Goal: Book appointment/travel/reservation

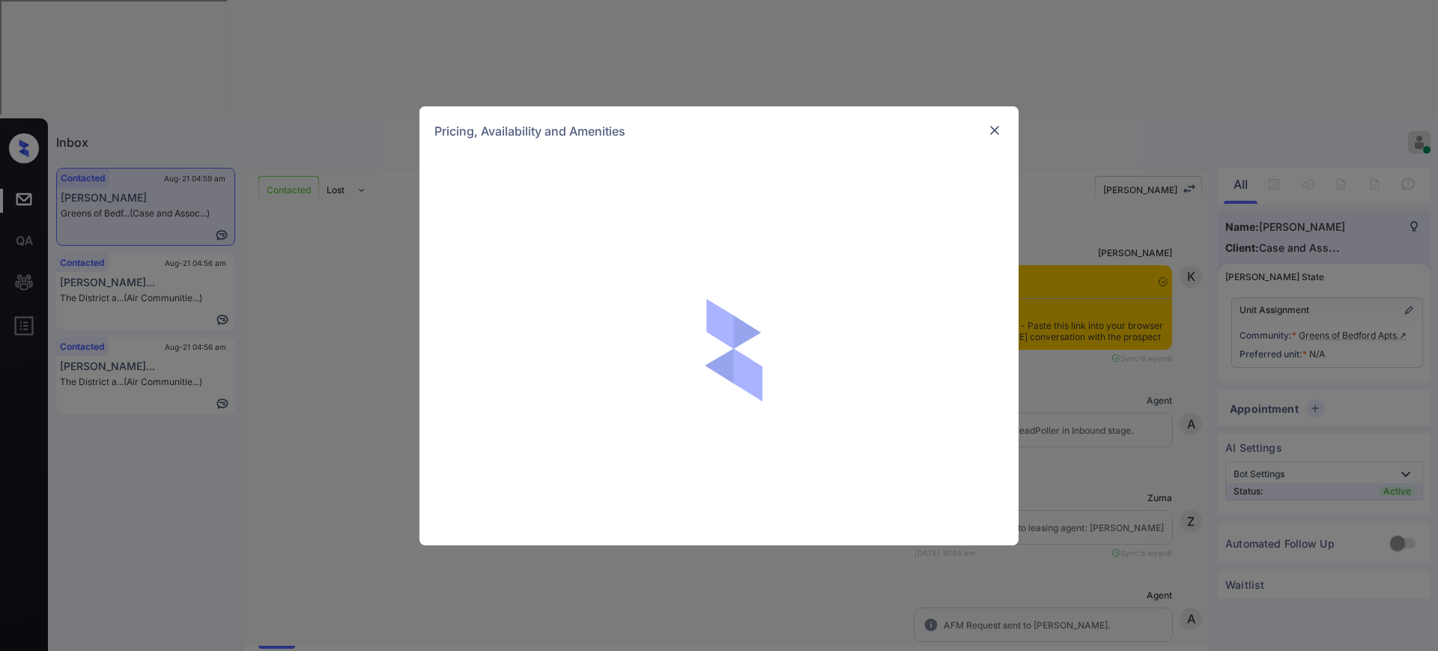
scroll to position [2005, 0]
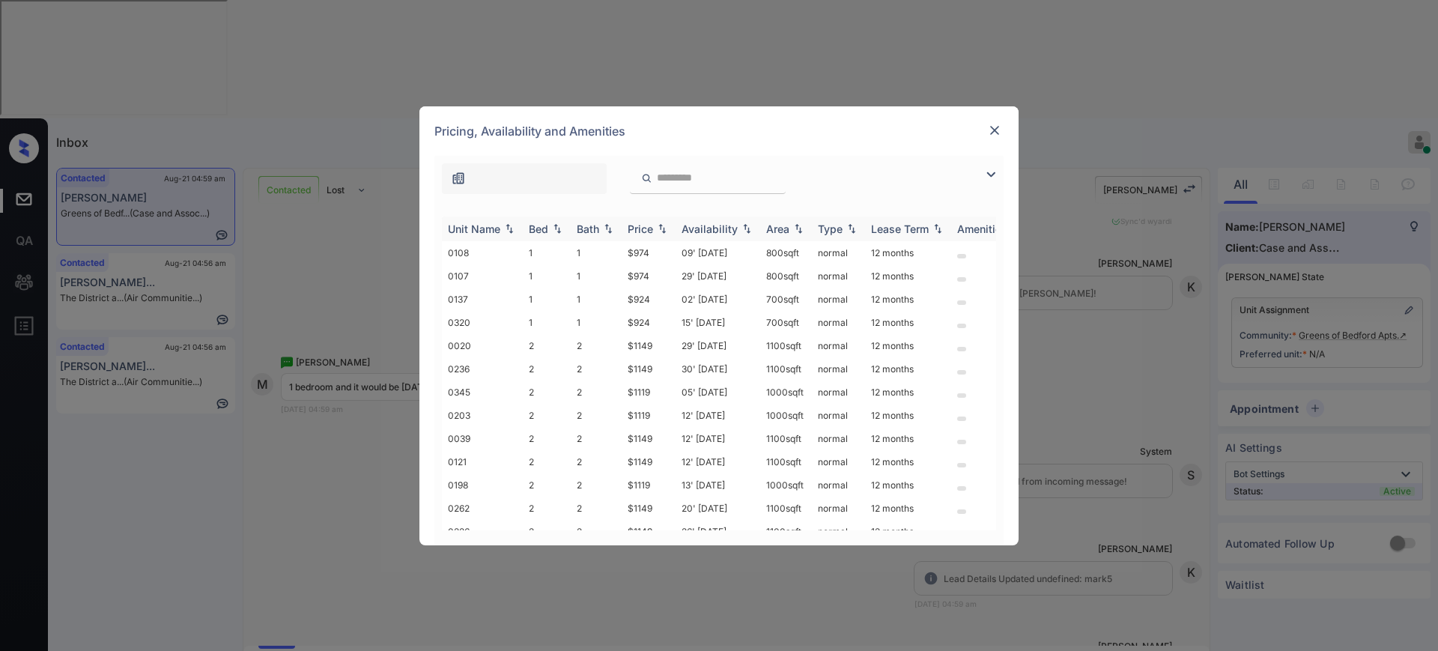
click at [537, 222] on div "Bed" at bounding box center [538, 228] width 19 height 13
drag, startPoint x: 617, startPoint y: 320, endPoint x: 671, endPoint y: 320, distance: 53.9
type textarea "****"
click at [654, 320] on tr "0320 1 1 $924 15' Sep 25 700 sqft normal 12 months" at bounding box center [833, 322] width 782 height 23
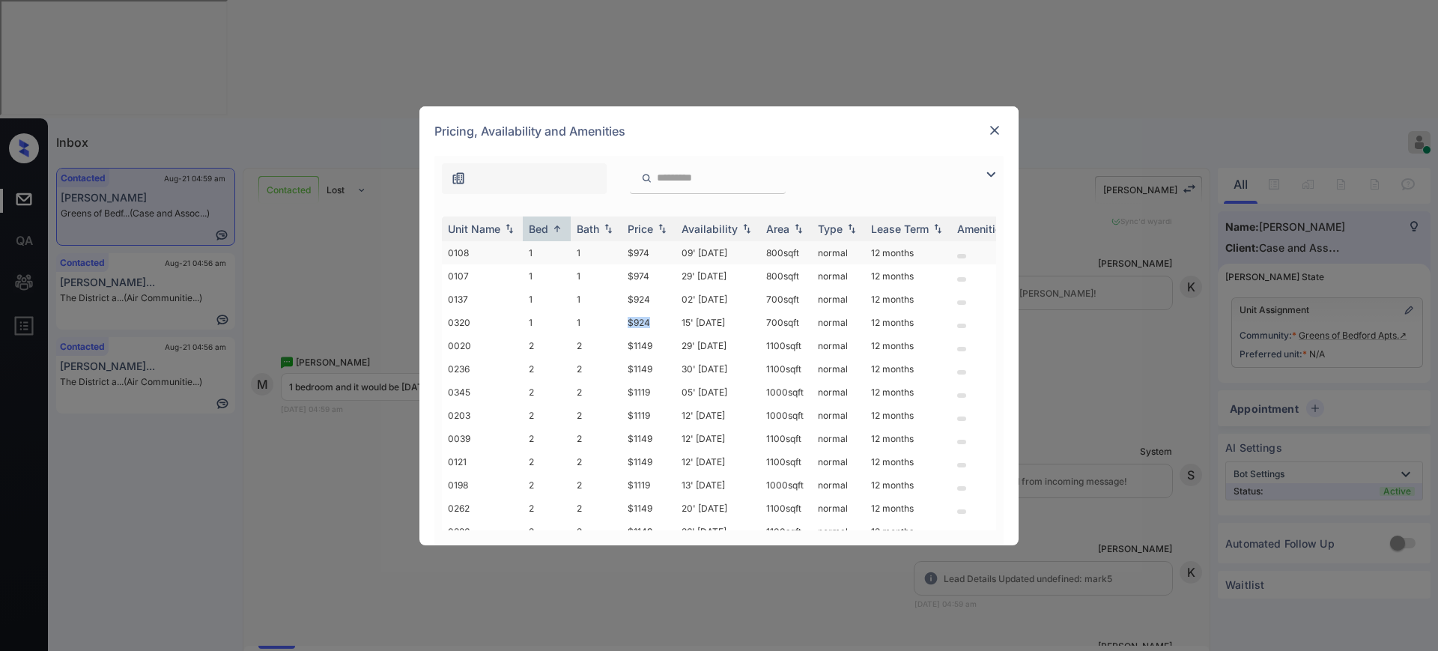
copy tr "$924"
click at [970, 127] on div "Pricing, Availability and Amenities" at bounding box center [718, 130] width 599 height 49
click at [991, 127] on img at bounding box center [994, 130] width 15 height 15
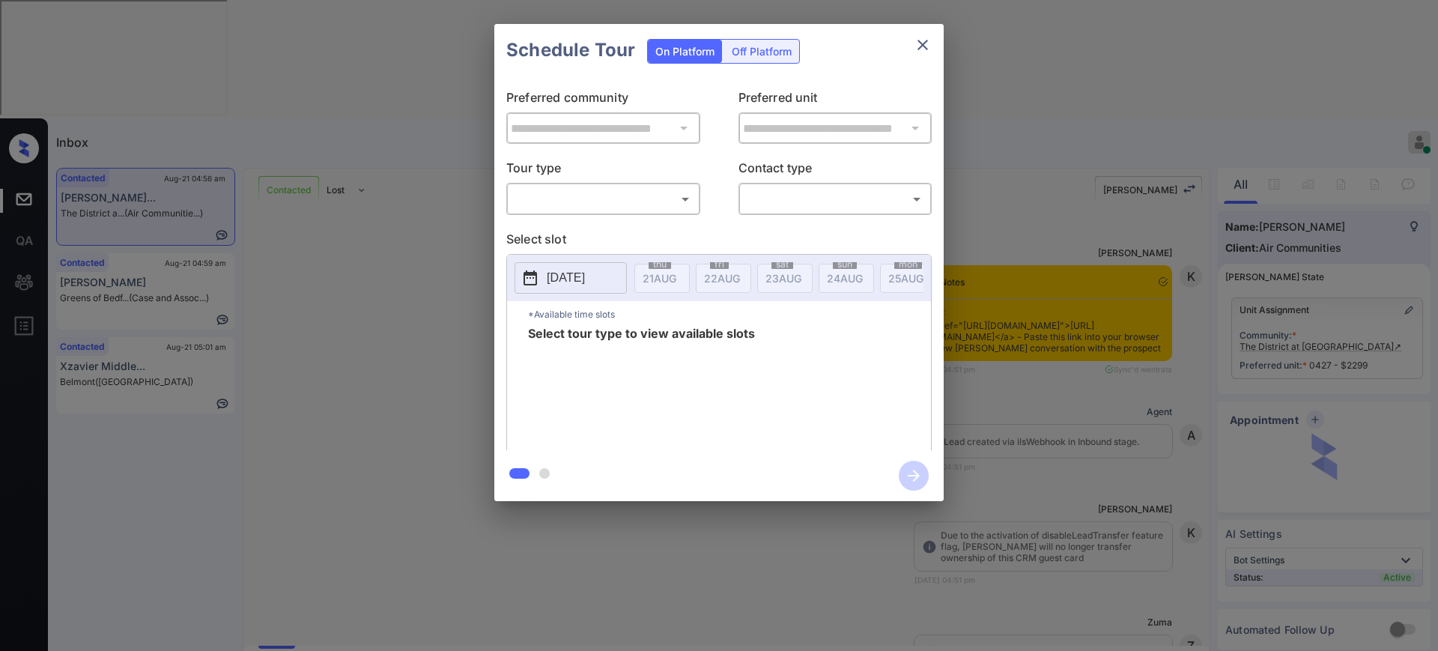
scroll to position [2315, 0]
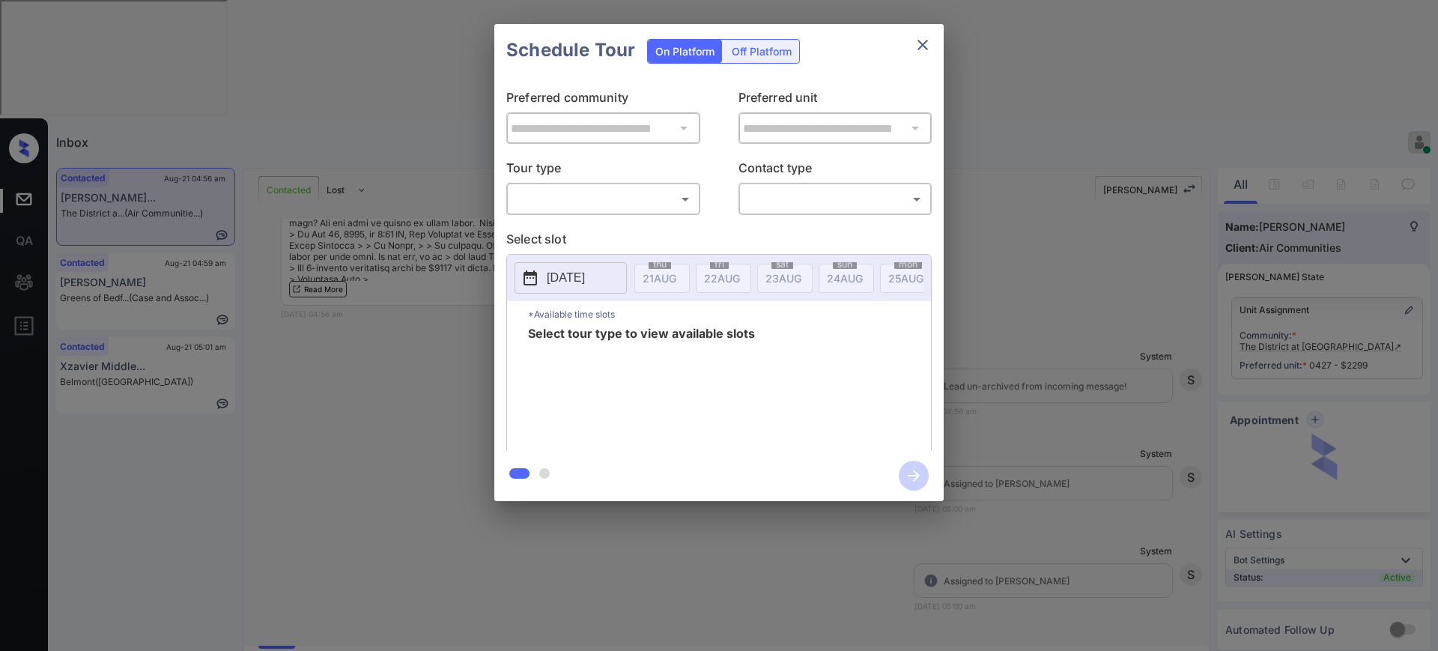
click at [615, 186] on body "Inbox [PERSON_NAME] Online Set yourself offline Set yourself on break Profile S…" at bounding box center [719, 325] width 1438 height 651
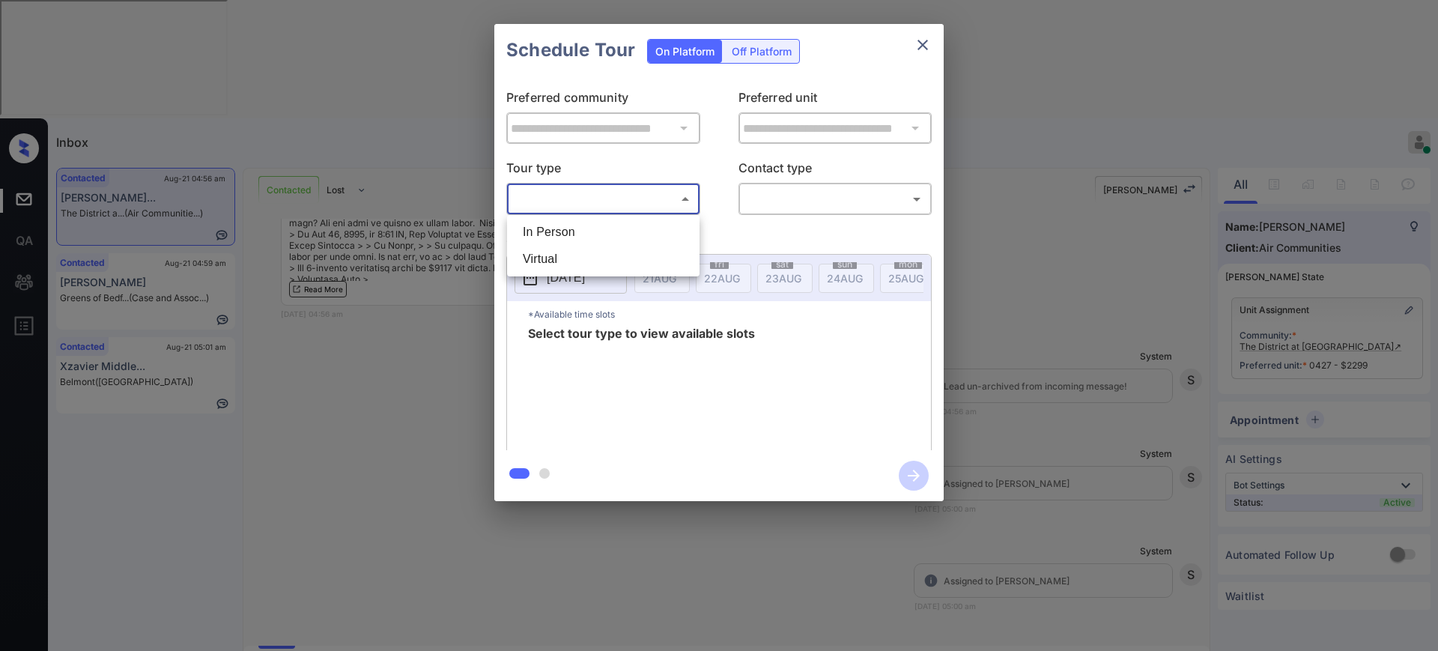
click at [591, 225] on li "In Person" at bounding box center [603, 232] width 185 height 27
type input "********"
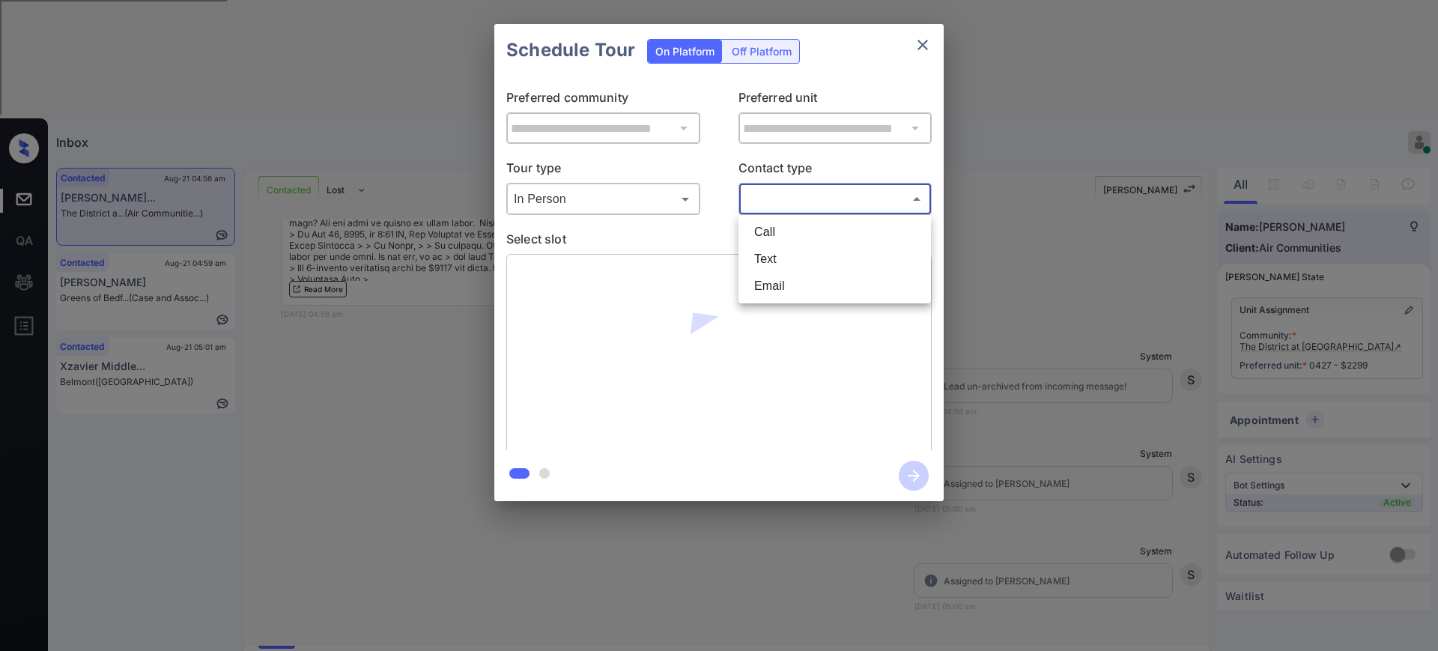
click at [759, 191] on body "Inbox Ajay Kumar Online Set yourself offline Set yourself on break Profile Swit…" at bounding box center [719, 325] width 1438 height 651
click at [763, 254] on li "Text" at bounding box center [834, 259] width 185 height 27
type input "****"
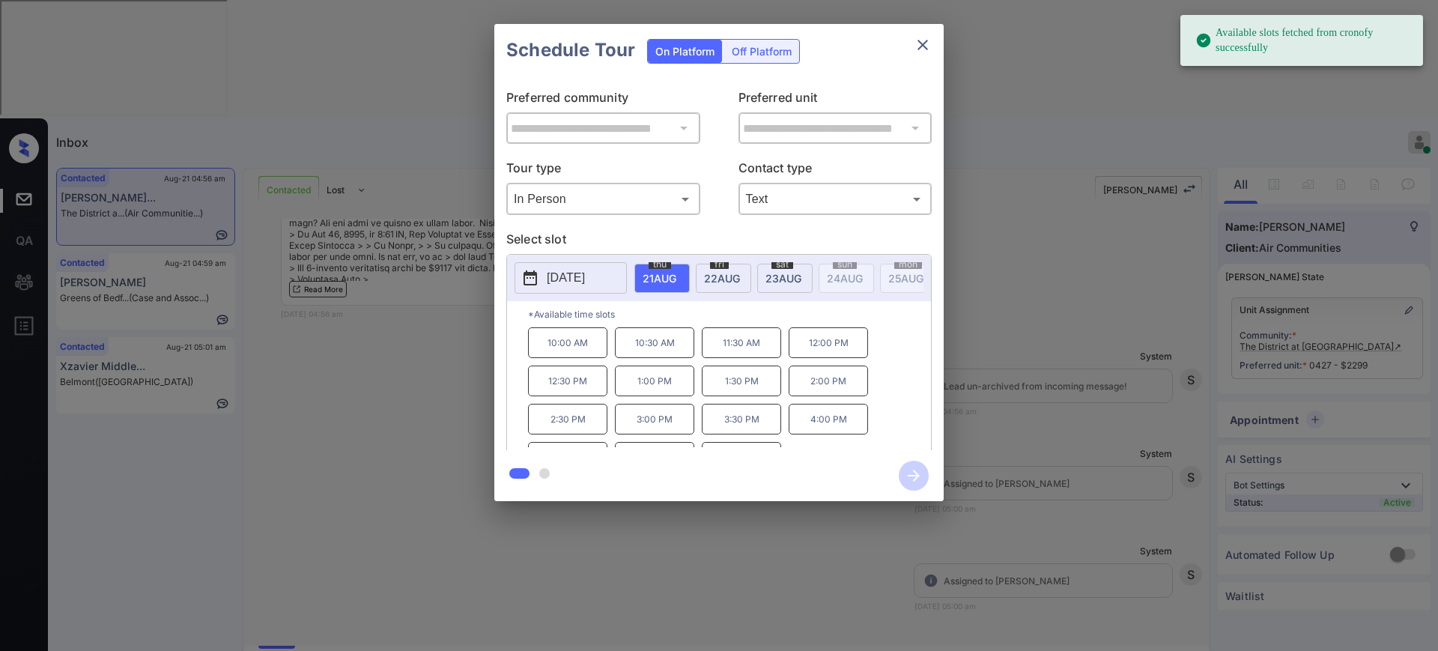
drag, startPoint x: 578, startPoint y: 298, endPoint x: 577, endPoint y: 289, distance: 9.0
click at [577, 290] on div "2025-08-21" at bounding box center [570, 277] width 112 height 31
click at [577, 279] on p "[DATE]" at bounding box center [566, 278] width 38 height 18
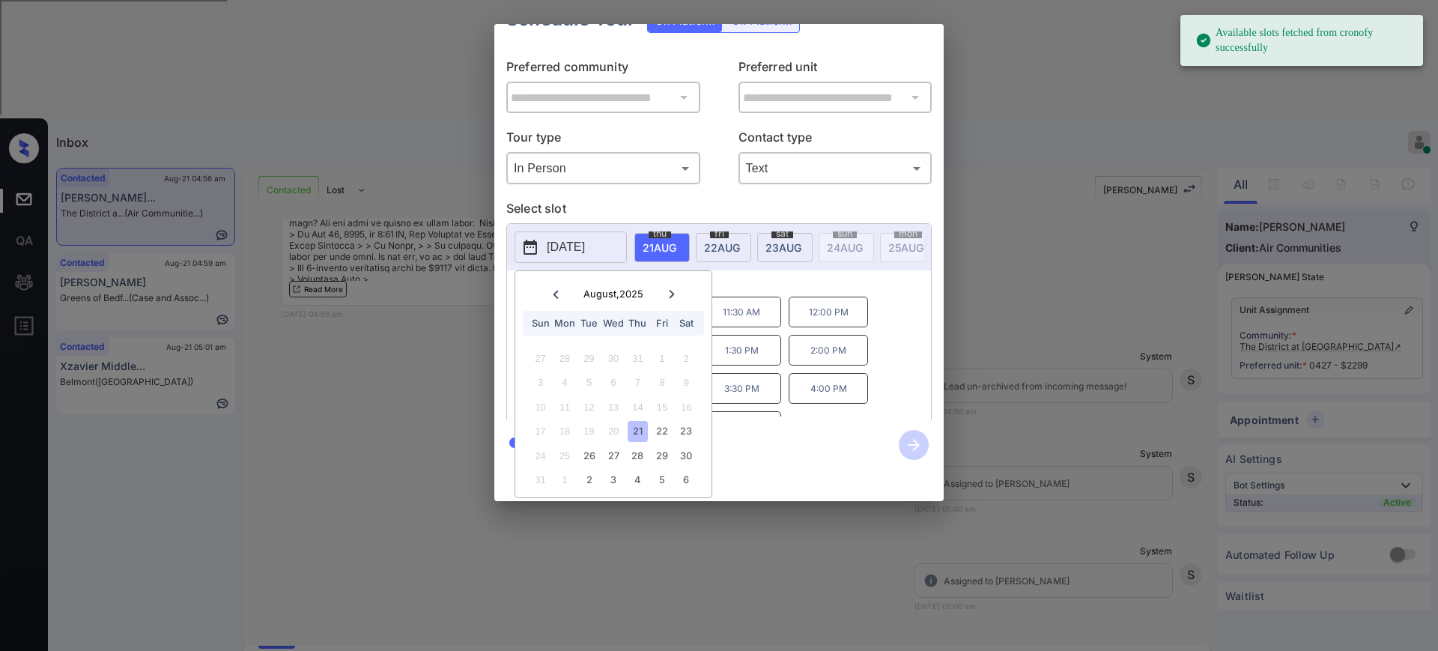
scroll to position [46, 0]
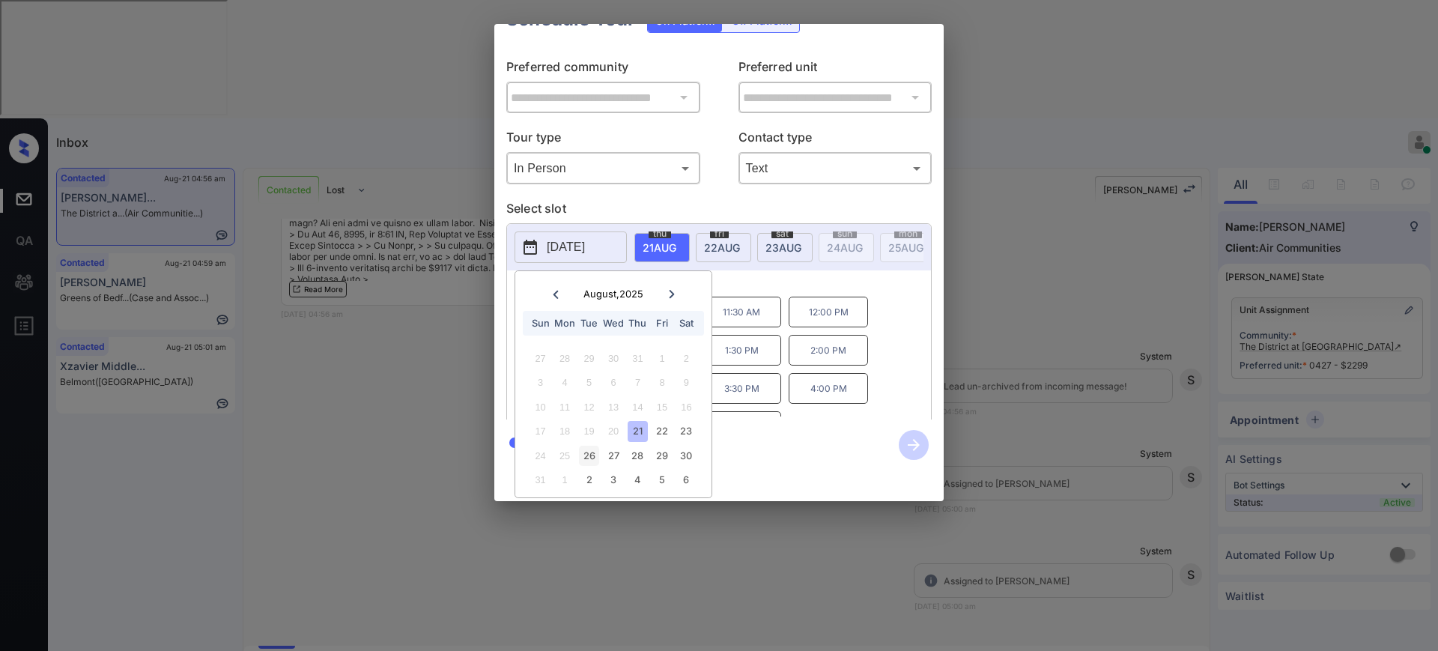
drag, startPoint x: 586, startPoint y: 441, endPoint x: 594, endPoint y: 433, distance: 11.1
click at [586, 446] on div "26" at bounding box center [589, 456] width 20 height 20
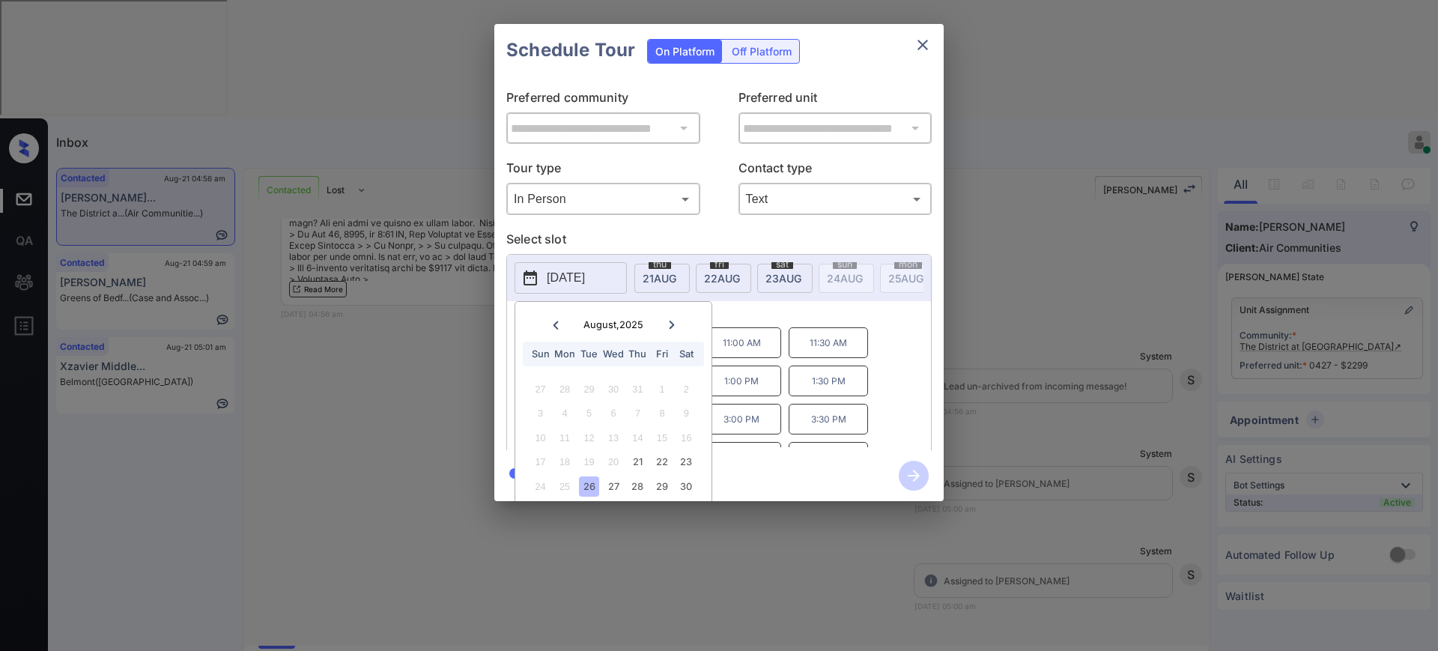
click at [738, 285] on div "2025-08-26 August , 2025 Sun Mon Tue Wed Thu Fri Sat 27 28 29 30 31 1 2 3 4 5 6…" at bounding box center [718, 354] width 425 height 201
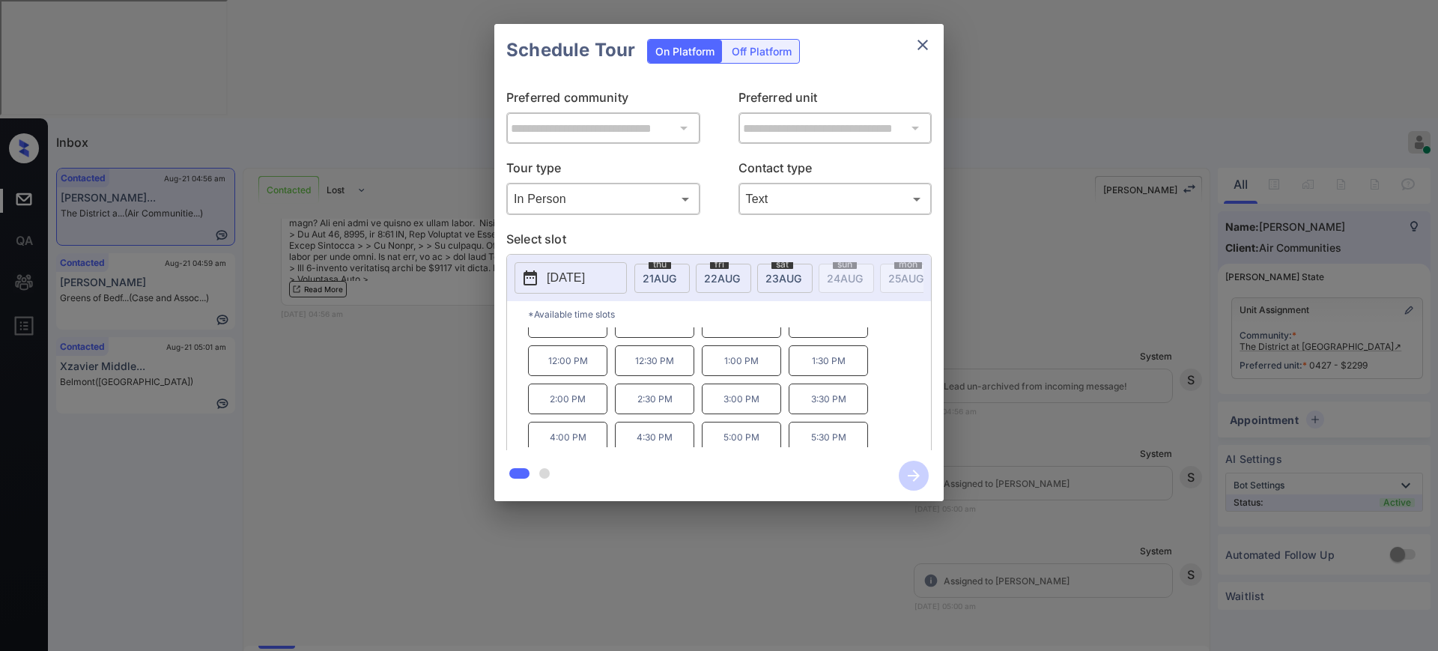
scroll to position [25, 0]
click at [1167, 412] on div "**********" at bounding box center [719, 262] width 1438 height 525
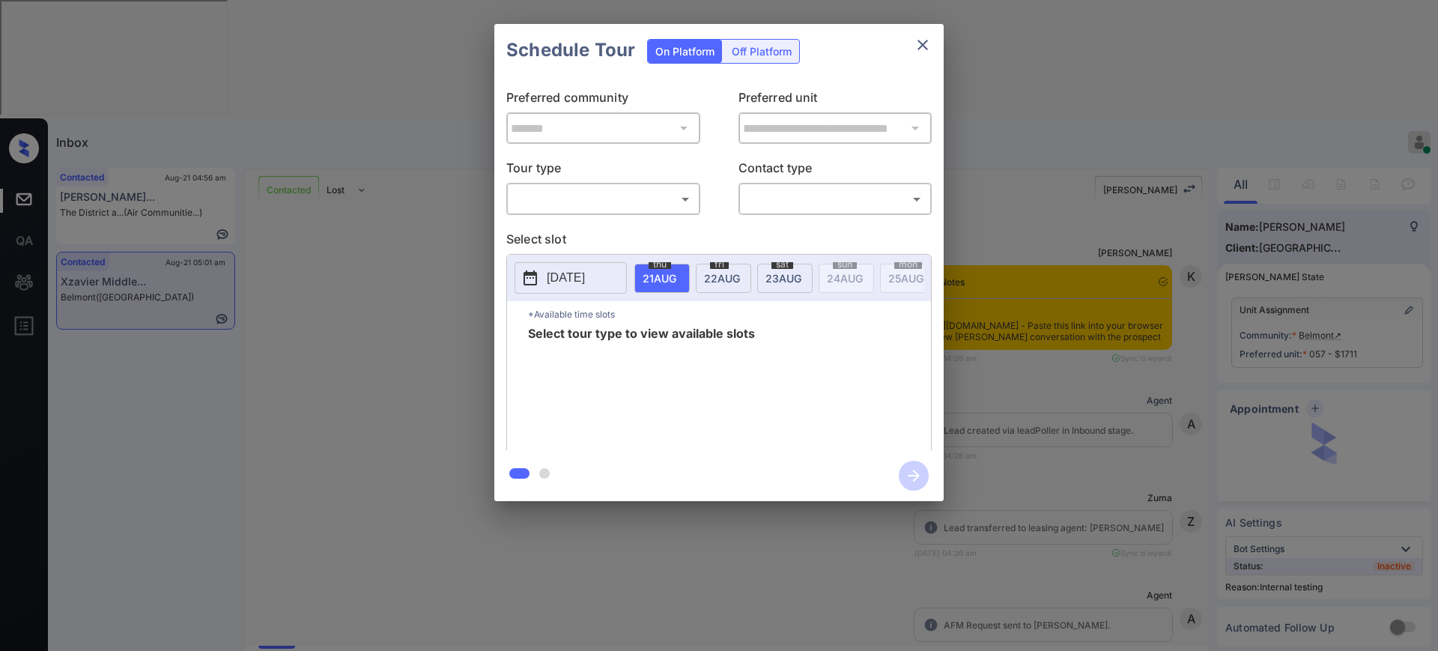
click at [604, 201] on body "Inbox Ajay Kumar Online Set yourself offline Set yourself on break Profile Swit…" at bounding box center [719, 325] width 1438 height 651
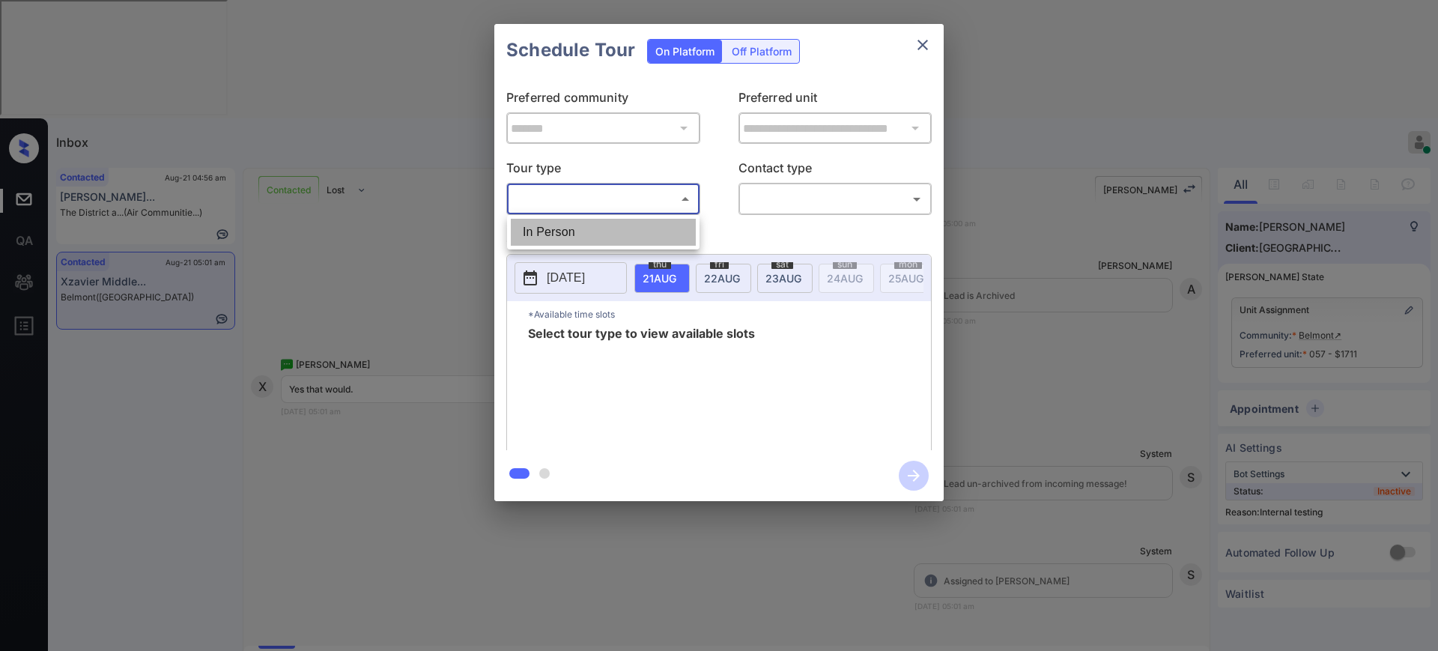
click at [596, 223] on li "In Person" at bounding box center [603, 232] width 185 height 27
type input "********"
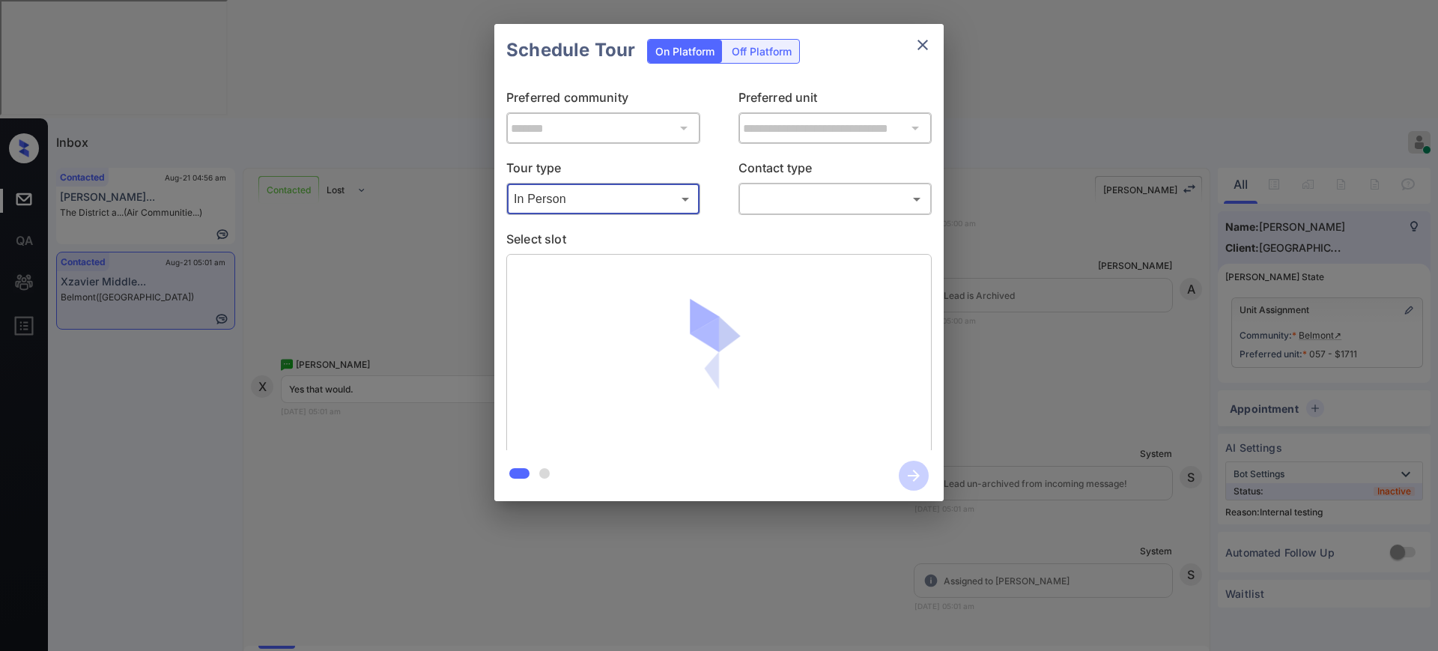
click at [779, 198] on body "Inbox Ajay Kumar Online Set yourself offline Set yourself on break Profile Swit…" at bounding box center [719, 325] width 1438 height 651
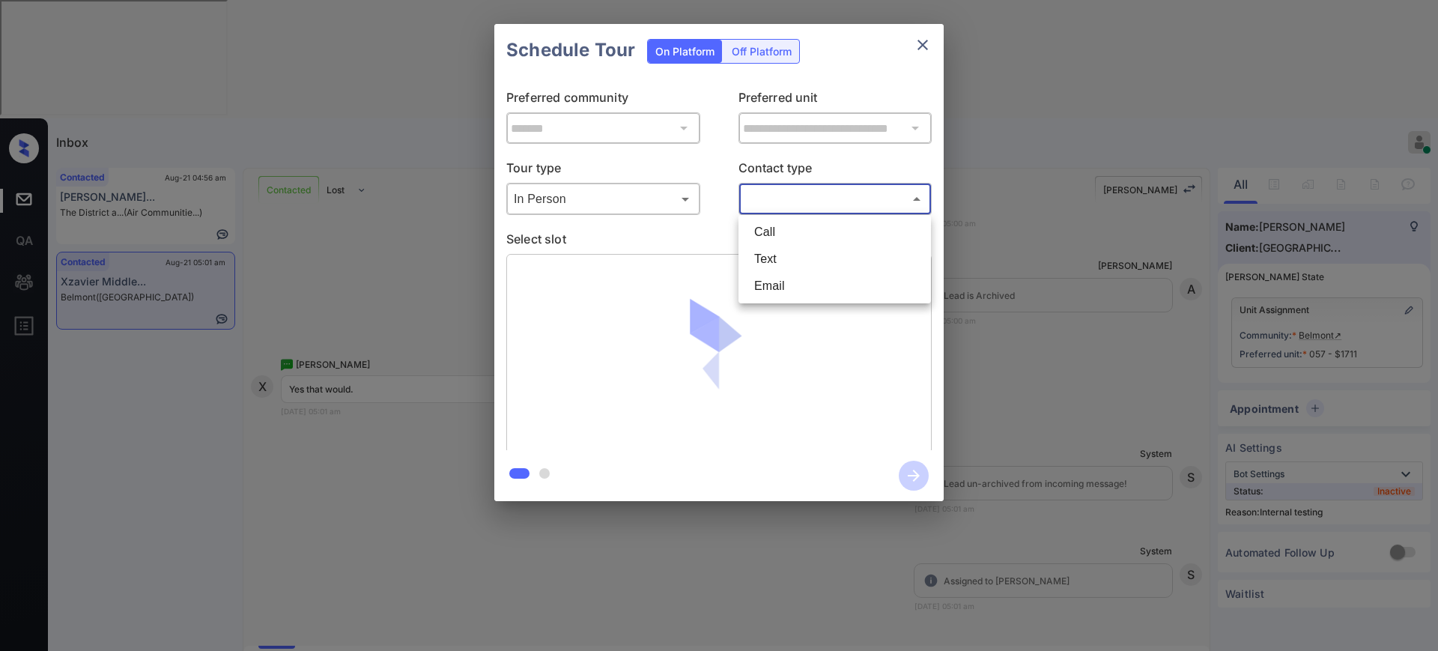
click at [777, 259] on li "Text" at bounding box center [834, 259] width 185 height 27
type input "****"
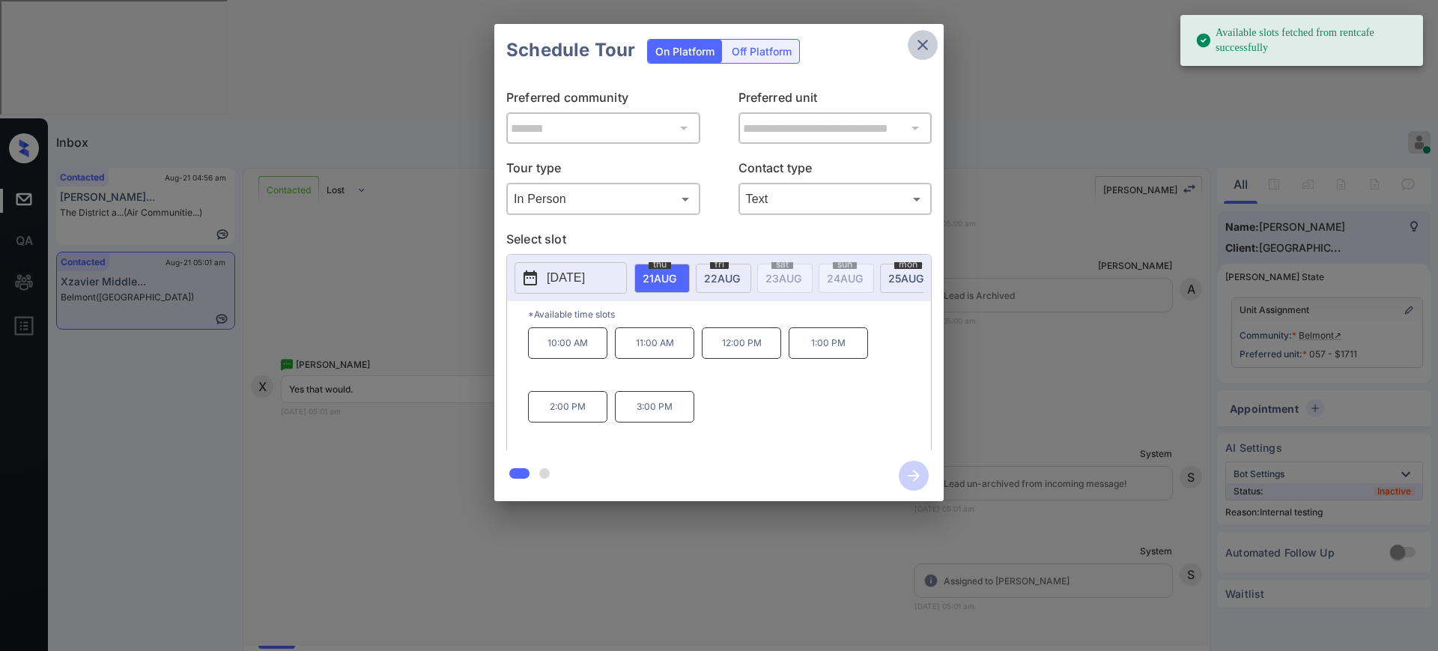
click at [924, 50] on icon "close" at bounding box center [923, 45] width 18 height 18
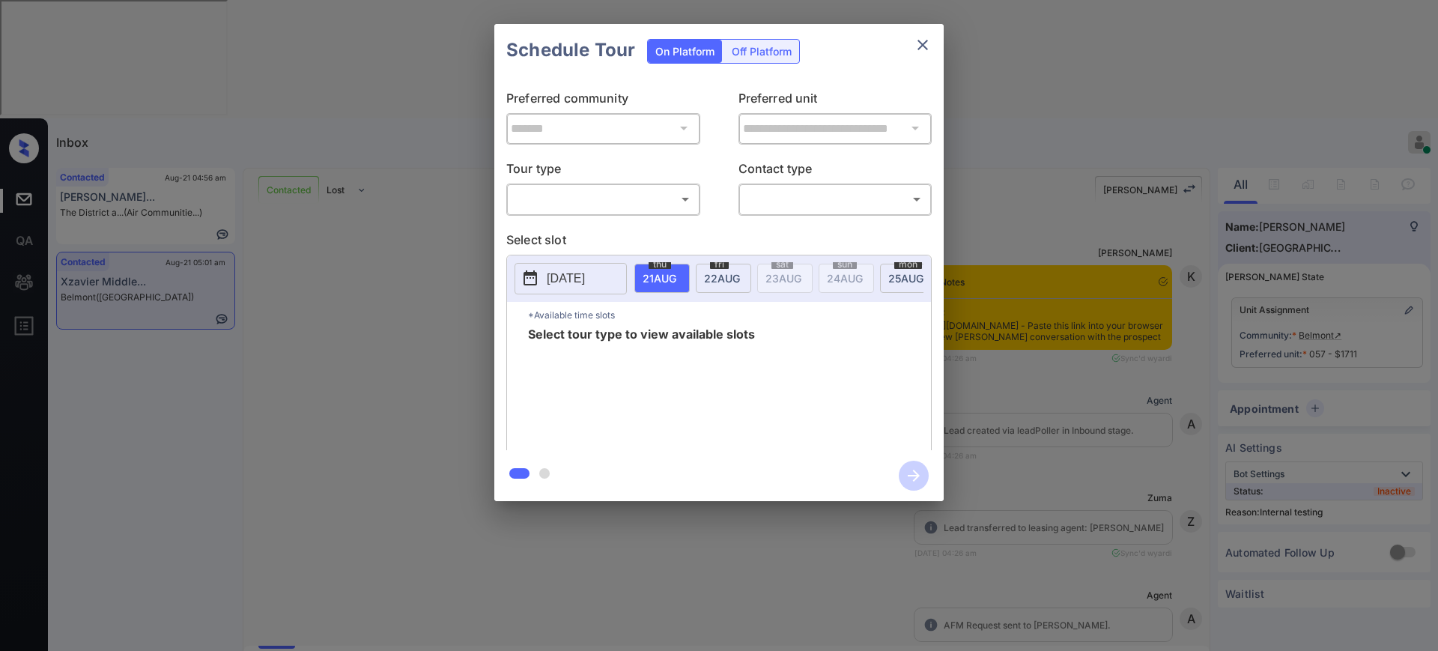
click at [635, 192] on body "Inbox Ajay Kumar Online Set yourself offline Set yourself on break Profile Swit…" at bounding box center [719, 325] width 1438 height 651
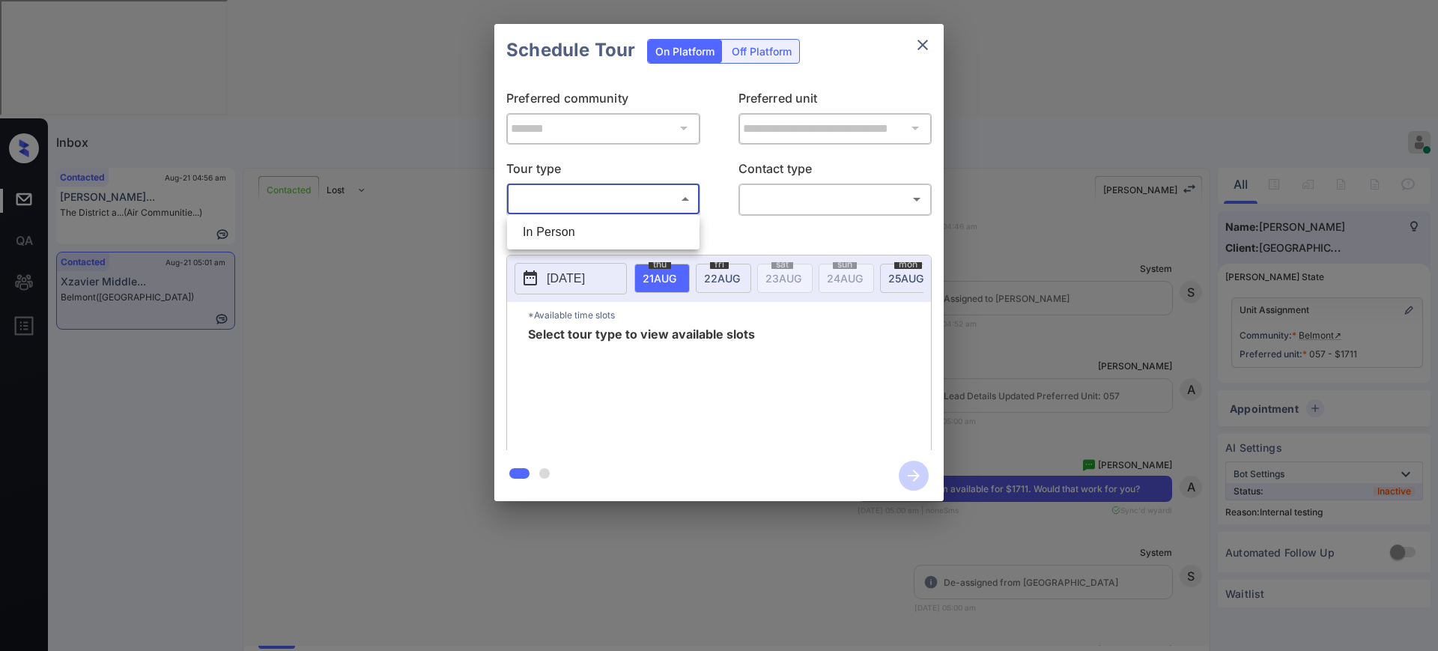
click at [588, 228] on li "In Person" at bounding box center [603, 232] width 185 height 27
type input "********"
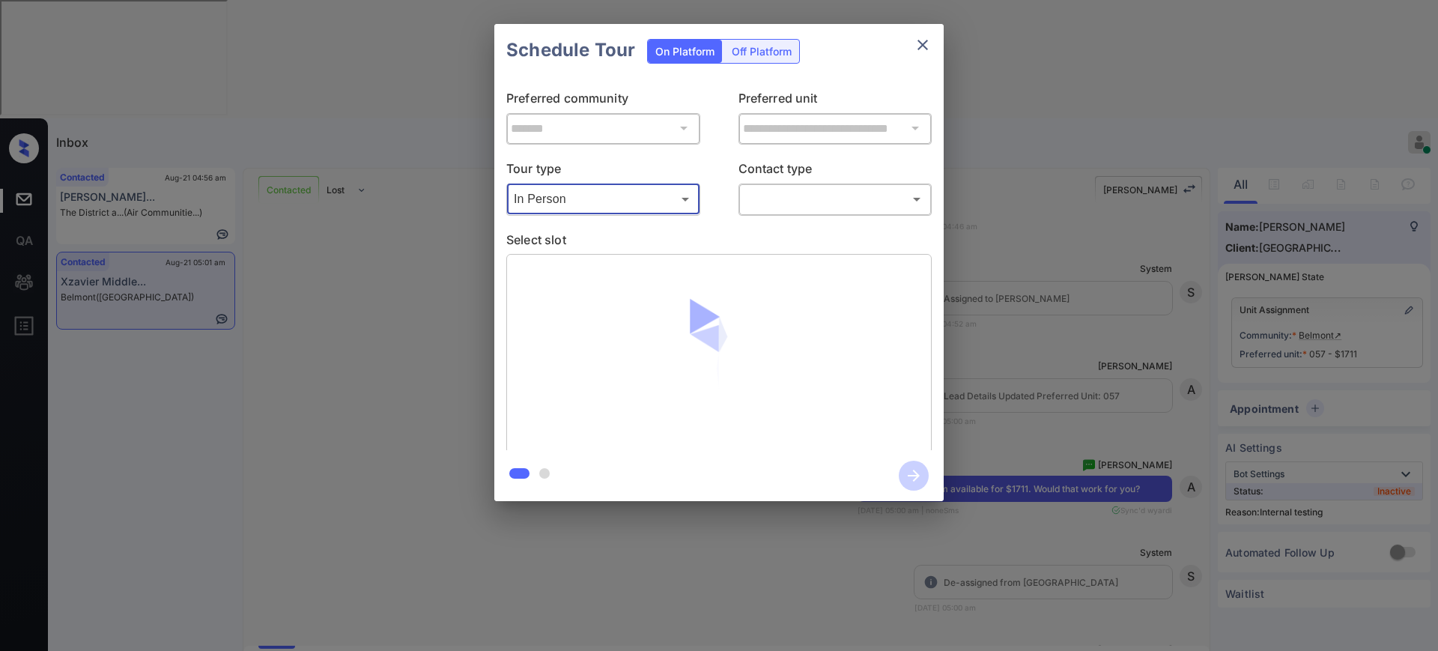
click at [806, 205] on body "Inbox Ajay Kumar Online Set yourself offline Set yourself on break Profile Swit…" at bounding box center [719, 325] width 1438 height 651
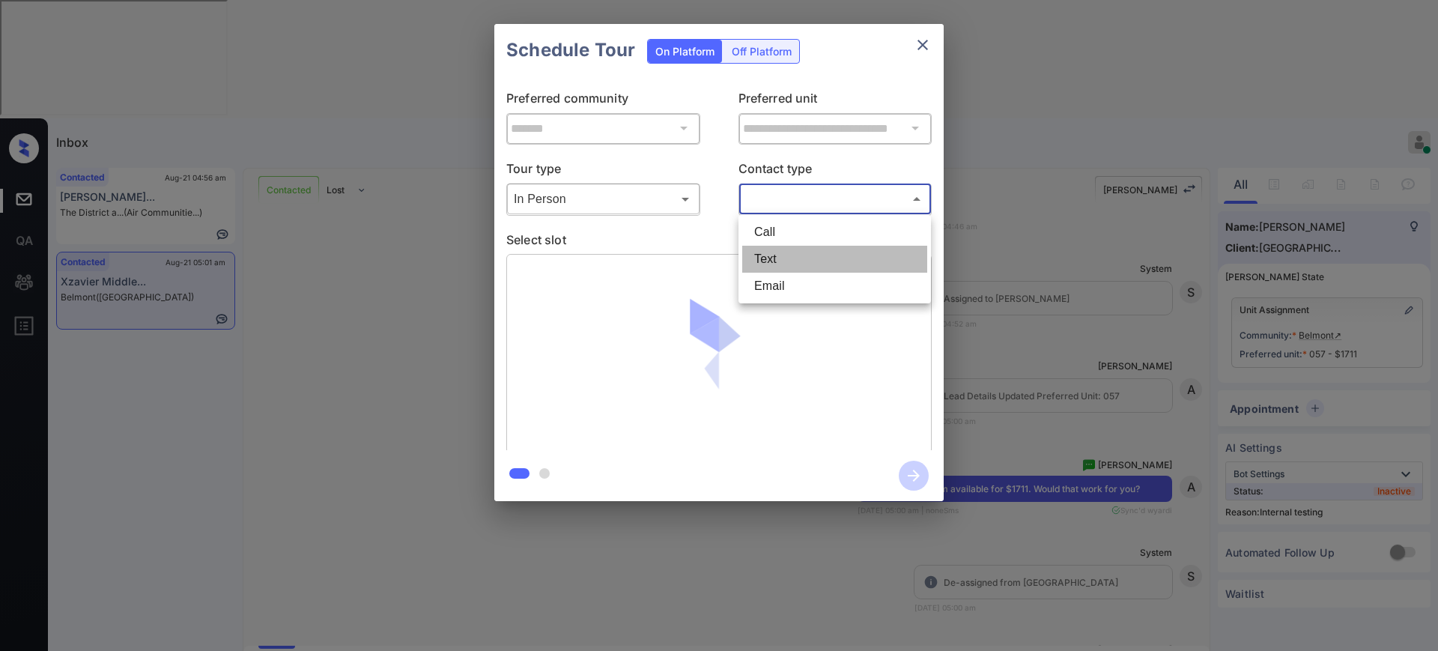
click at [777, 258] on li "Text" at bounding box center [834, 259] width 185 height 27
type input "****"
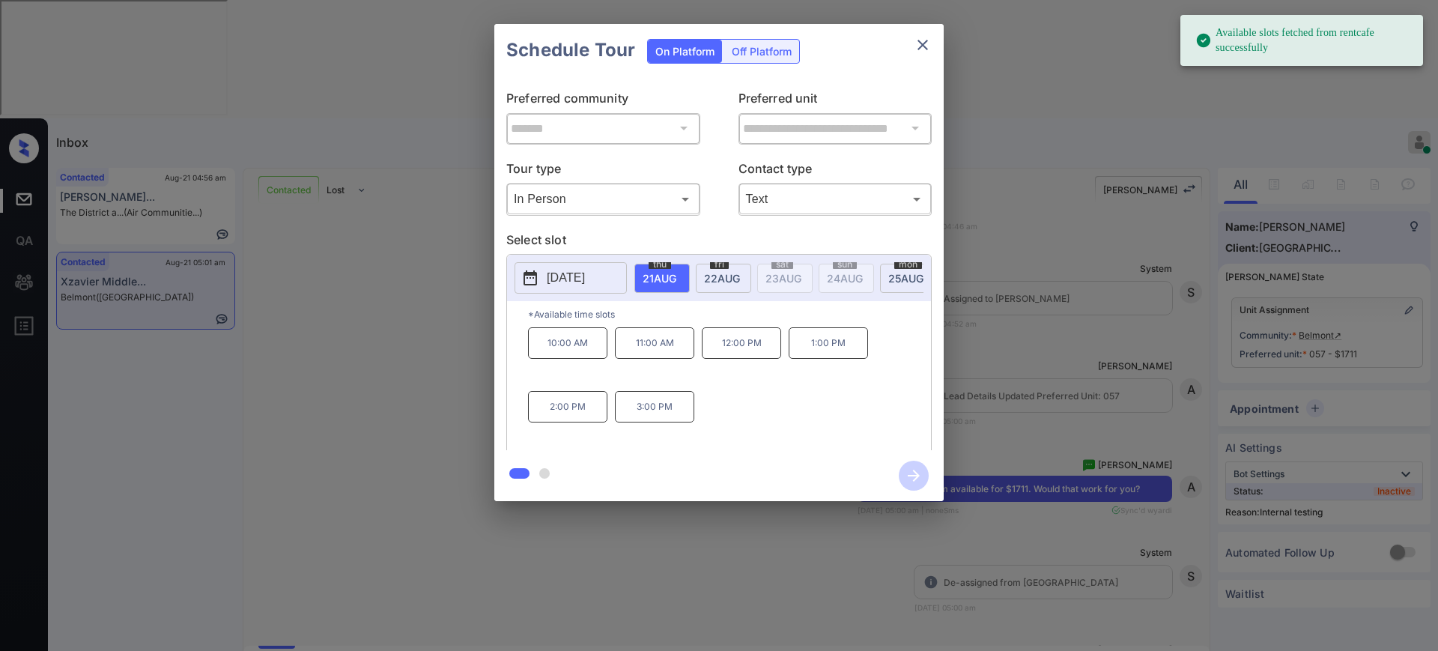
click at [655, 274] on span "21 AUG" at bounding box center [659, 278] width 34 height 13
drag, startPoint x: 655, startPoint y: 351, endPoint x: 744, endPoint y: 415, distance: 109.5
click at [656, 351] on p "11:00 AM" at bounding box center [654, 342] width 79 height 31
click at [912, 476] on icon "button" at bounding box center [914, 476] width 30 height 30
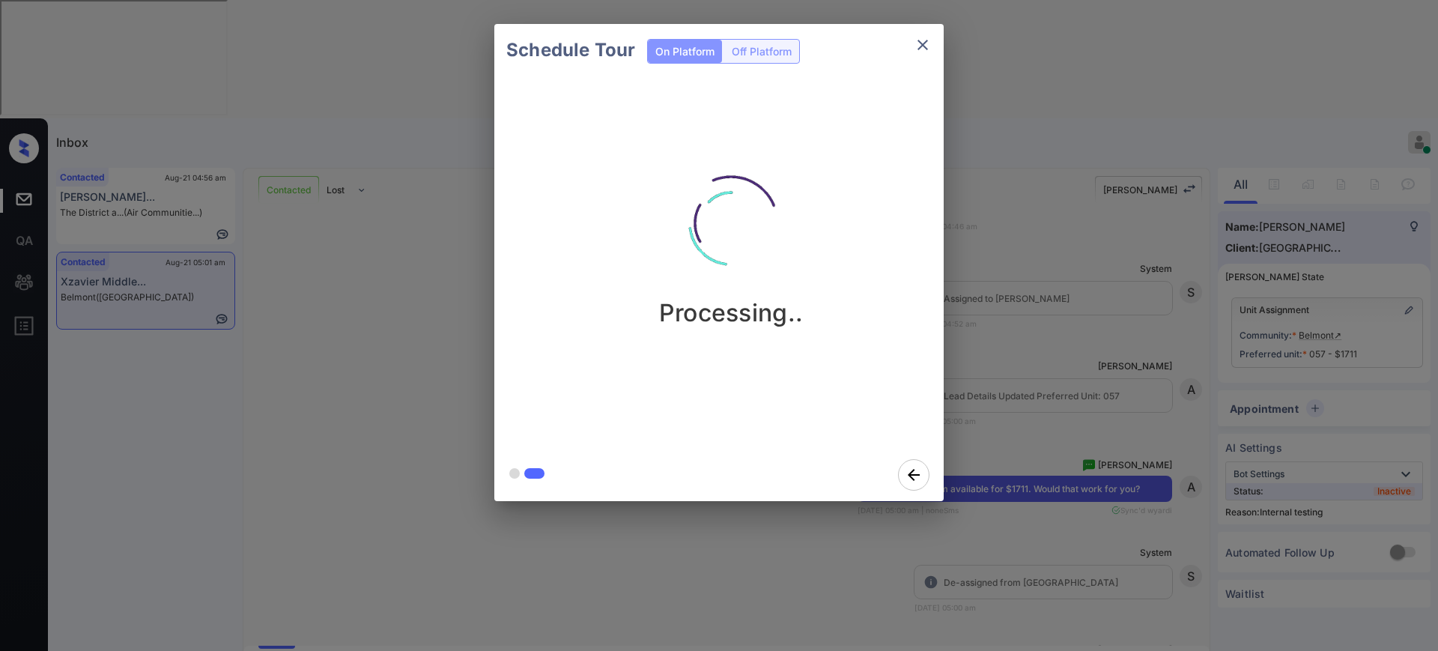
click at [1015, 377] on div "Schedule Tour On Platform Off Platform Processing.." at bounding box center [719, 262] width 1438 height 525
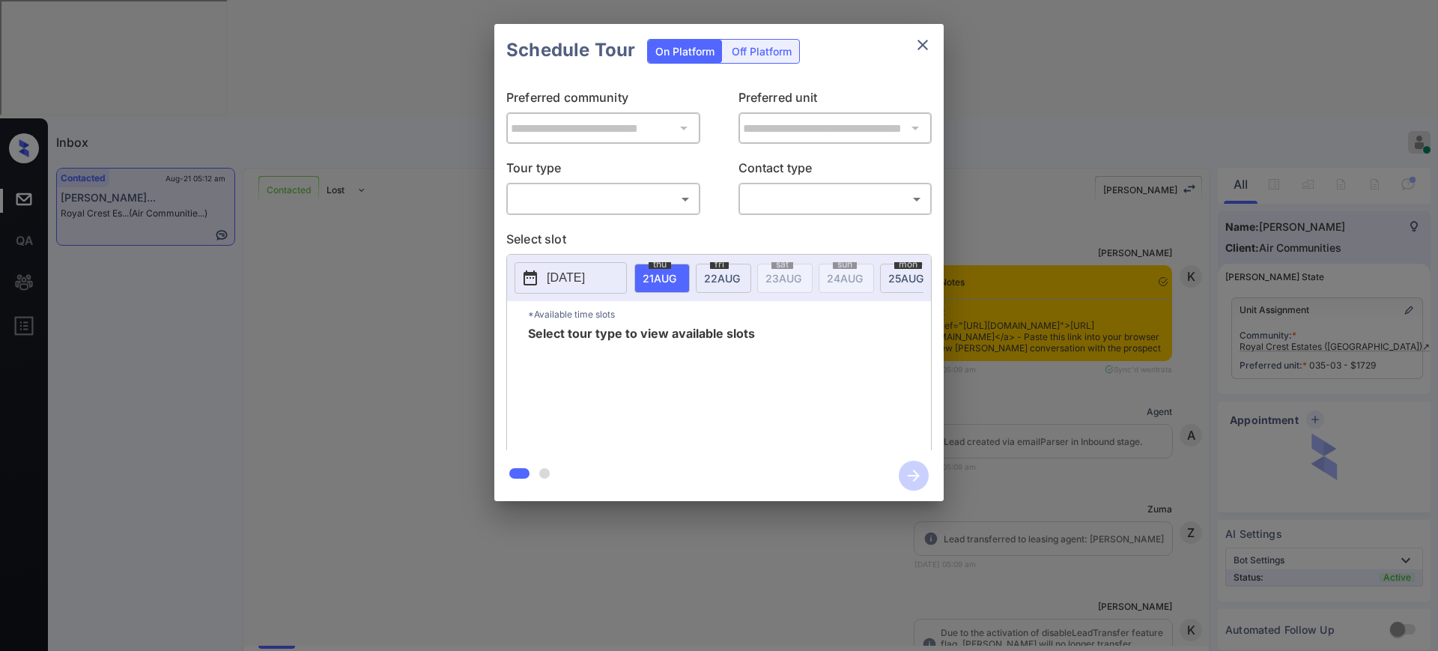
scroll to position [2683, 0]
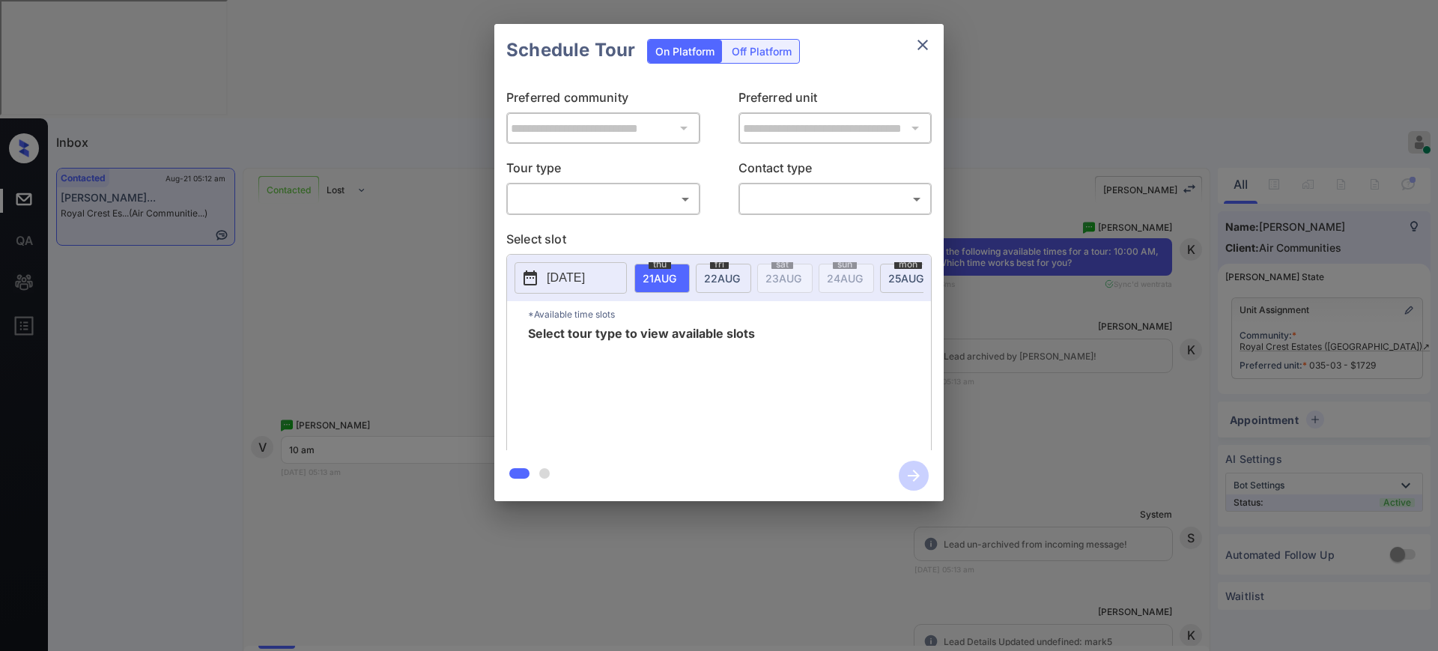
click at [640, 198] on body "Inbox Ajay Kumar Online Set yourself offline Set yourself on break Profile Swit…" at bounding box center [719, 325] width 1438 height 651
click at [604, 225] on li "In Person" at bounding box center [603, 232] width 185 height 27
type input "********"
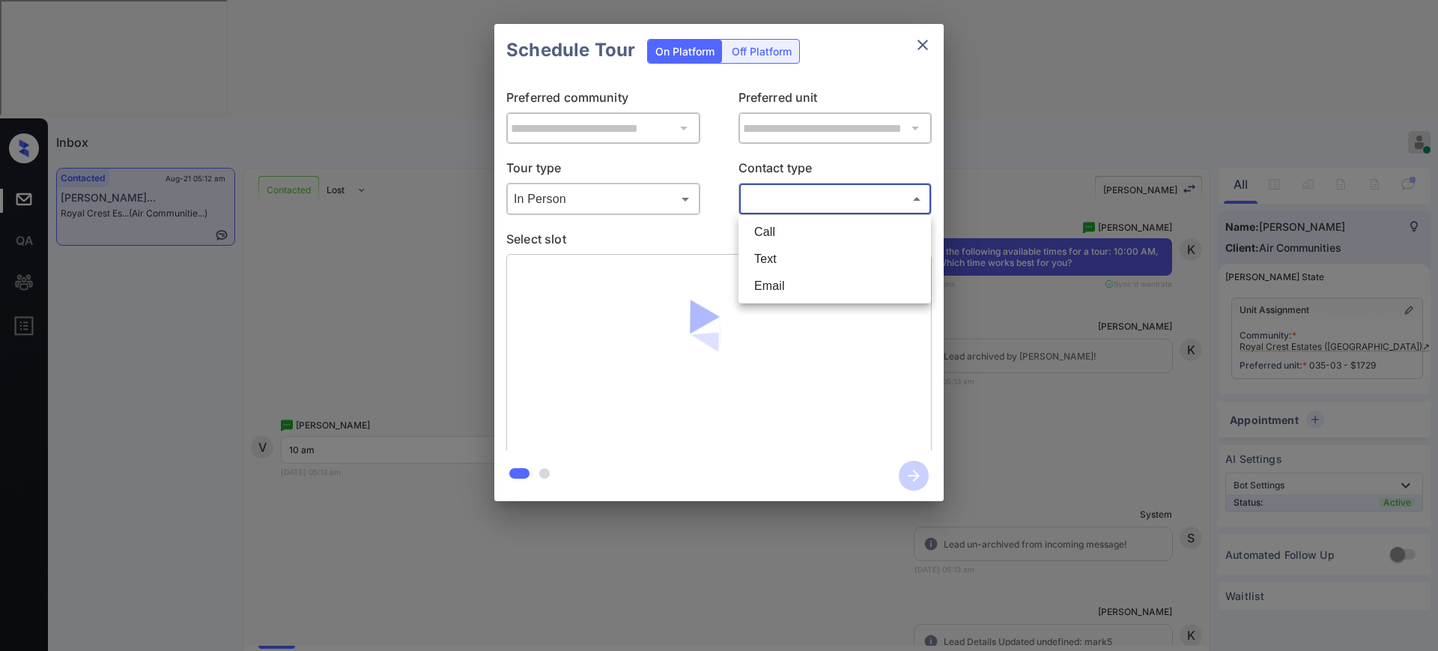
click at [766, 208] on body "Inbox Ajay Kumar Online Set yourself offline Set yourself on break Profile Swit…" at bounding box center [719, 325] width 1438 height 651
click at [768, 257] on li "Text" at bounding box center [834, 259] width 185 height 27
type input "****"
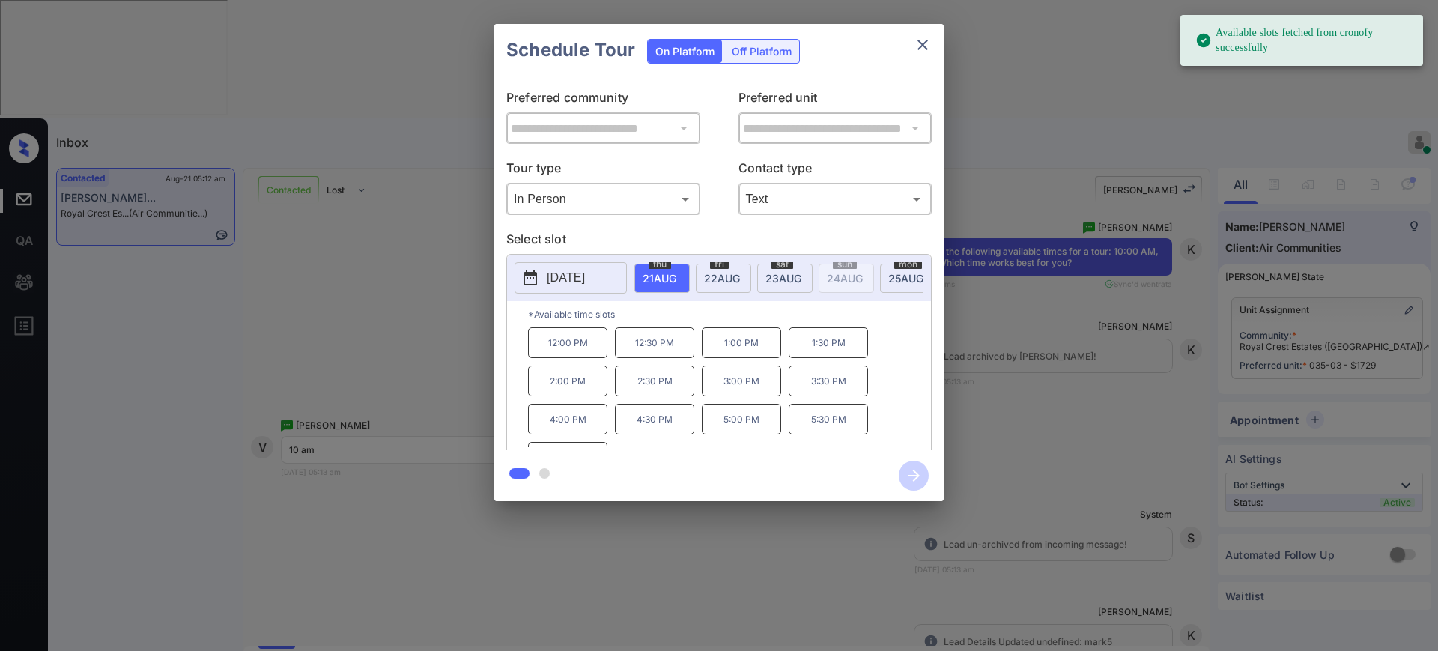
click at [724, 268] on div "fri 22 AUG" at bounding box center [723, 278] width 55 height 29
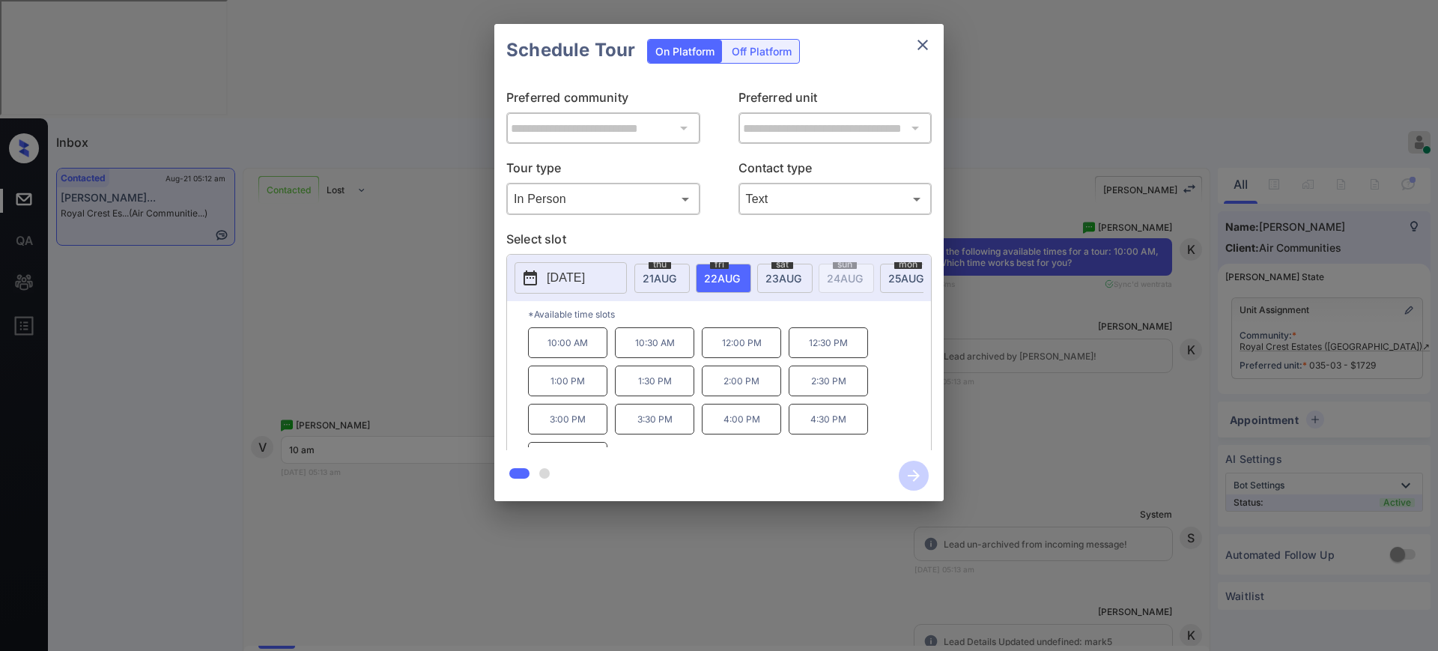
click at [566, 351] on p "10:00 AM" at bounding box center [567, 342] width 79 height 31
click at [907, 470] on icon "button" at bounding box center [914, 476] width 30 height 30
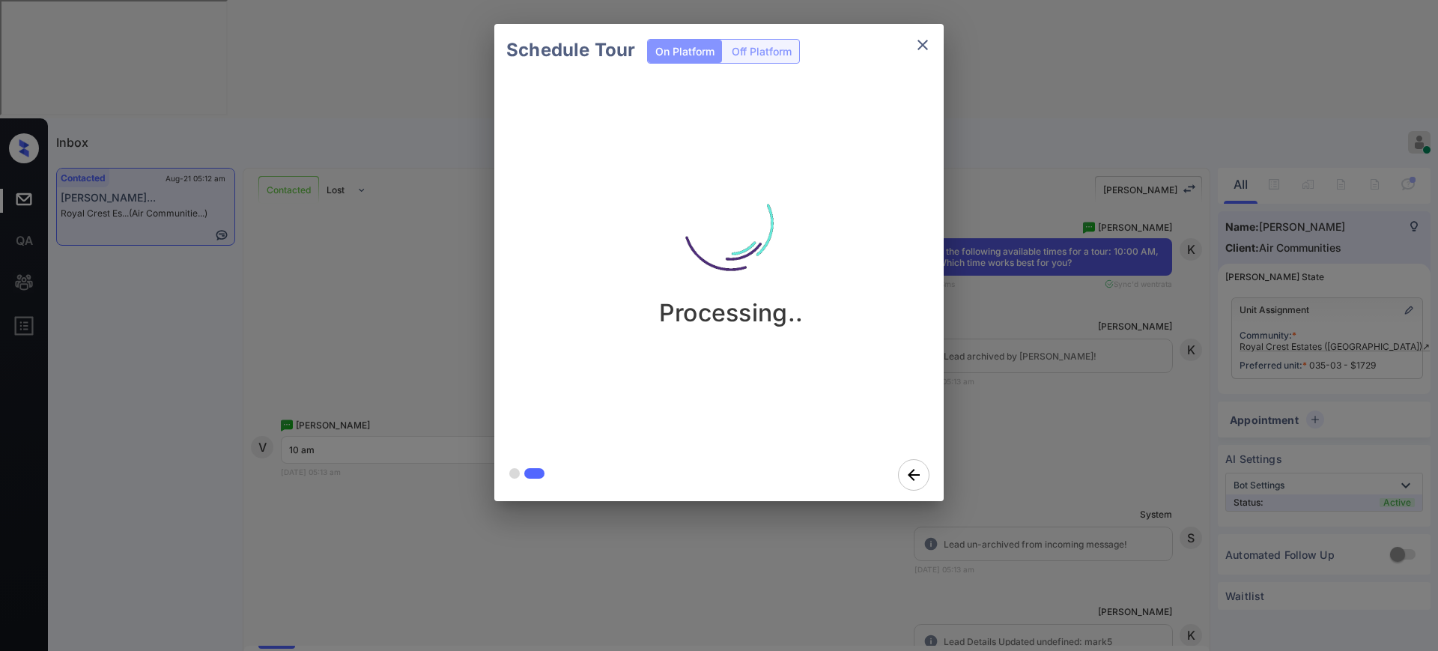
click at [1049, 449] on div "Schedule Tour On Platform Off Platform Processing.." at bounding box center [719, 262] width 1438 height 525
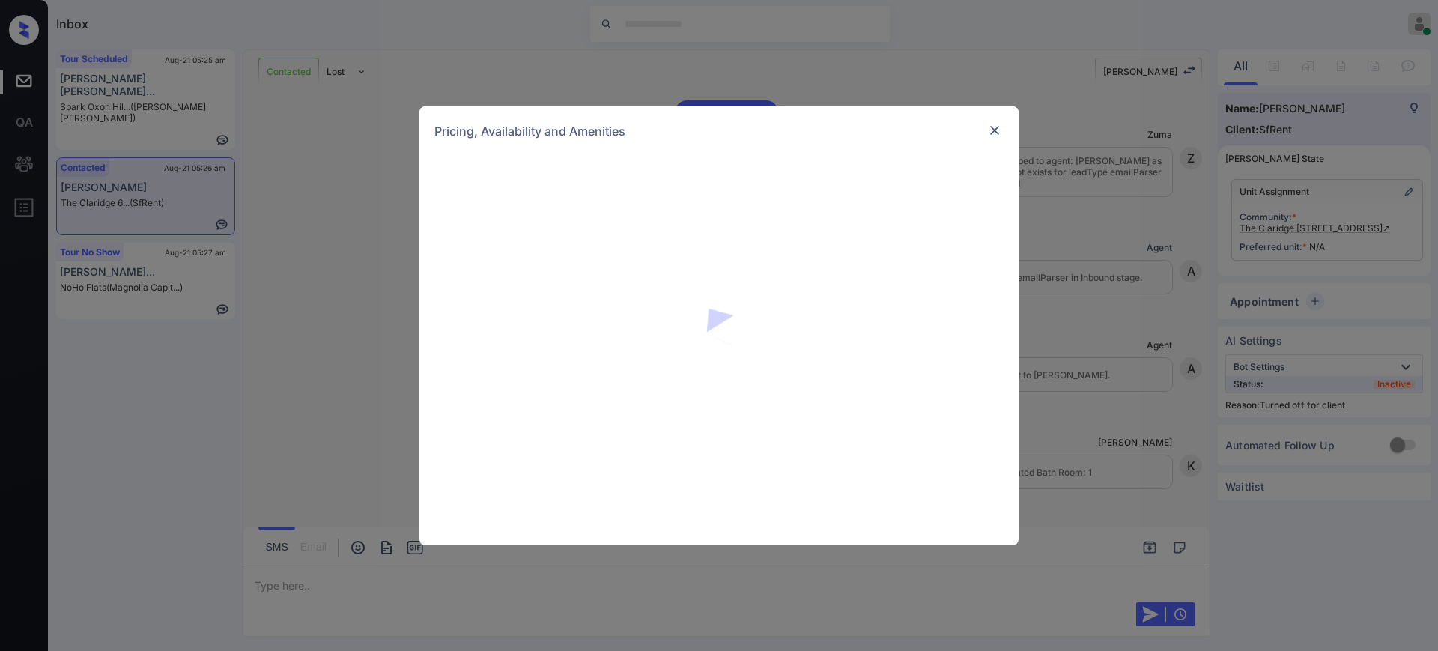
scroll to position [1218, 0]
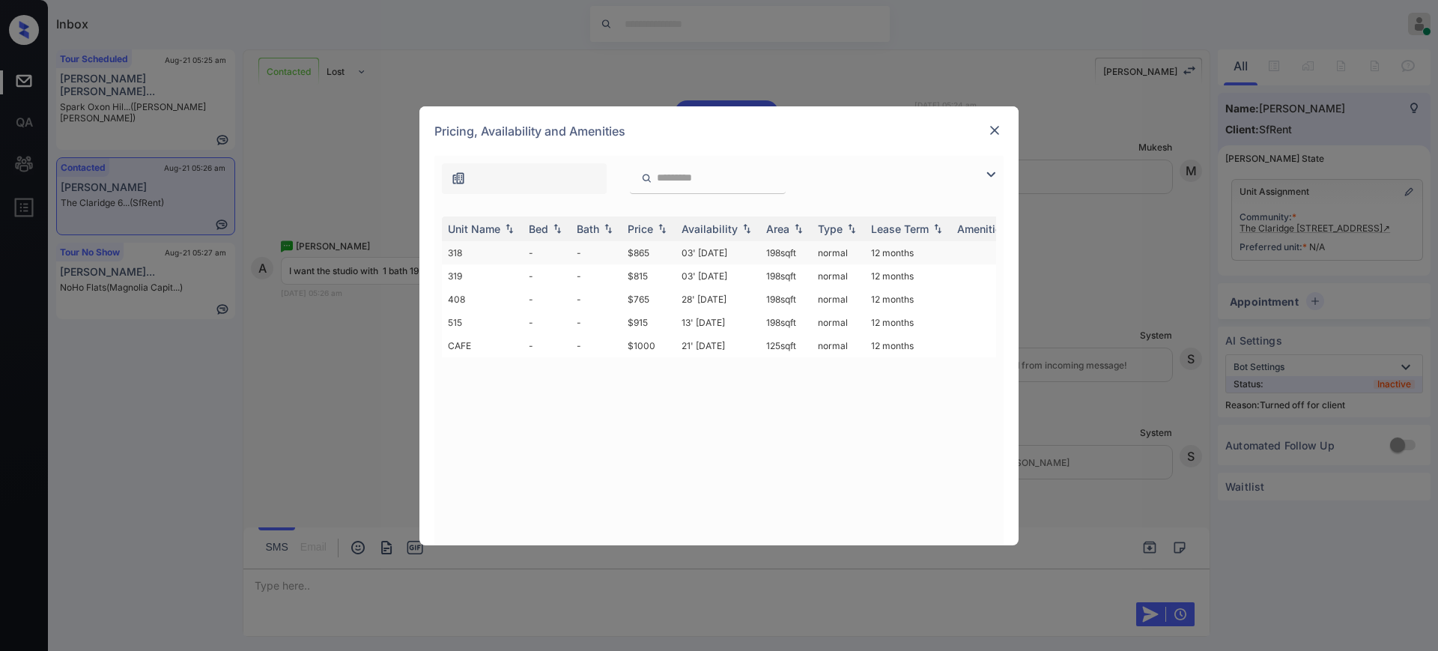
click at [640, 250] on td "$865" at bounding box center [649, 252] width 54 height 23
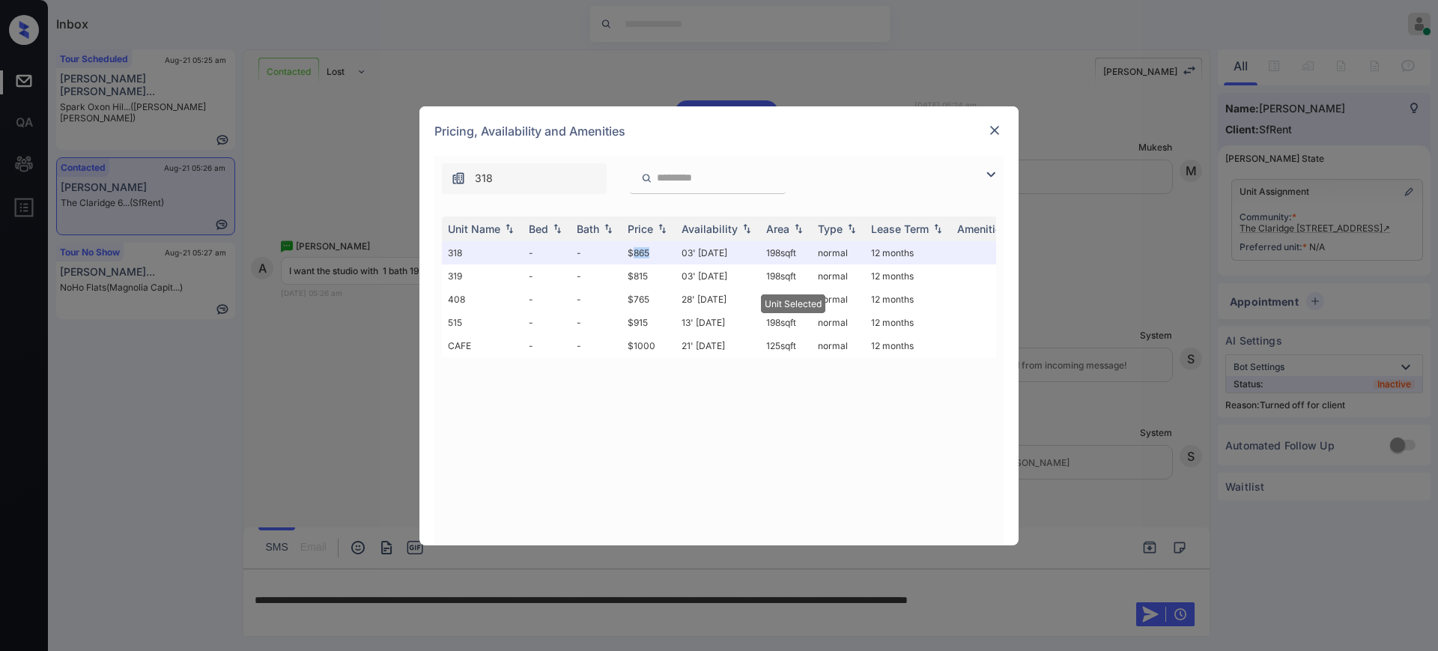
click at [994, 132] on img at bounding box center [994, 130] width 15 height 15
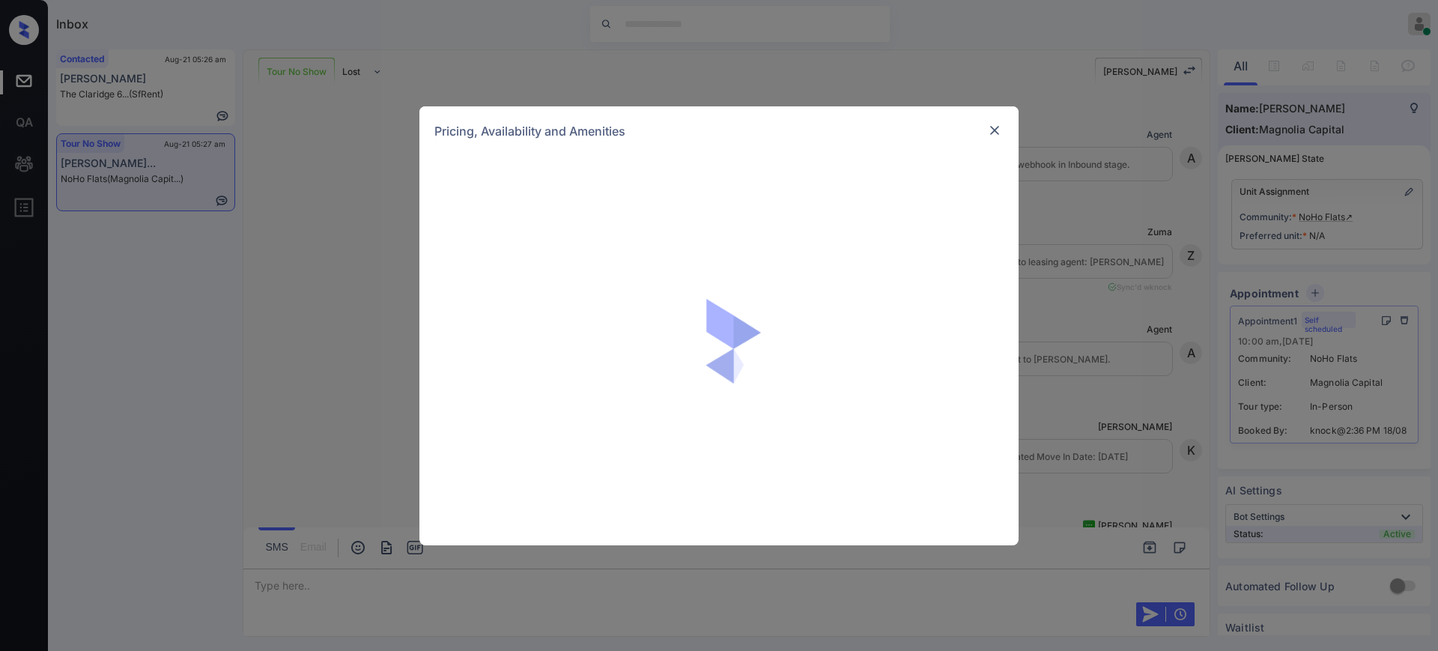
scroll to position [4873, 0]
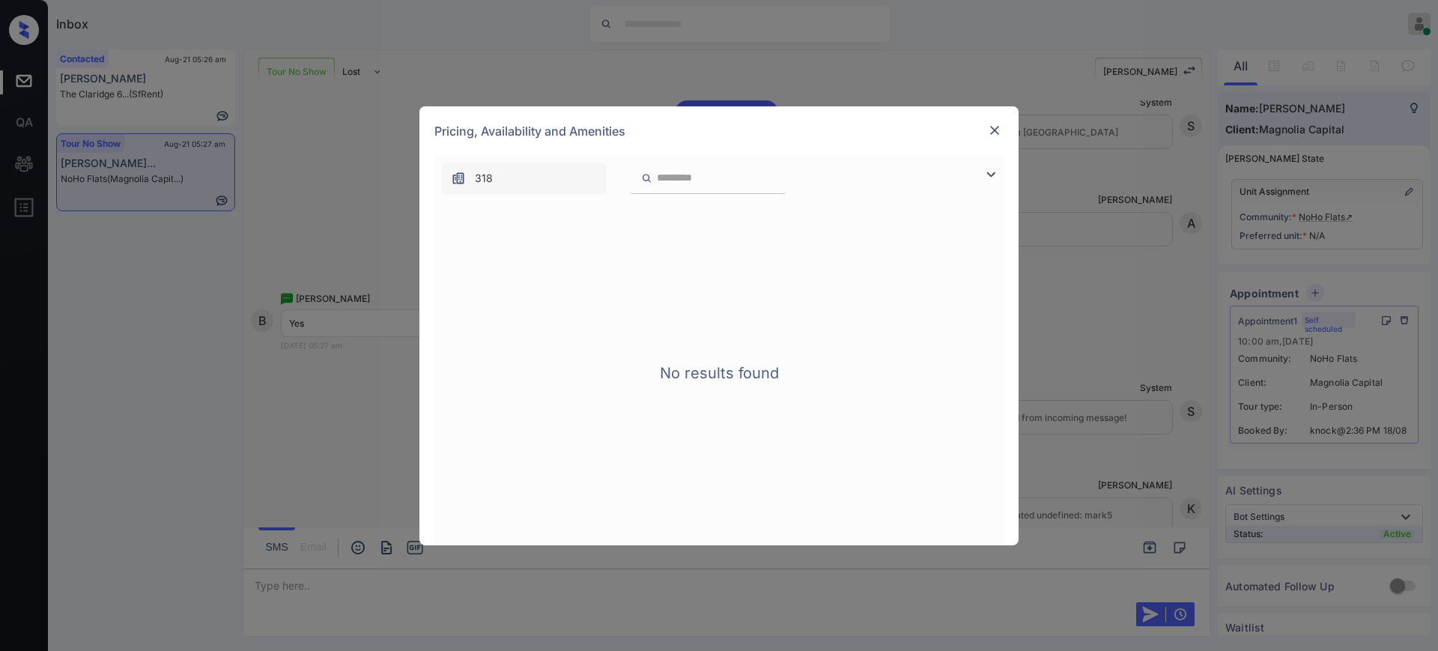
click at [886, 246] on div "No results found" at bounding box center [718, 373] width 569 height 344
click at [994, 121] on div at bounding box center [994, 130] width 18 height 18
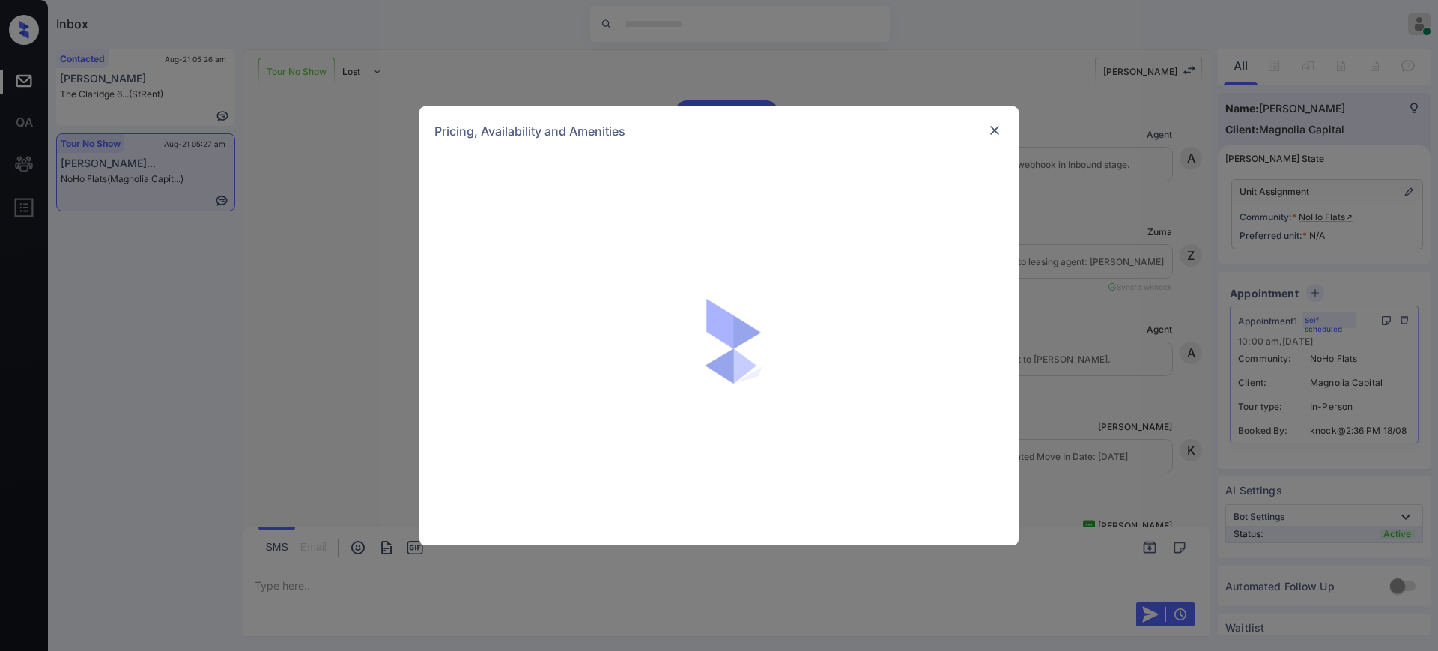
scroll to position [4873, 0]
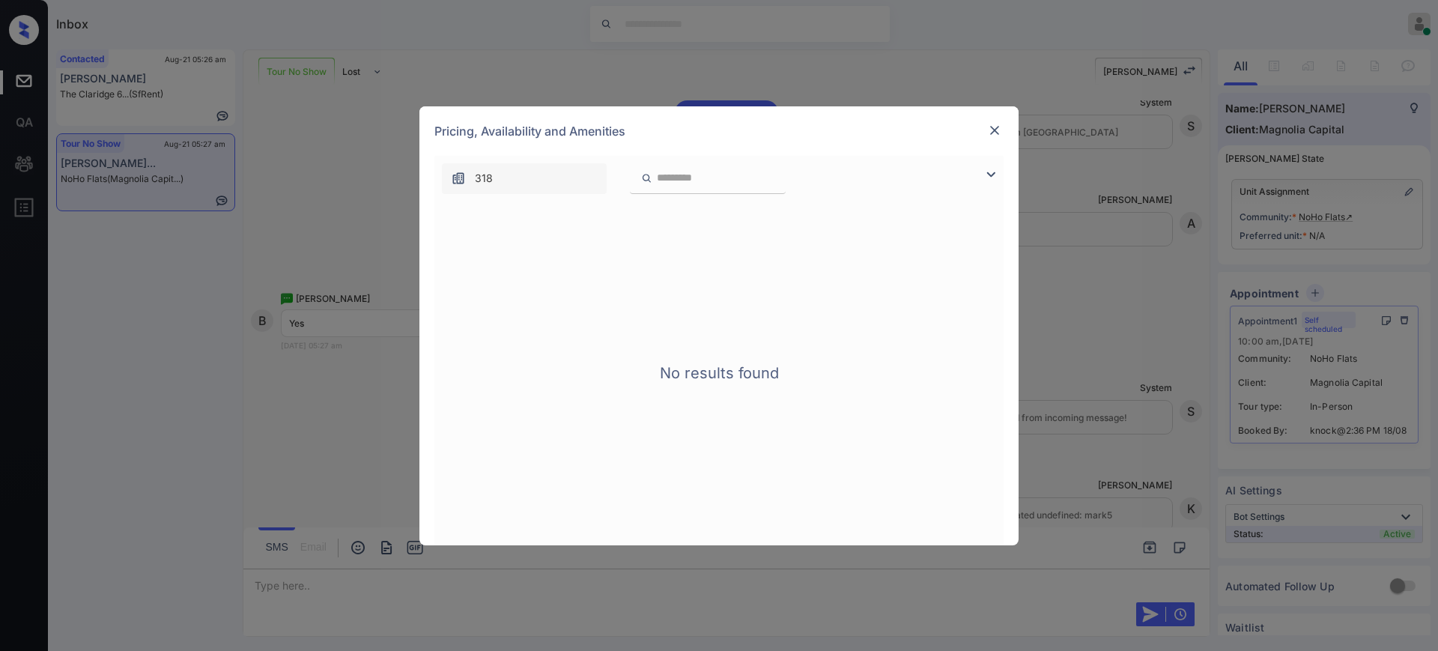
click at [991, 128] on img at bounding box center [994, 130] width 15 height 15
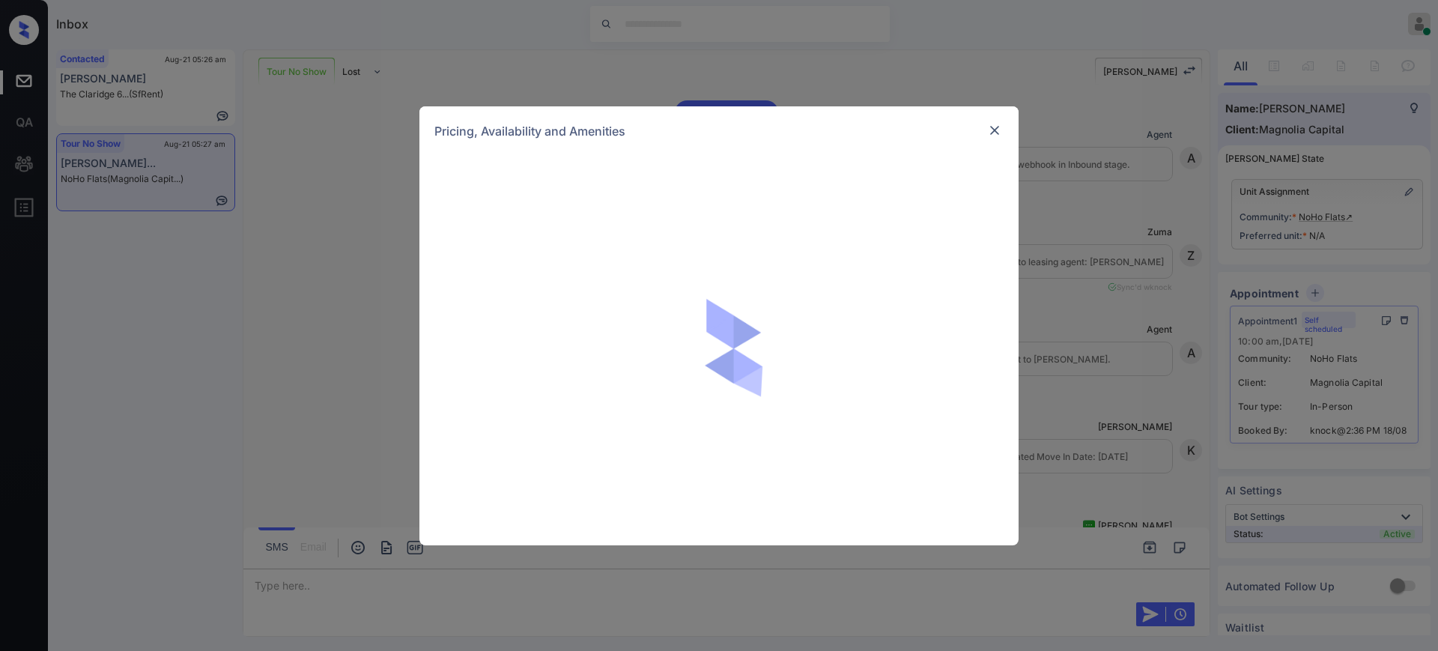
scroll to position [132, 0]
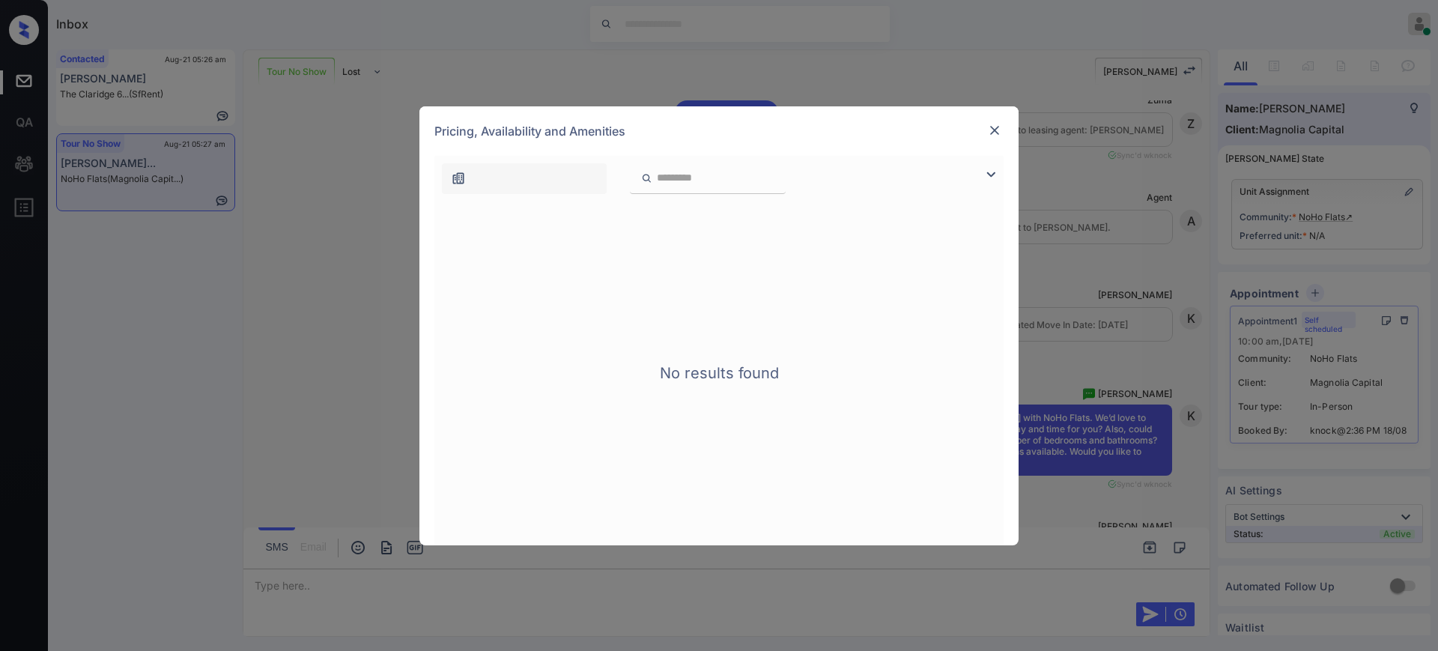
click at [992, 129] on img at bounding box center [994, 130] width 15 height 15
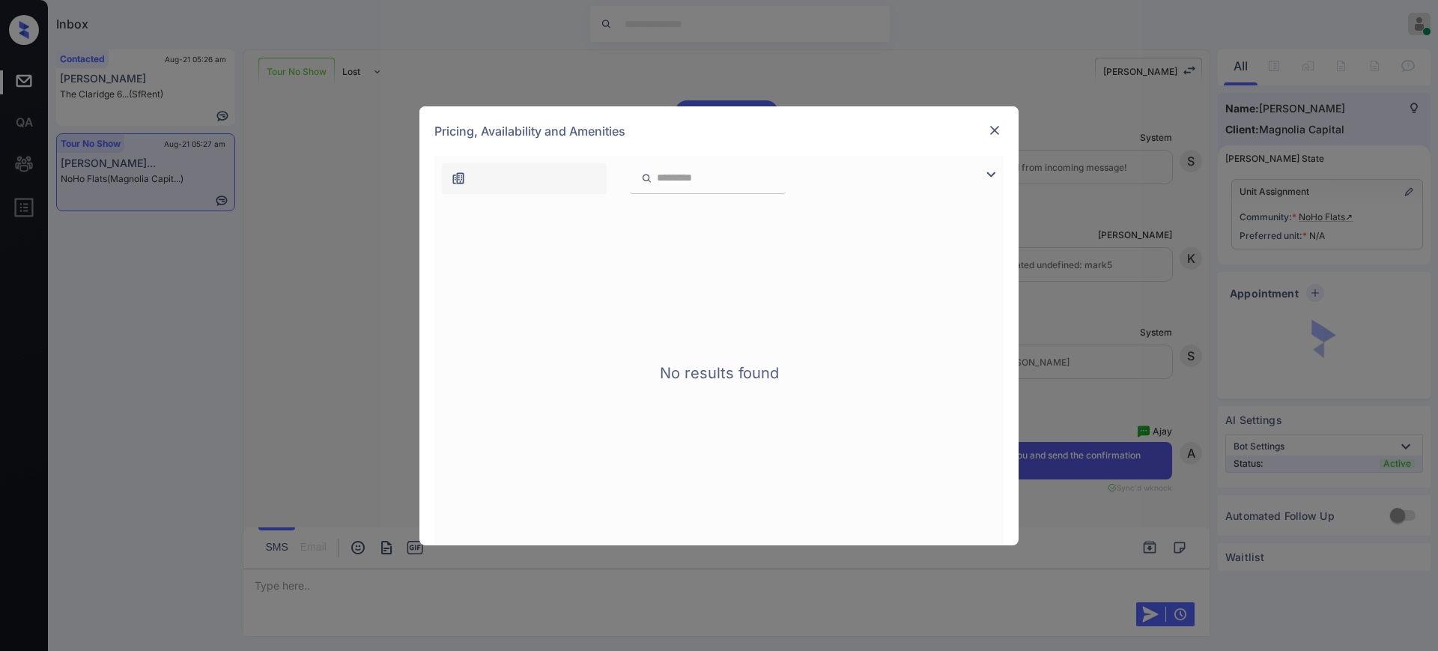
click at [998, 123] on img at bounding box center [994, 130] width 15 height 15
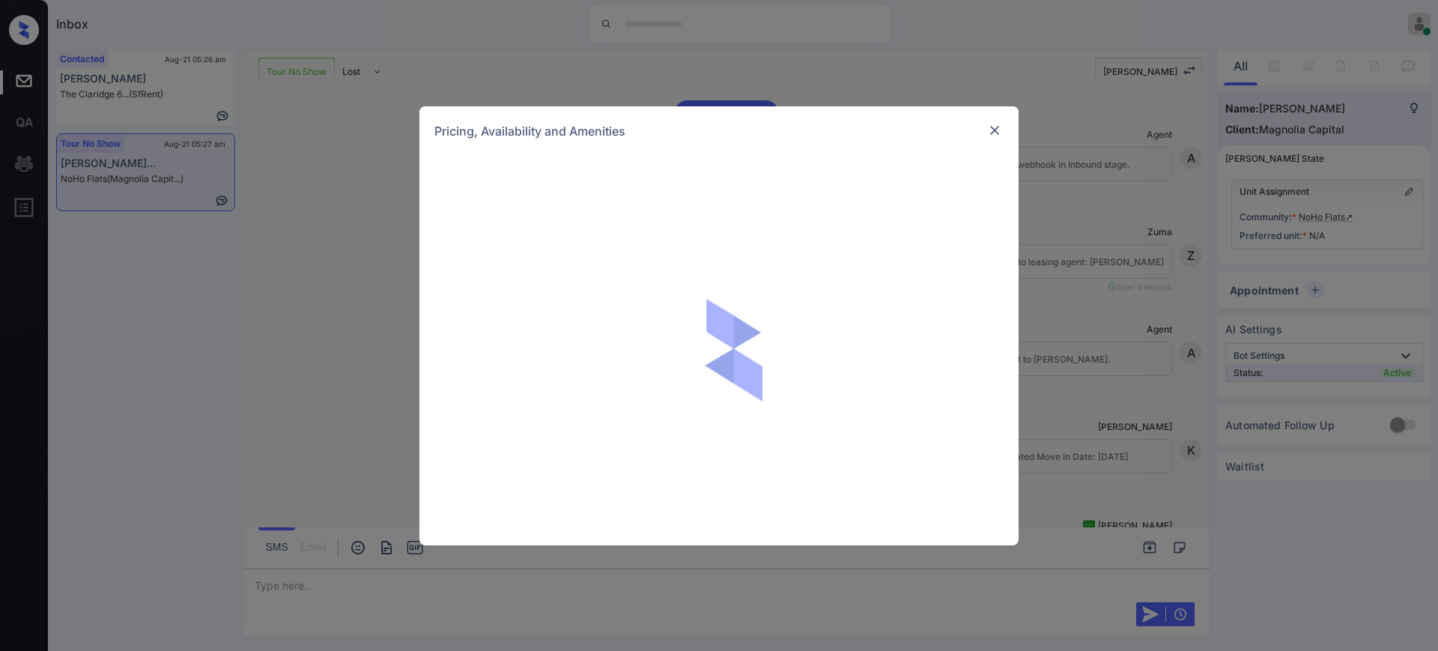
scroll to position [6054, 0]
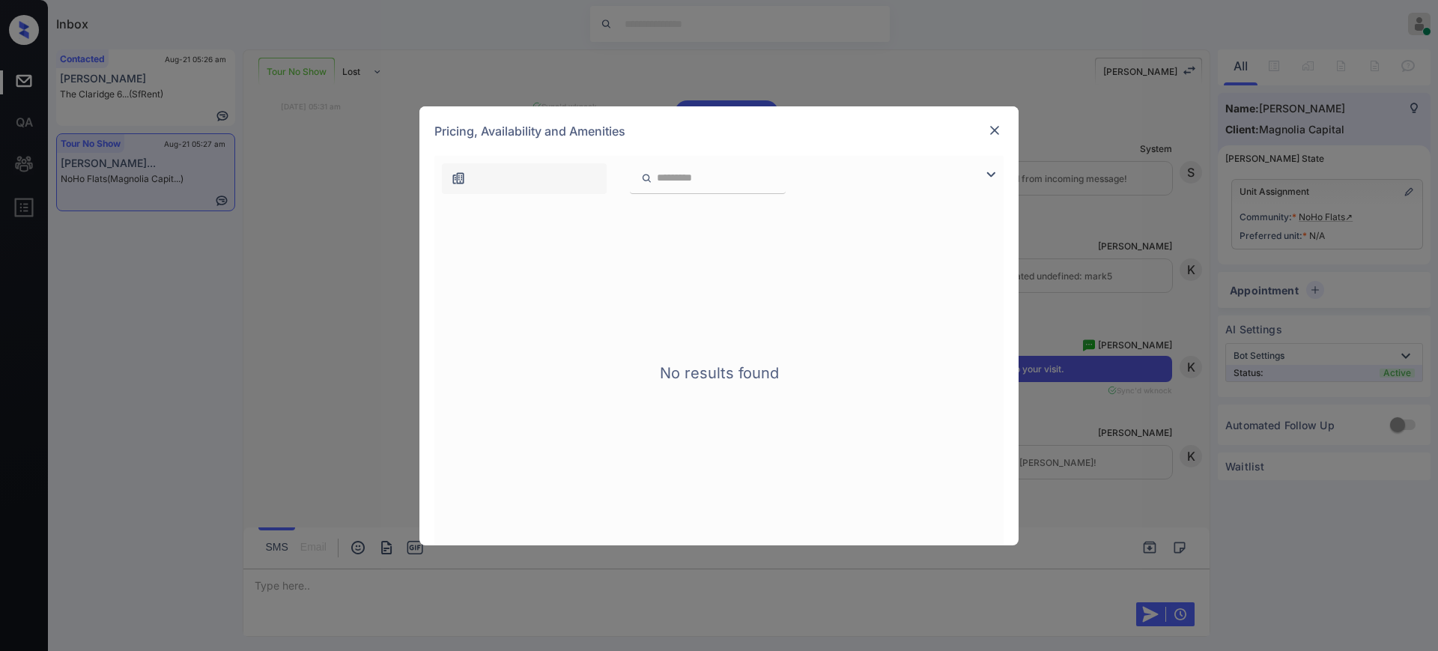
click at [994, 128] on img at bounding box center [994, 130] width 15 height 15
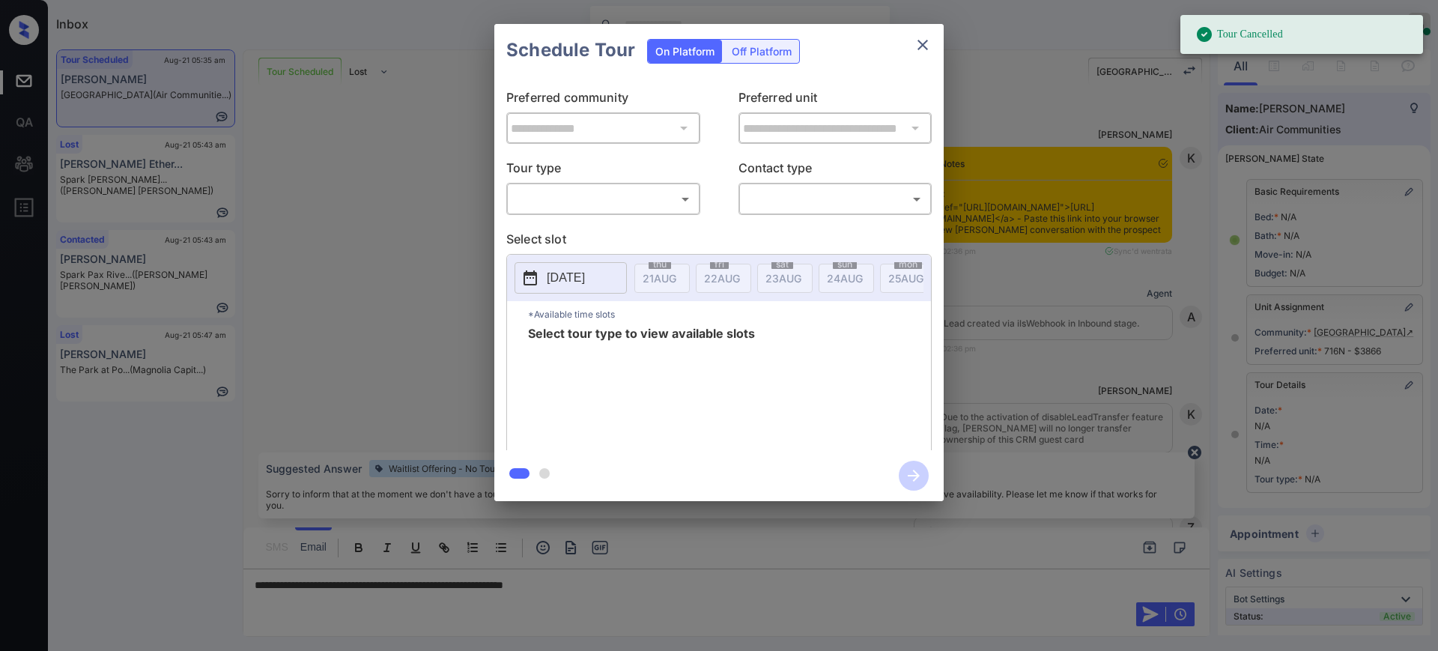
scroll to position [103, 0]
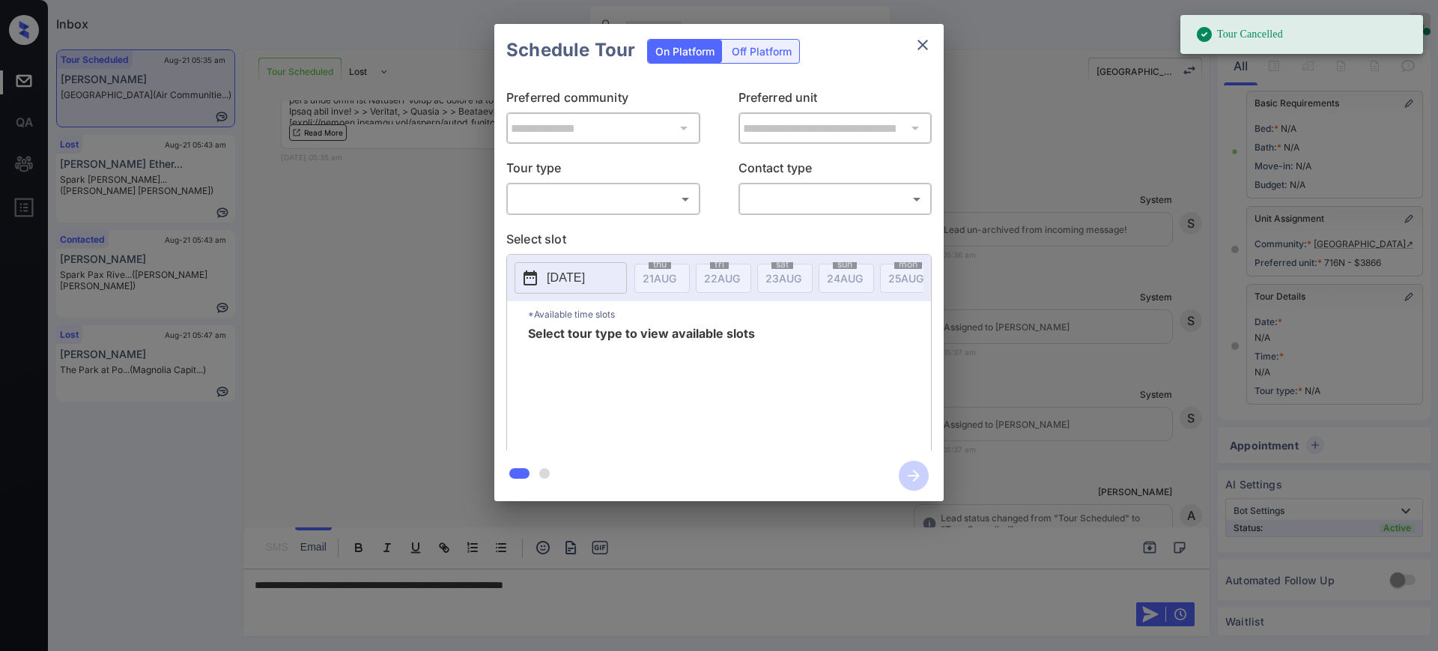
click at [591, 193] on body "Tour Cancelled Inbox Ajay Kumar Online Set yourself offline Set yourself on bre…" at bounding box center [719, 325] width 1438 height 651
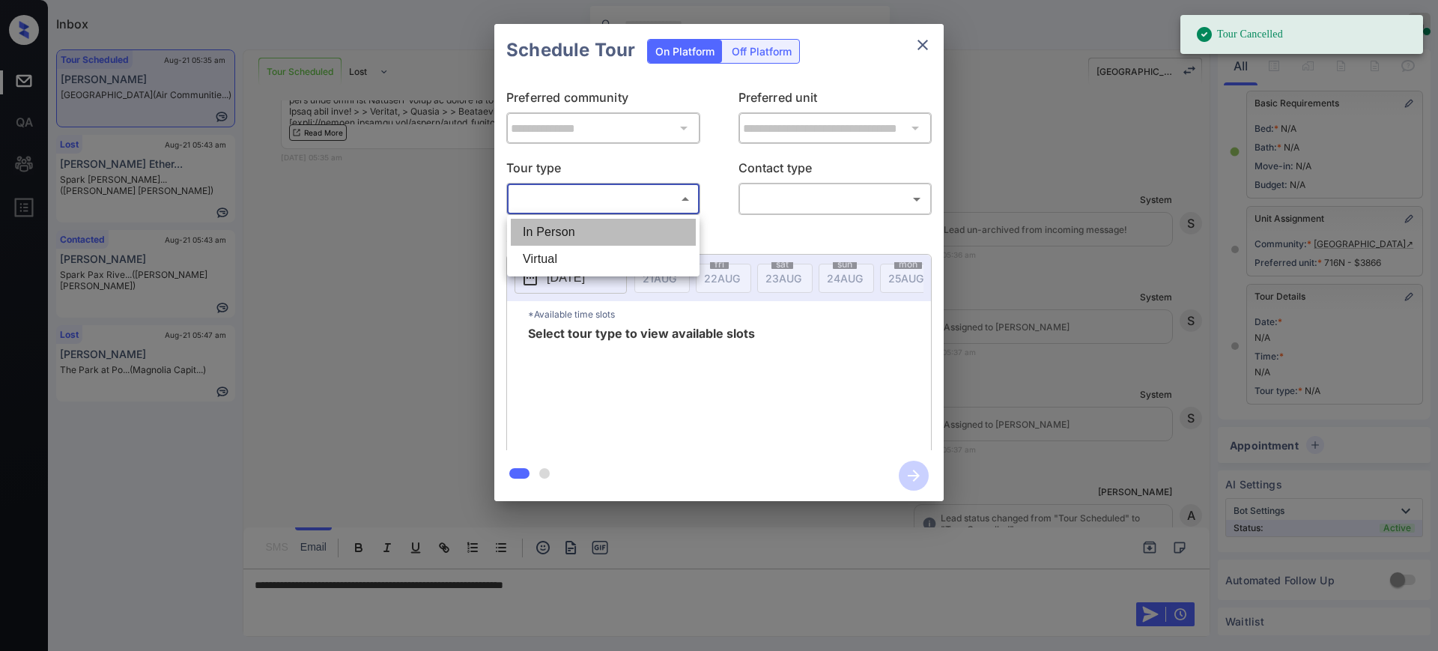
click at [575, 228] on li "In Person" at bounding box center [603, 232] width 185 height 27
type input "********"
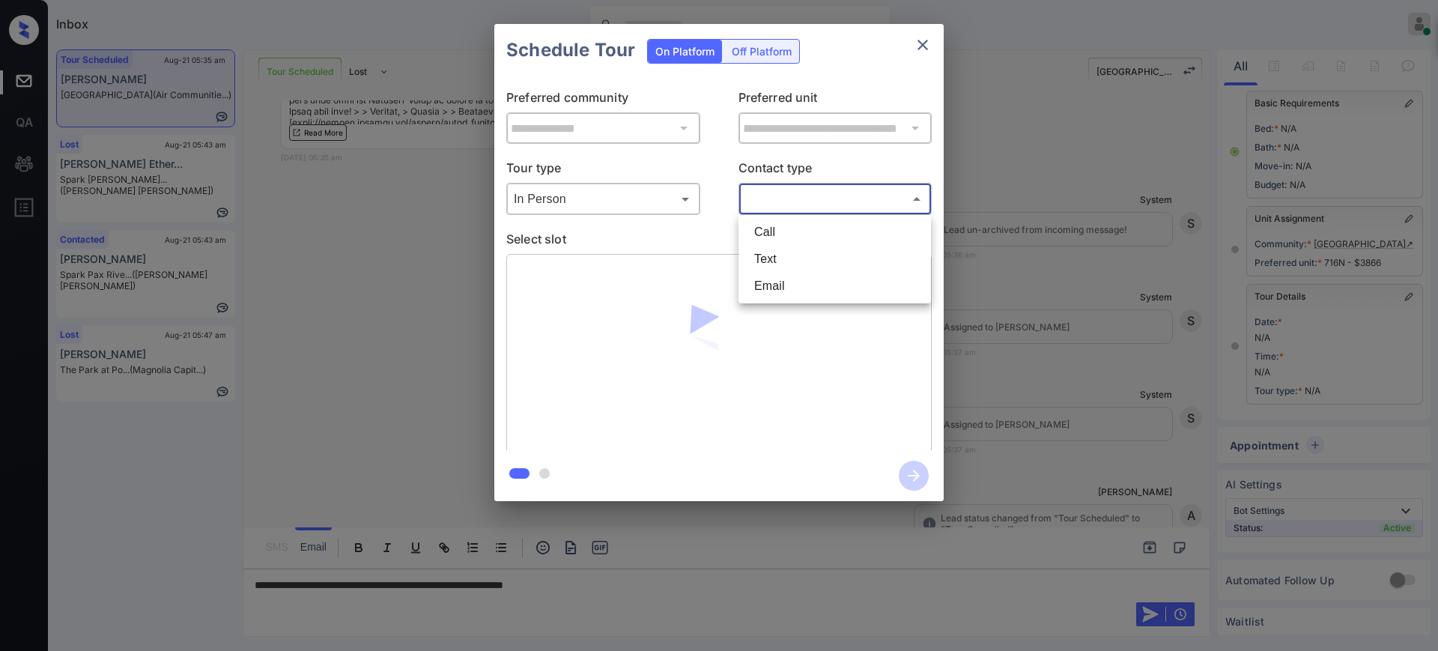
click at [792, 191] on body "Tour Cancelled Inbox Ajay Kumar Online Set yourself offline Set yourself on bre…" at bounding box center [719, 325] width 1438 height 651
click at [774, 255] on li "Text" at bounding box center [834, 259] width 185 height 27
type input "****"
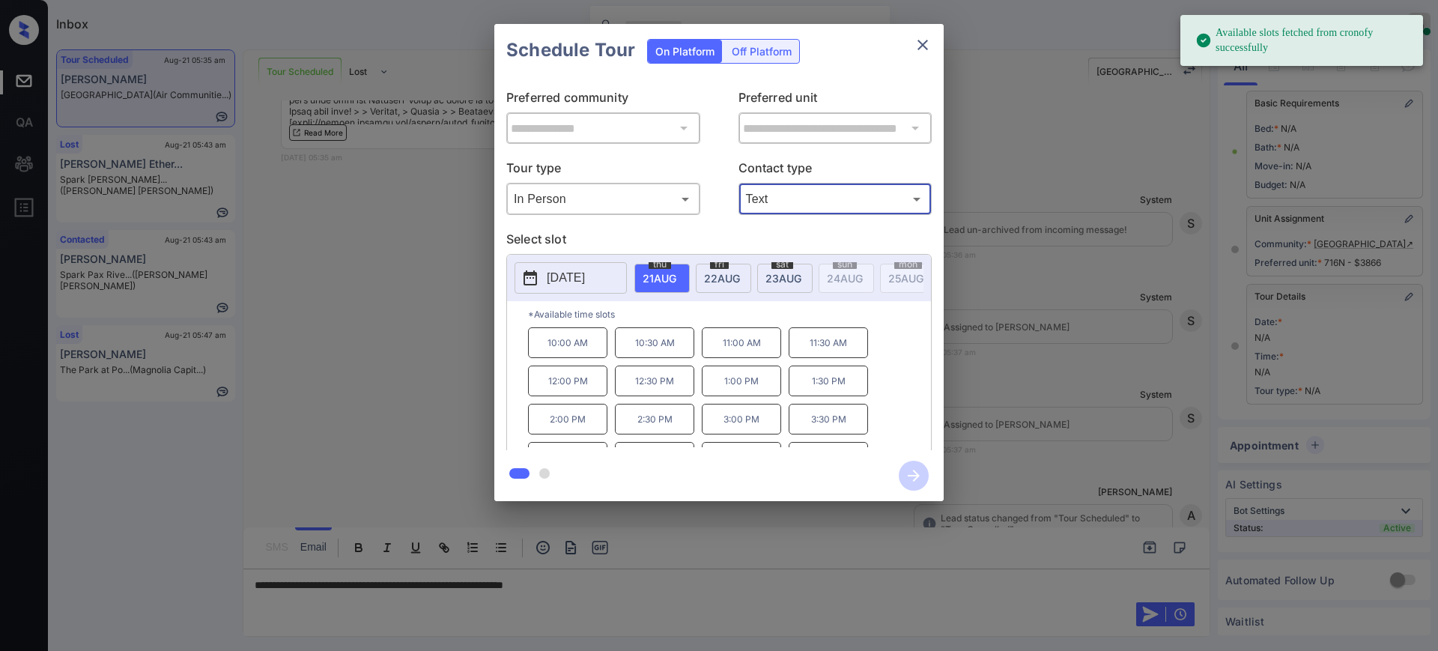
click at [676, 273] on span "22 AUG" at bounding box center [659, 278] width 34 height 13
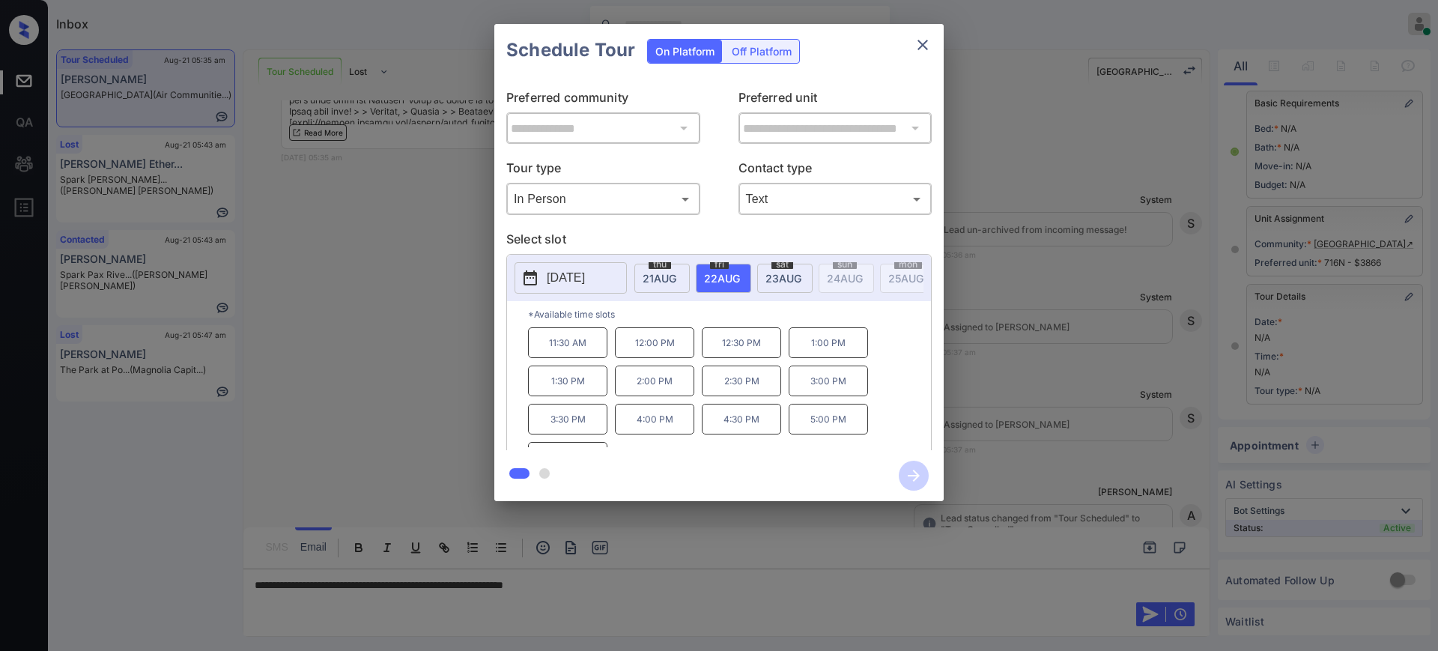
click at [1044, 367] on div "**********" at bounding box center [719, 262] width 1438 height 525
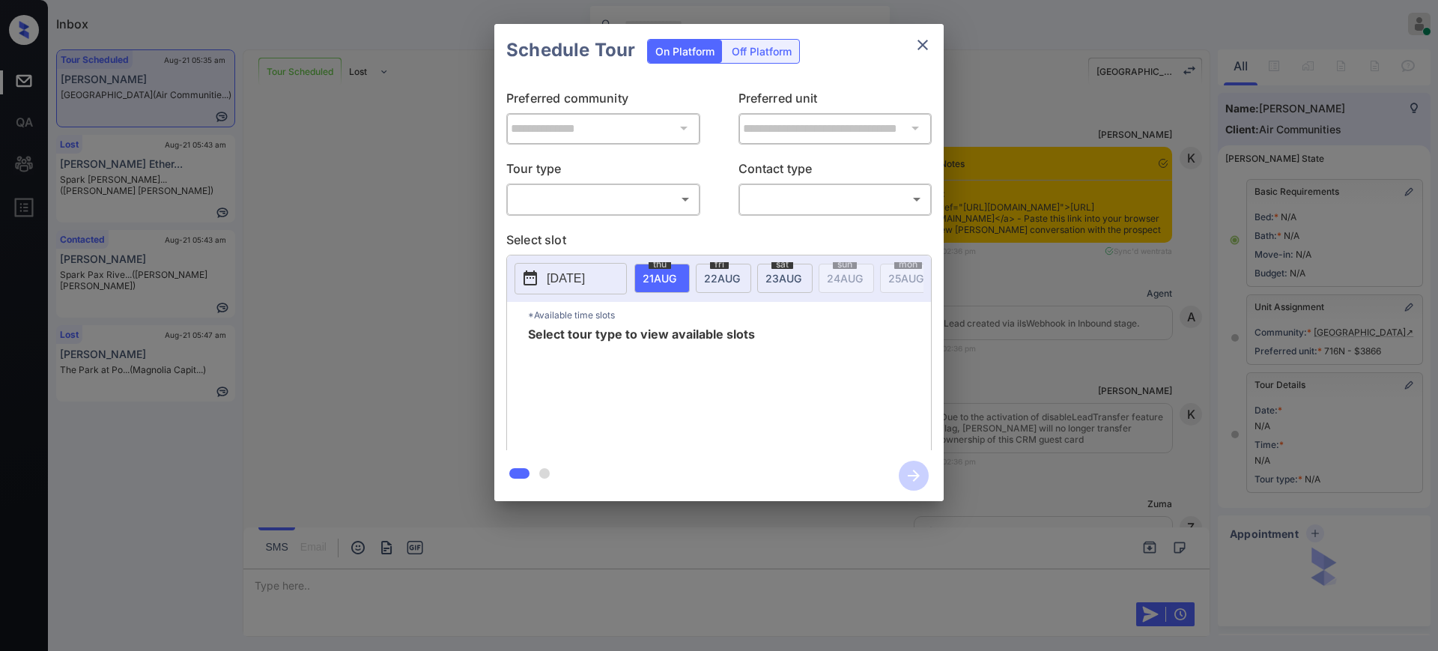
scroll to position [103, 0]
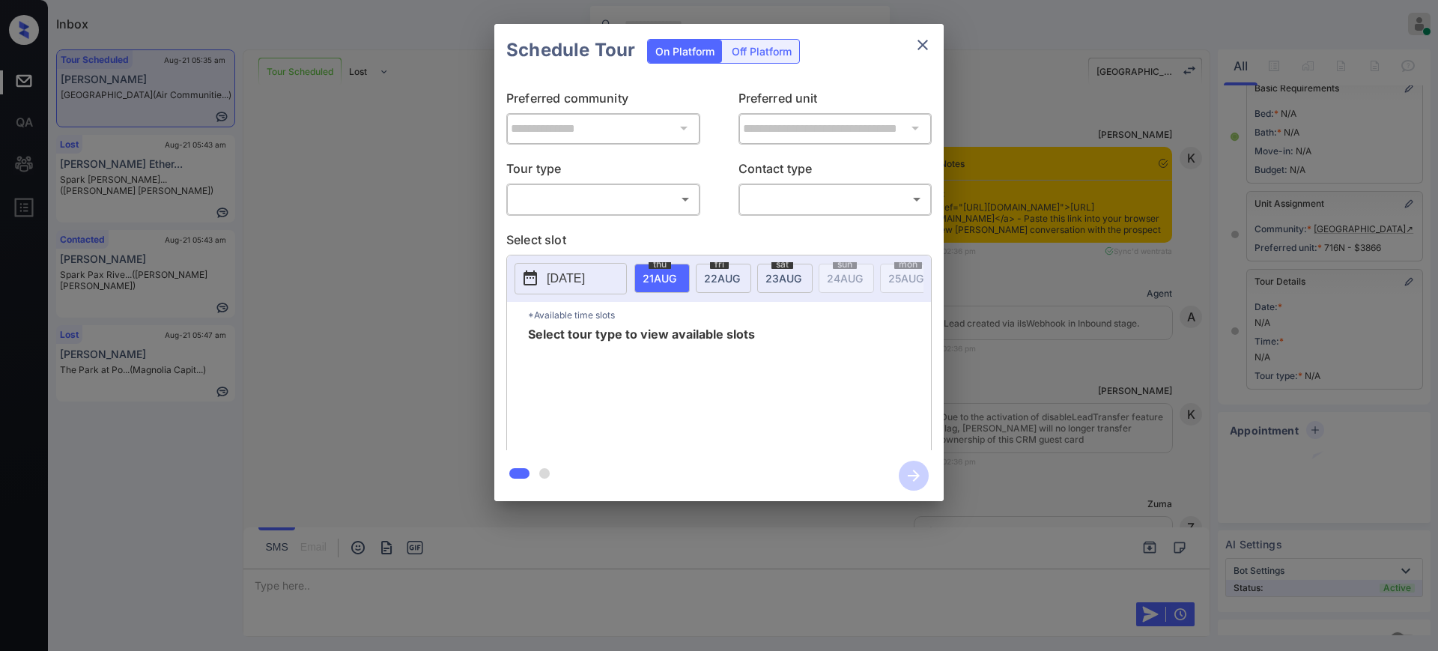
click at [599, 198] on body "Inbox [PERSON_NAME] Online Set yourself offline Set yourself on break Profile S…" at bounding box center [719, 325] width 1438 height 651
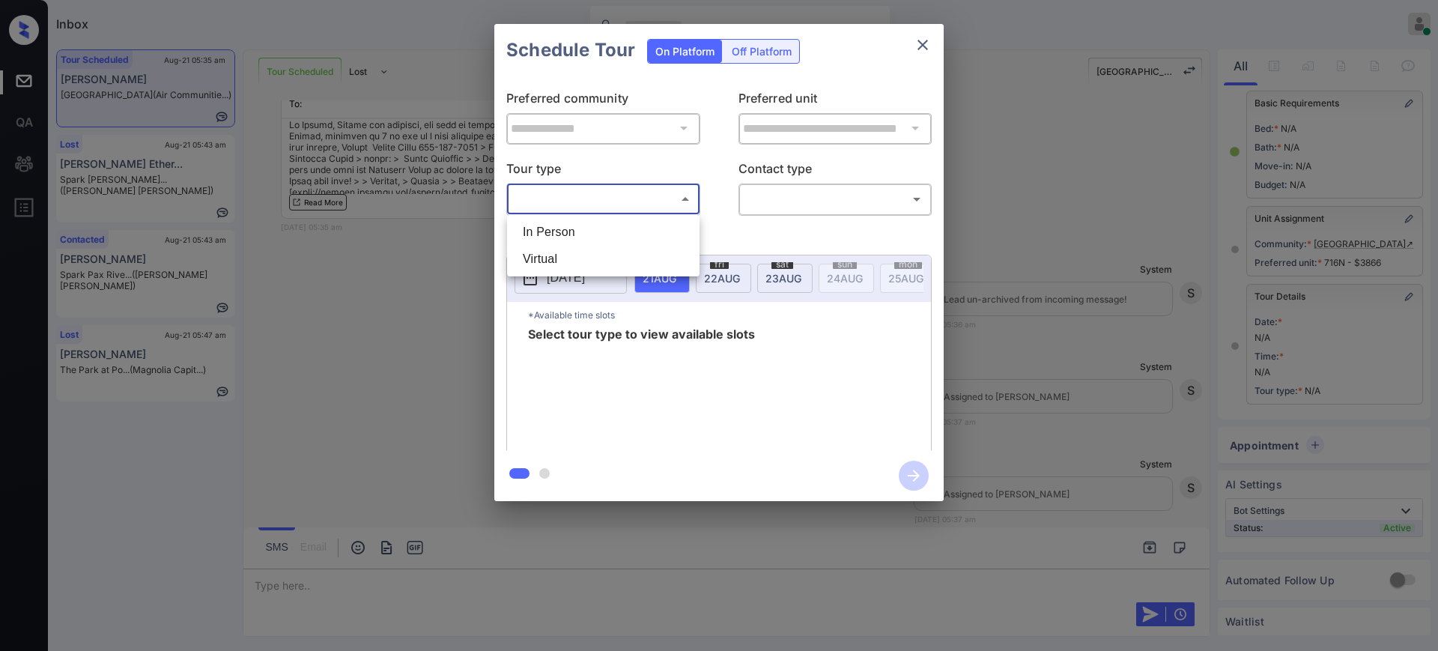
drag, startPoint x: 599, startPoint y: 198, endPoint x: 689, endPoint y: 219, distance: 92.3
click at [598, 234] on li "In Person" at bounding box center [603, 232] width 185 height 27
type input "********"
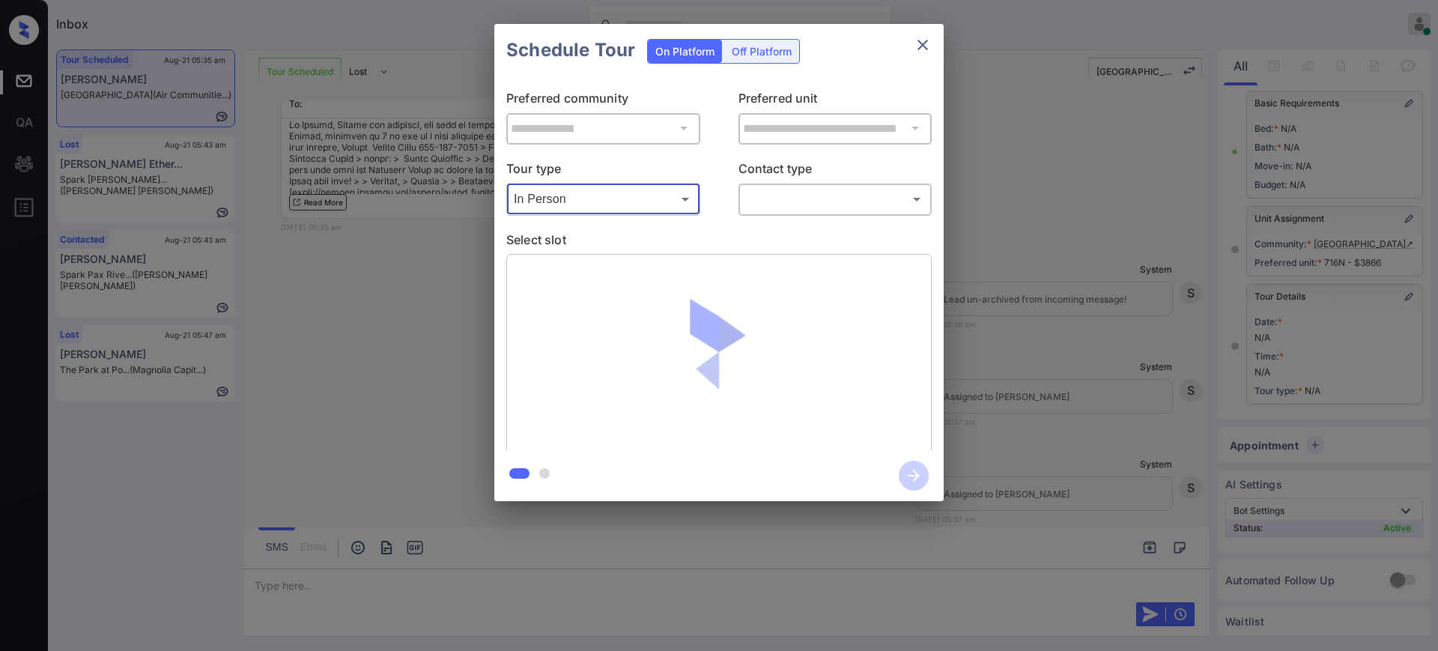
click at [791, 192] on body "Inbox Ajay Kumar Online Set yourself offline Set yourself on break Profile Swit…" at bounding box center [719, 325] width 1438 height 651
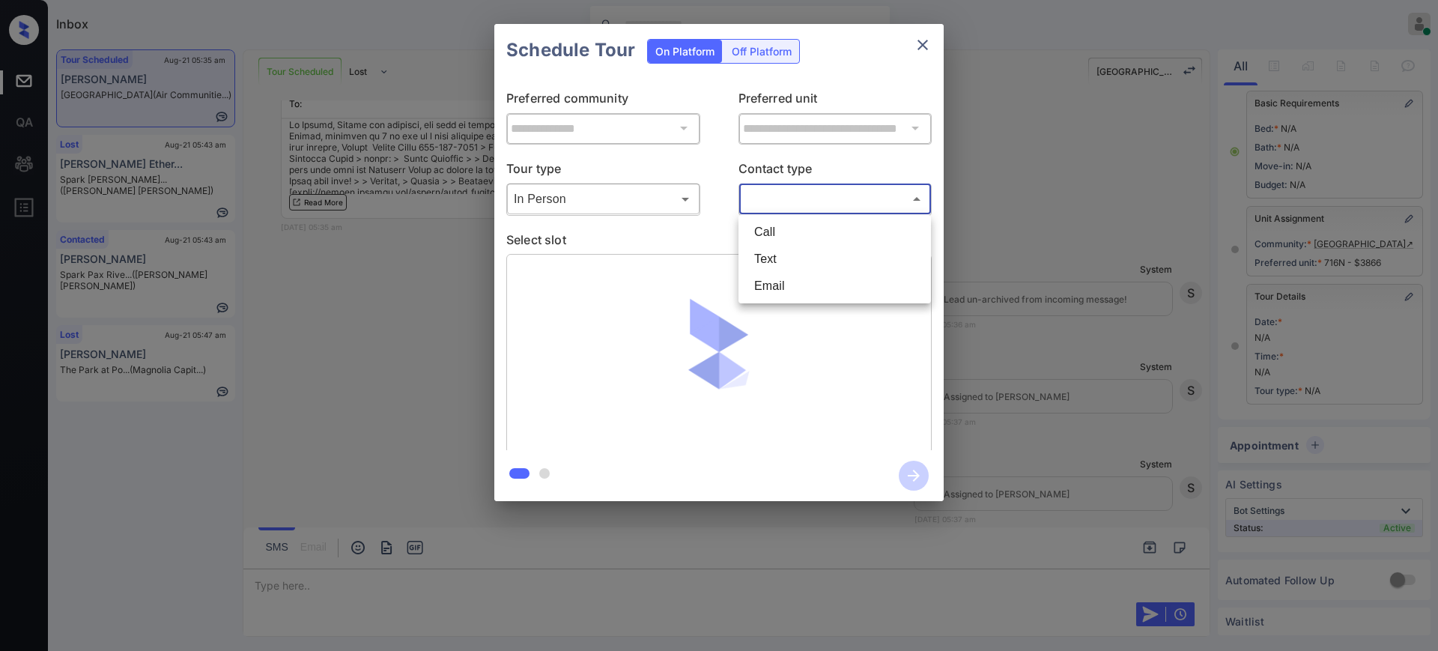
click at [778, 253] on li "Text" at bounding box center [834, 259] width 185 height 27
type input "****"
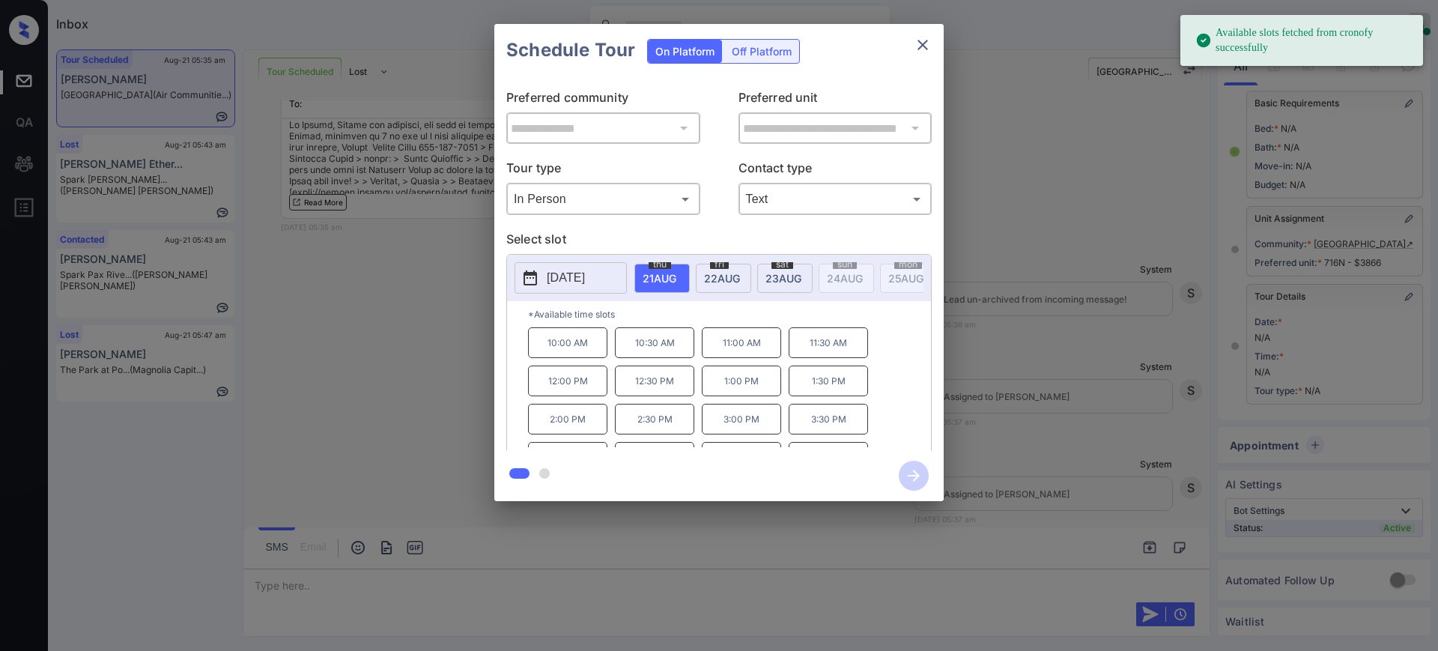
click at [676, 272] on span "22 AUG" at bounding box center [659, 278] width 34 height 13
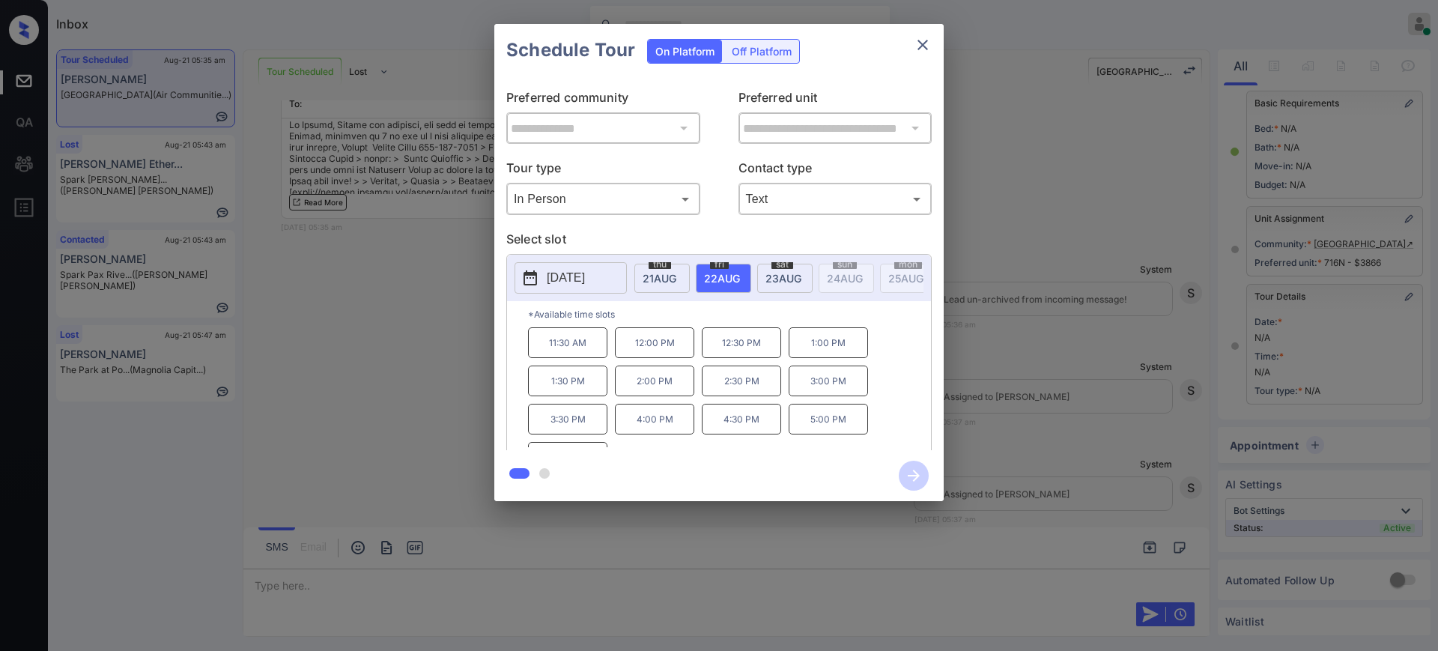
click at [813, 358] on p "1:00 PM" at bounding box center [827, 342] width 79 height 31
click at [914, 478] on icon "button" at bounding box center [914, 476] width 30 height 30
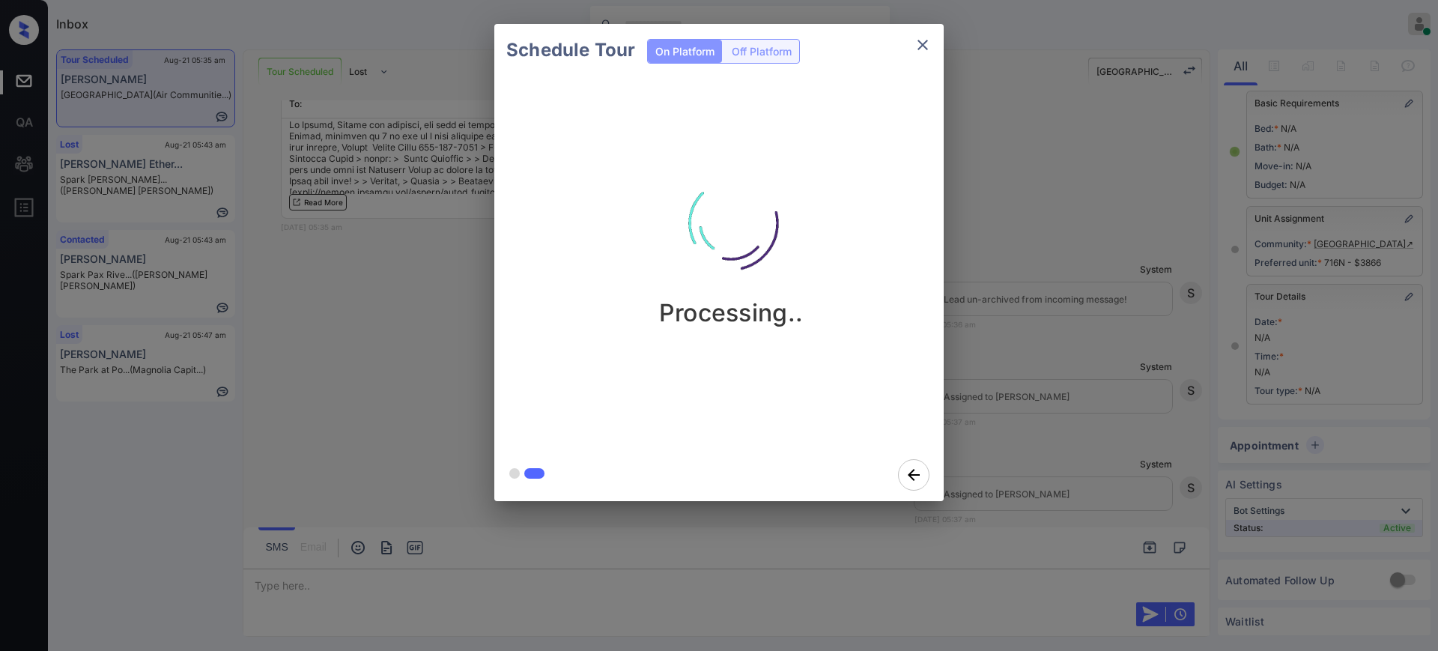
click at [1095, 367] on div "Schedule Tour On Platform Off Platform Processing.." at bounding box center [719, 262] width 1438 height 525
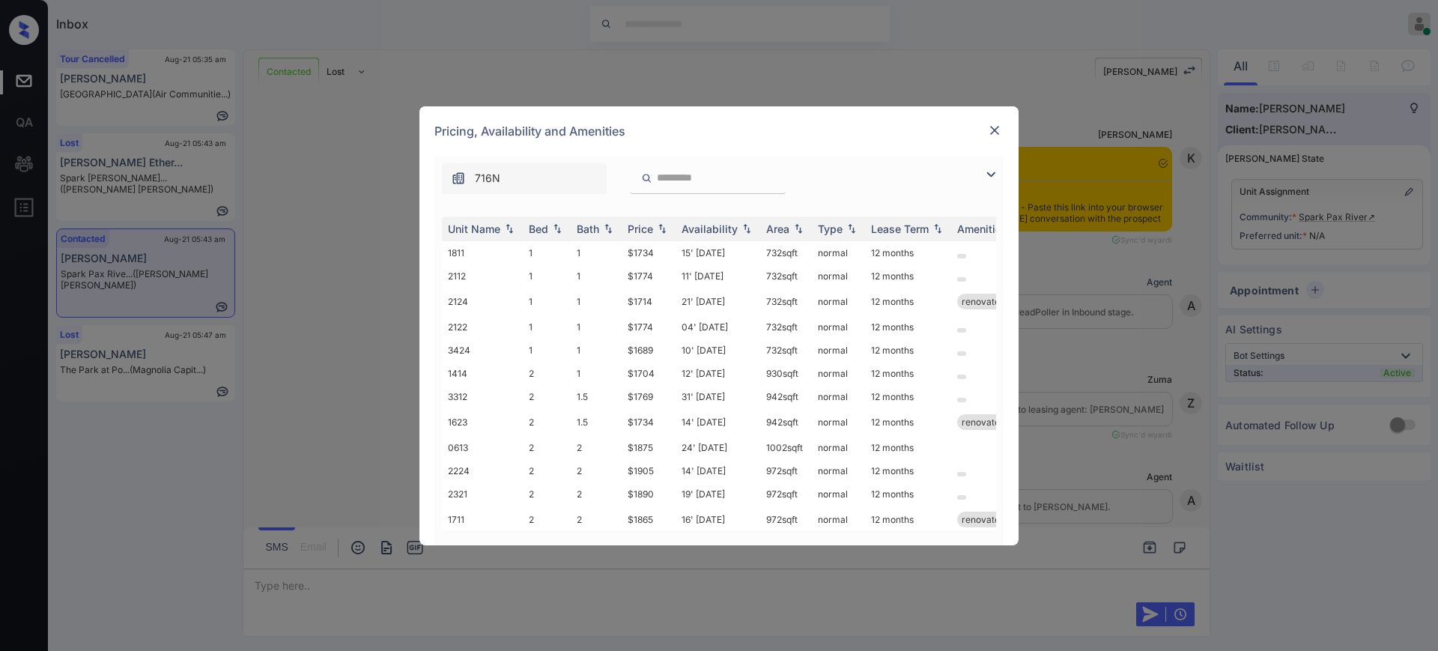
click at [995, 133] on img at bounding box center [994, 130] width 15 height 15
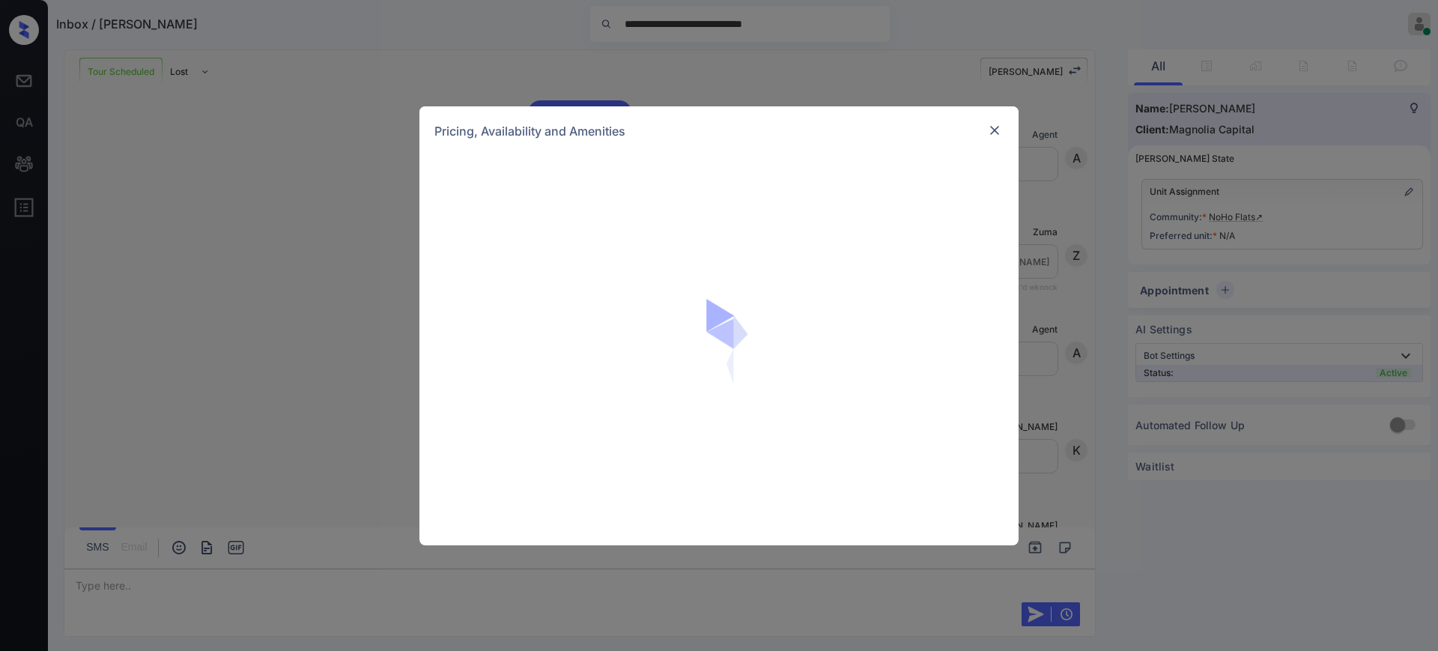
scroll to position [6521, 0]
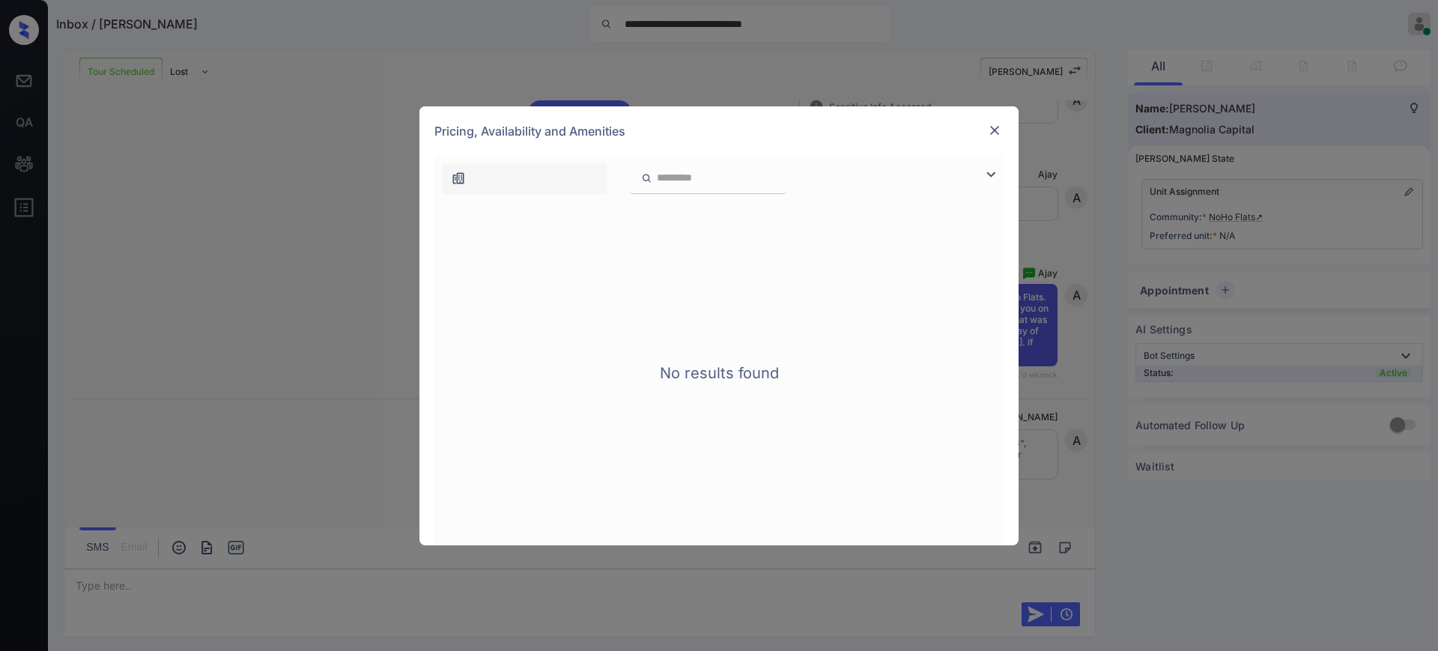
click at [996, 130] on img at bounding box center [994, 130] width 15 height 15
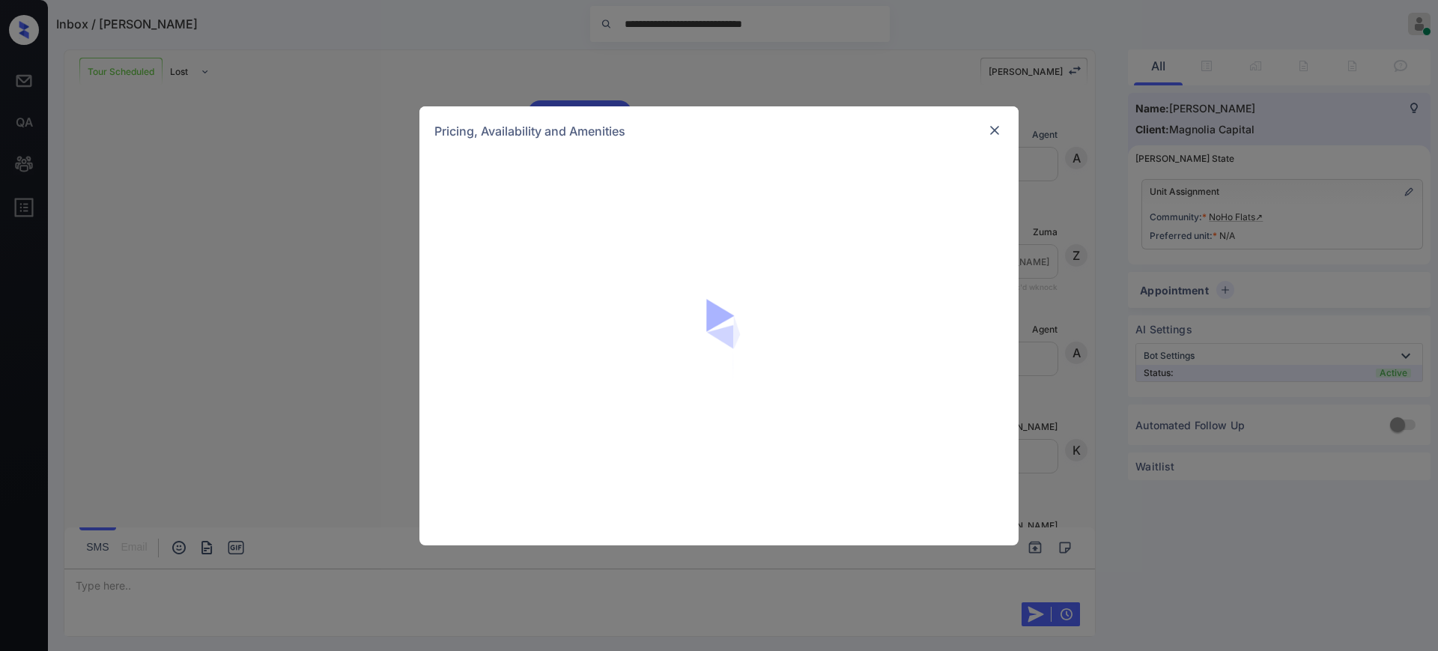
scroll to position [6664, 0]
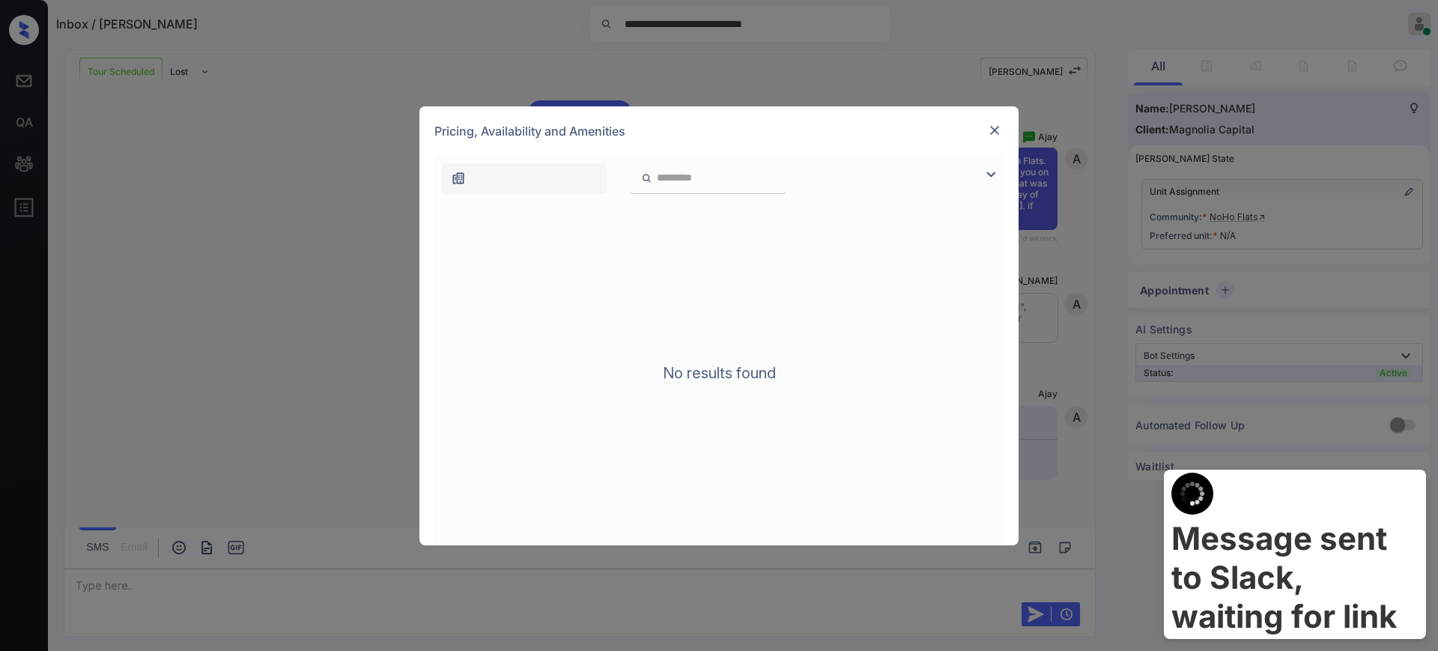
click at [995, 128] on img at bounding box center [994, 130] width 15 height 15
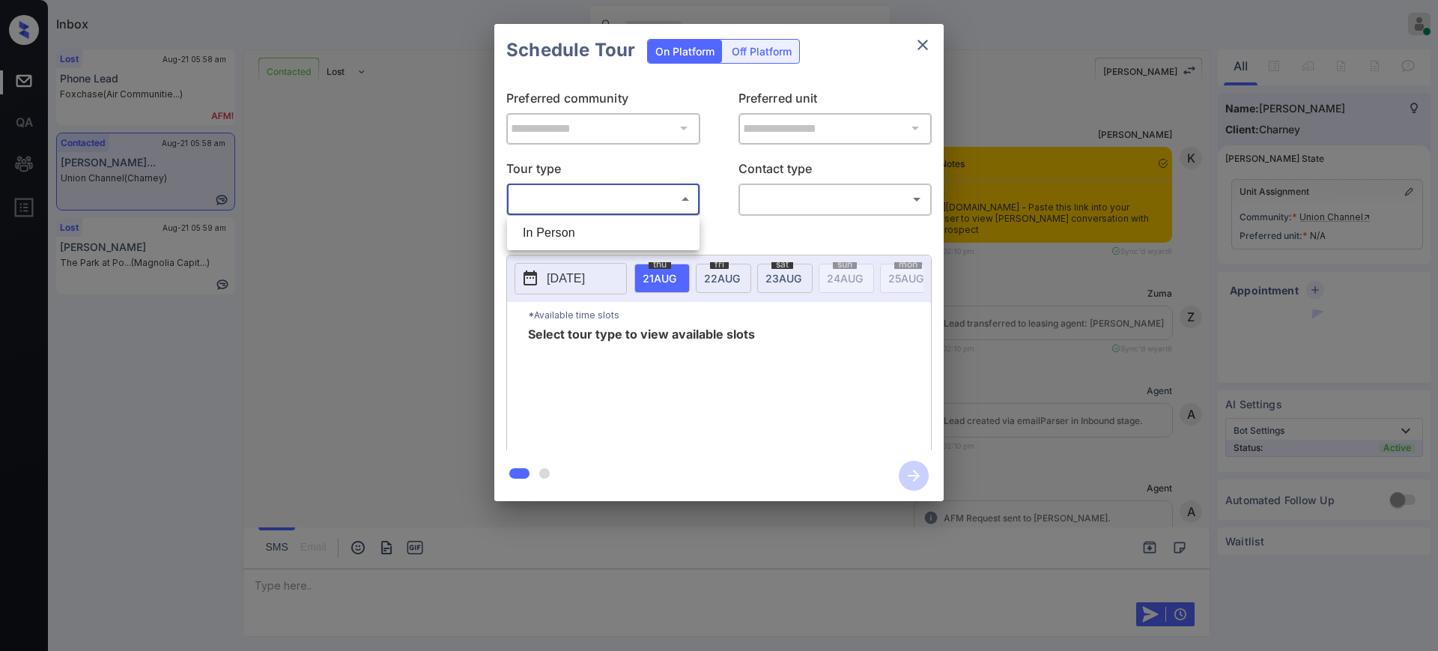
scroll to position [7510, 0]
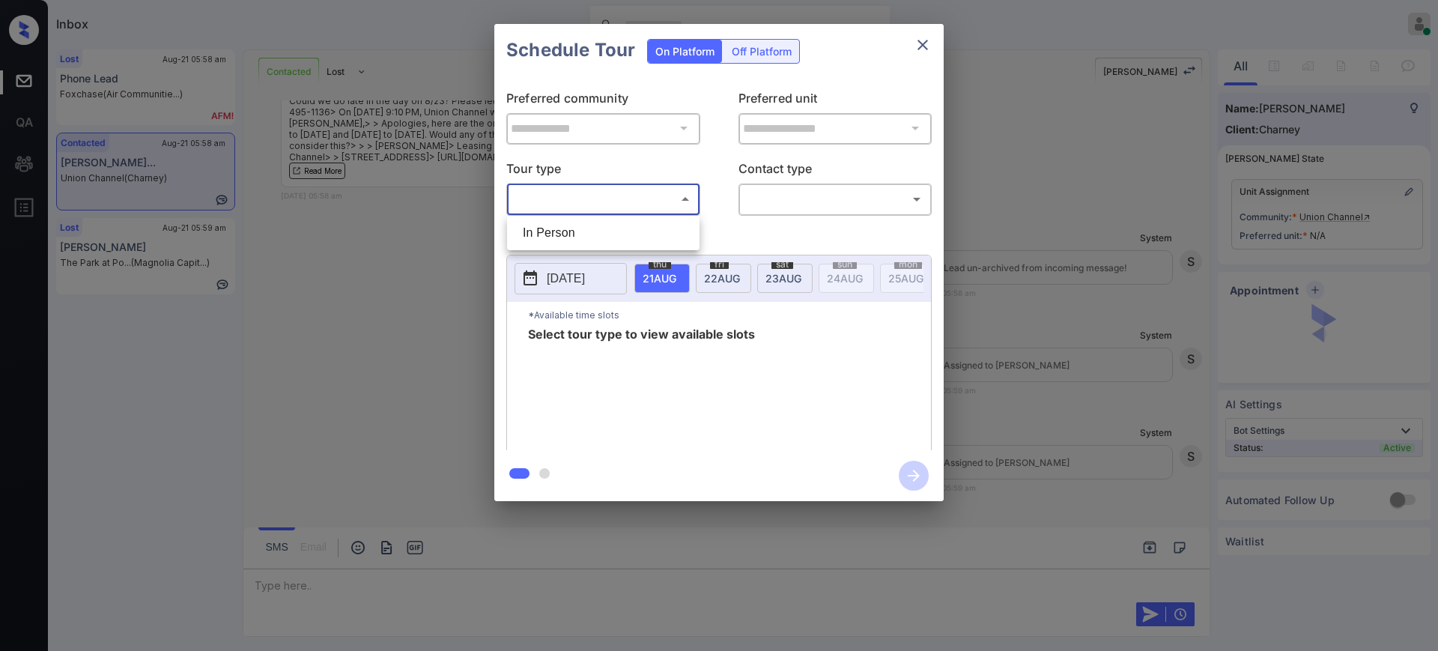
click at [604, 219] on li "In Person" at bounding box center [603, 232] width 185 height 27
type input "********"
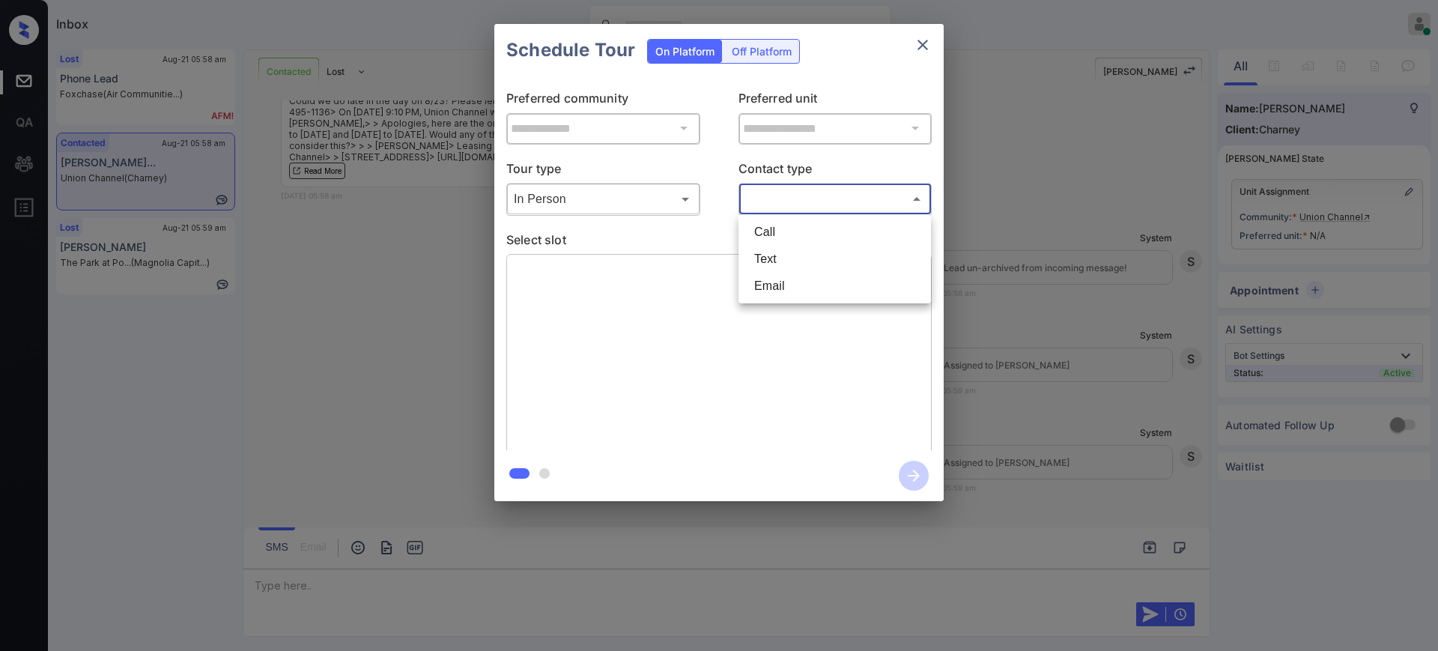
click at [794, 197] on body "Inbox [PERSON_NAME] Online Set yourself offline Set yourself on break Profile S…" at bounding box center [719, 325] width 1438 height 651
click at [768, 266] on li "Text" at bounding box center [834, 259] width 185 height 27
type input "****"
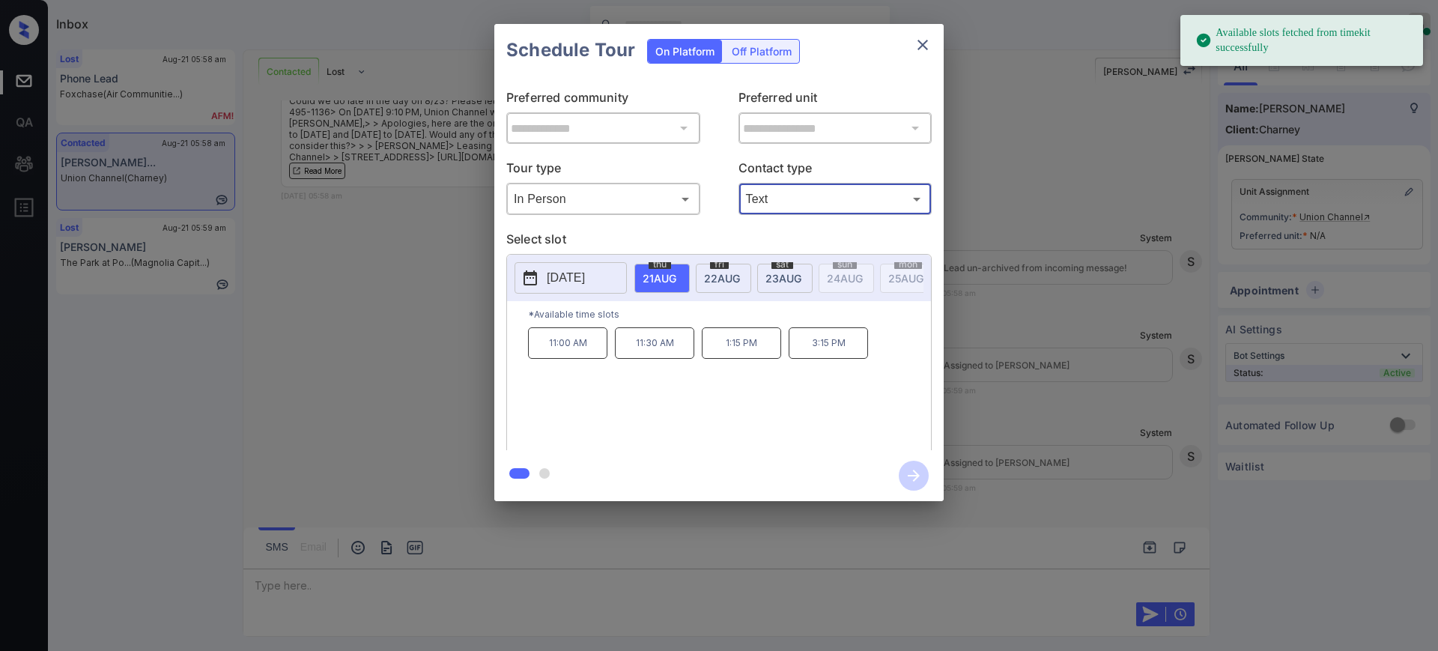
click at [571, 274] on p "[DATE]" at bounding box center [566, 278] width 38 height 18
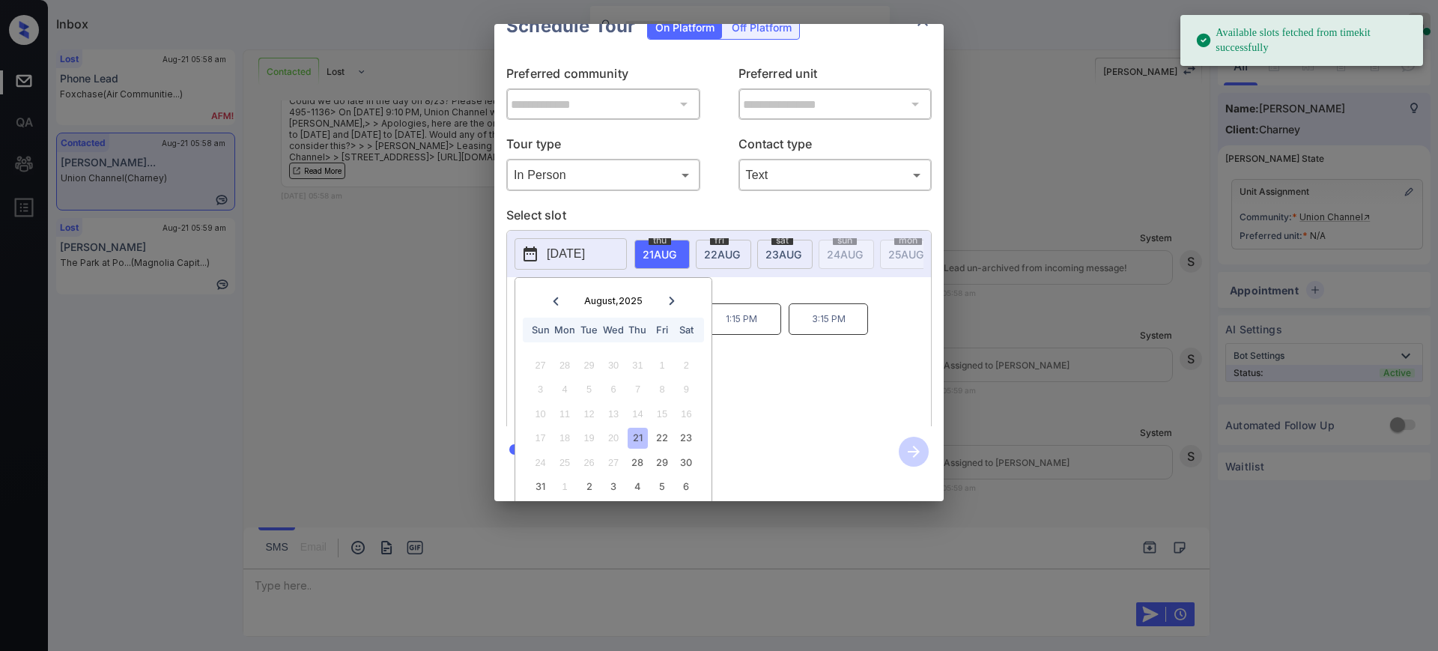
scroll to position [46, 0]
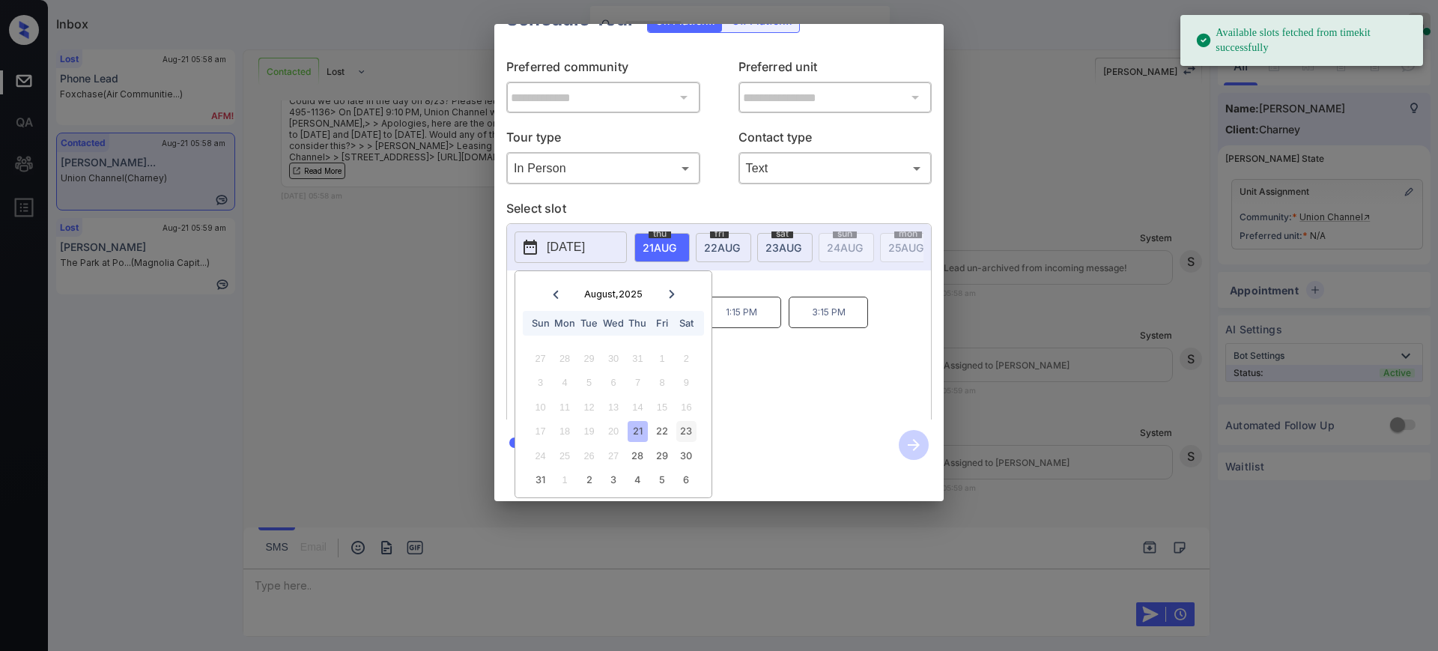
click at [681, 424] on div "23" at bounding box center [686, 431] width 20 height 20
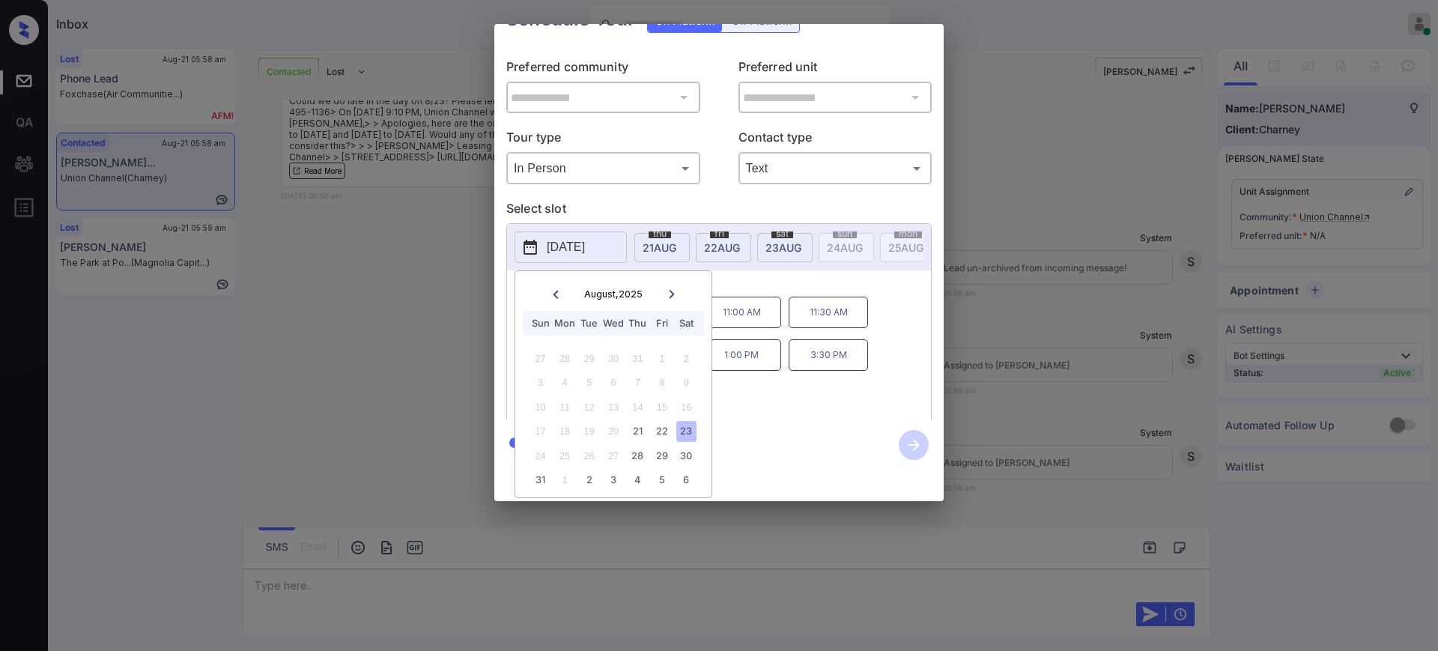
scroll to position [0, 0]
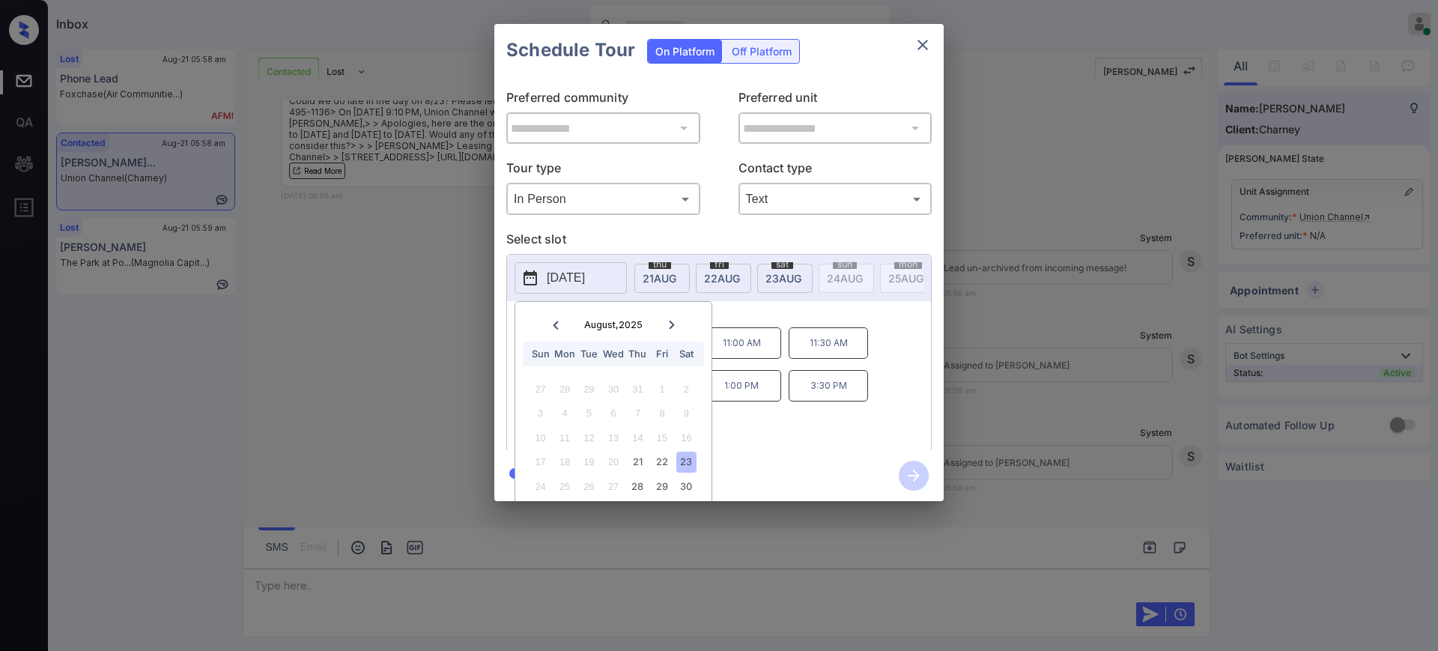
click at [798, 386] on div "10:00 AM 10:30 AM 11:00 AM 11:30 AM 12:00 PM 12:30 PM 1:00 PM 3:30 PM 4:00 PM" at bounding box center [729, 387] width 403 height 120
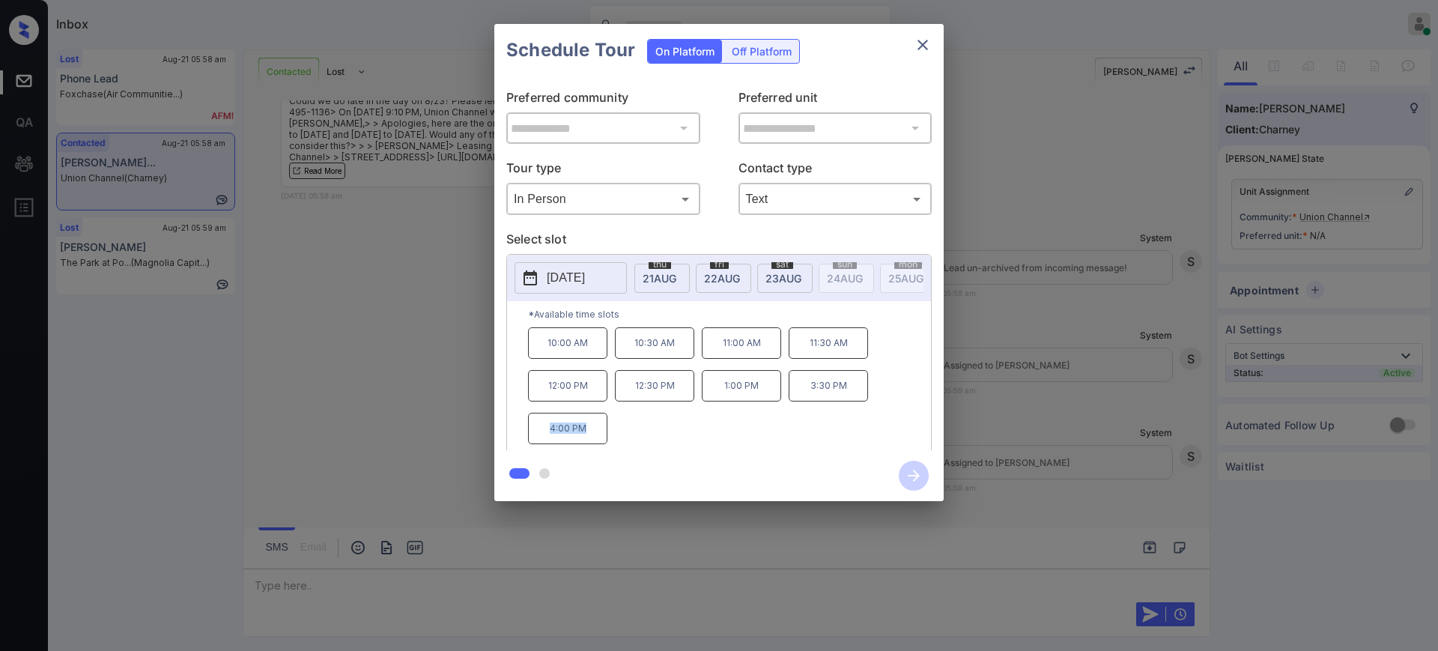
drag, startPoint x: 540, startPoint y: 440, endPoint x: 630, endPoint y: 446, distance: 90.1
click at [630, 446] on div "10:00 AM 10:30 AM 11:00 AM 11:30 AM 12:00 PM 12:30 PM 1:00 PM 3:30 PM 4:00 PM" at bounding box center [729, 387] width 403 height 120
copy p "4:00 PM"
click at [821, 428] on div "10:00 AM 10:30 AM 11:00 AM 11:30 AM 12:00 PM 12:30 PM 1:00 PM 3:30 PM 4:00 PM" at bounding box center [729, 387] width 403 height 120
drag, startPoint x: 802, startPoint y: 404, endPoint x: 851, endPoint y: 457, distance: 72.1
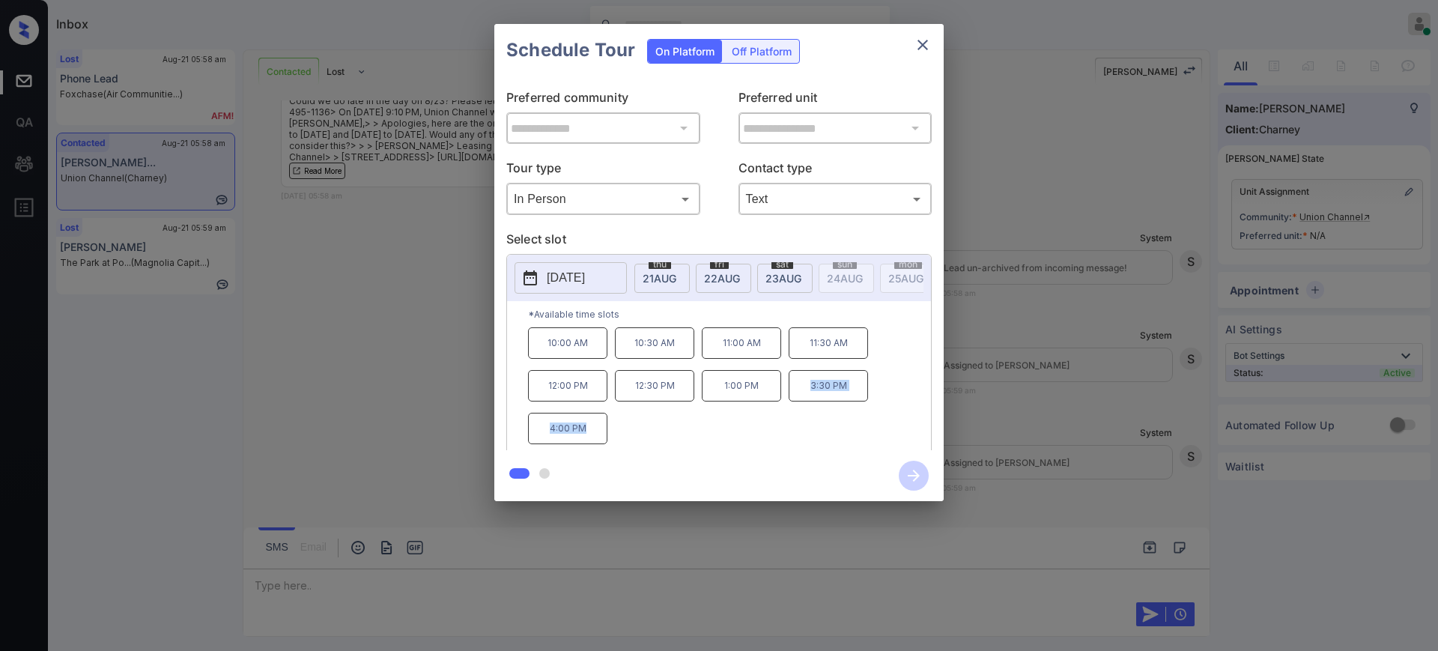
click at [851, 457] on div "**********" at bounding box center [718, 262] width 449 height 477
copy div "3:30 PM 4:00 PM"
click at [919, 44] on icon "close" at bounding box center [923, 45] width 18 height 18
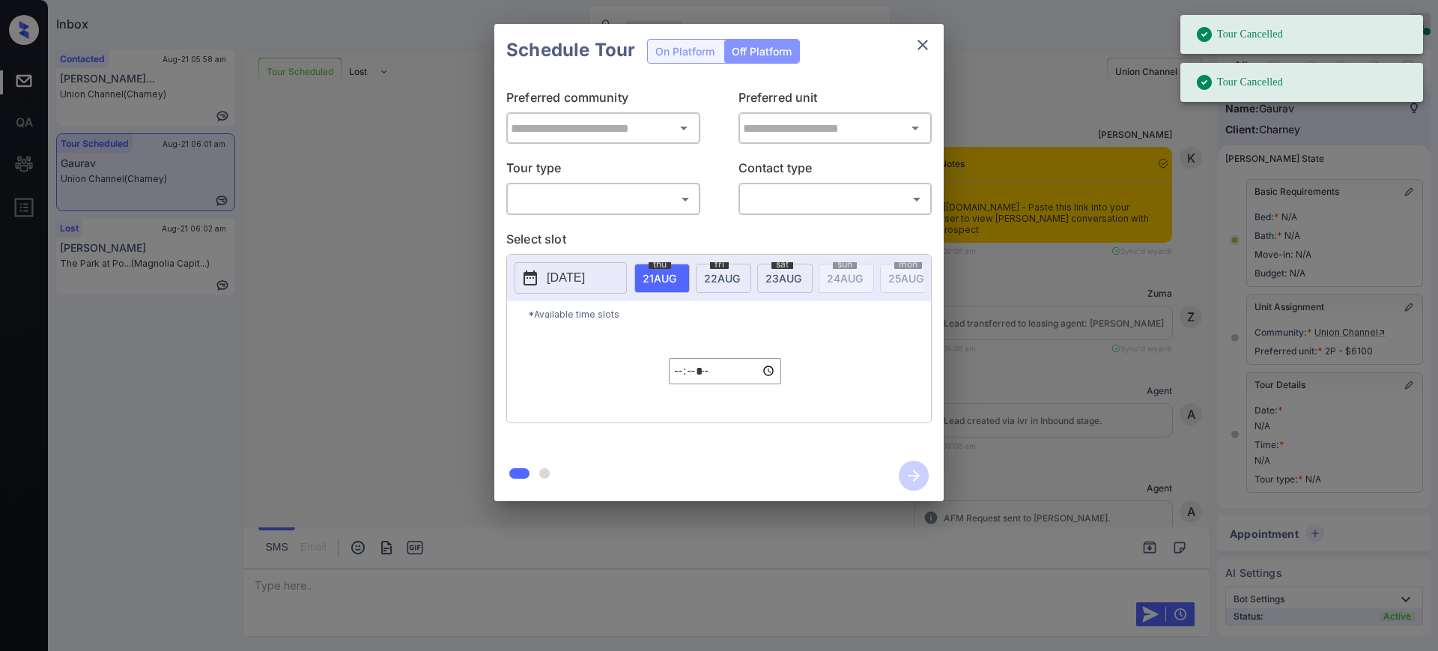
type input "**********"
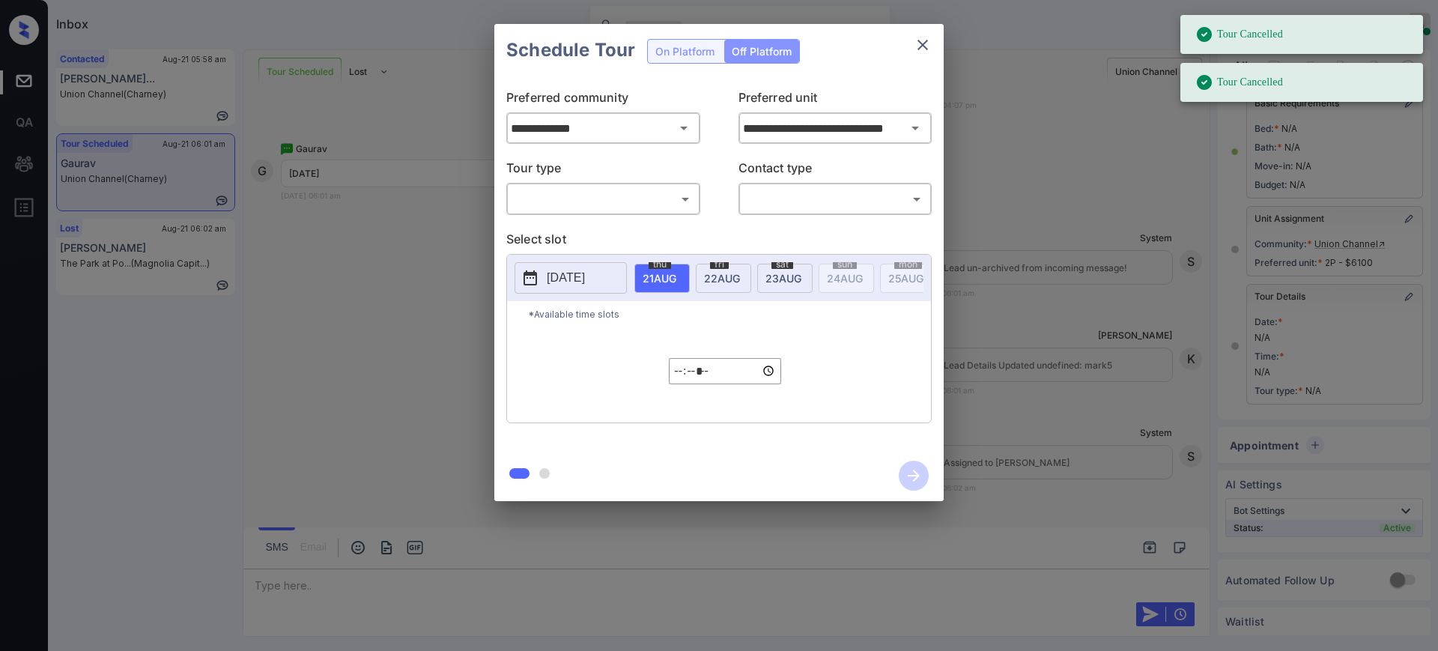
click at [924, 46] on icon "close" at bounding box center [922, 45] width 10 height 10
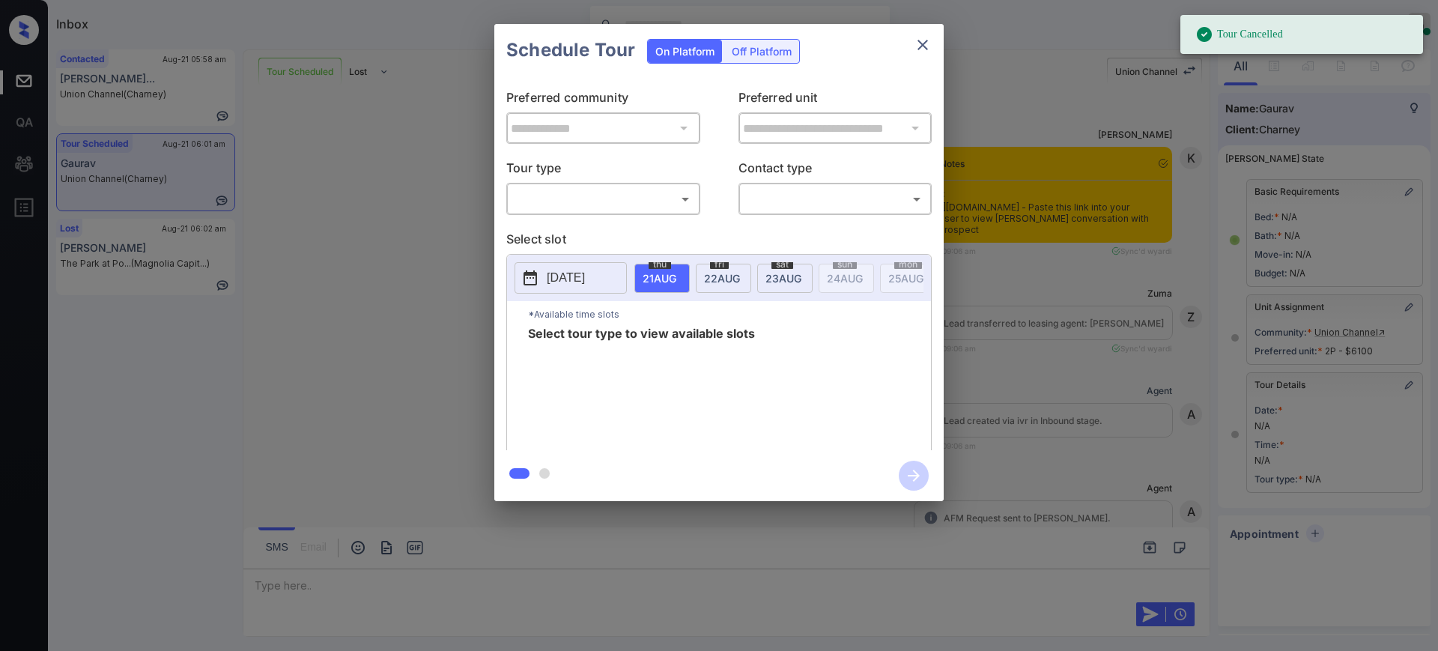
click at [639, 190] on body "Tour Cancelled Inbox [PERSON_NAME] Online Set yourself offline Set yourself on …" at bounding box center [719, 325] width 1438 height 651
type input "********"
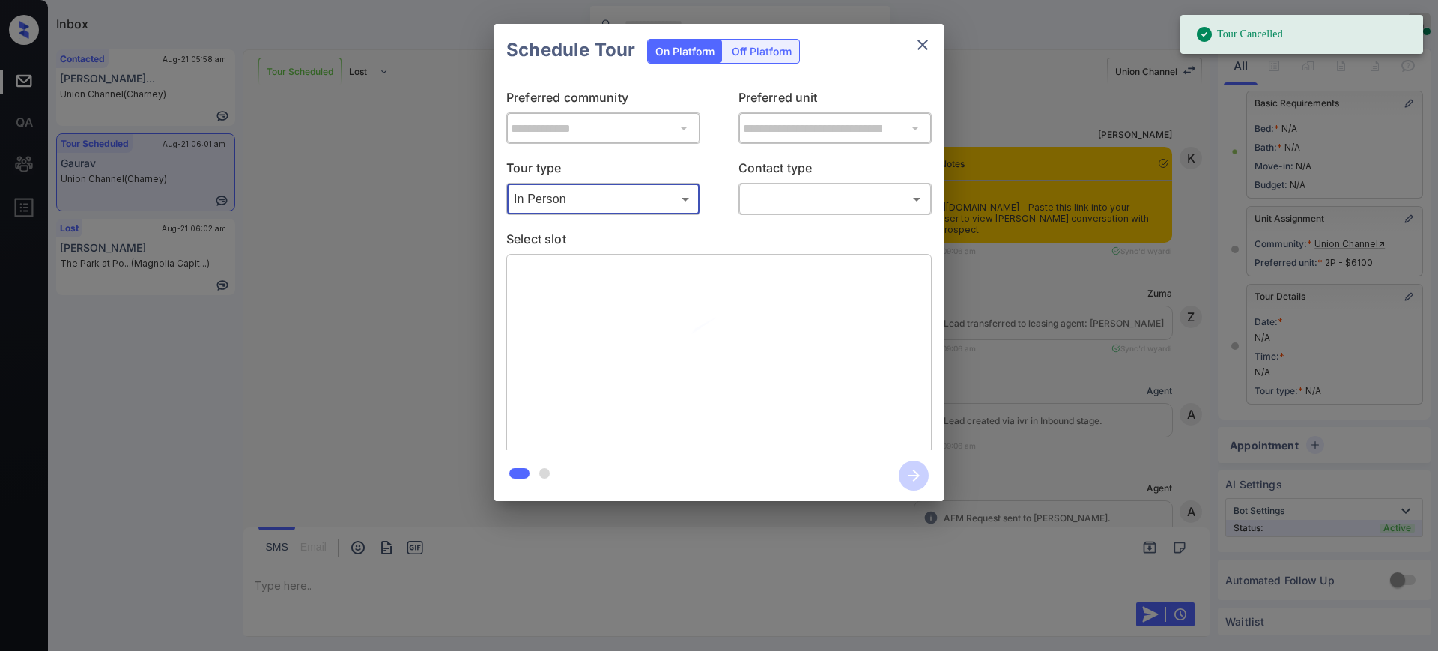
scroll to position [45812, 0]
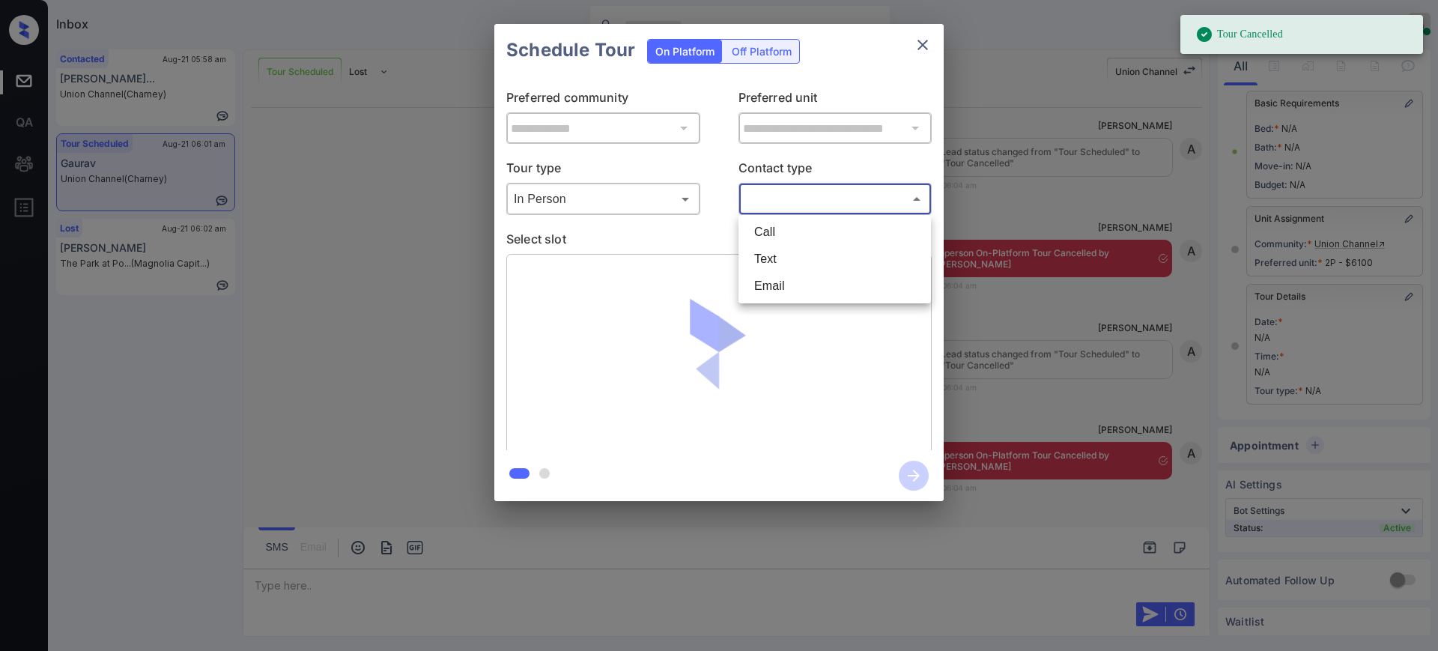
click at [767, 199] on body "Tour Cancelled Inbox Ajay Kumar Online Set yourself offline Set yourself on bre…" at bounding box center [719, 325] width 1438 height 651
click at [762, 264] on li "Text" at bounding box center [834, 259] width 185 height 27
type input "****"
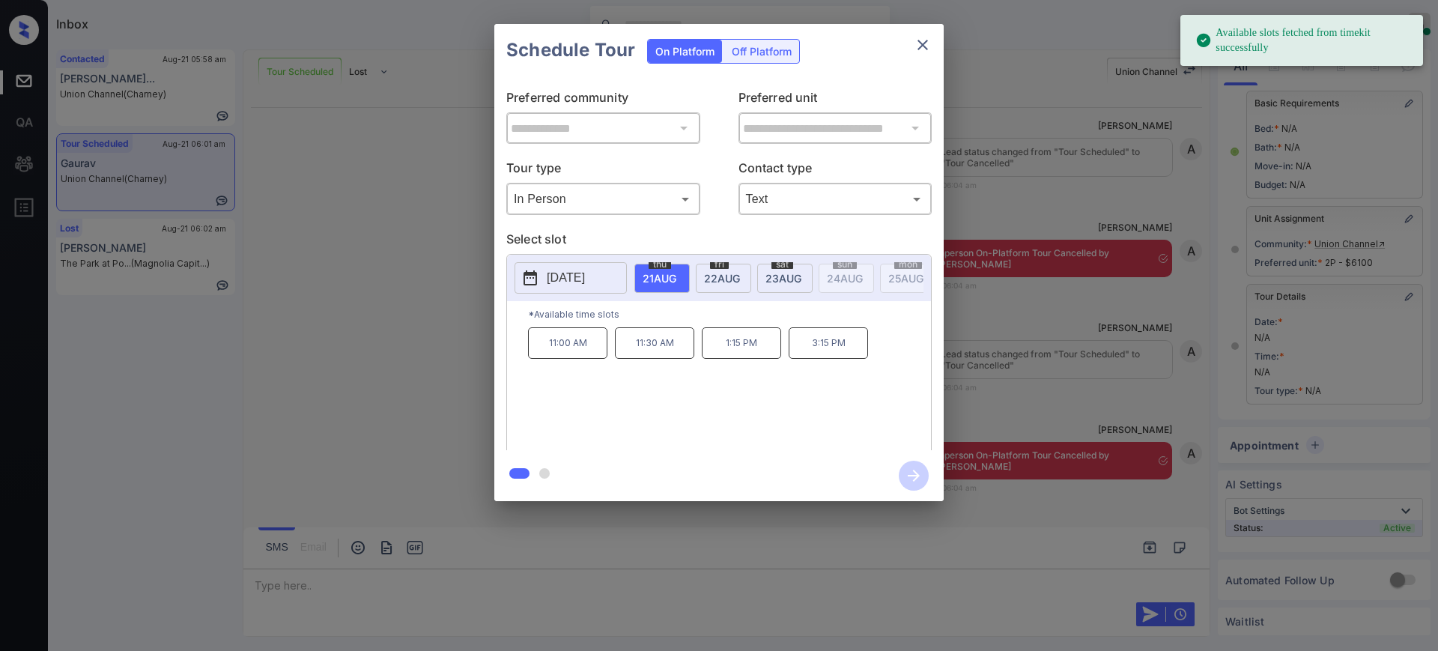
drag, startPoint x: 571, startPoint y: 277, endPoint x: 577, endPoint y: 285, distance: 9.6
click at [571, 276] on p "2025-08-21" at bounding box center [566, 278] width 38 height 18
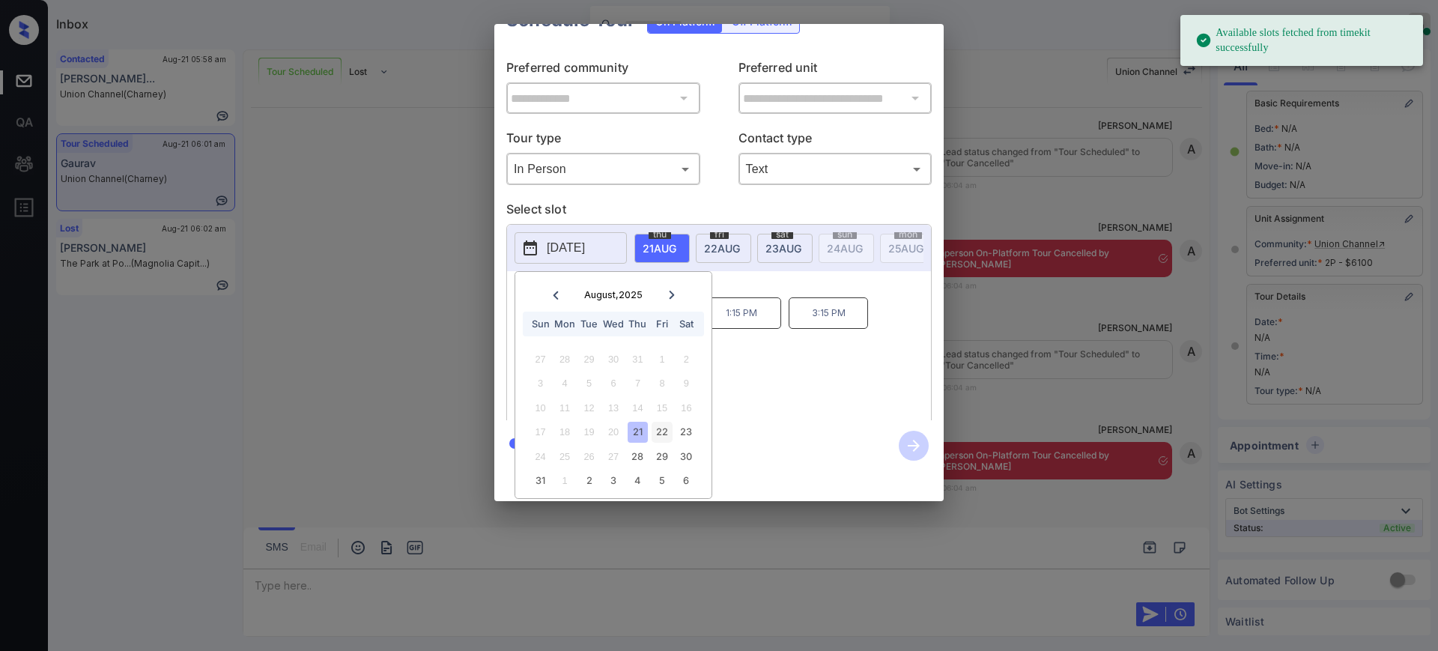
scroll to position [46, 0]
click at [690, 421] on div "23" at bounding box center [686, 431] width 20 height 20
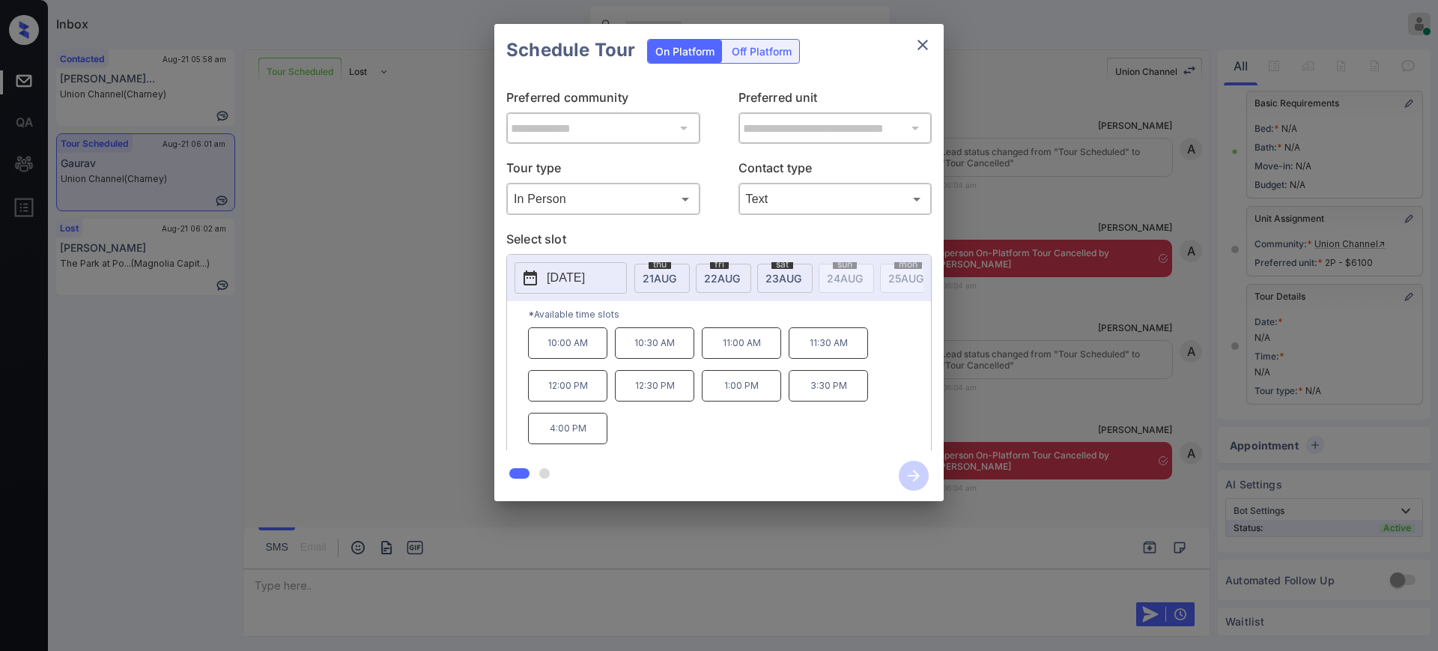
scroll to position [0, 0]
click at [787, 383] on div "10:00 AM 10:30 AM 11:00 AM 11:30 AM 12:00 PM 12:30 PM 1:00 PM 3:30 PM 4:00 PM" at bounding box center [729, 387] width 403 height 120
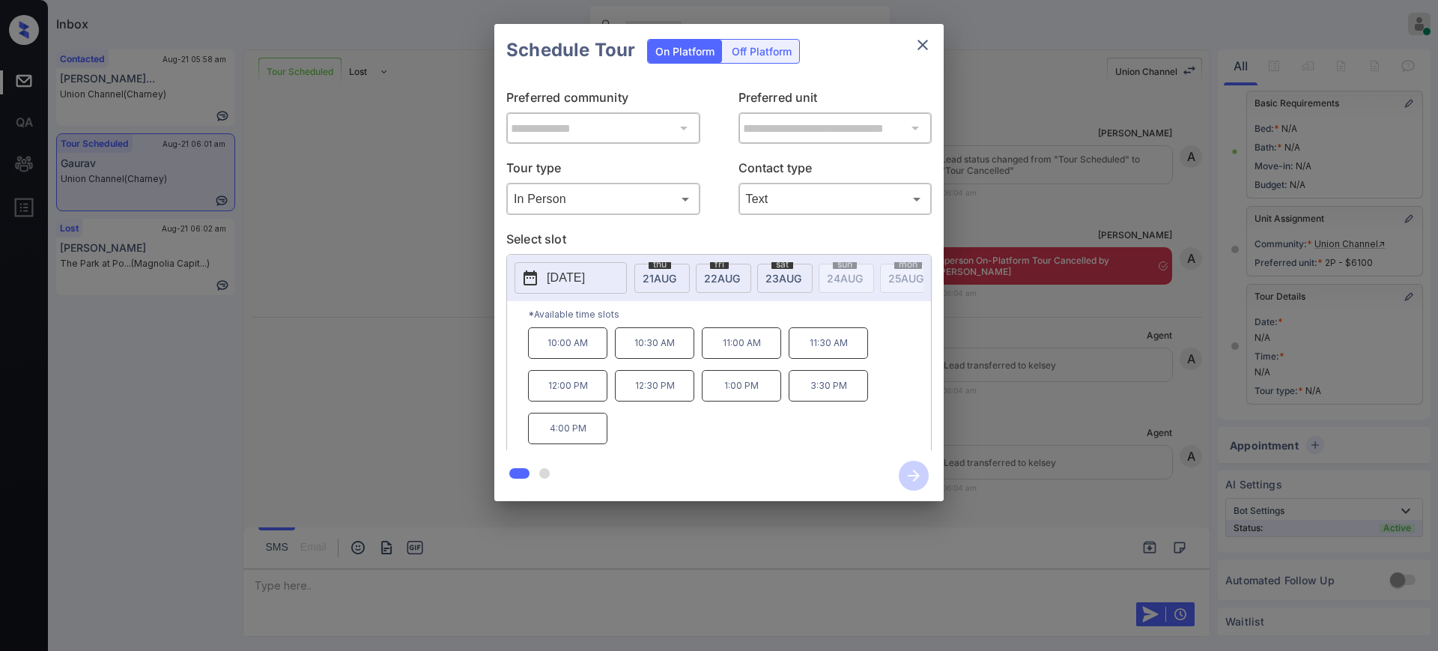
scroll to position [46011, 0]
drag, startPoint x: 718, startPoint y: 395, endPoint x: 820, endPoint y: 285, distance: 149.4
click at [794, 395] on div "10:00 AM 10:30 AM 11:00 AM 11:30 AM 12:00 PM 12:30 PM 1:00 PM 3:30 PM 4:00 PM" at bounding box center [729, 387] width 403 height 120
copy p "1:00 PM"
click at [935, 33] on div "Schedule Tour On Platform Off Platform" at bounding box center [718, 50] width 449 height 52
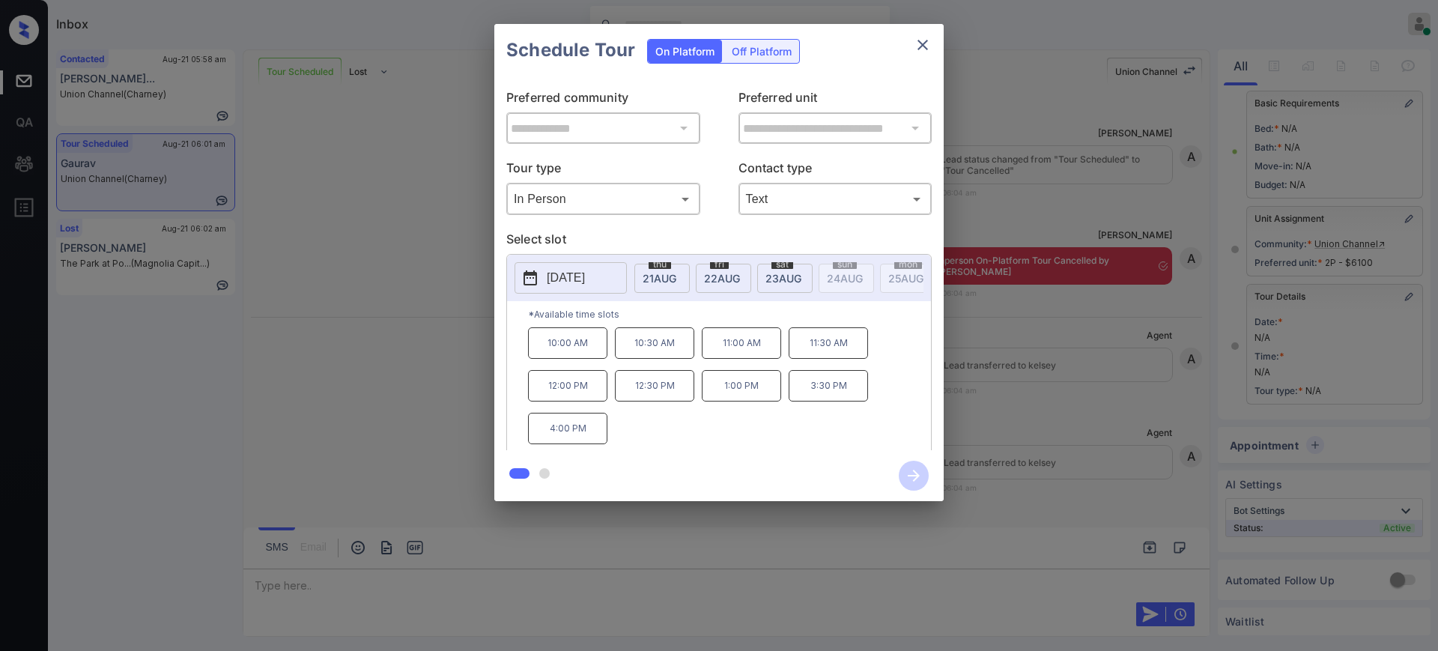
drag, startPoint x: 935, startPoint y: 33, endPoint x: 921, endPoint y: 47, distance: 20.1
click at [935, 34] on div "Schedule Tour On Platform Off Platform" at bounding box center [718, 50] width 449 height 52
click at [921, 47] on icon "close" at bounding box center [923, 45] width 18 height 18
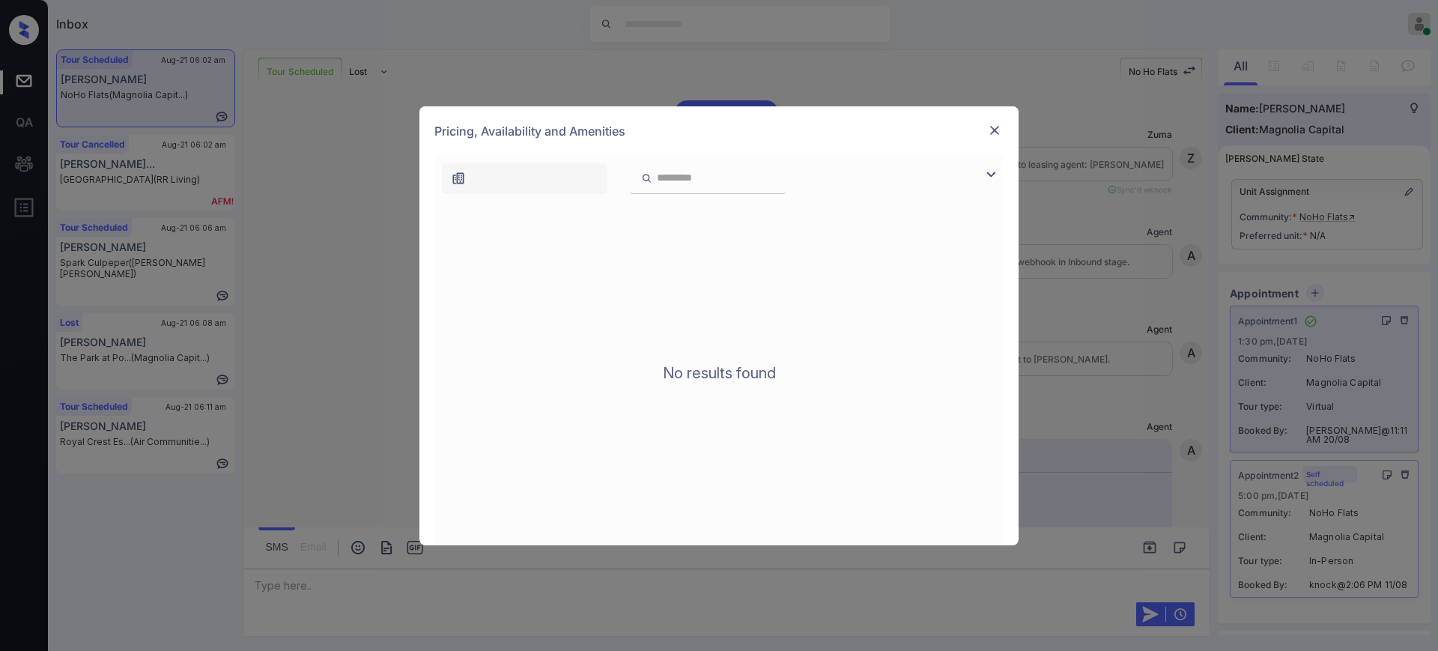
scroll to position [23789, 0]
click at [992, 130] on img at bounding box center [994, 130] width 15 height 15
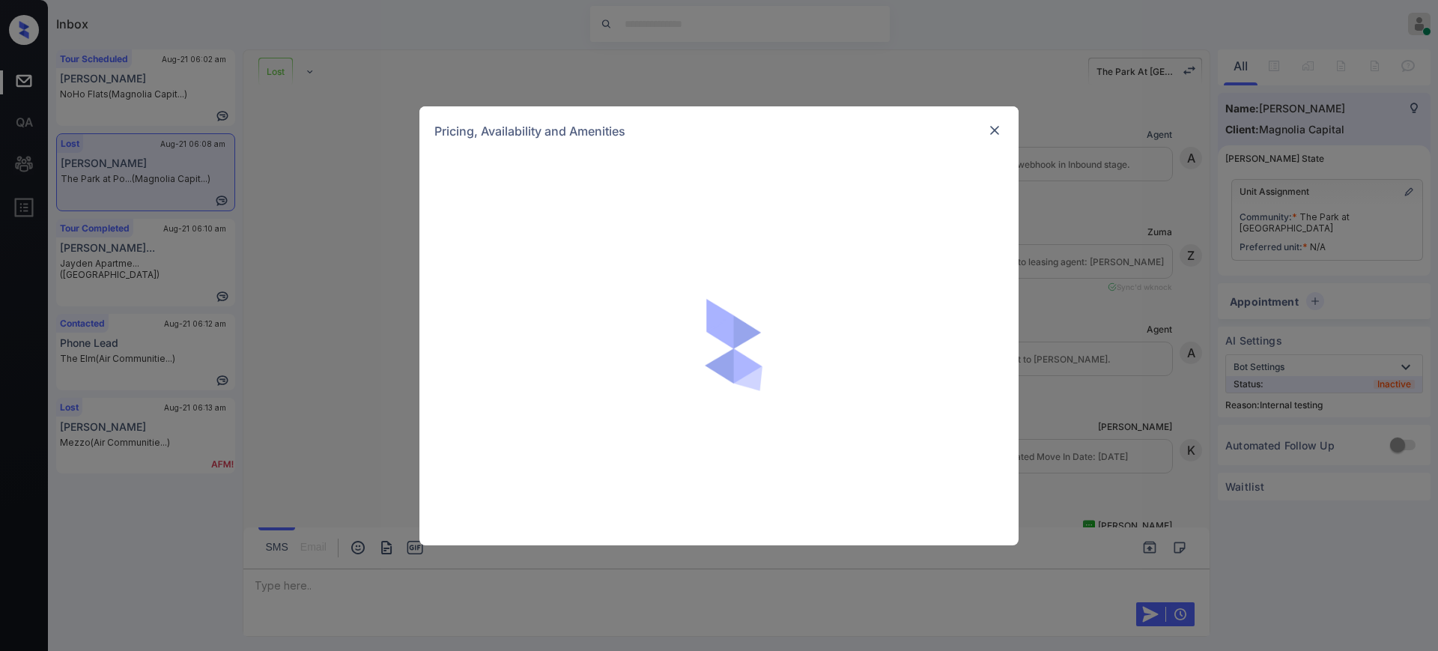
scroll to position [17576, 0]
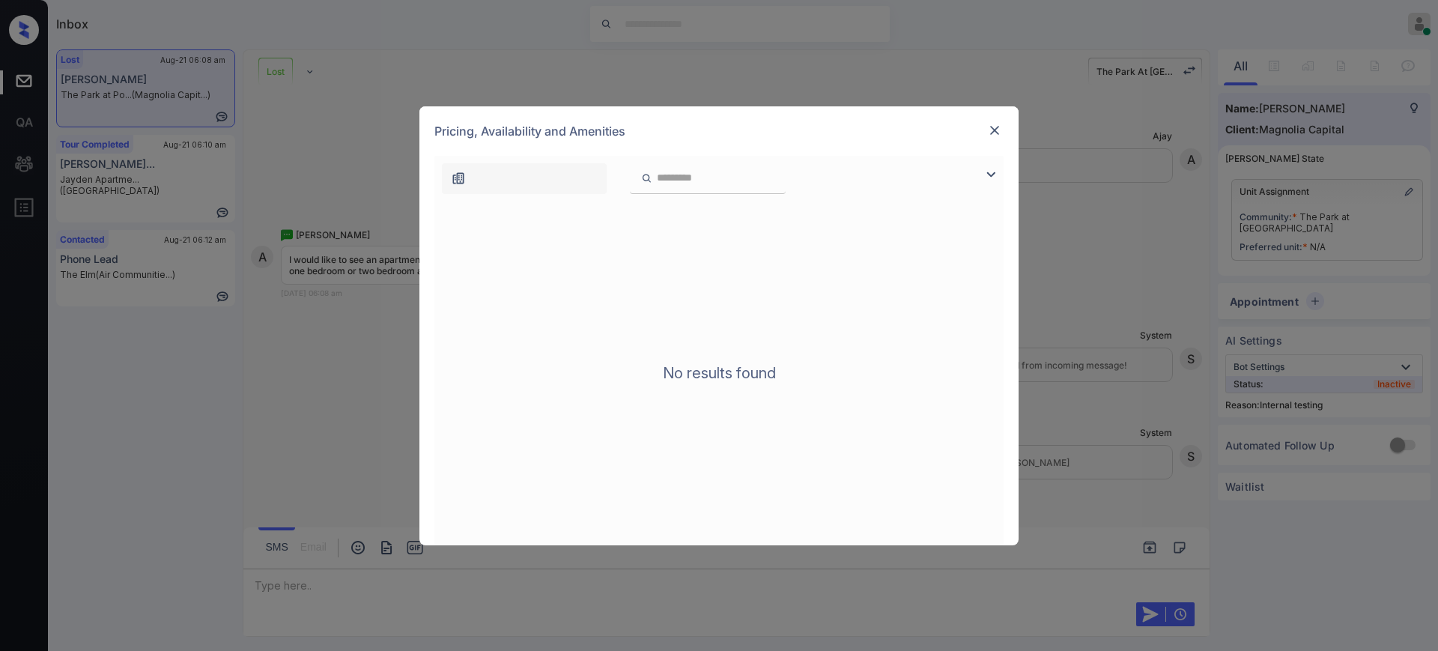
click at [992, 129] on img at bounding box center [994, 130] width 15 height 15
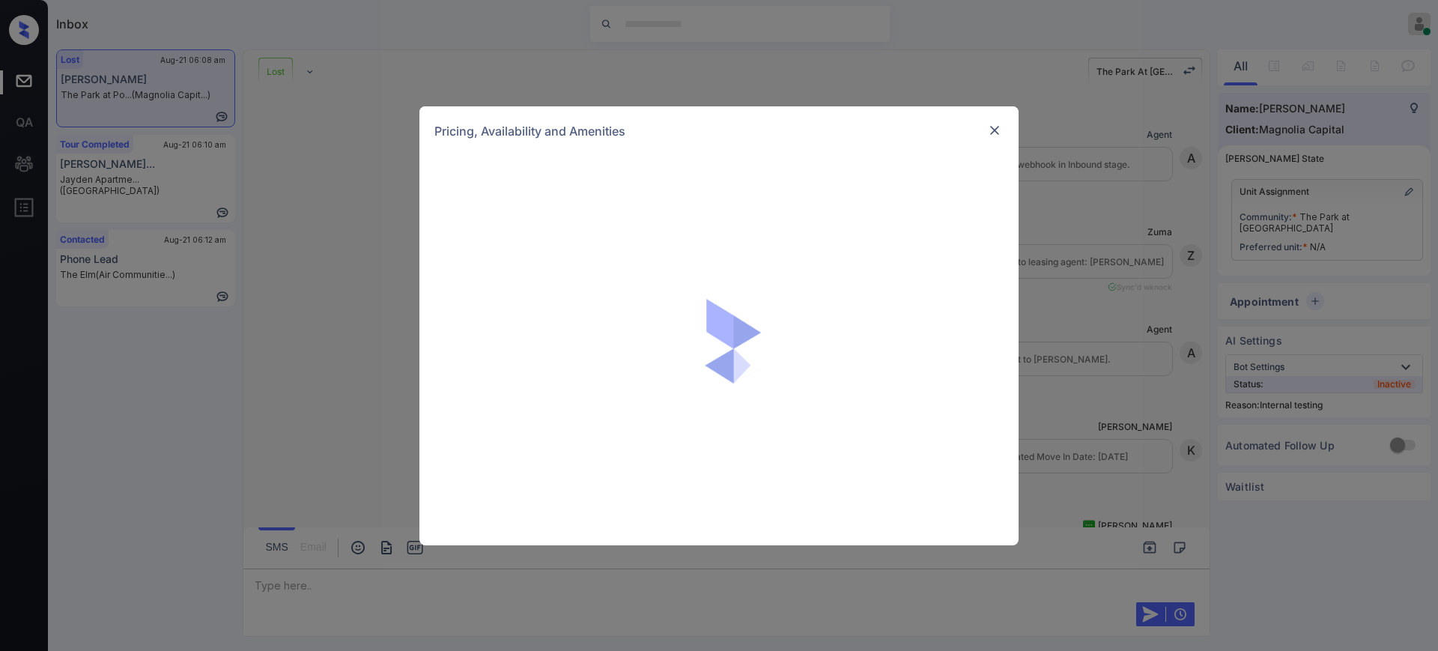
scroll to position [17576, 0]
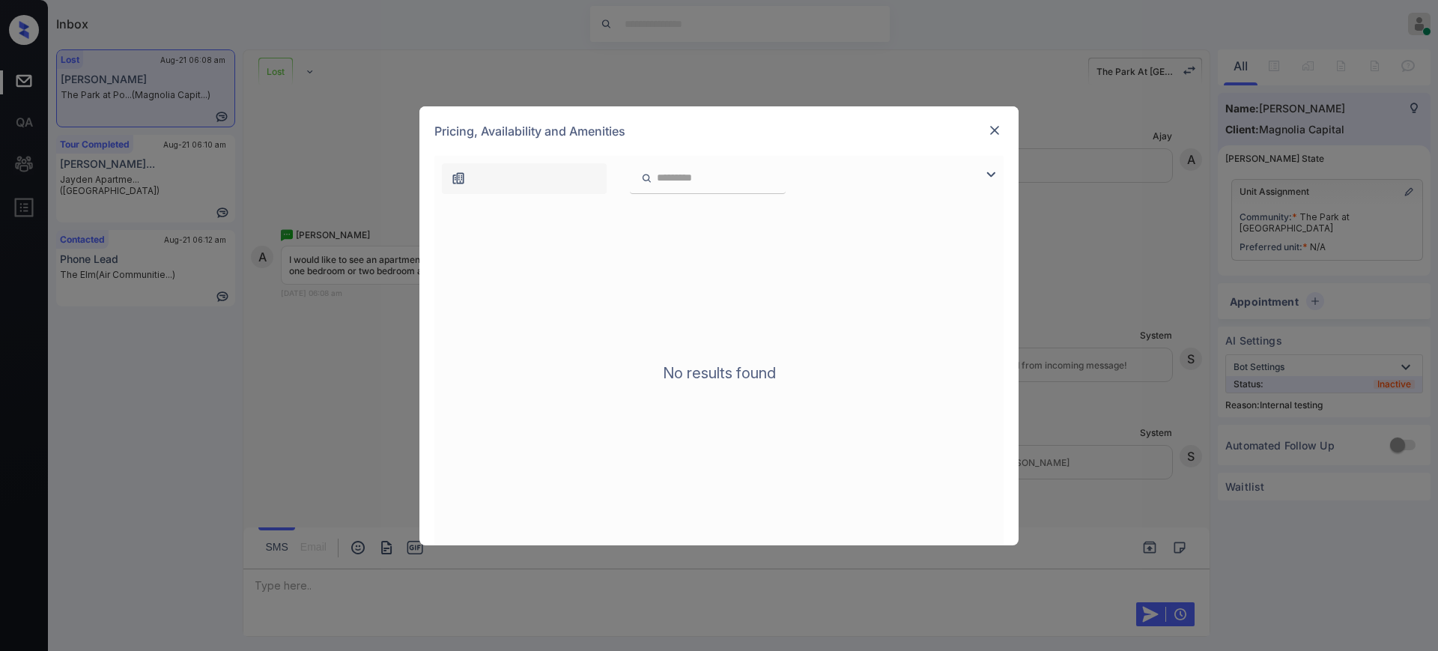
click at [991, 125] on img at bounding box center [994, 130] width 15 height 15
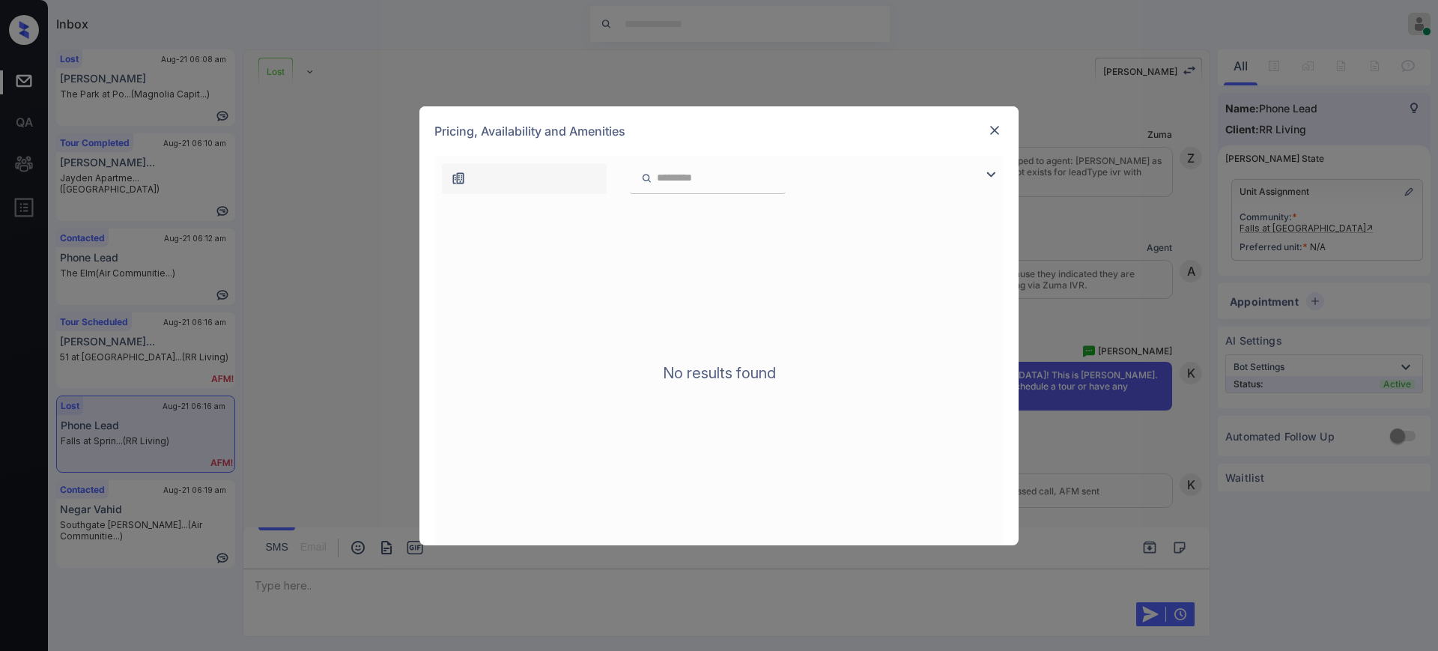
scroll to position [1445, 0]
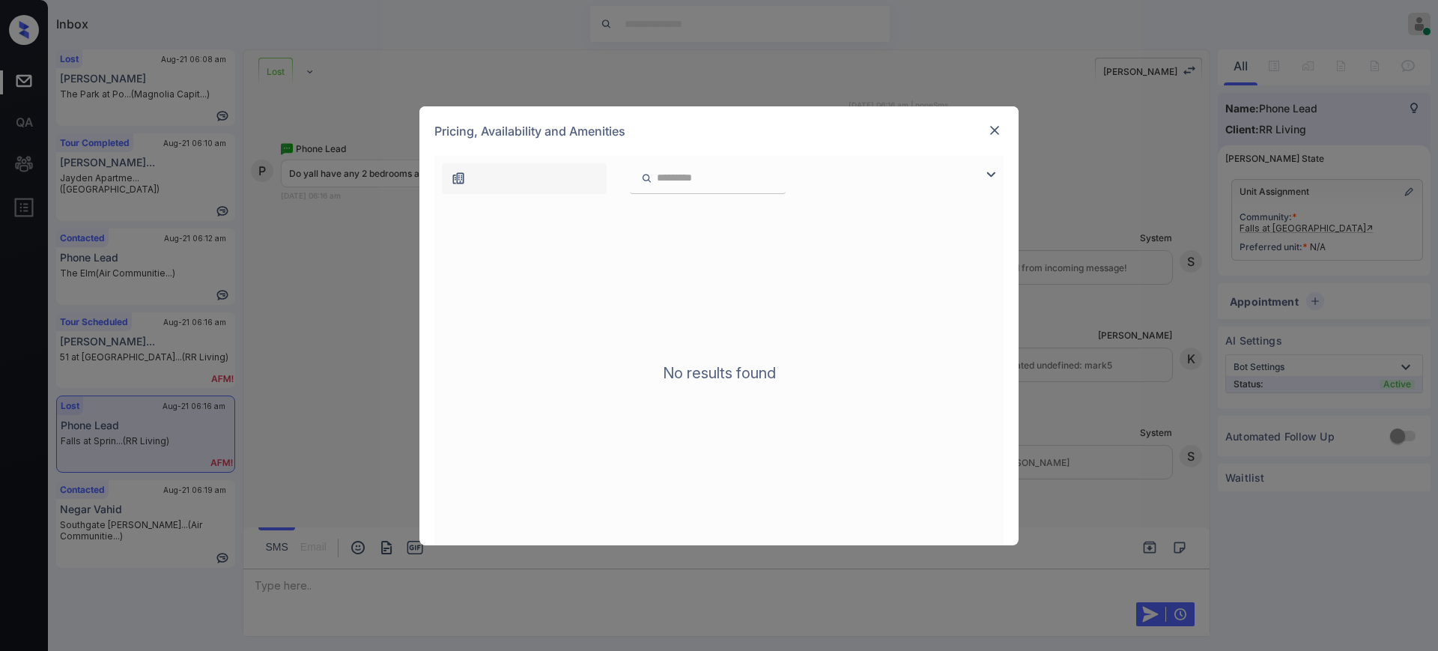
click at [997, 129] on img at bounding box center [994, 130] width 15 height 15
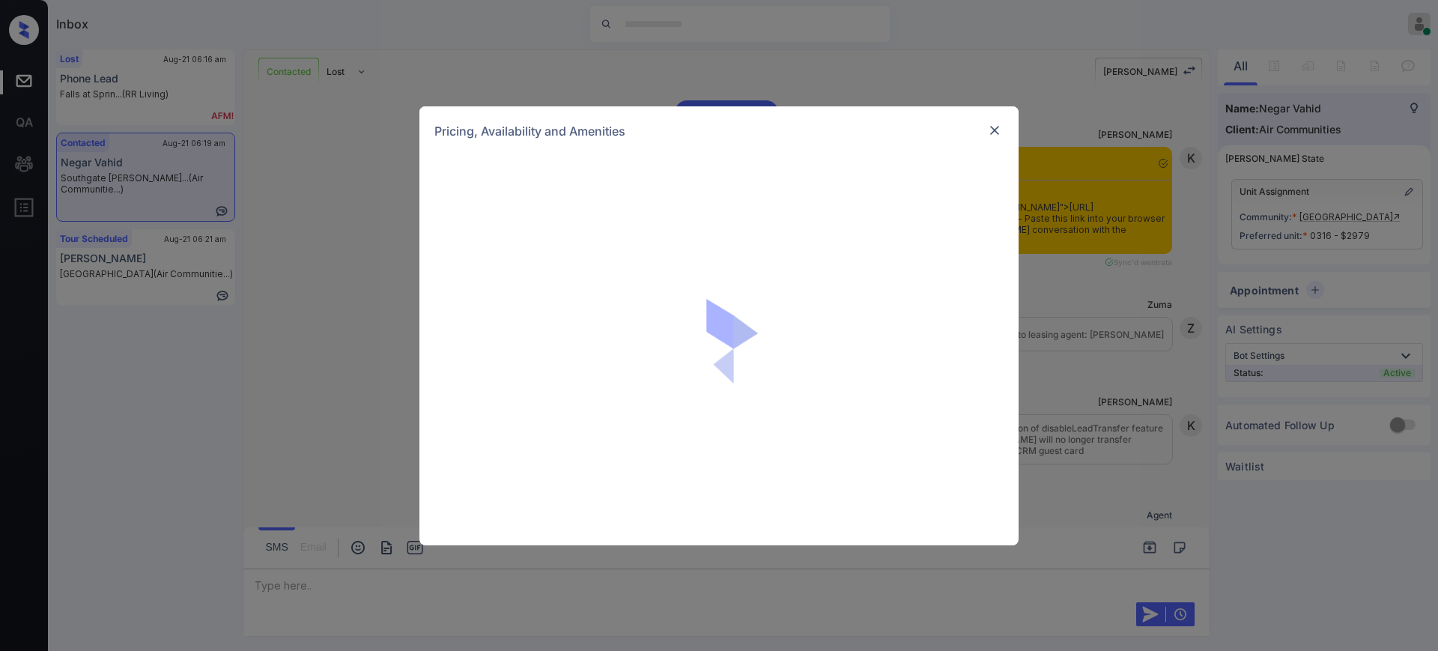
scroll to position [1123, 0]
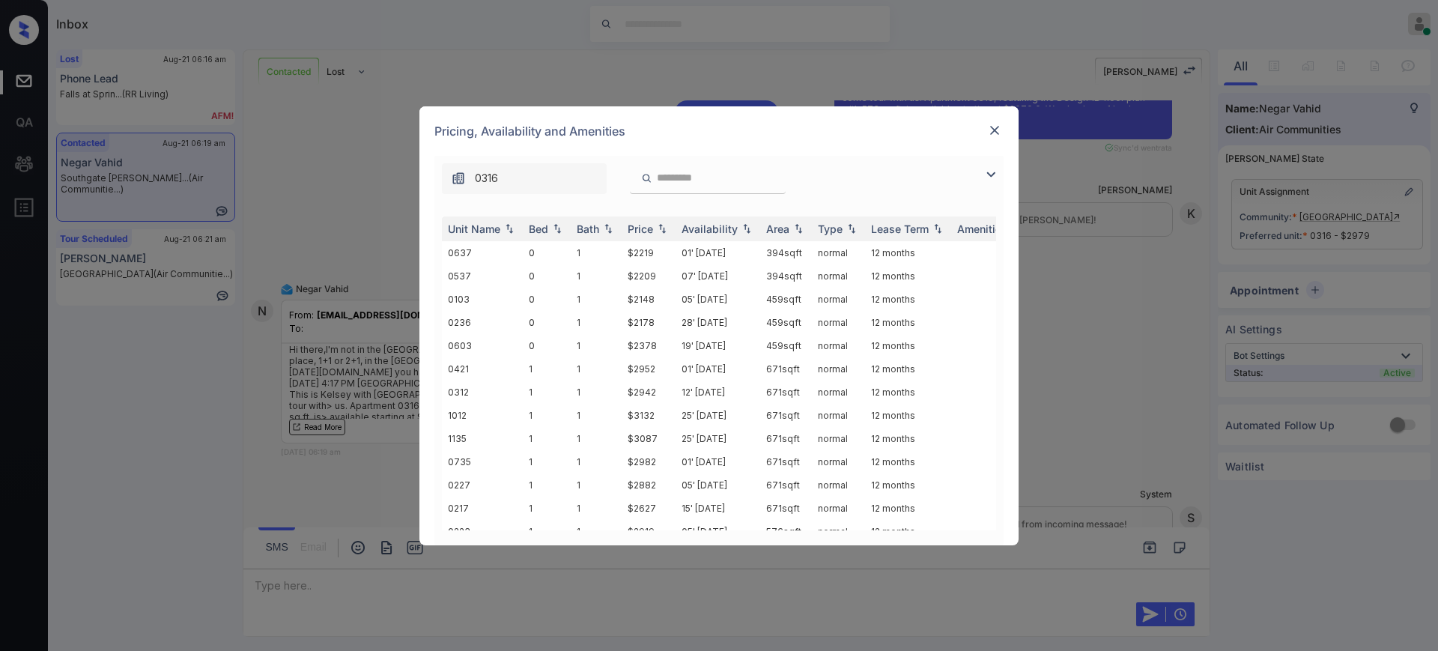
click at [994, 127] on img at bounding box center [994, 130] width 15 height 15
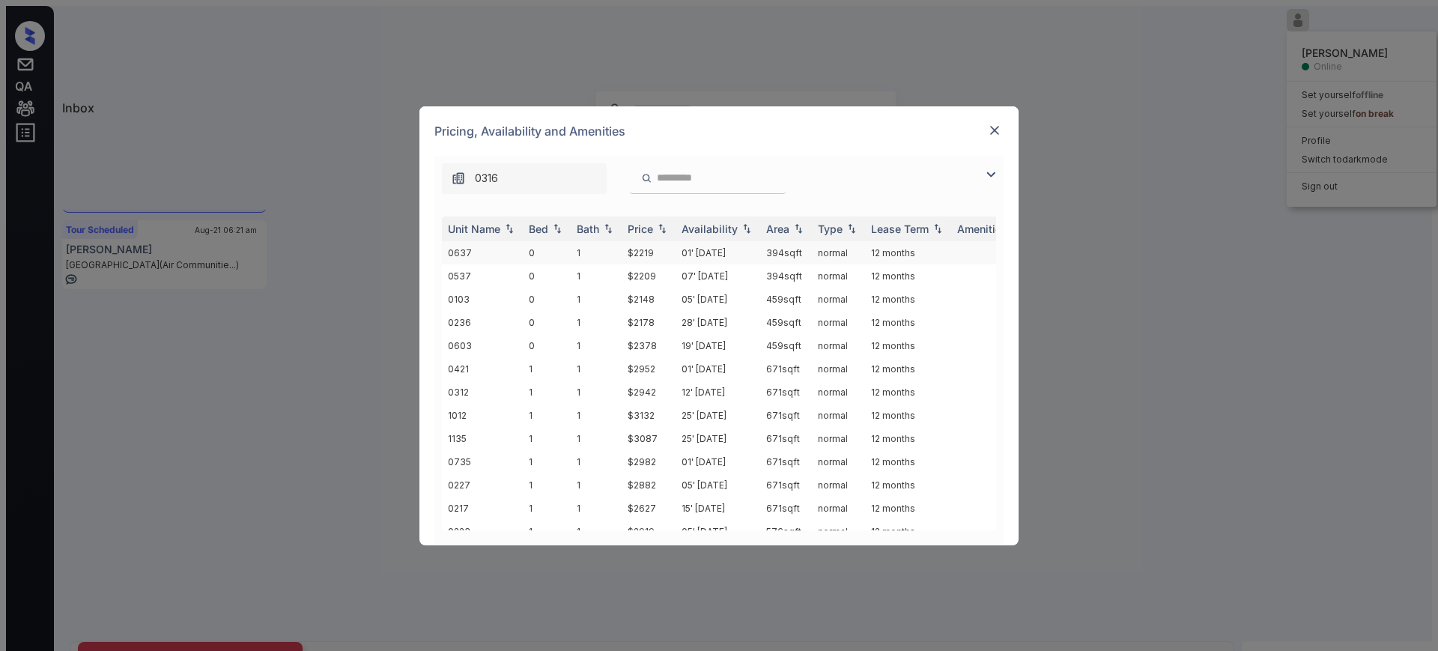
scroll to position [1217, 0]
click at [537, 238] on th "Bed" at bounding box center [547, 228] width 48 height 25
click at [543, 229] on div "Bed" at bounding box center [538, 228] width 19 height 13
drag, startPoint x: 619, startPoint y: 373, endPoint x: 610, endPoint y: 397, distance: 25.6
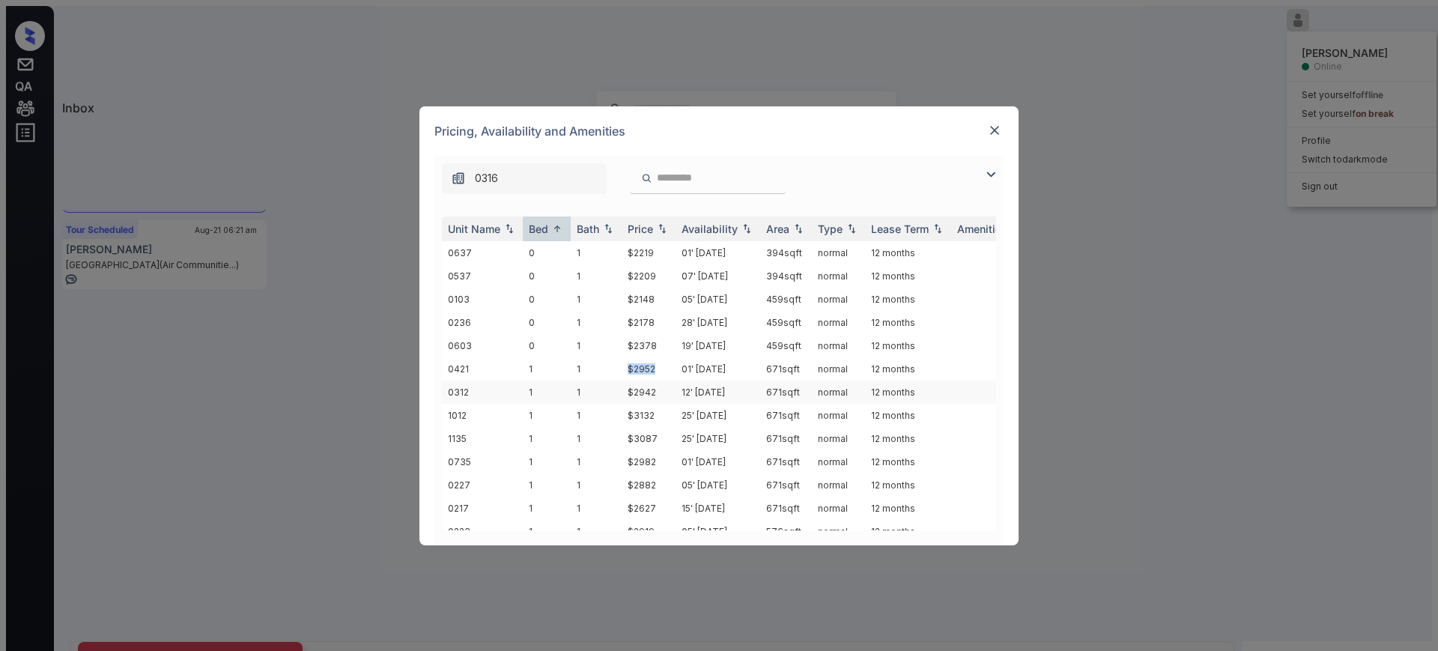
click at [663, 371] on tr "0421 1 1 $2952 01' [DATE] 671 sqft normal 12 months" at bounding box center [833, 368] width 782 height 23
drag, startPoint x: 604, startPoint y: 398, endPoint x: 737, endPoint y: 416, distance: 134.5
click at [652, 391] on tr "0312 1 1 $2942 12' [DATE] 671 sqft normal 12 months" at bounding box center [833, 391] width 782 height 23
copy tr "$294"
click at [649, 412] on td "$3132" at bounding box center [649, 415] width 54 height 23
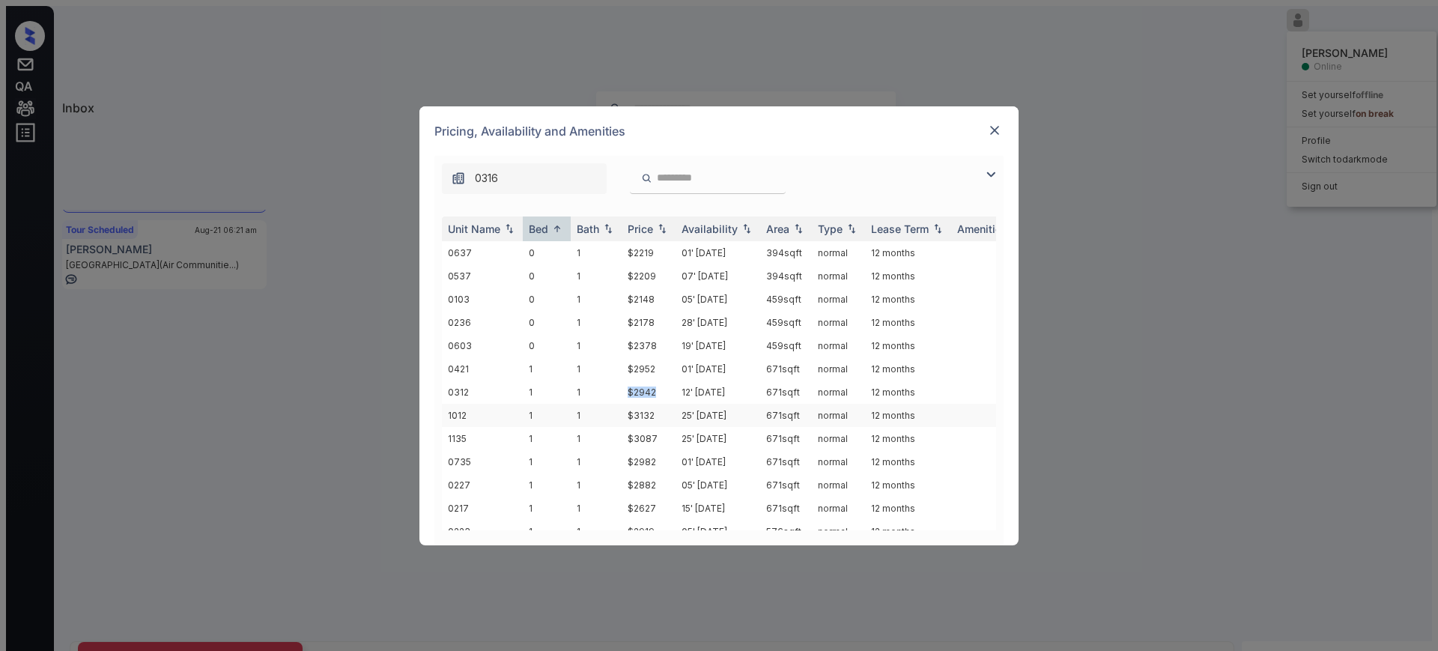
drag, startPoint x: 611, startPoint y: 402, endPoint x: 660, endPoint y: 403, distance: 48.7
click at [660, 403] on tbody "0637 0 1 $2219 01' [DATE] 394 sqft normal 12 months 0537 0 1 $2209 07' [DATE] 3…" at bounding box center [833, 601] width 782 height 720
copy tr "$2942"
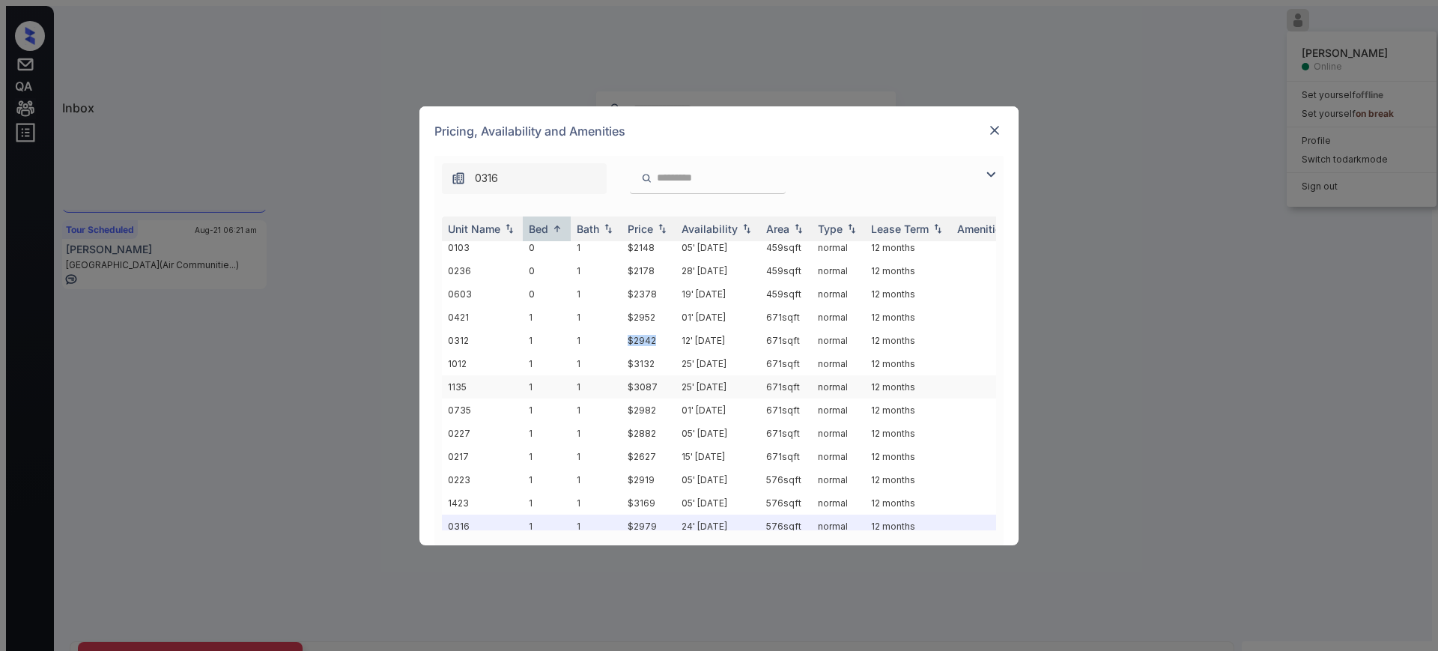
scroll to position [94, 0]
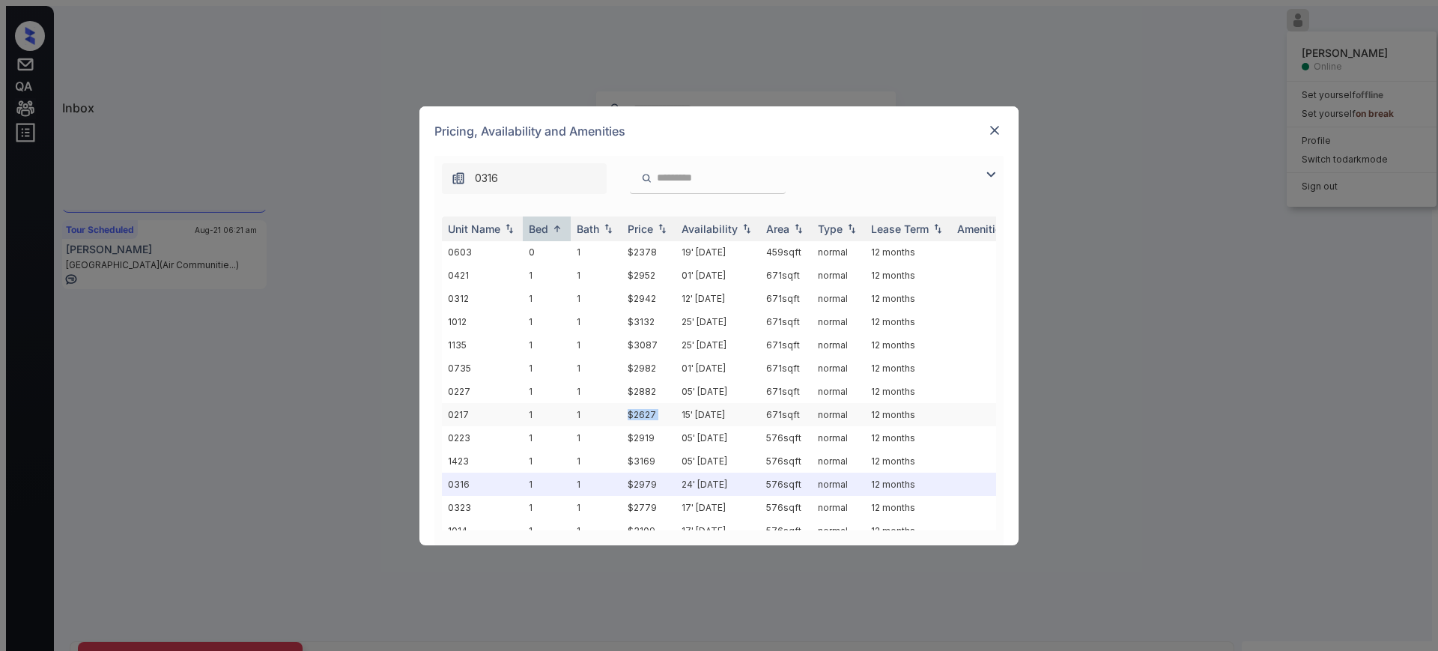
drag, startPoint x: 605, startPoint y: 419, endPoint x: 679, endPoint y: 419, distance: 74.1
click at [679, 419] on tr "0217 1 1 $2627 15' [DATE] 671 sqft normal 12 months" at bounding box center [833, 414] width 782 height 23
copy tr "$2627"
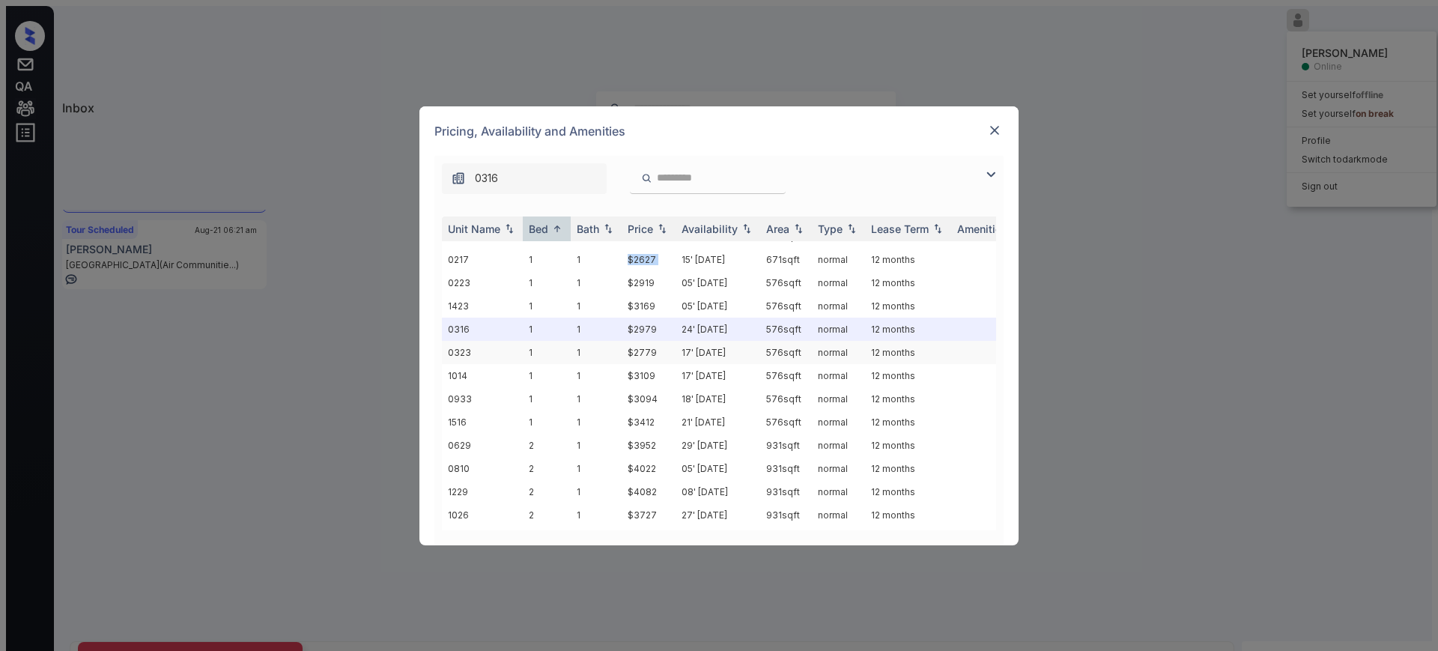
scroll to position [281, 0]
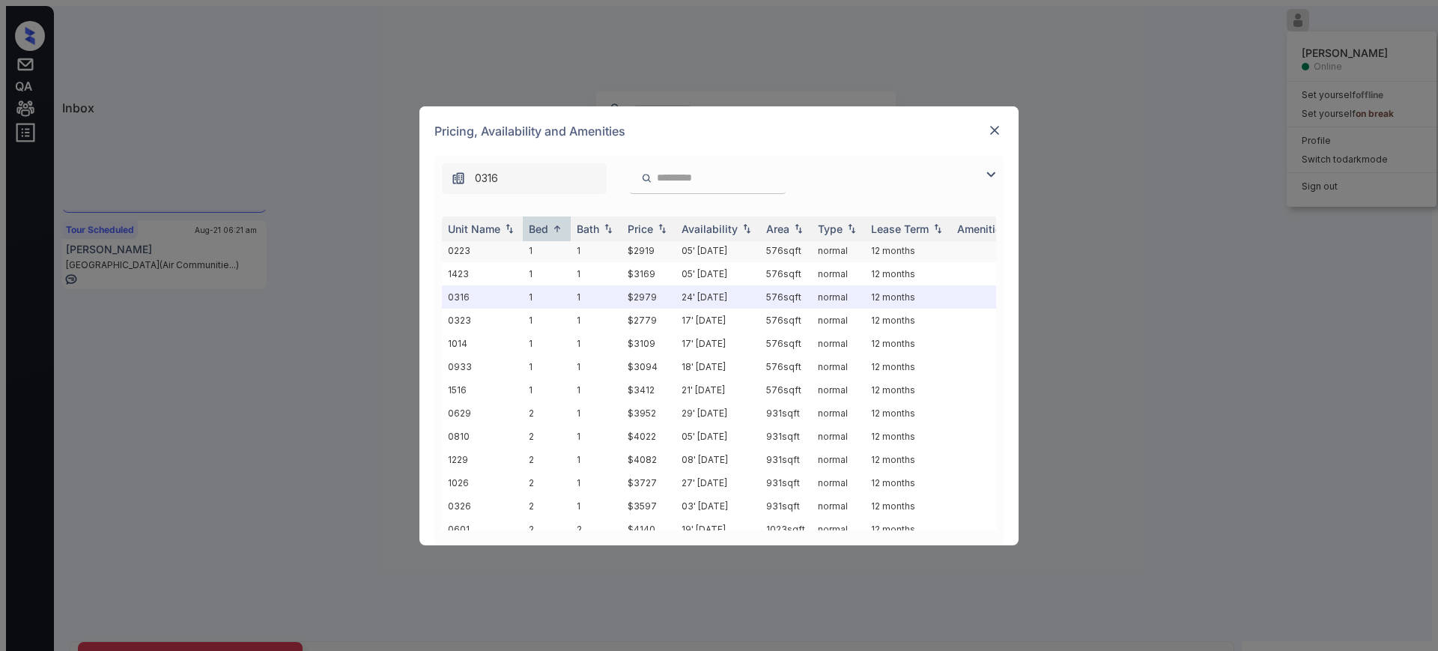
copy tr "$2627"
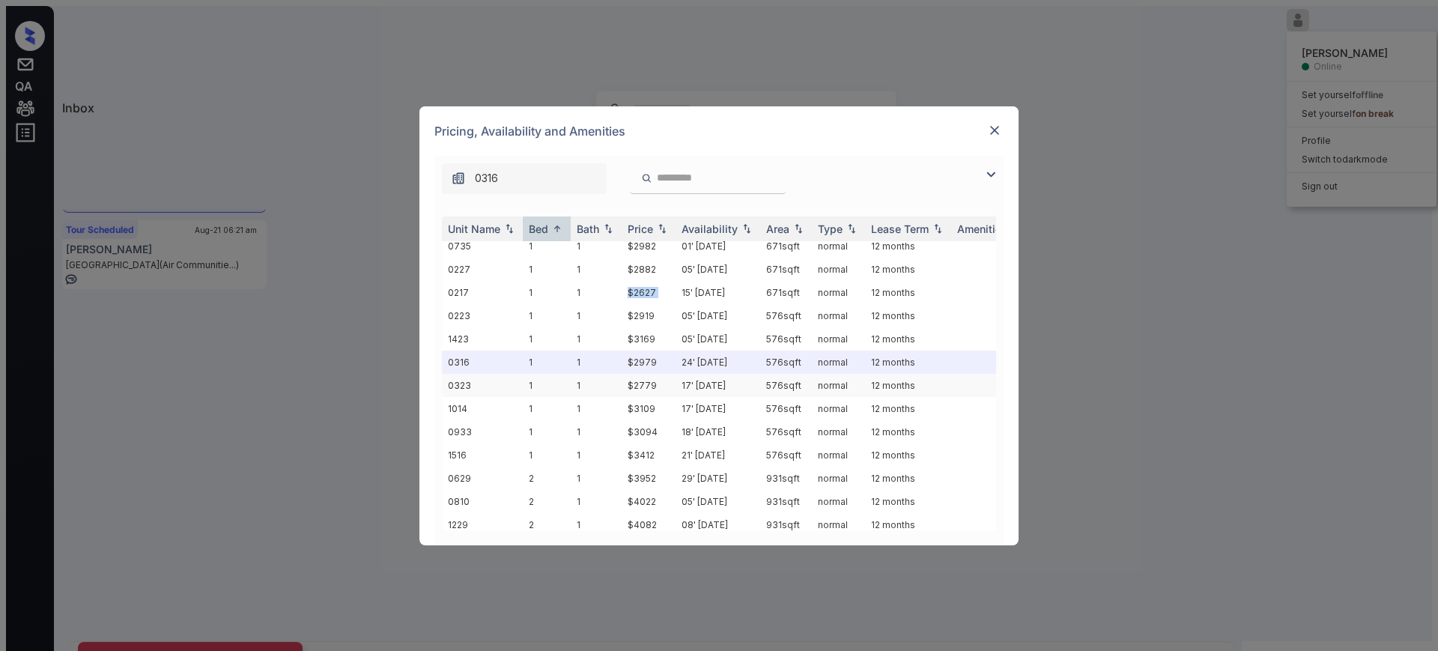
scroll to position [187, 0]
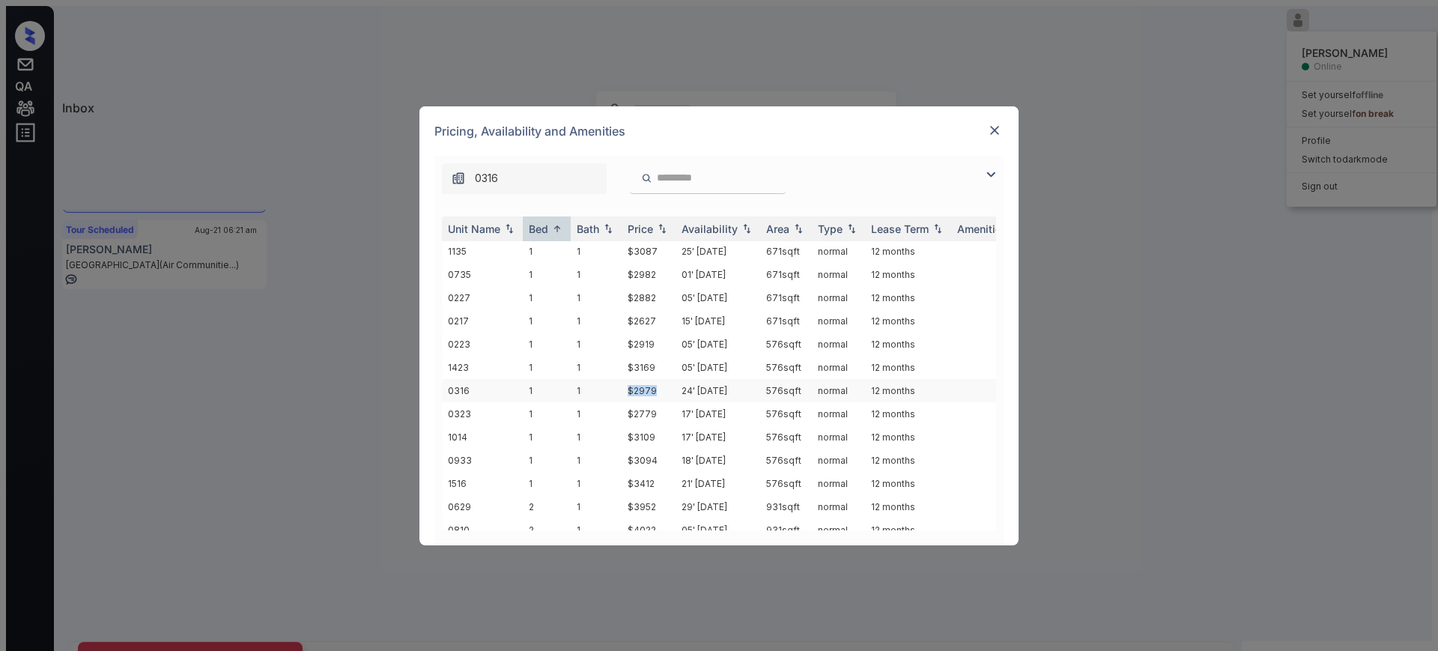
drag, startPoint x: 623, startPoint y: 387, endPoint x: 698, endPoint y: 392, distance: 75.0
click at [661, 390] on td "$2979" at bounding box center [649, 390] width 54 height 23
copy td "$2979"
drag, startPoint x: 620, startPoint y: 346, endPoint x: 691, endPoint y: 350, distance: 71.2
click at [662, 347] on tr "0223 1 1 $2919 05' Jul 25 576 sqft normal 12 months" at bounding box center [833, 343] width 782 height 23
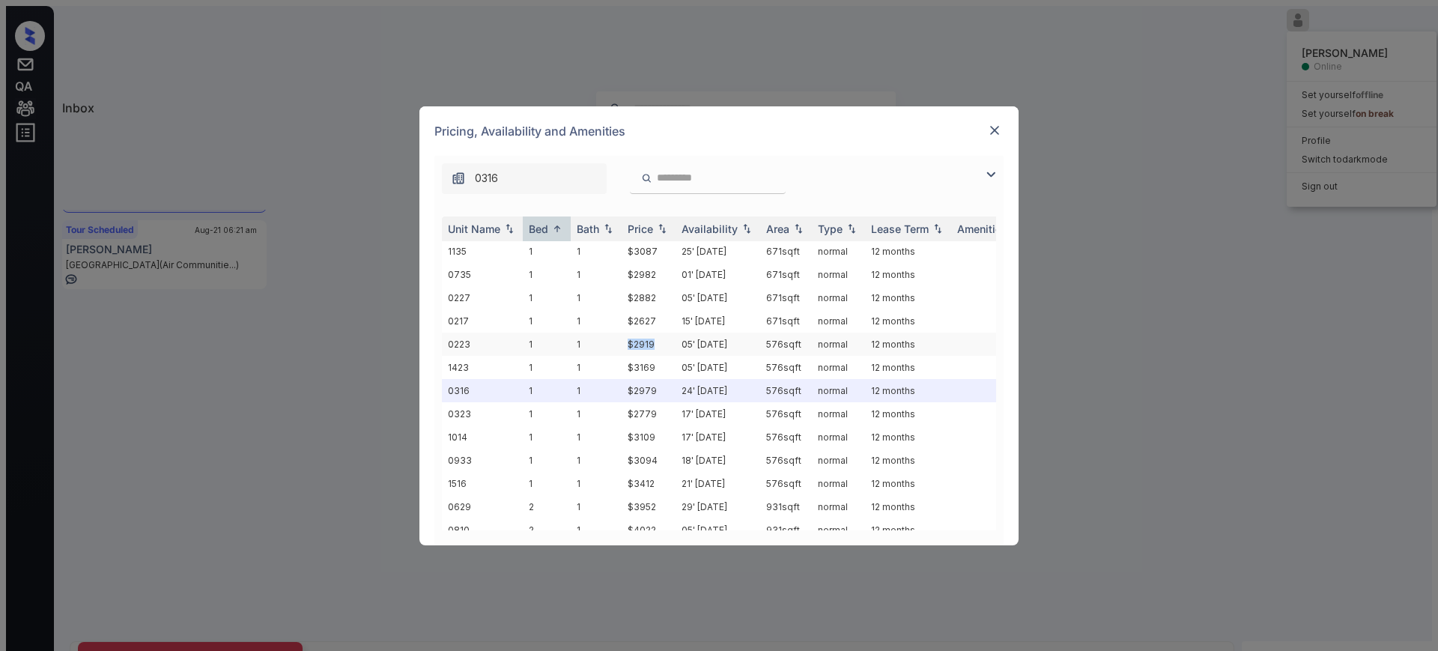
copy tr "$2919"
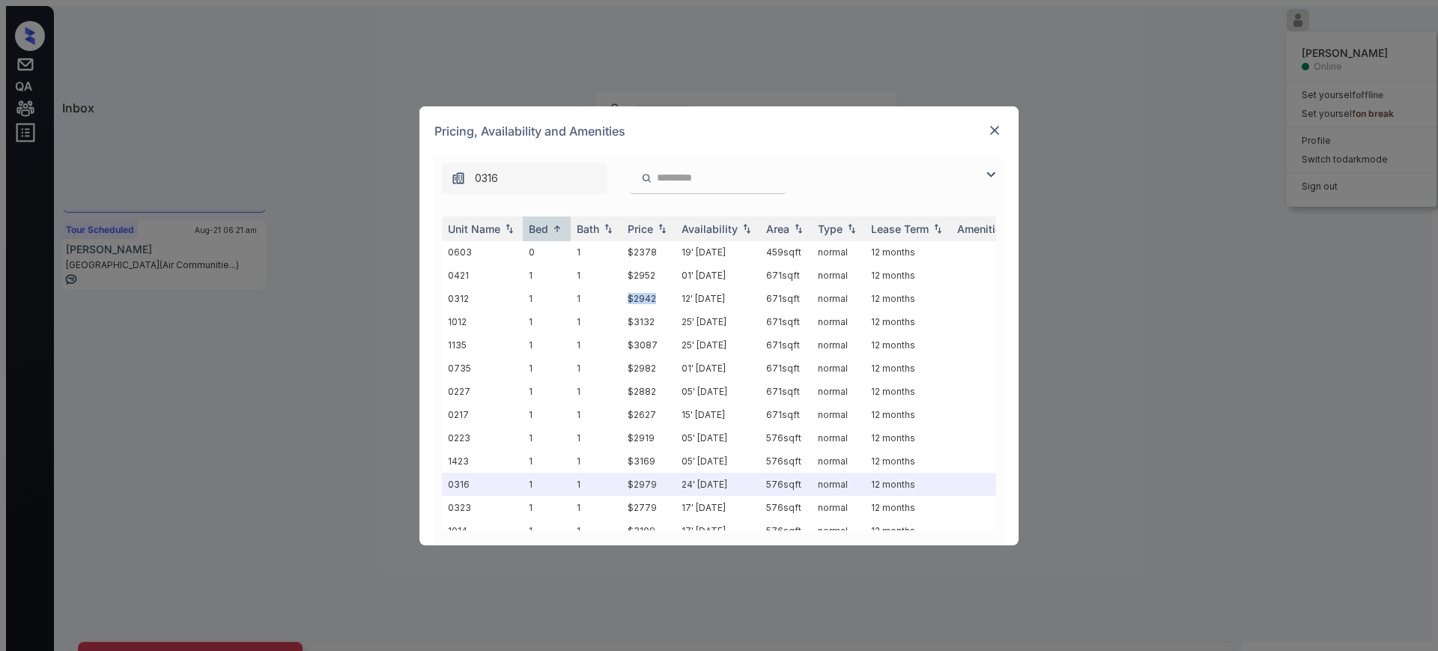
drag, startPoint x: 623, startPoint y: 297, endPoint x: 957, endPoint y: 172, distance: 356.6
click at [663, 297] on td "$2942" at bounding box center [649, 298] width 54 height 23
copy td "$2942"
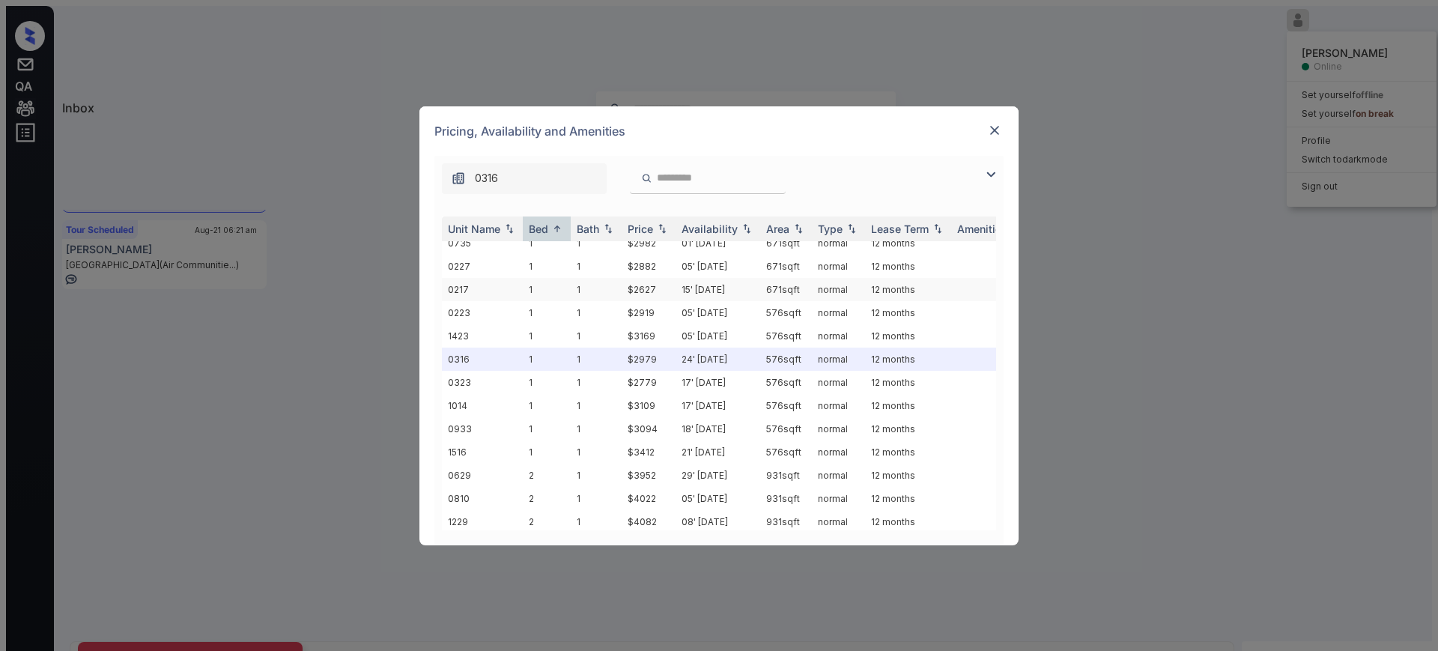
scroll to position [187, 0]
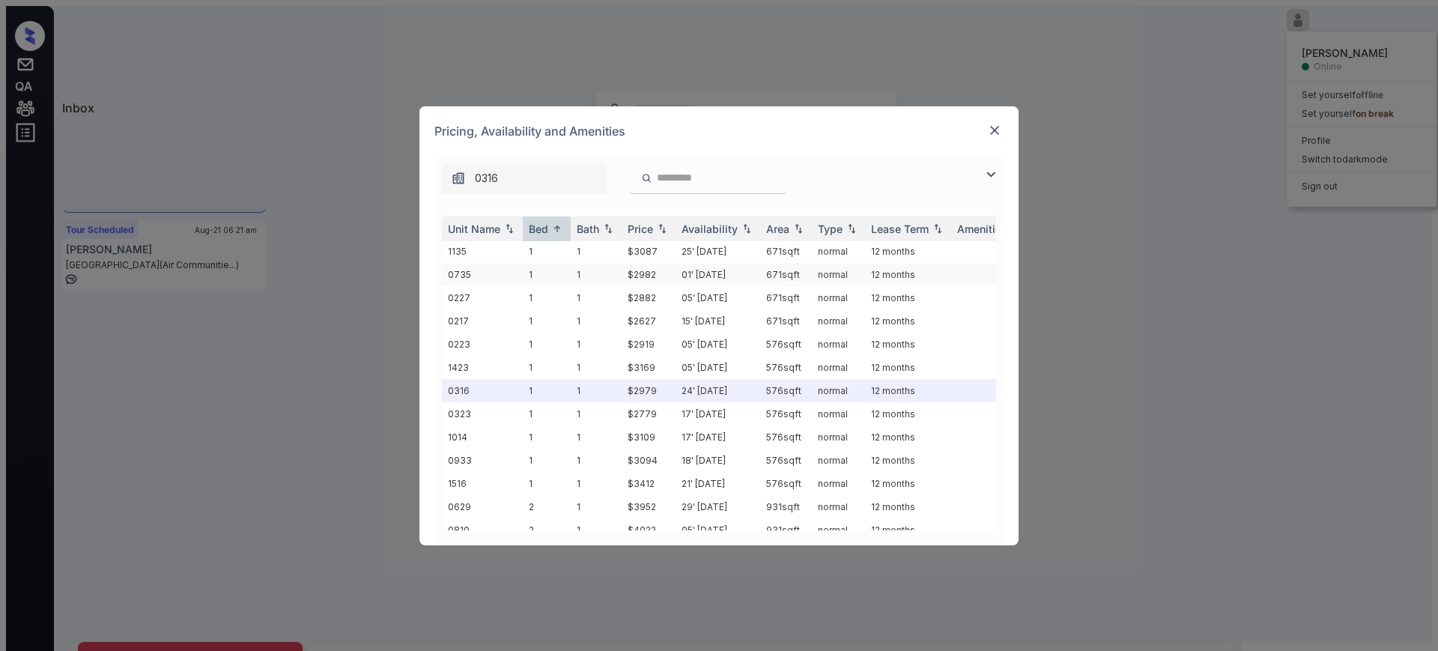
copy td "$2942"
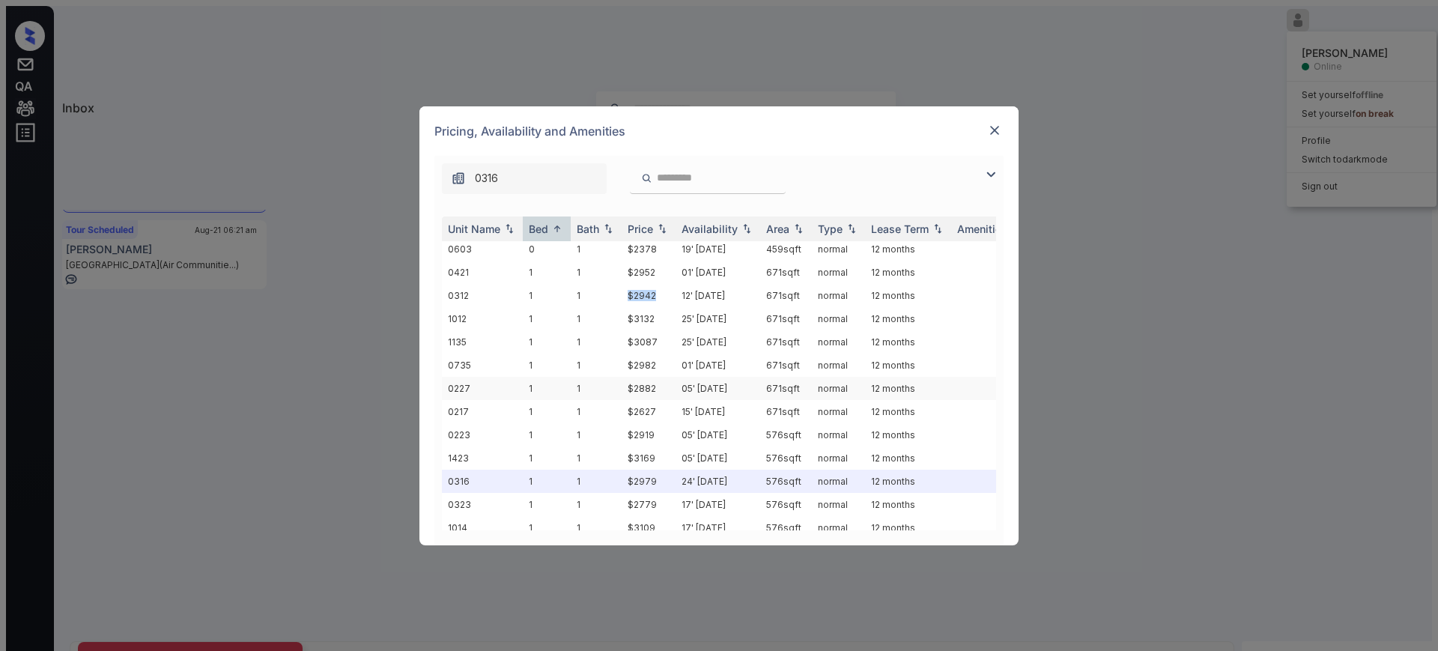
scroll to position [0, 0]
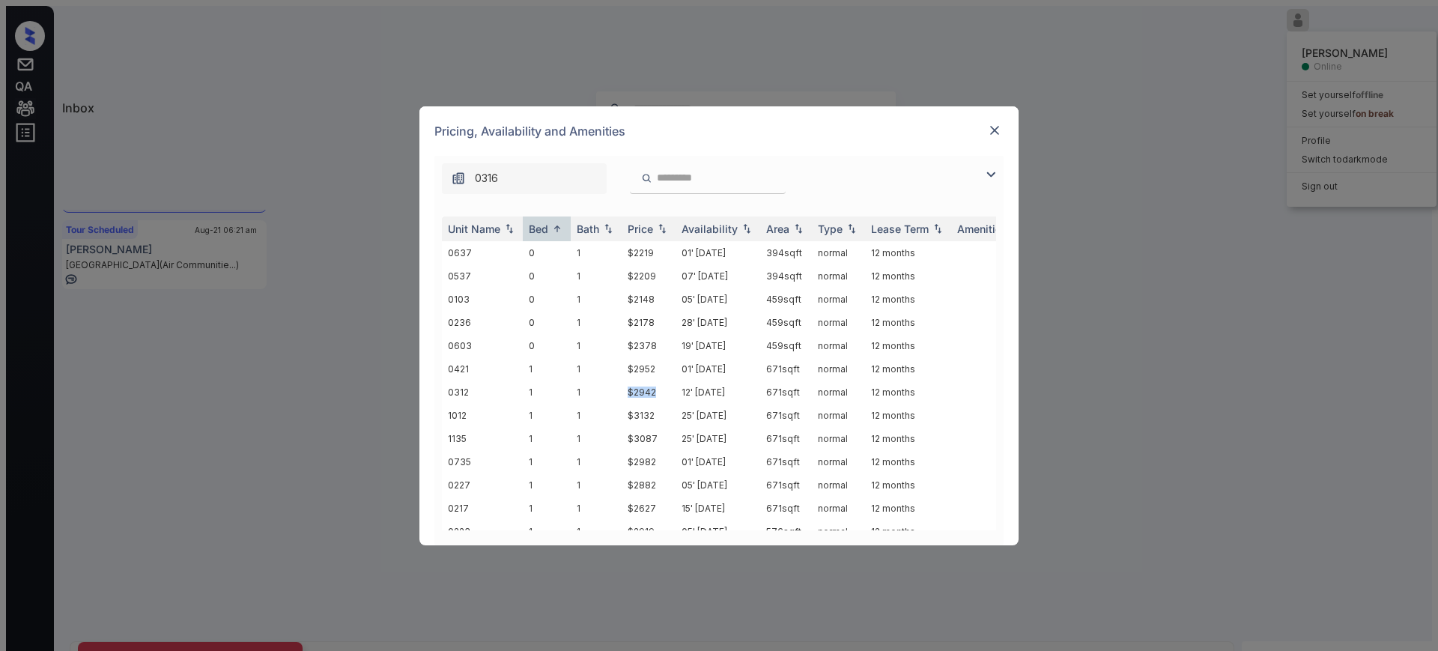
click at [993, 130] on img at bounding box center [994, 130] width 15 height 15
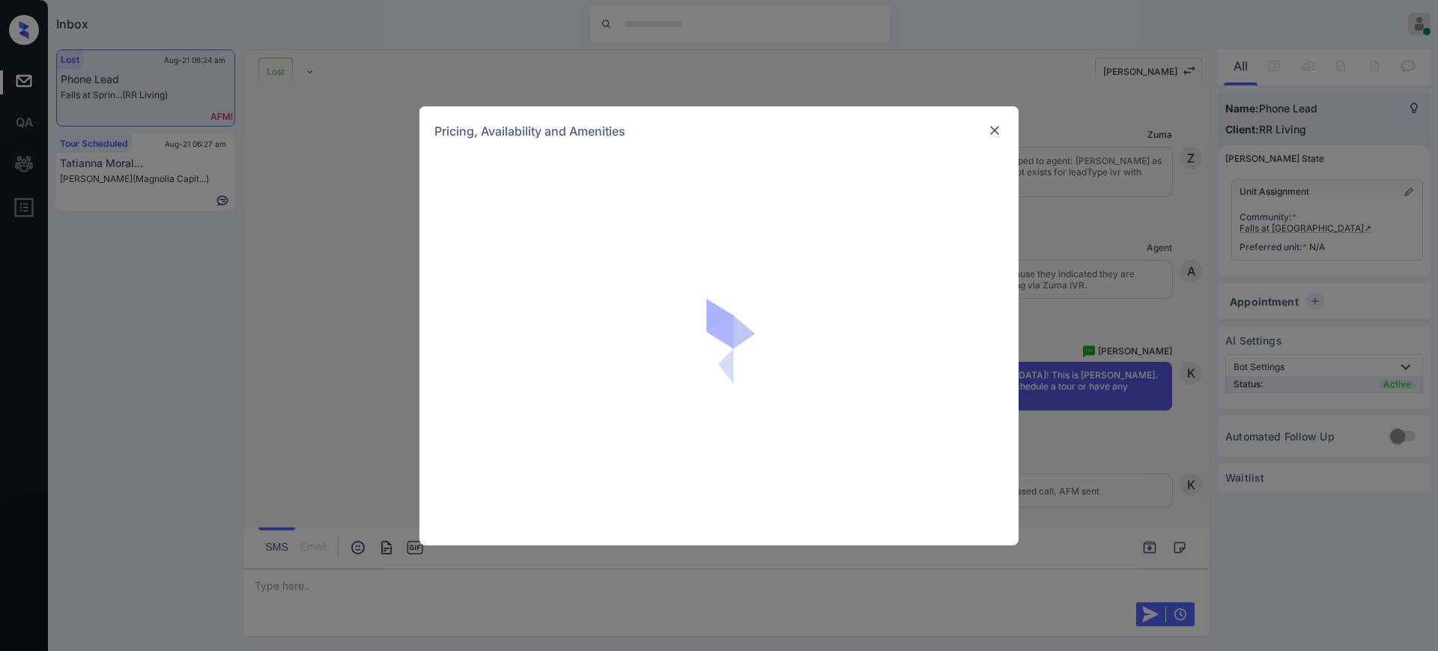
scroll to position [1760, 0]
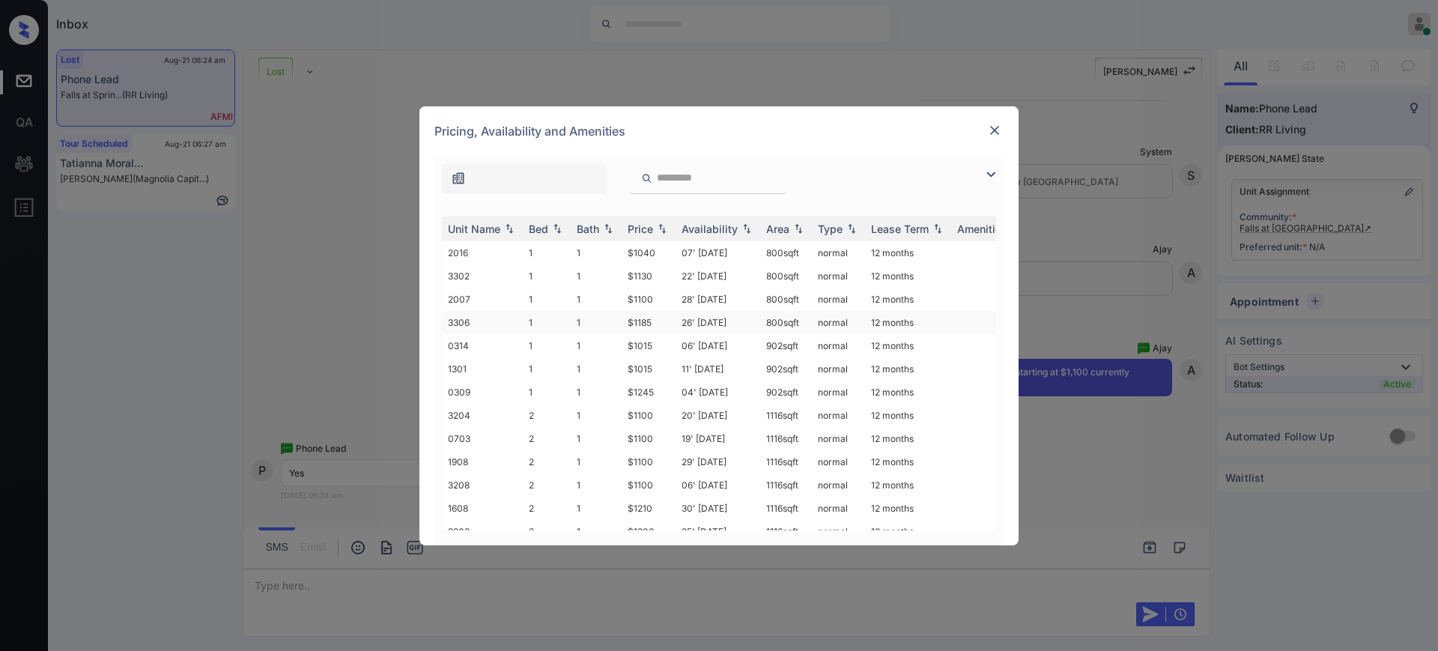
click at [688, 319] on td "26' [DATE]" at bounding box center [717, 322] width 85 height 23
type textarea "**"
click at [688, 319] on td "26' [DATE]" at bounding box center [717, 322] width 85 height 23
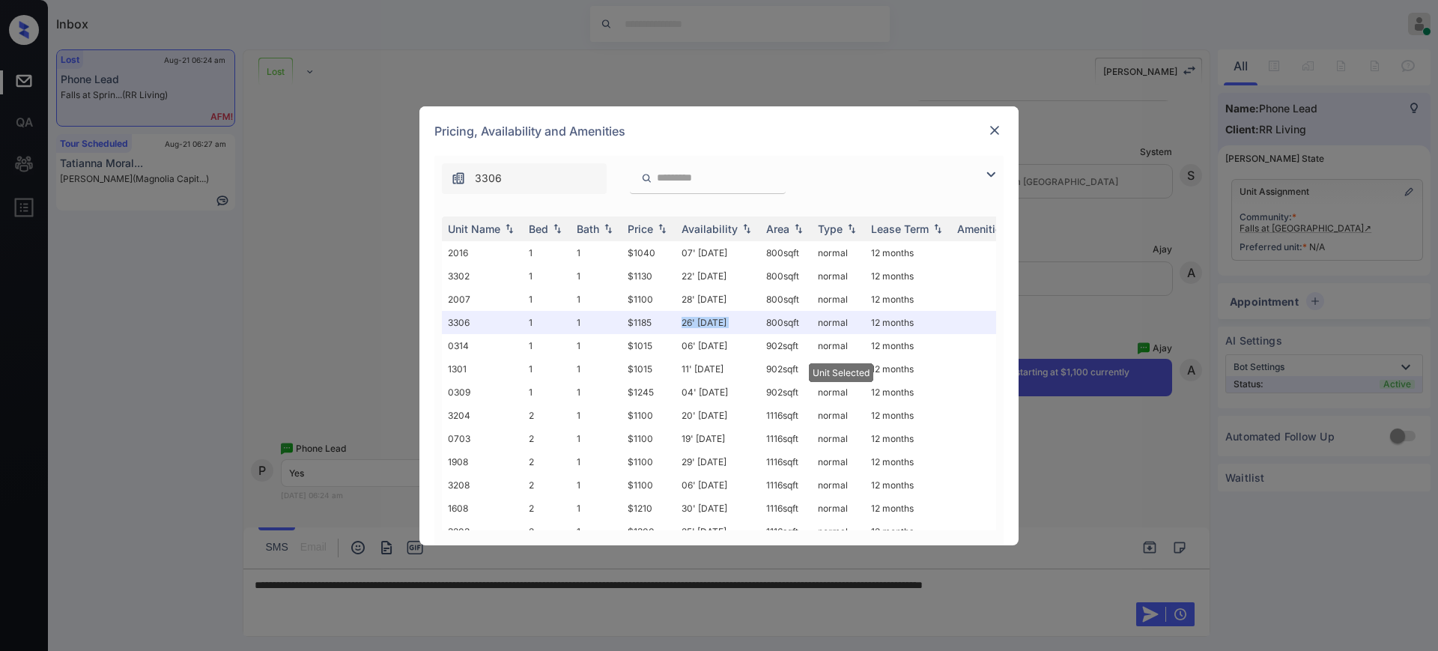
click at [983, 125] on div "Pricing, Availability and Amenities" at bounding box center [718, 130] width 599 height 49
click at [995, 132] on img at bounding box center [994, 130] width 15 height 15
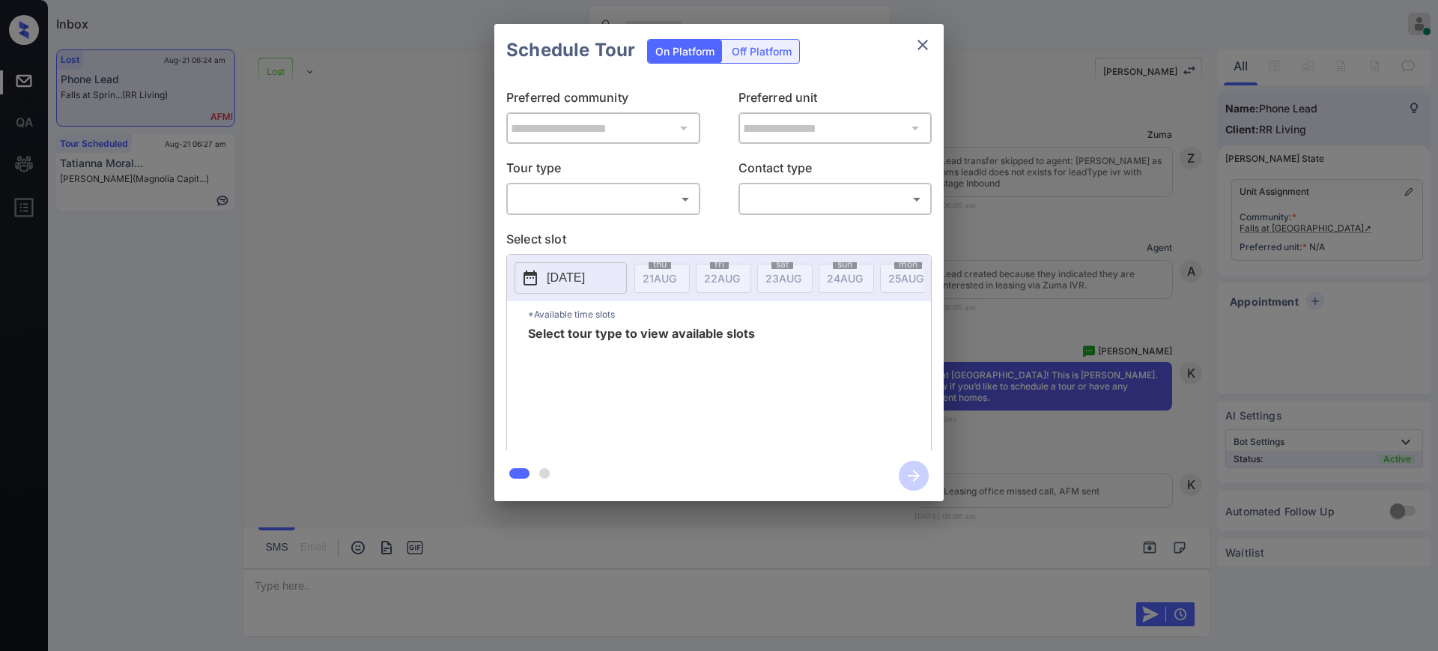
click at [578, 203] on body "Inbox [PERSON_NAME] Online Set yourself offline Set yourself on break Profile S…" at bounding box center [719, 325] width 1438 height 651
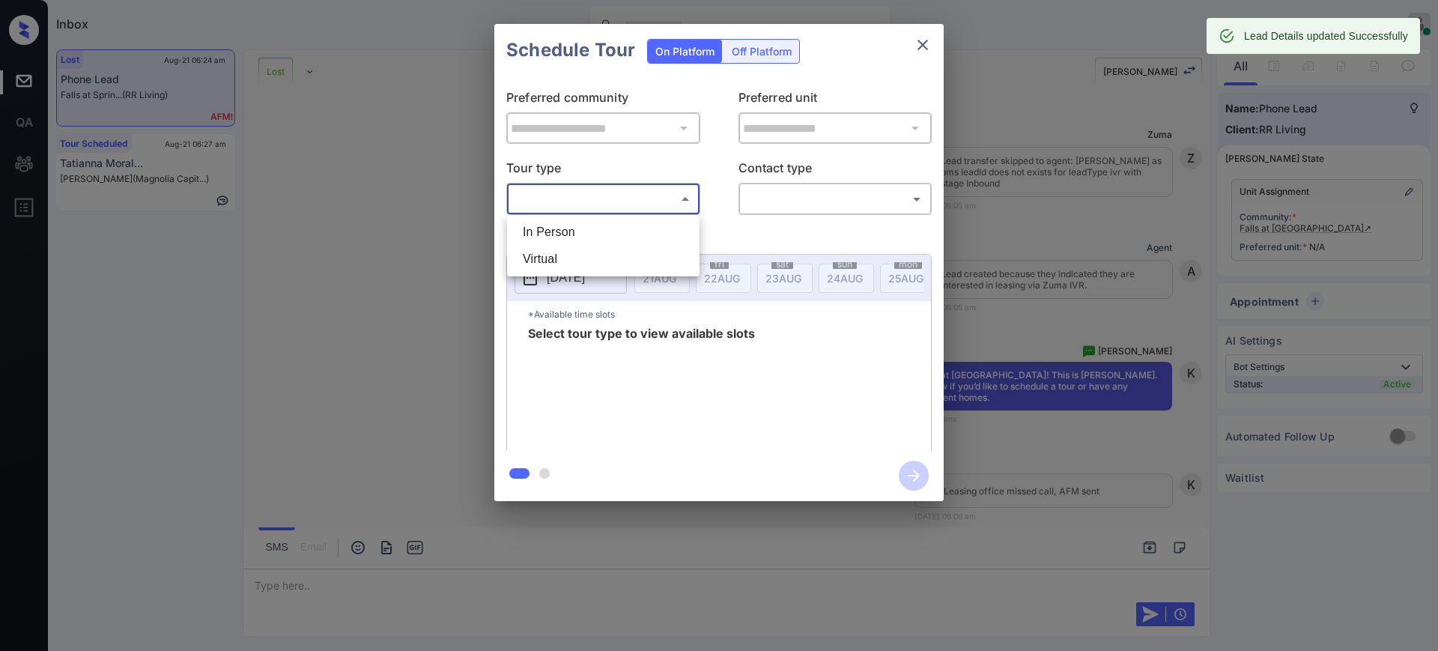
scroll to position [1853, 0]
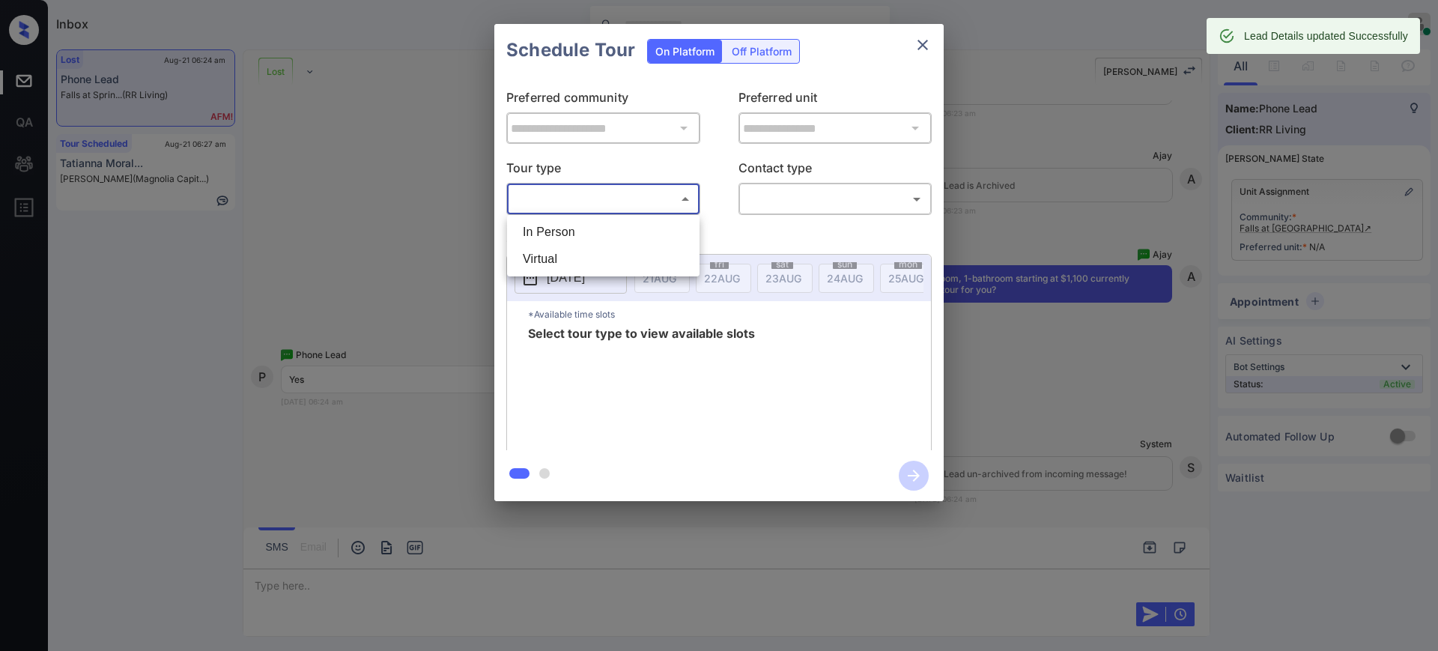
click at [578, 229] on li "In Person" at bounding box center [603, 232] width 185 height 27
type input "********"
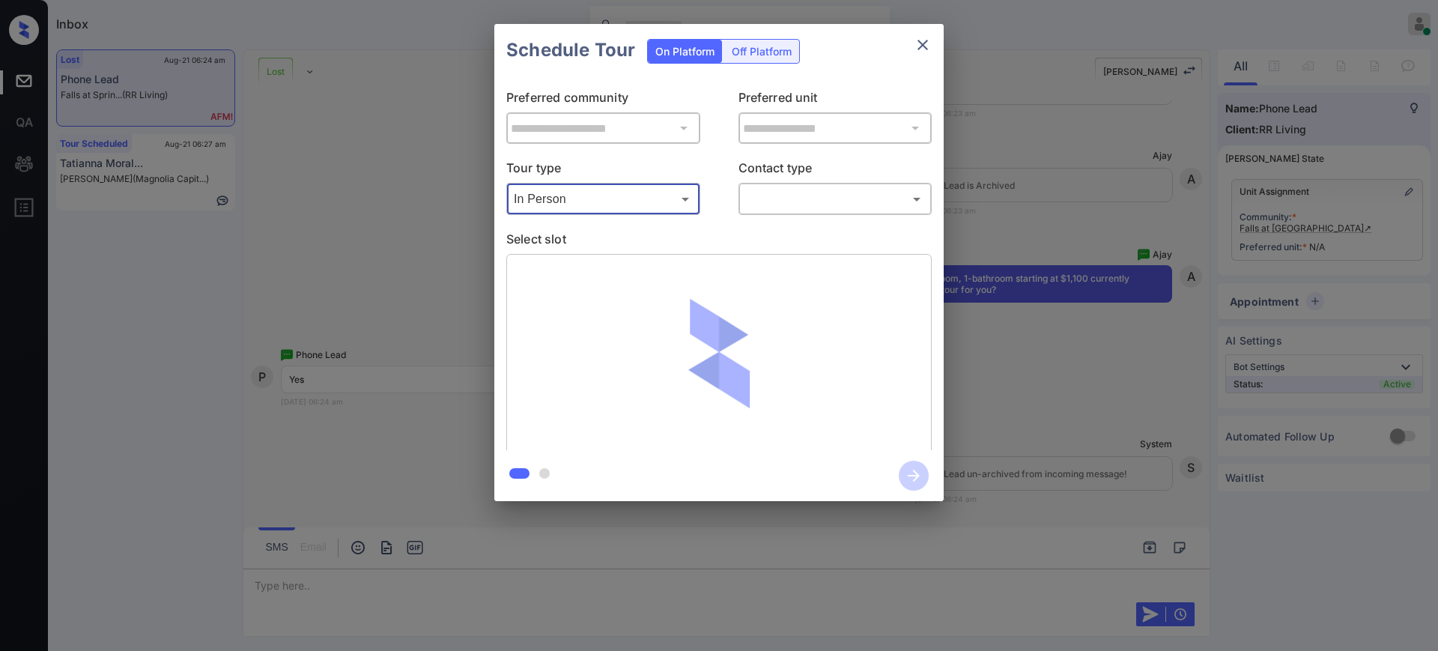
type input "**********"
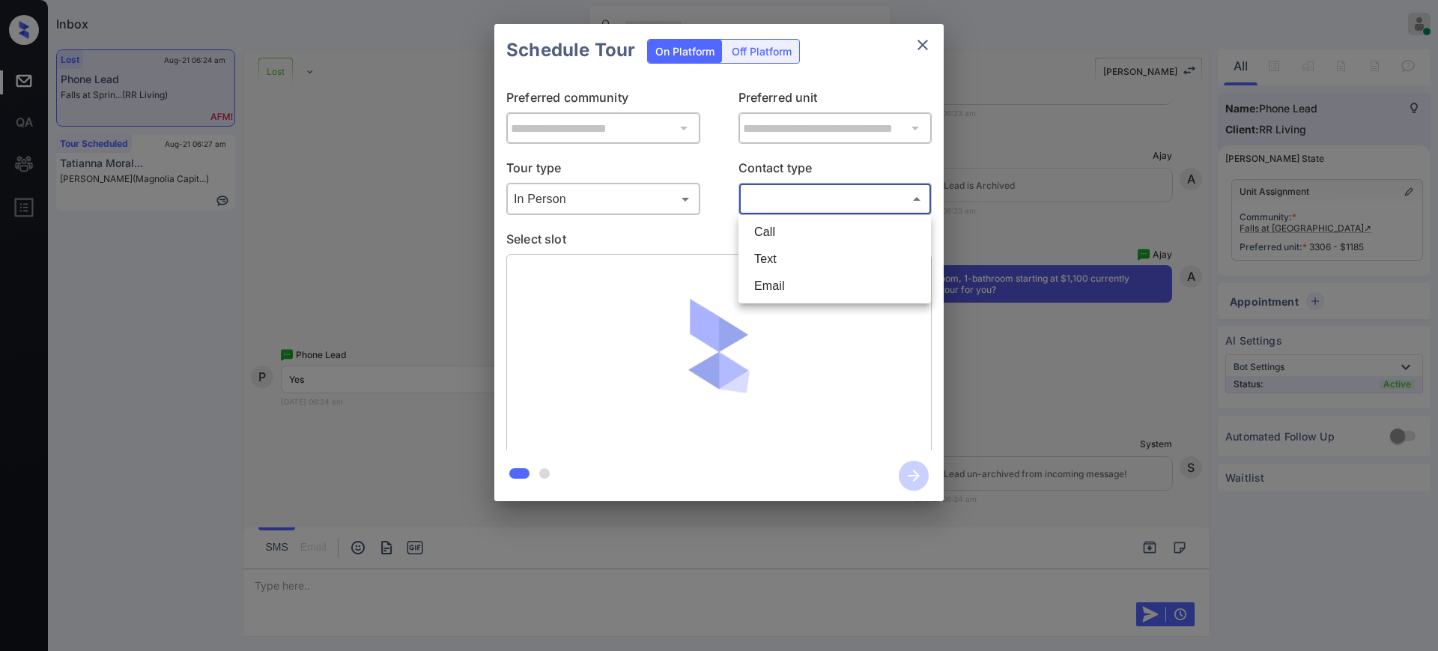
click at [787, 197] on body "Inbox Ajay Kumar Online Set yourself offline Set yourself on break Profile Swit…" at bounding box center [719, 325] width 1438 height 651
click at [764, 255] on li "Text" at bounding box center [834, 259] width 185 height 27
type input "****"
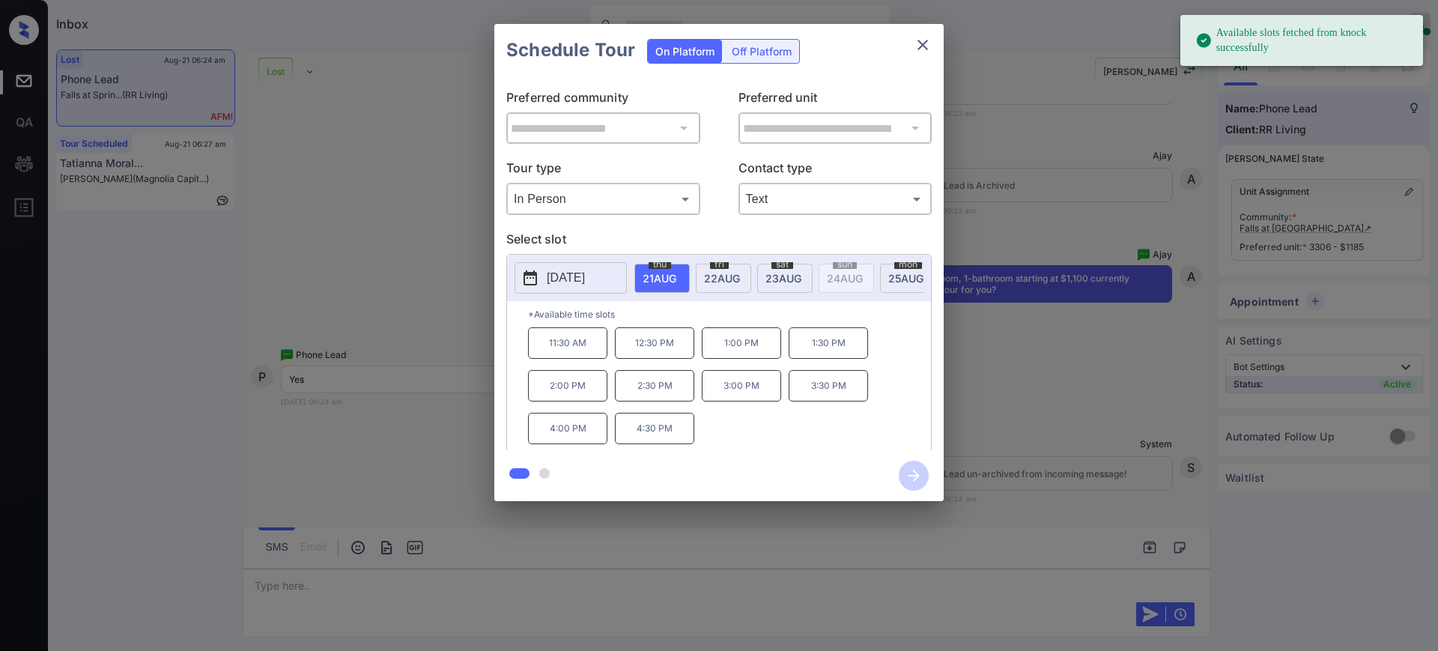
click at [577, 275] on p "2025-08-21" at bounding box center [566, 278] width 38 height 18
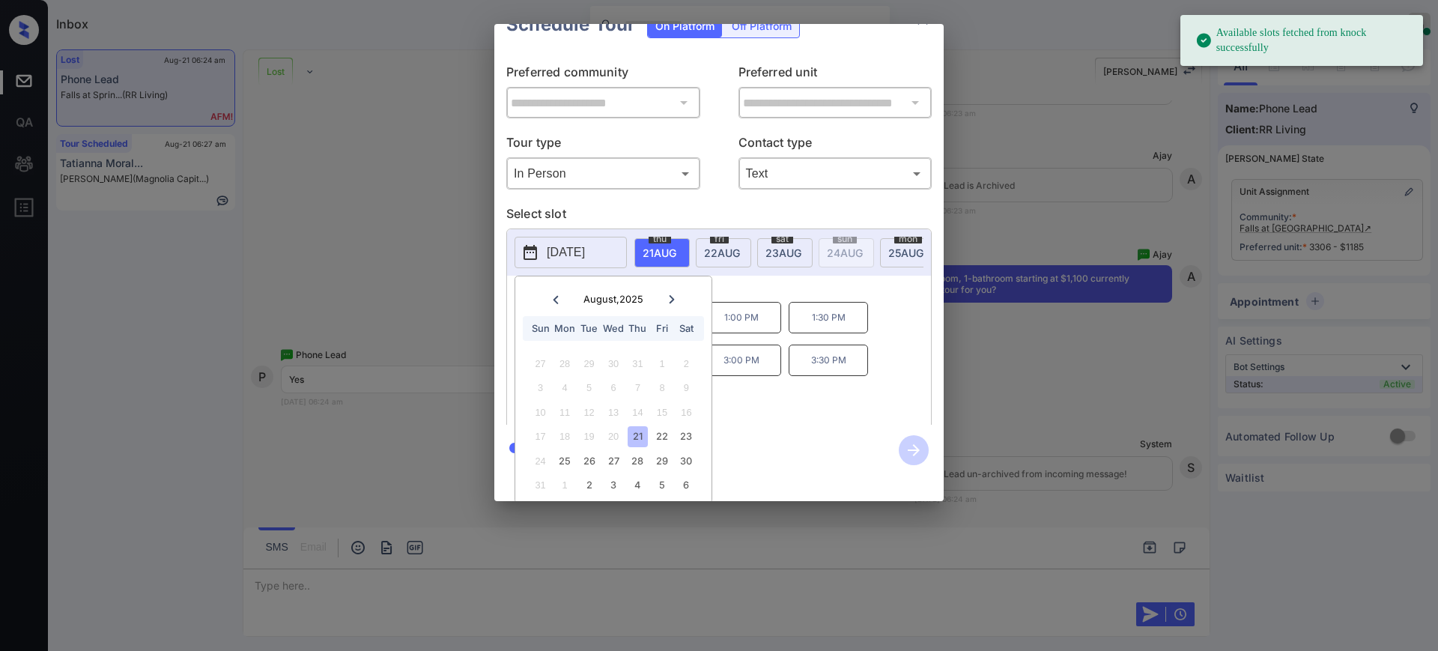
scroll to position [46, 0]
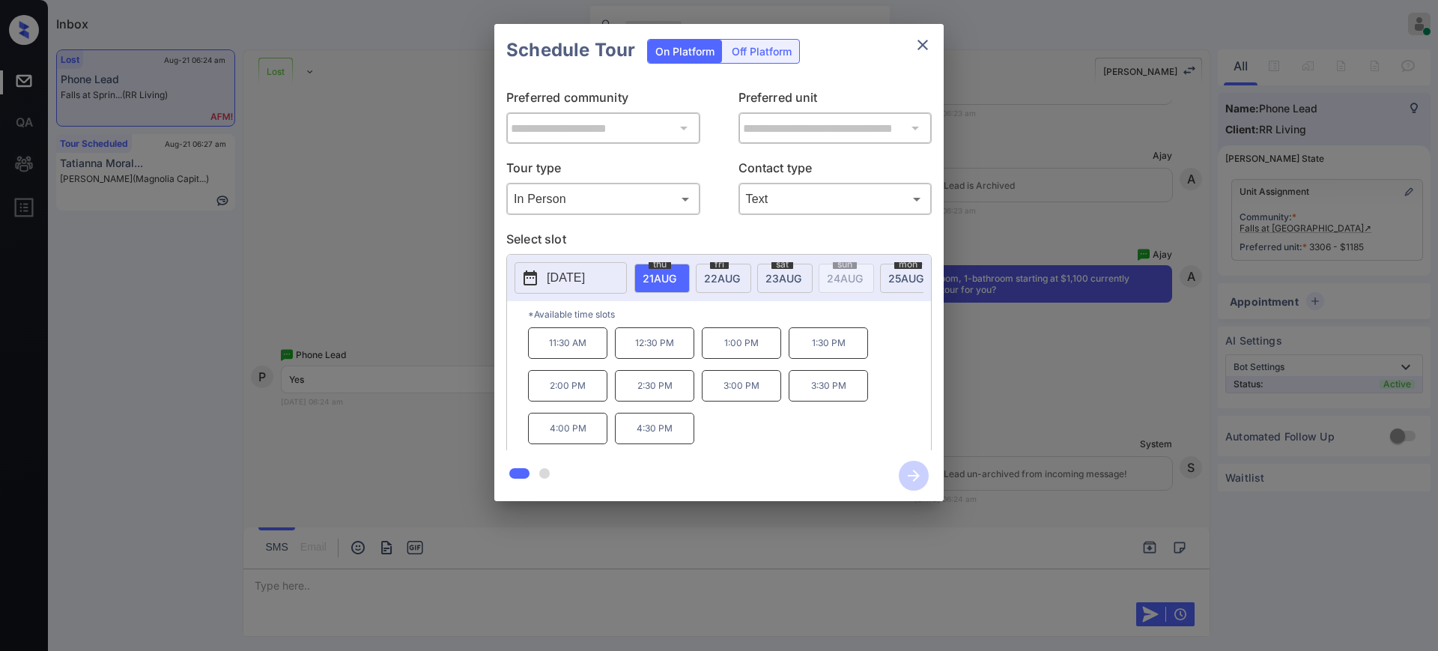
click at [272, 586] on div at bounding box center [719, 325] width 1438 height 651
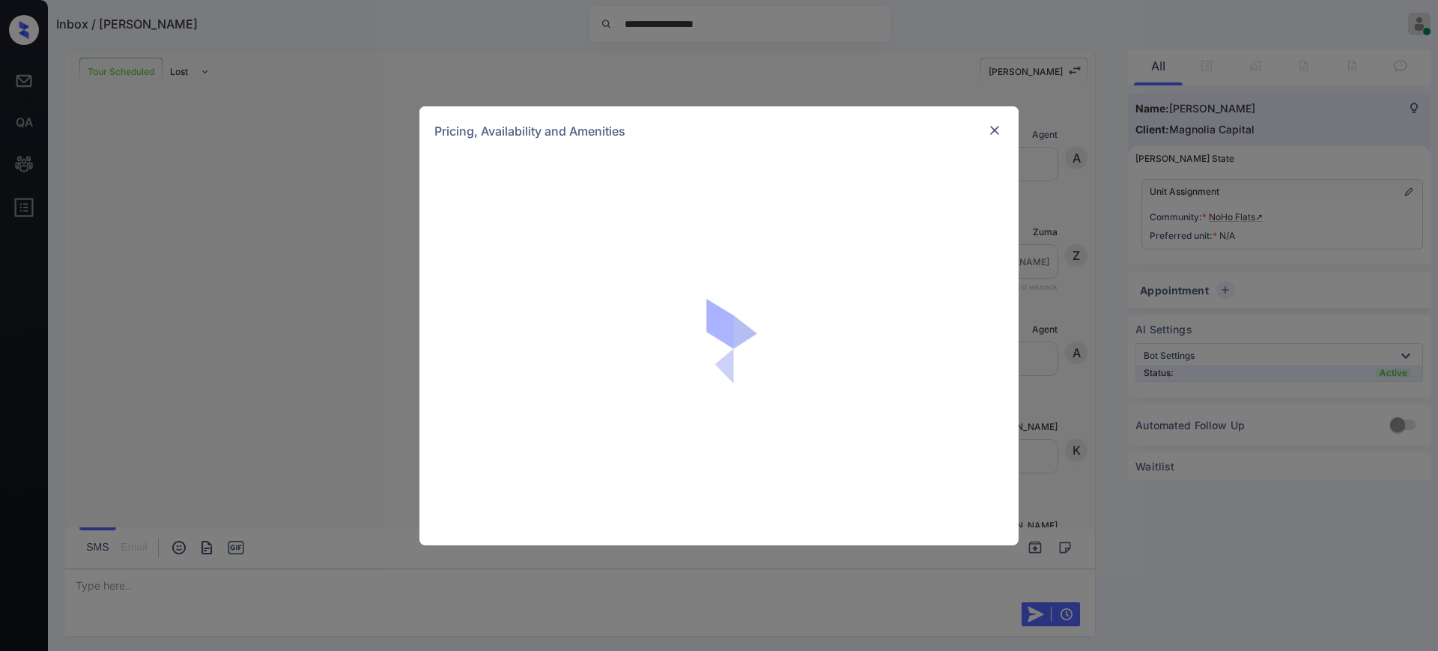
scroll to position [6650, 0]
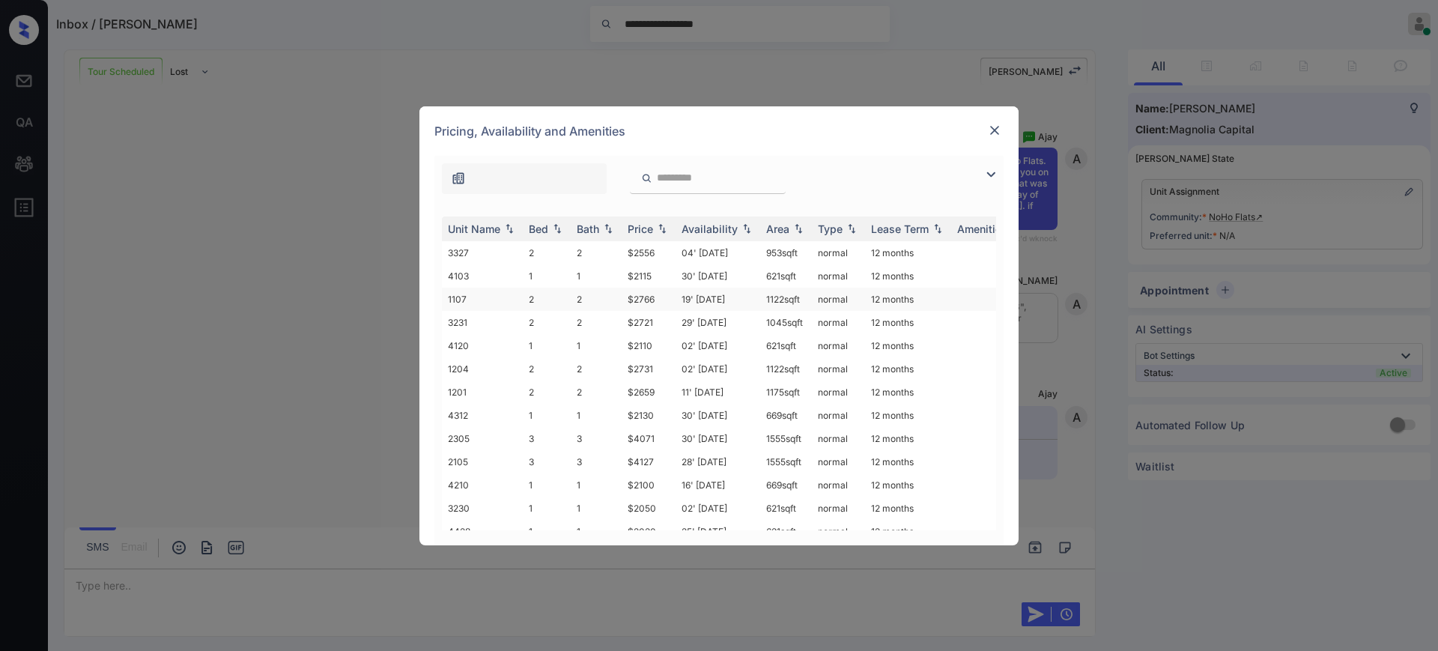
click at [657, 301] on td "$2766" at bounding box center [649, 299] width 54 height 23
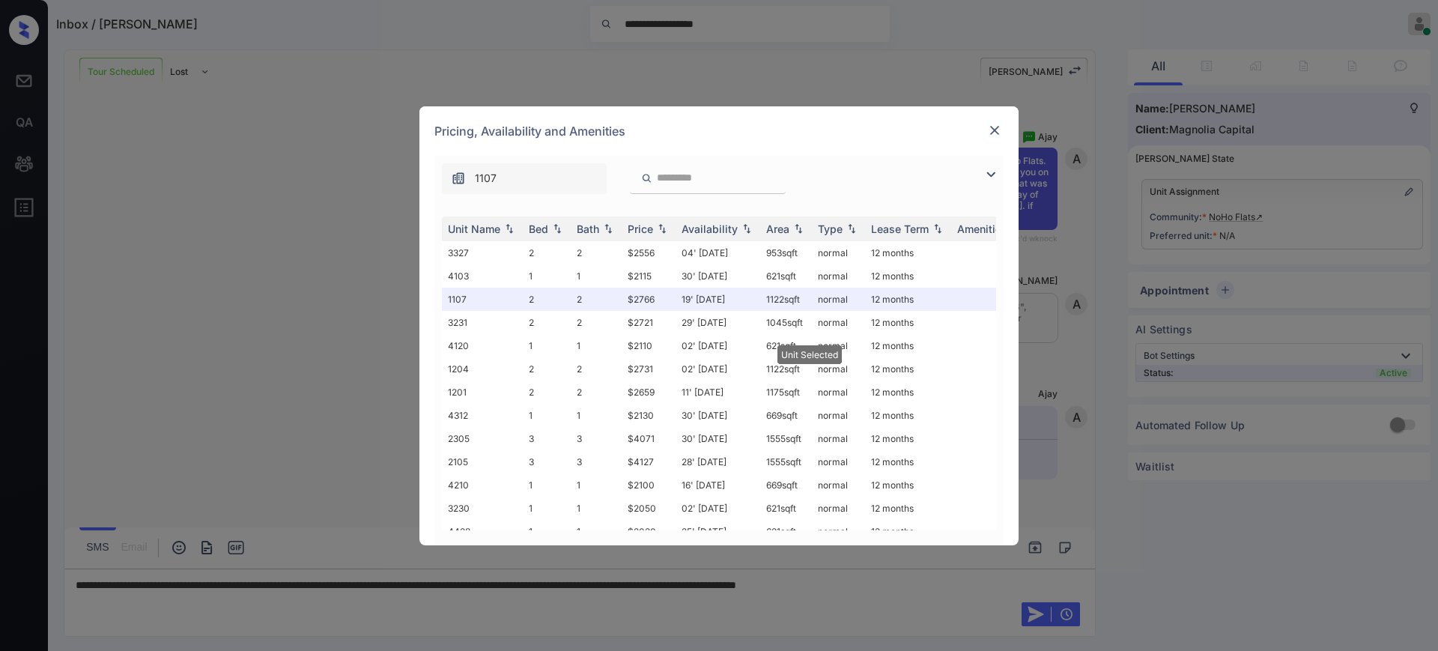
click at [995, 124] on img at bounding box center [994, 130] width 15 height 15
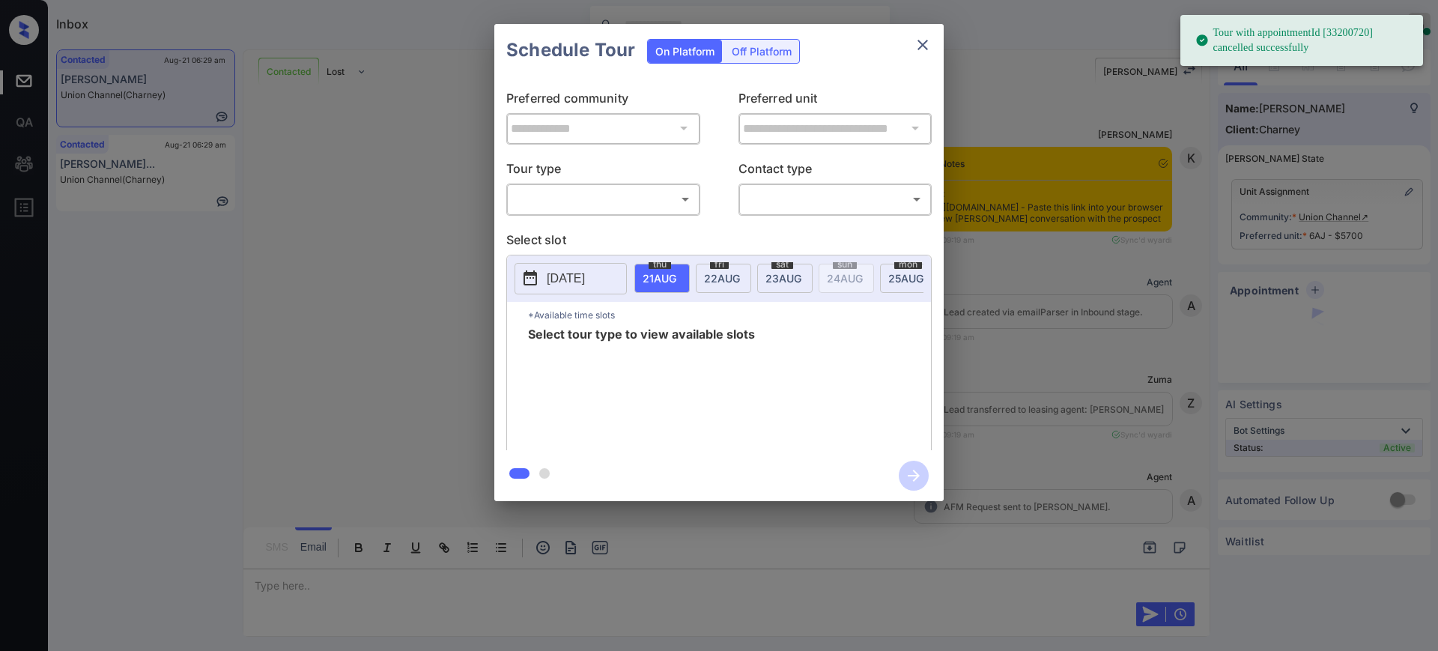
scroll to position [2936, 0]
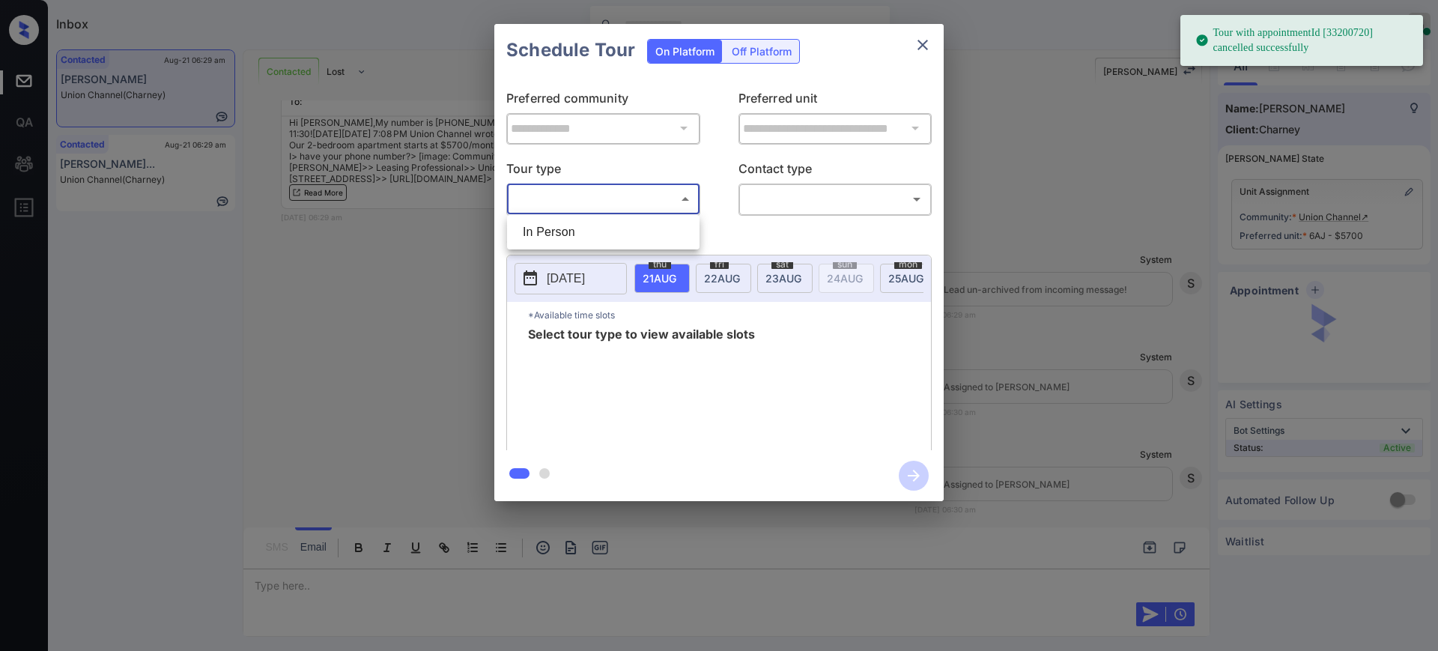
click at [579, 198] on body "Tour with appointmentId [33200720] cancelled successfully Inbox Ajay Kumar Onli…" at bounding box center [719, 325] width 1438 height 651
click at [572, 230] on li "In Person" at bounding box center [603, 232] width 185 height 27
type input "********"
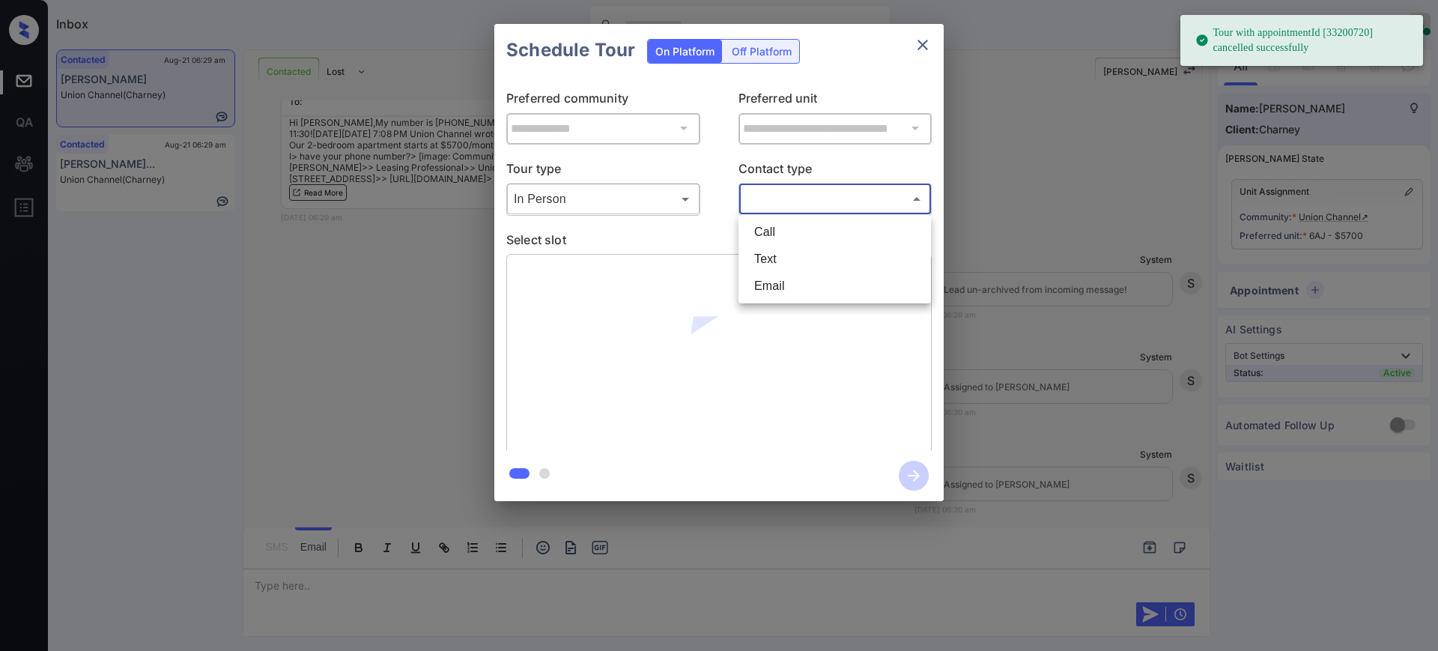
click at [788, 190] on body "Tour with appointmentId [33200720] cancelled successfully Inbox Ajay Kumar Onli…" at bounding box center [719, 325] width 1438 height 651
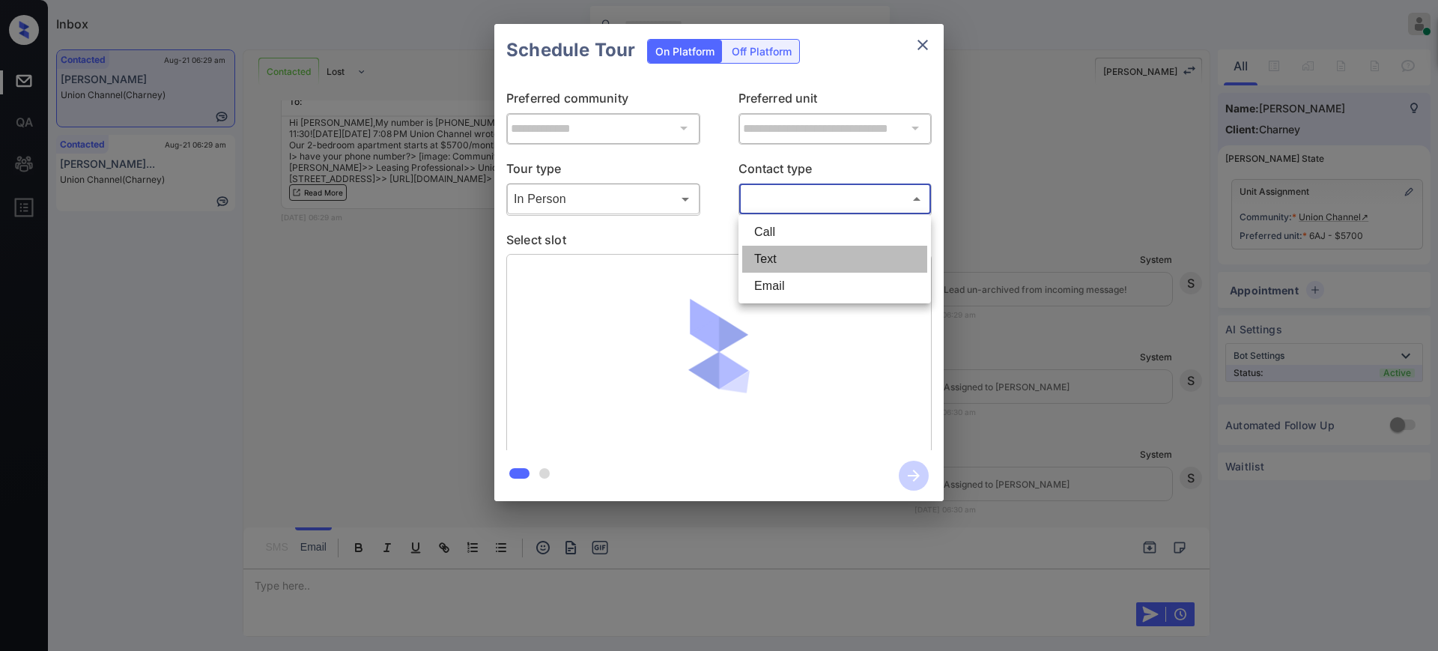
click at [776, 248] on li "Text" at bounding box center [834, 259] width 185 height 27
type input "****"
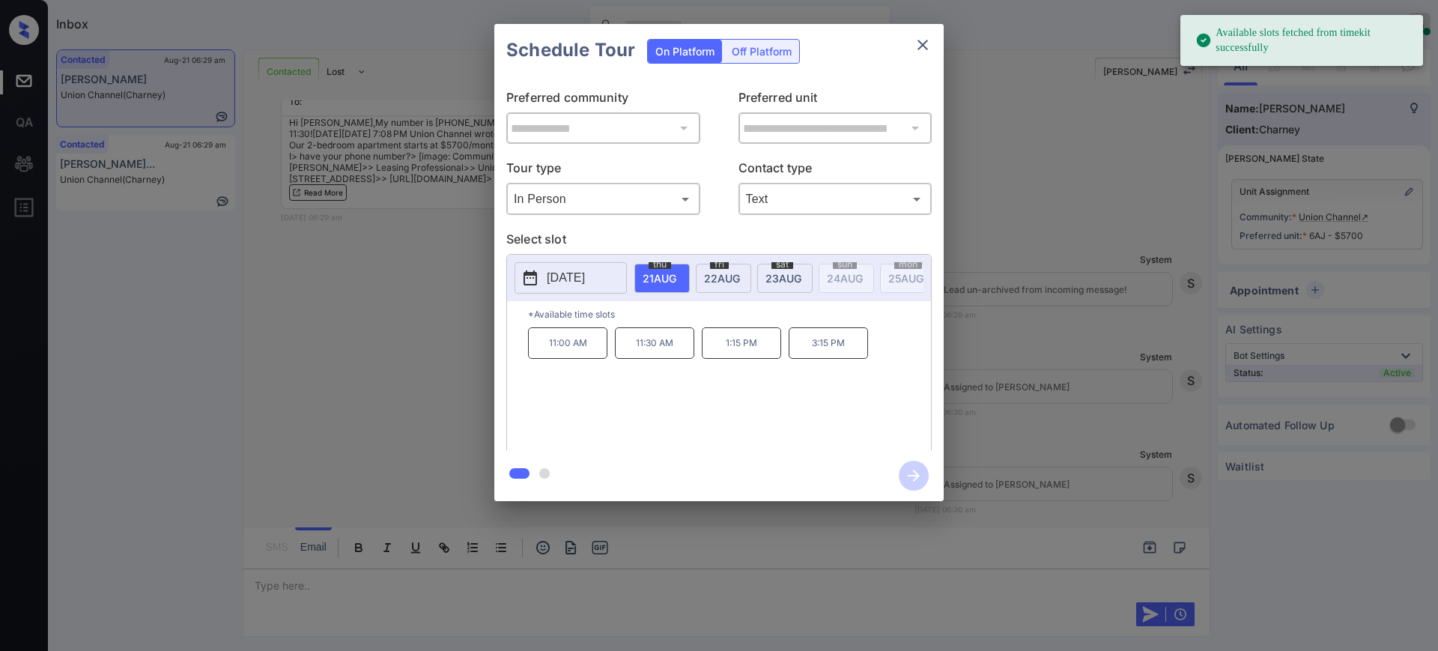
click at [657, 272] on span "21 AUG" at bounding box center [659, 278] width 34 height 13
click at [635, 358] on p "11:30 AM" at bounding box center [654, 342] width 79 height 31
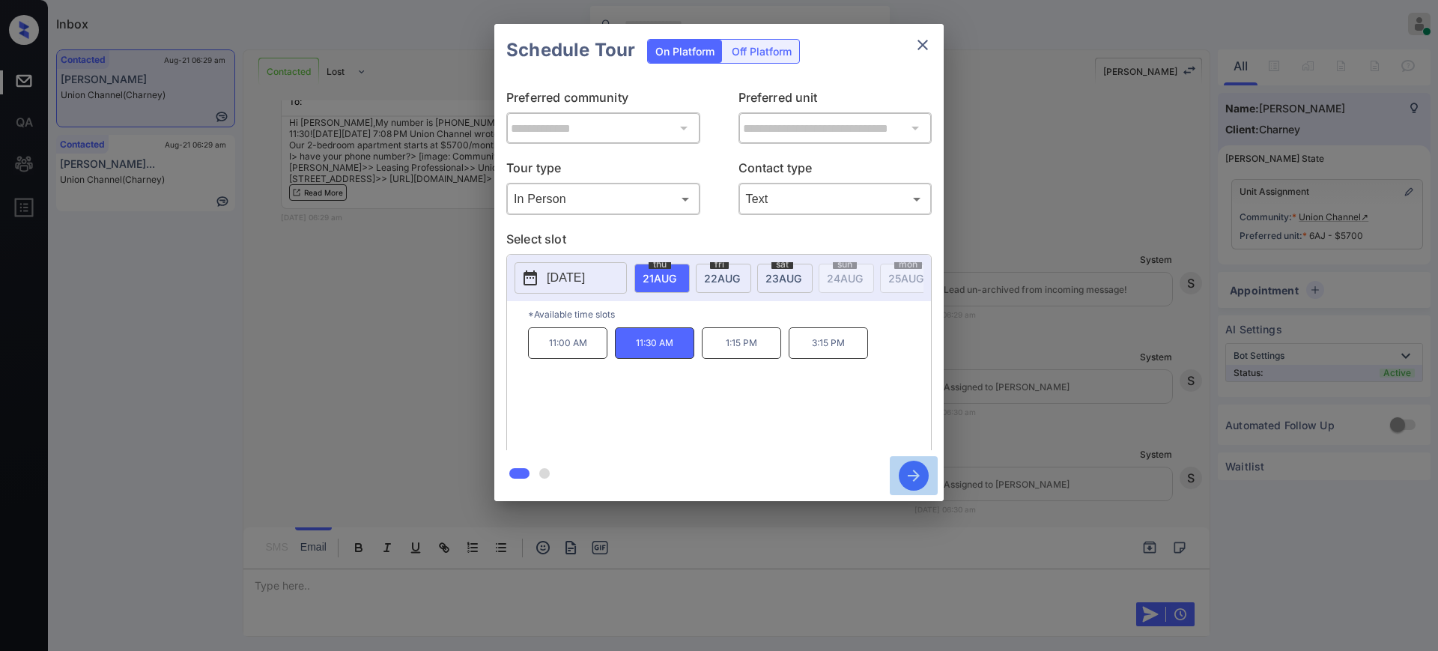
click at [918, 474] on icon "button" at bounding box center [914, 475] width 12 height 12
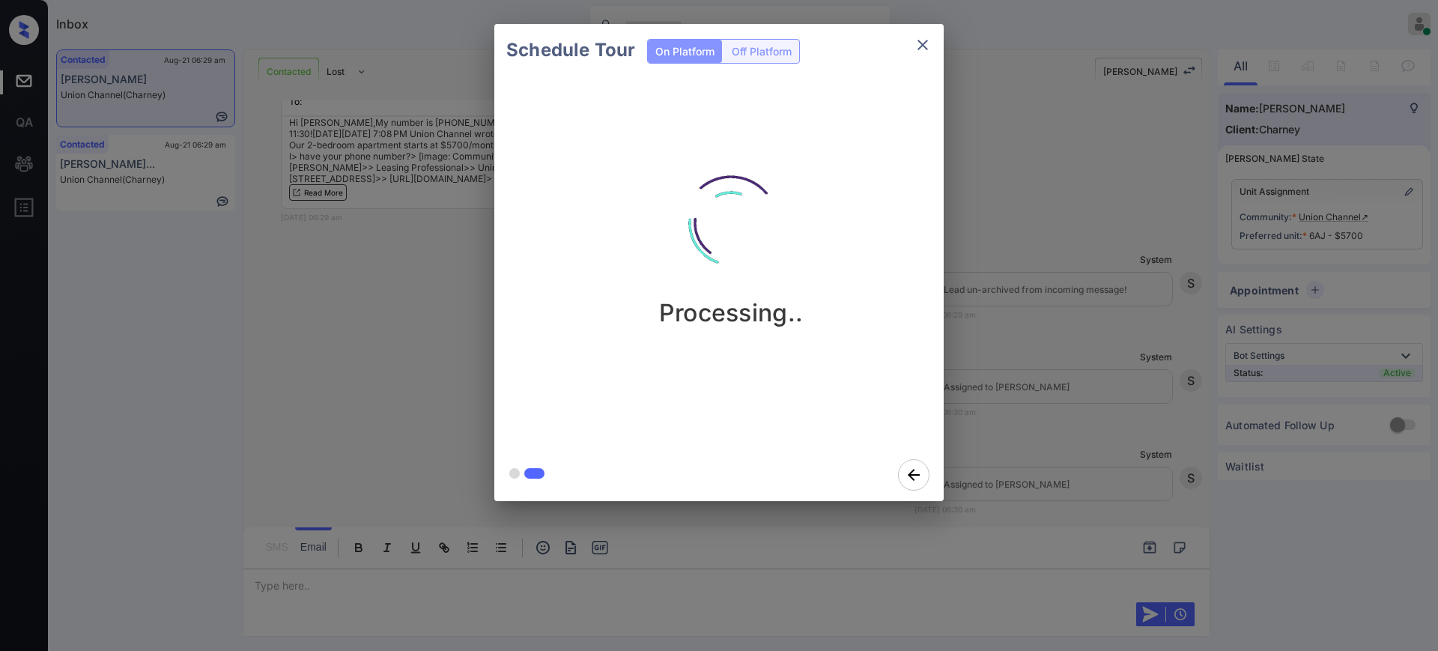
click at [1032, 399] on div "Schedule Tour On Platform Off Platform Processing.." at bounding box center [719, 262] width 1438 height 525
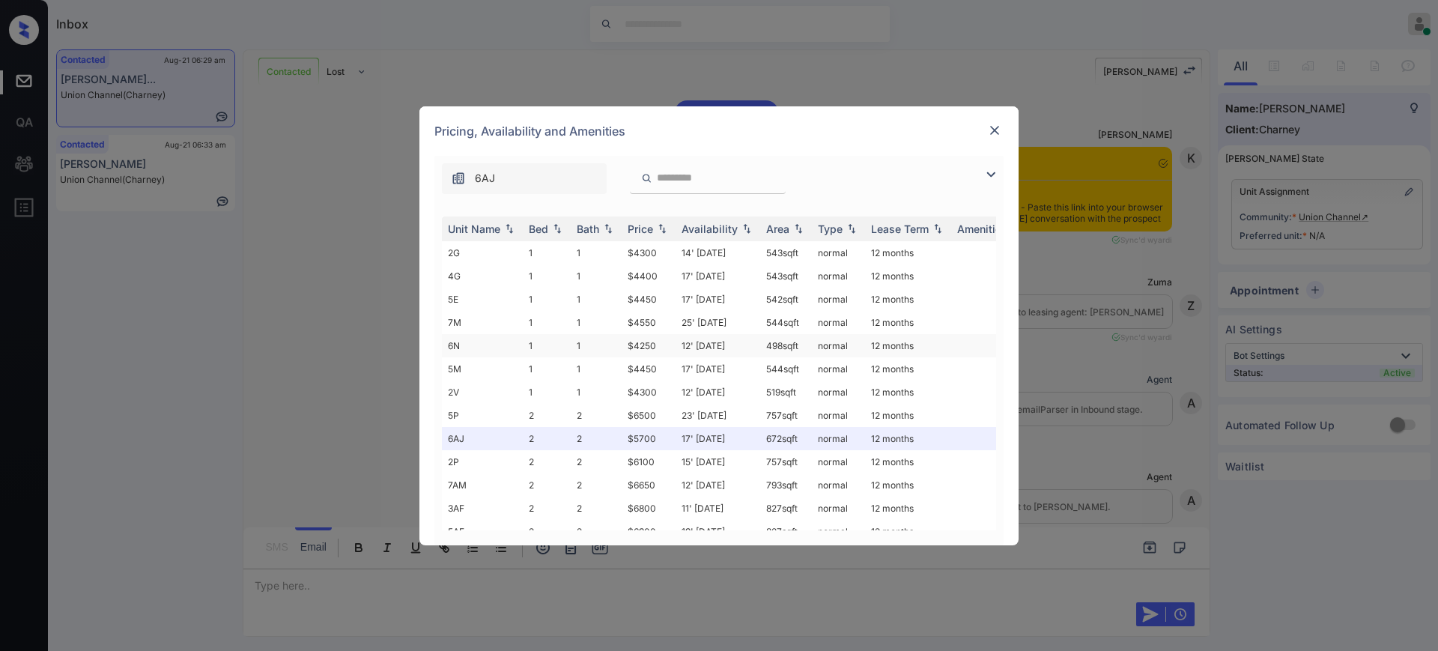
scroll to position [8698, 0]
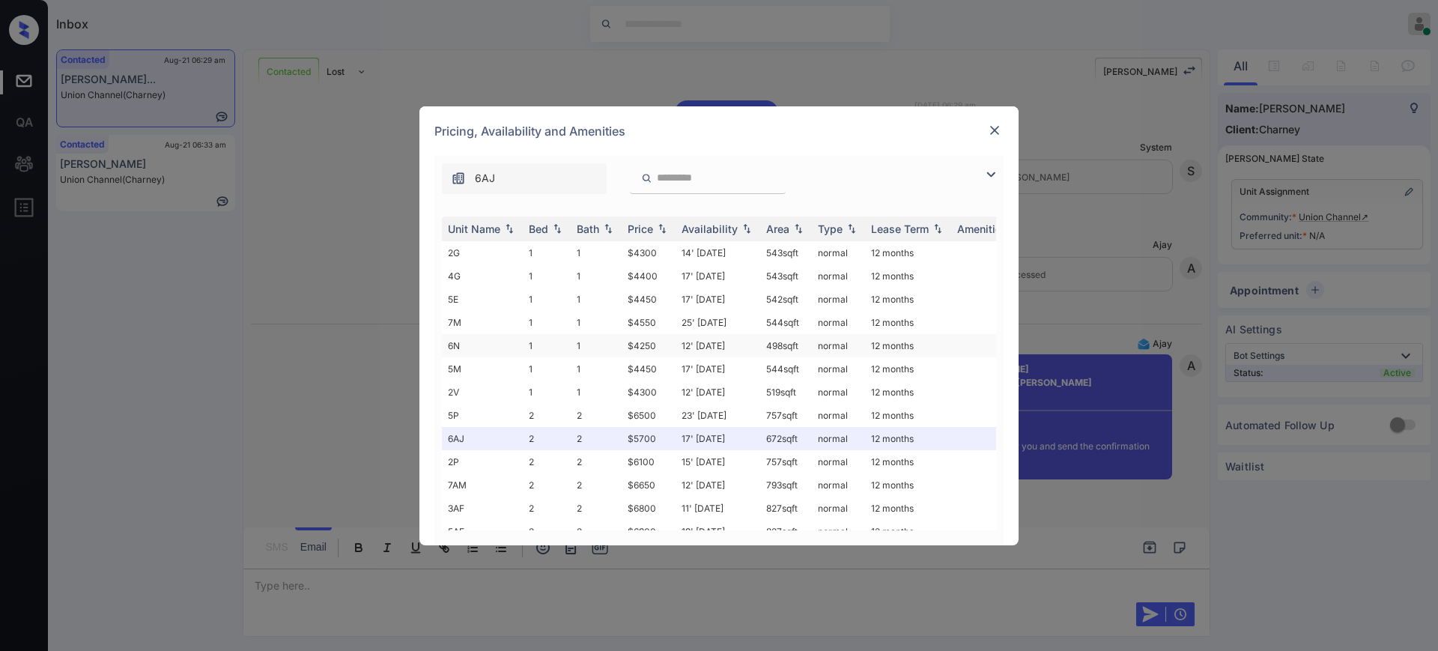
click at [646, 350] on td "$4250" at bounding box center [649, 345] width 54 height 23
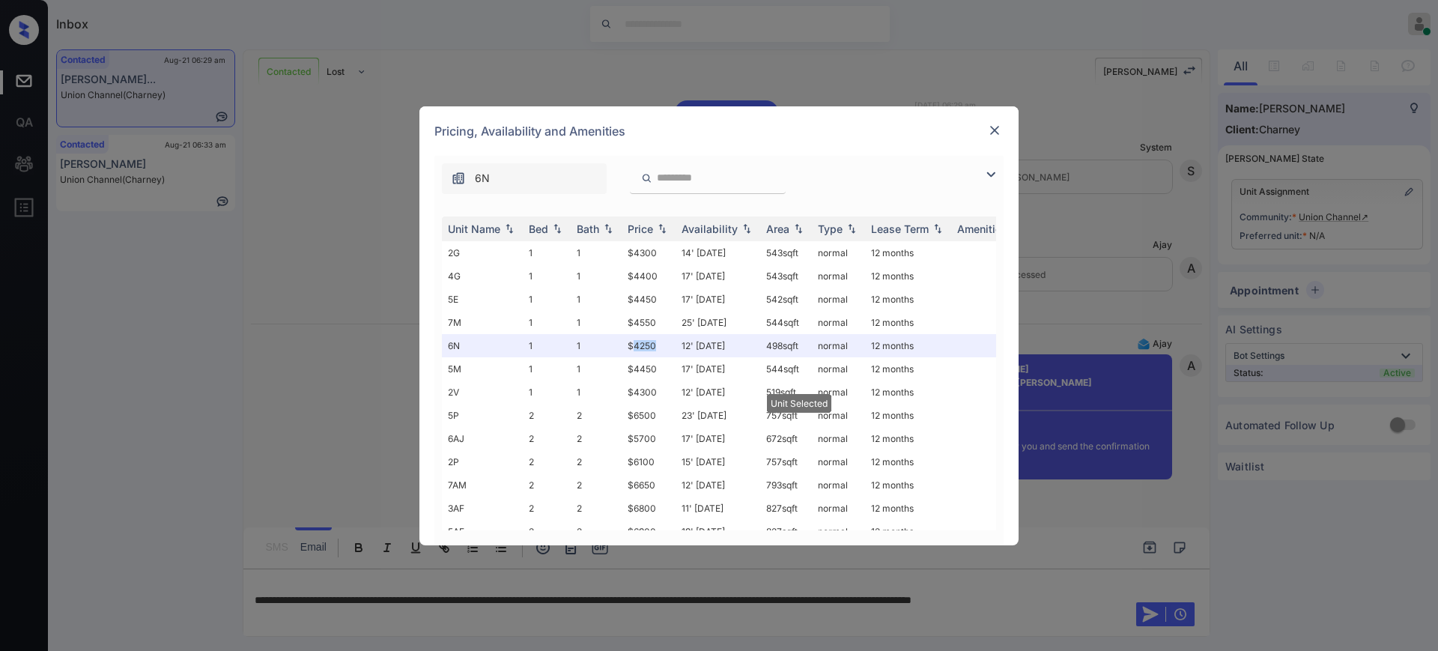
click at [997, 130] on img at bounding box center [994, 130] width 15 height 15
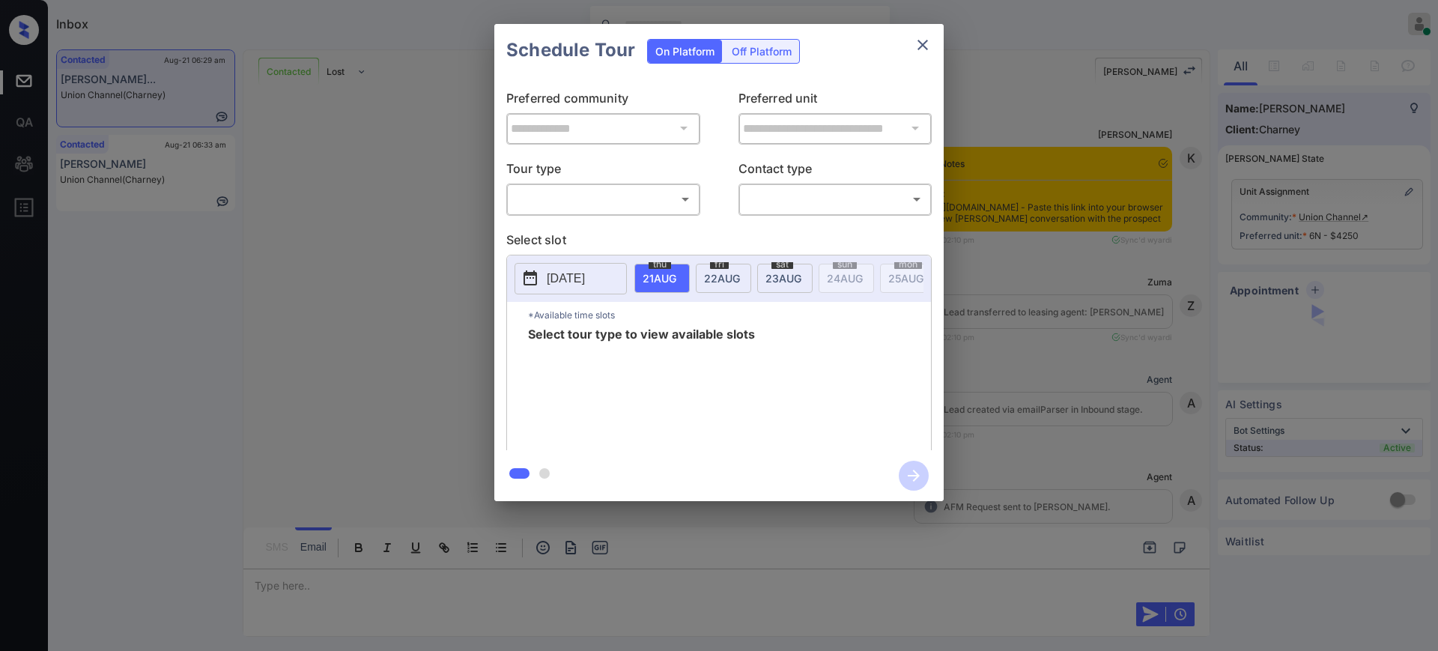
scroll to position [8798, 0]
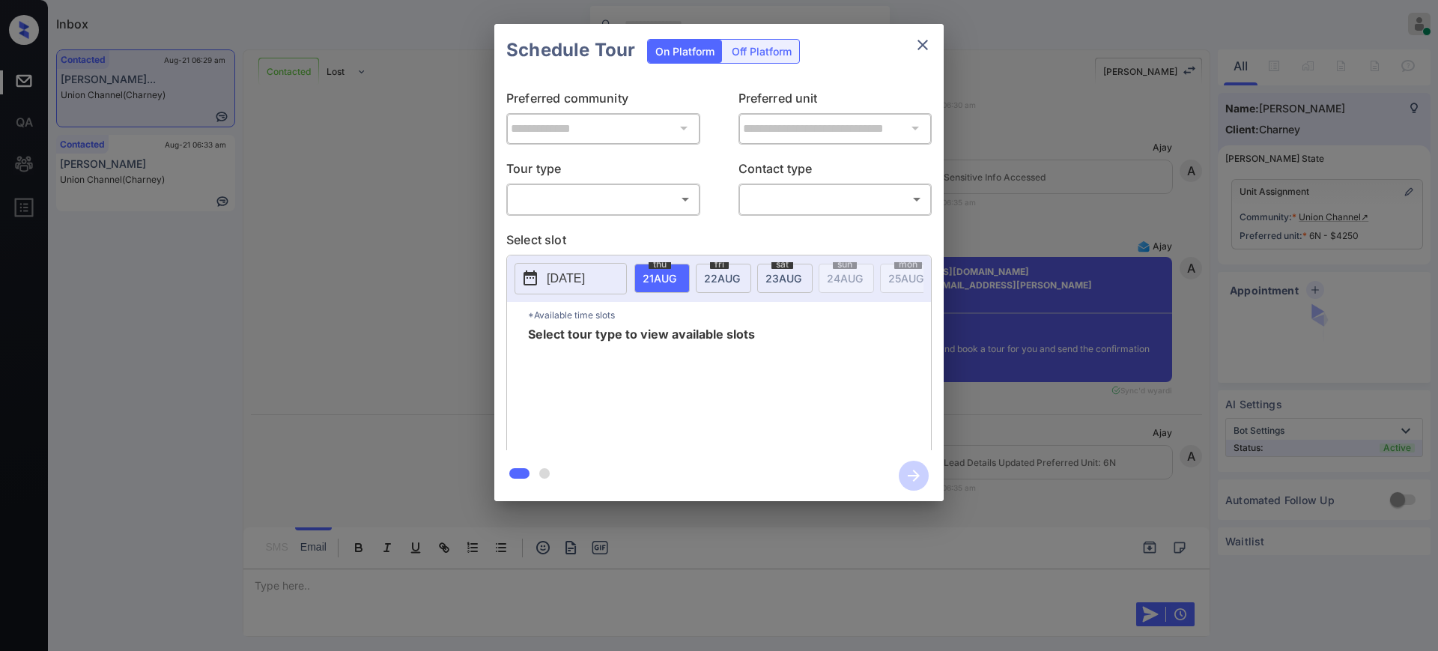
click at [648, 213] on div "​ ​" at bounding box center [603, 199] width 194 height 32
click at [583, 204] on body "Inbox Ajay Kumar Online Set yourself offline Set yourself on break Profile Swit…" at bounding box center [719, 325] width 1438 height 651
click at [557, 229] on li "In Person" at bounding box center [603, 232] width 185 height 27
type input "********"
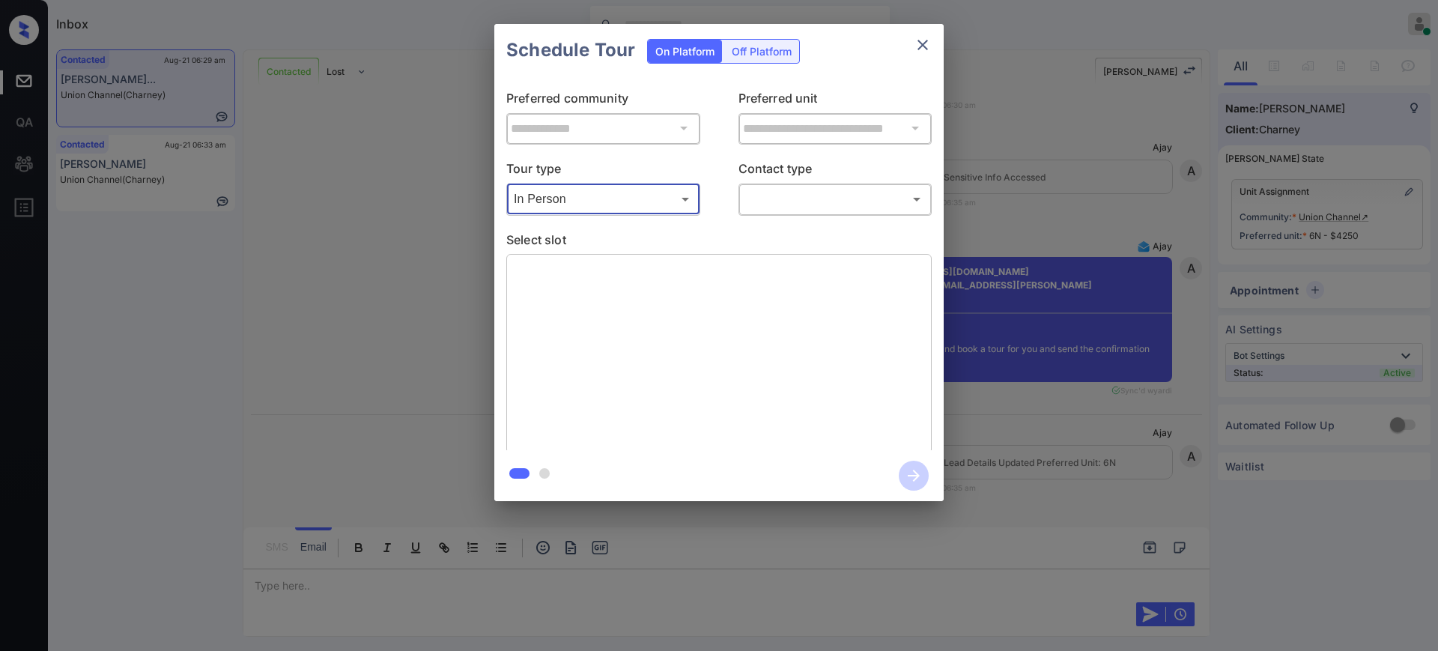
drag, startPoint x: 833, startPoint y: 180, endPoint x: 824, endPoint y: 184, distance: 10.7
click at [831, 180] on p "Contact type" at bounding box center [835, 171] width 194 height 24
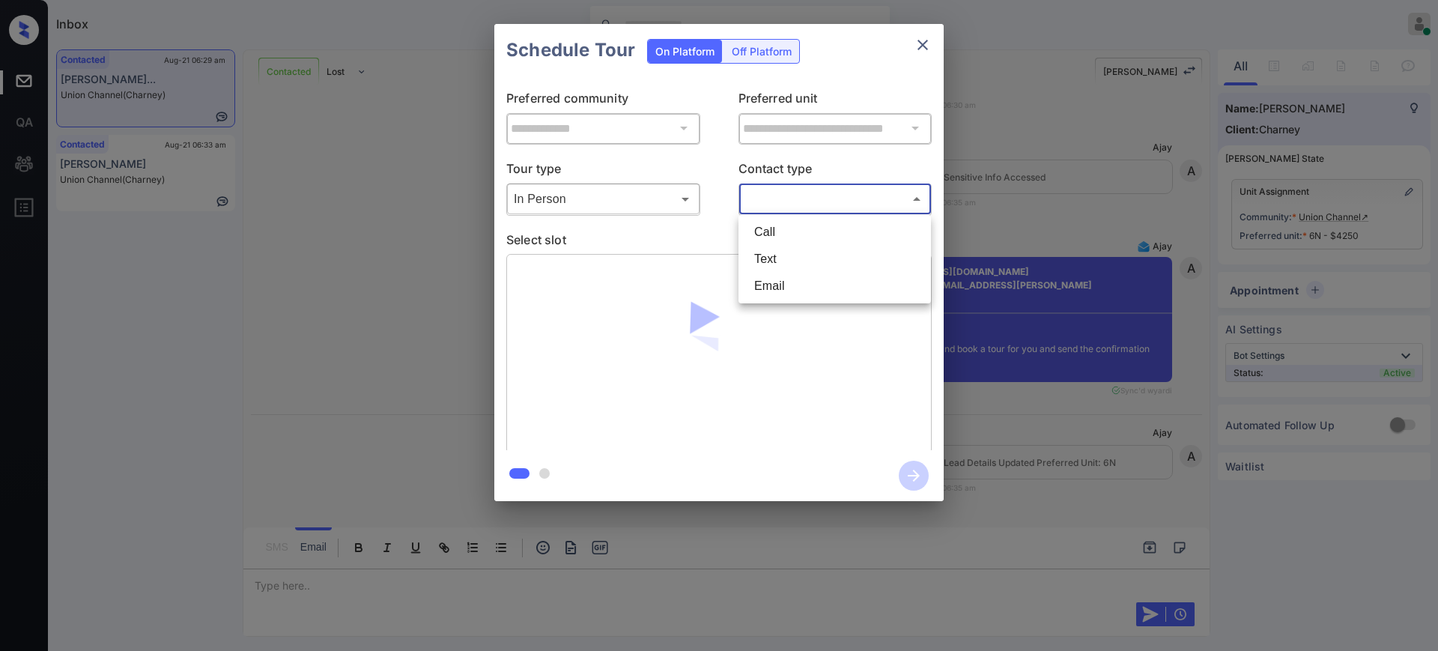
click at [809, 192] on body "Inbox Ajay Kumar Online Set yourself offline Set yourself on break Profile Swit…" at bounding box center [719, 325] width 1438 height 651
click at [769, 253] on li "Text" at bounding box center [834, 259] width 185 height 27
type input "****"
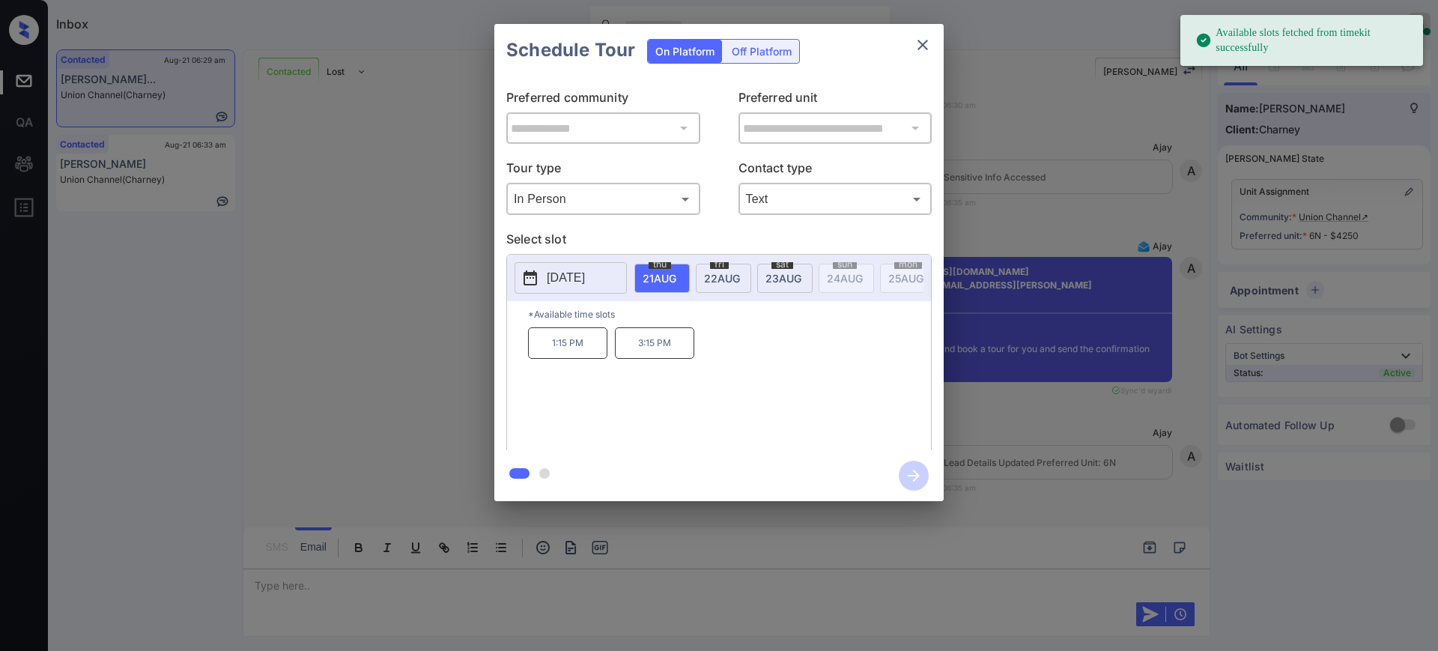
click at [676, 275] on span "23 AUG" at bounding box center [659, 278] width 34 height 13
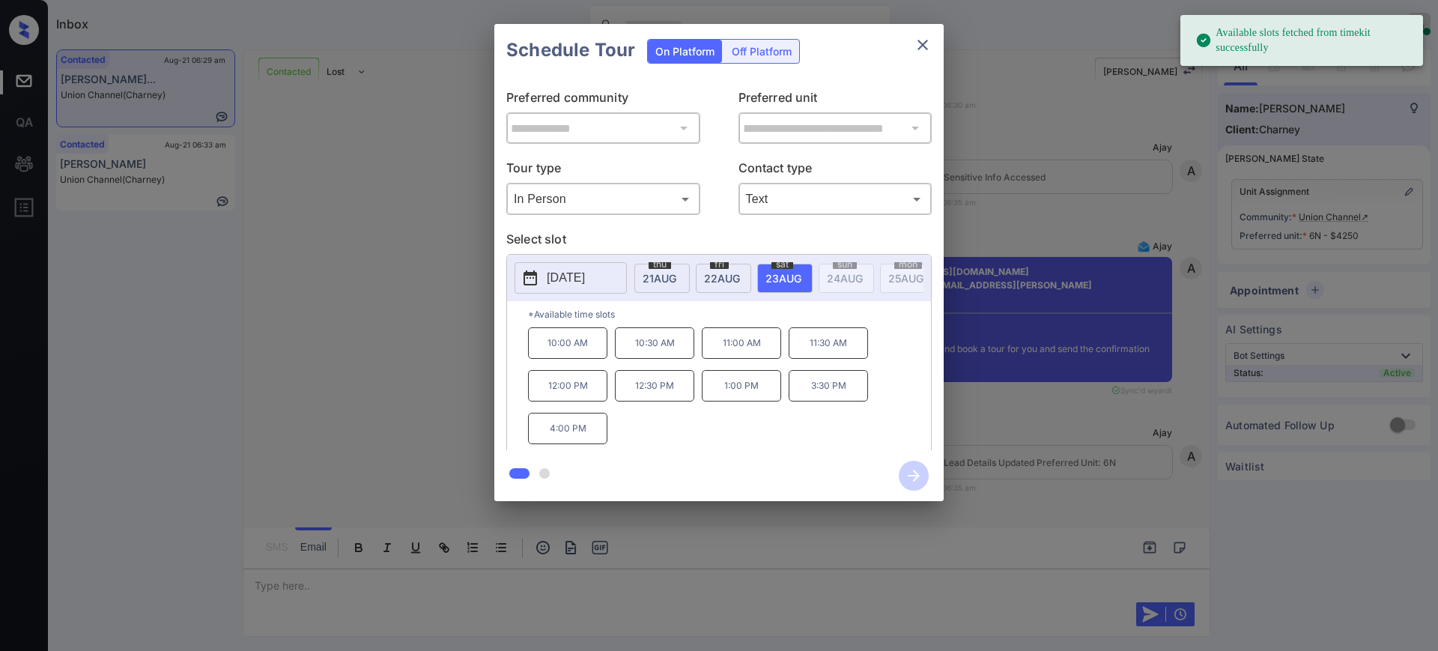
click at [578, 444] on p "4:00 PM" at bounding box center [567, 428] width 79 height 31
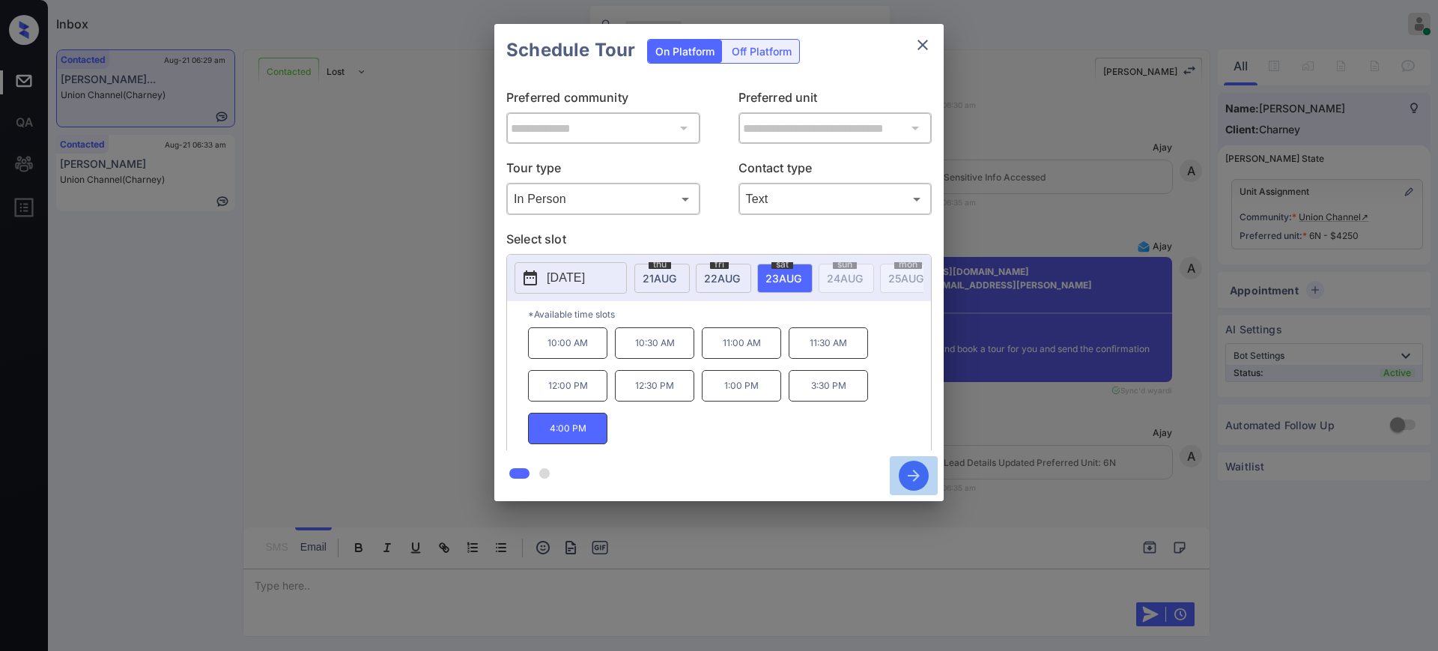
click at [912, 475] on icon "button" at bounding box center [914, 475] width 12 height 12
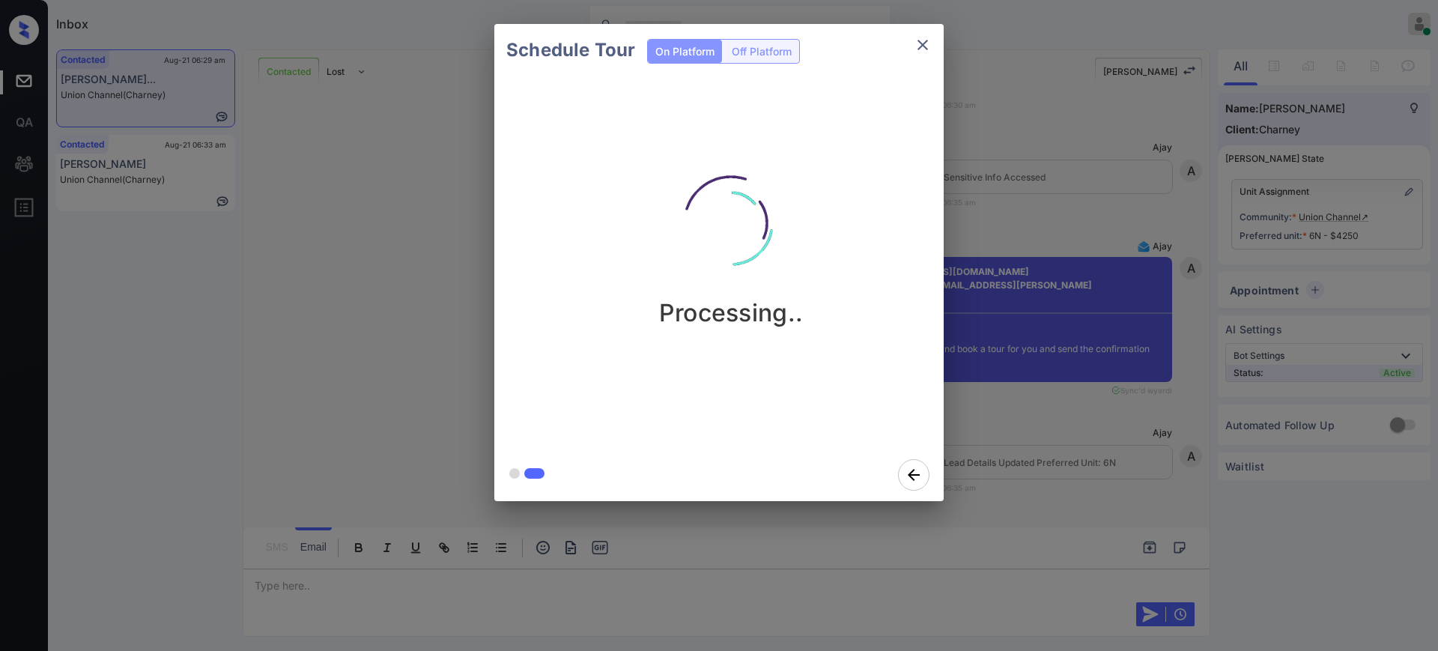
click at [1072, 426] on div "Schedule Tour On Platform Off Platform Processing.." at bounding box center [719, 262] width 1438 height 525
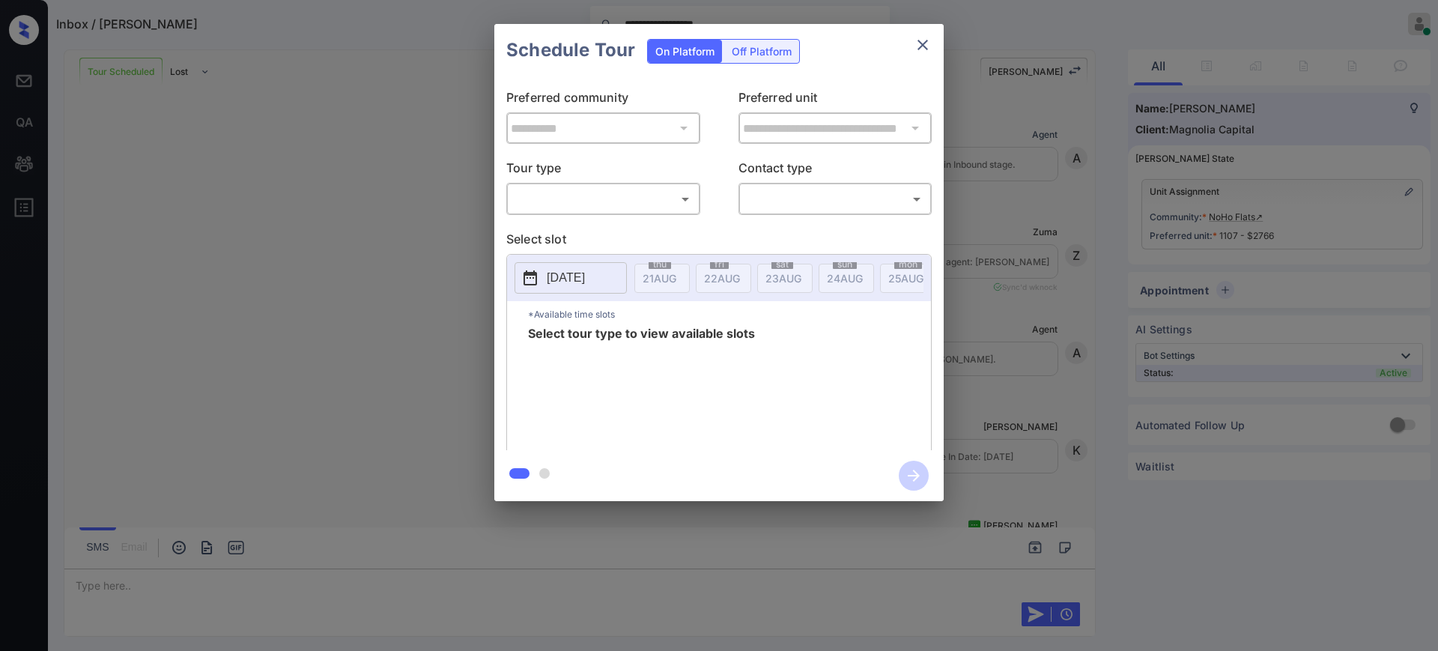
scroll to position [6482, 0]
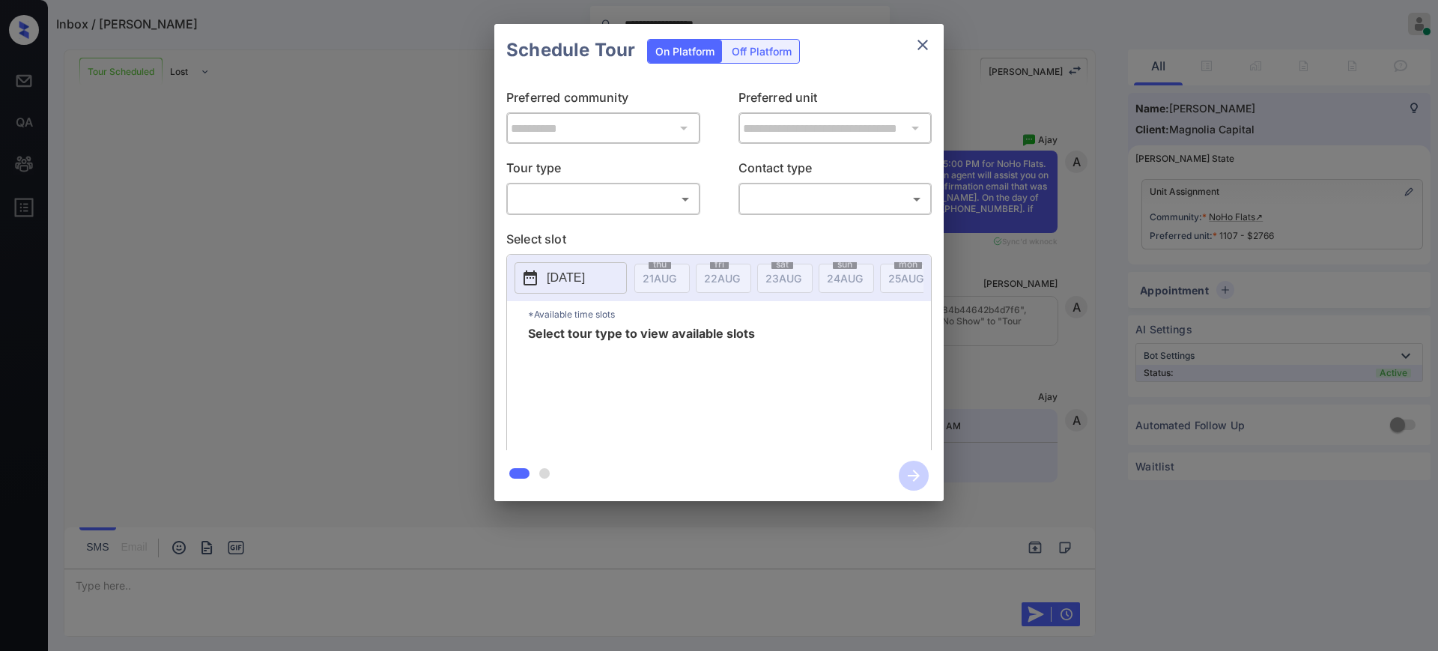
click at [630, 193] on body "**********" at bounding box center [719, 325] width 1438 height 651
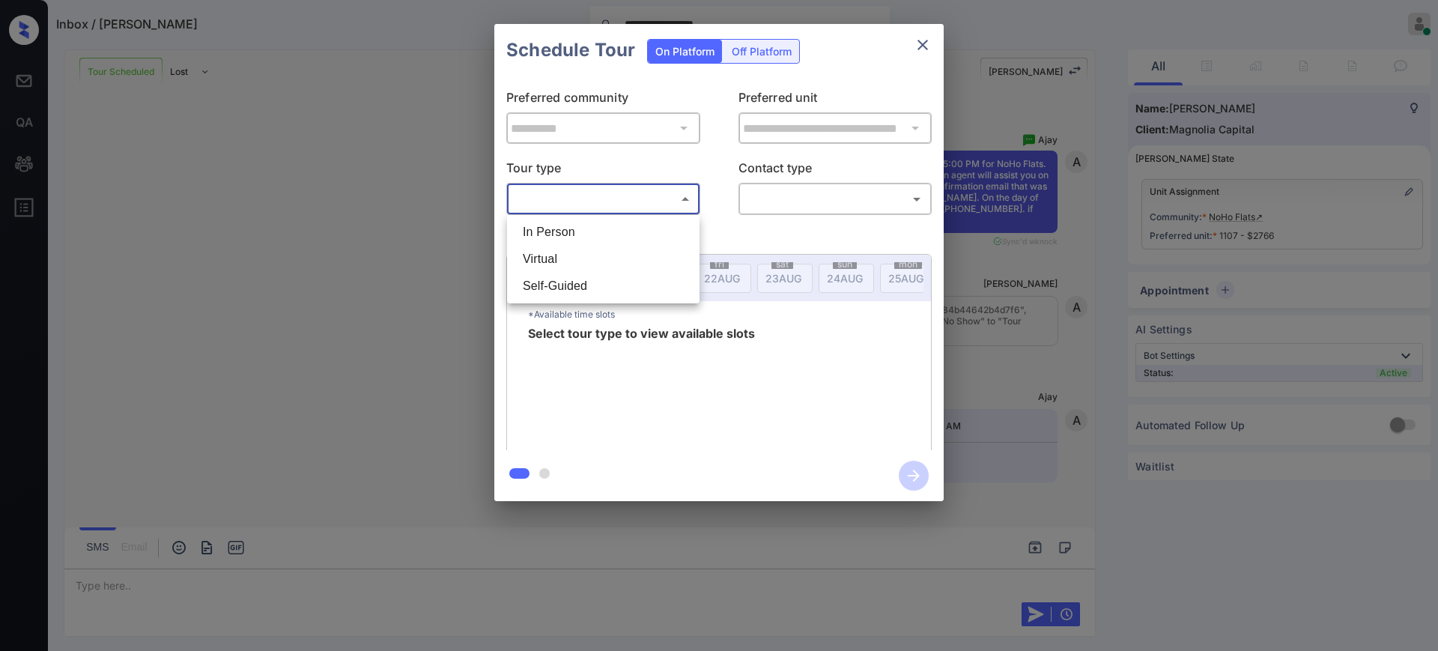
click at [586, 229] on li "In Person" at bounding box center [603, 232] width 185 height 27
type input "********"
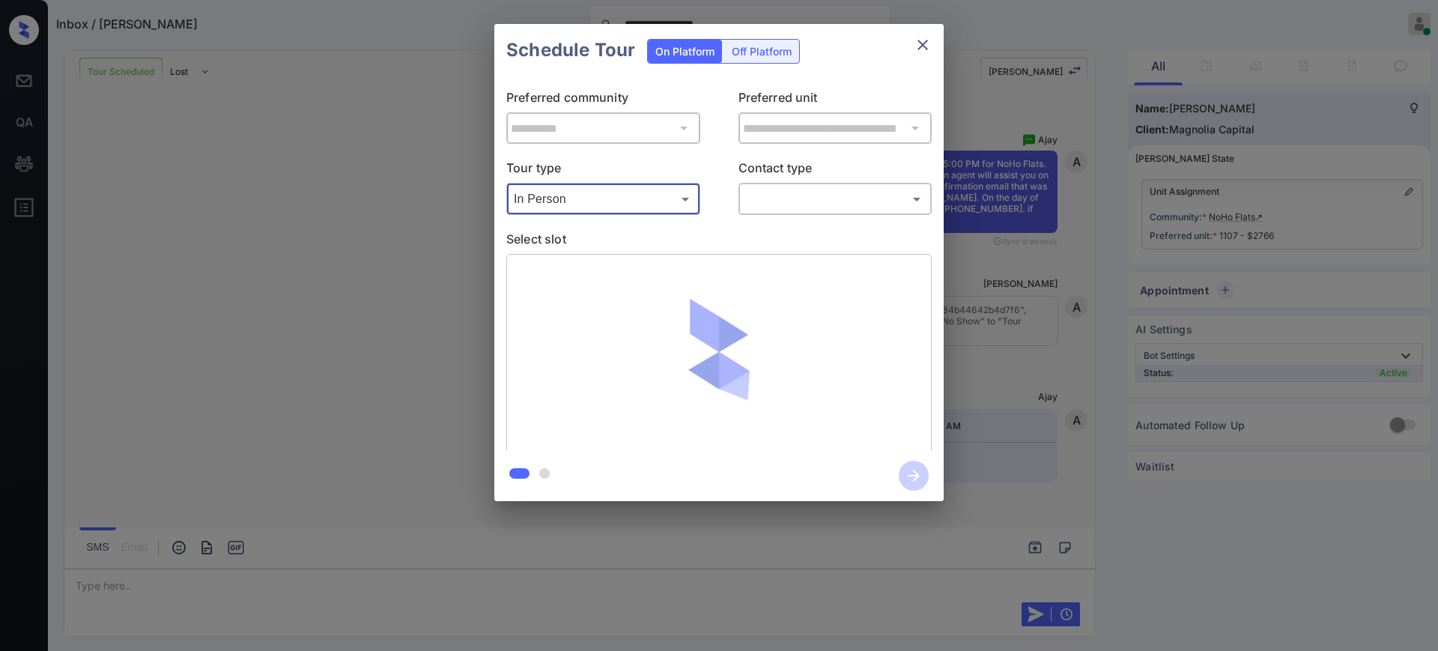
click at [831, 201] on body "**********" at bounding box center [719, 325] width 1438 height 651
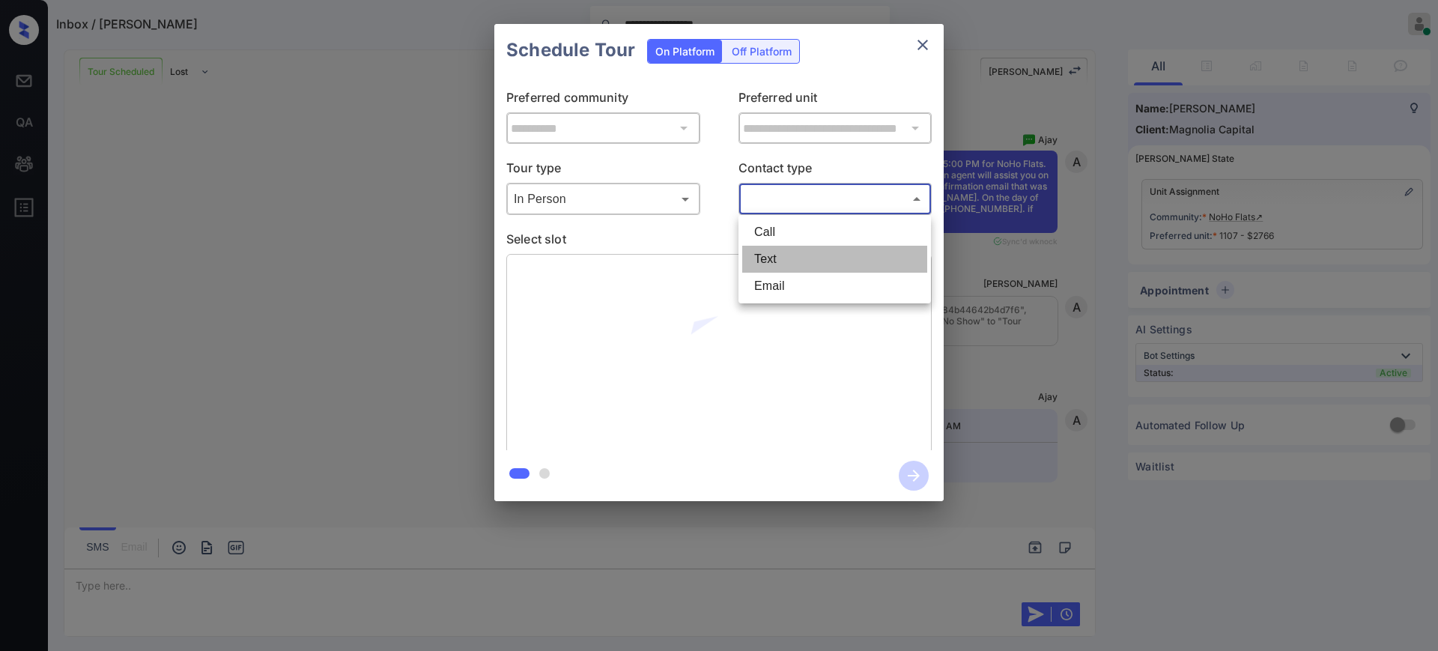
click at [774, 252] on li "Text" at bounding box center [834, 259] width 185 height 27
type input "****"
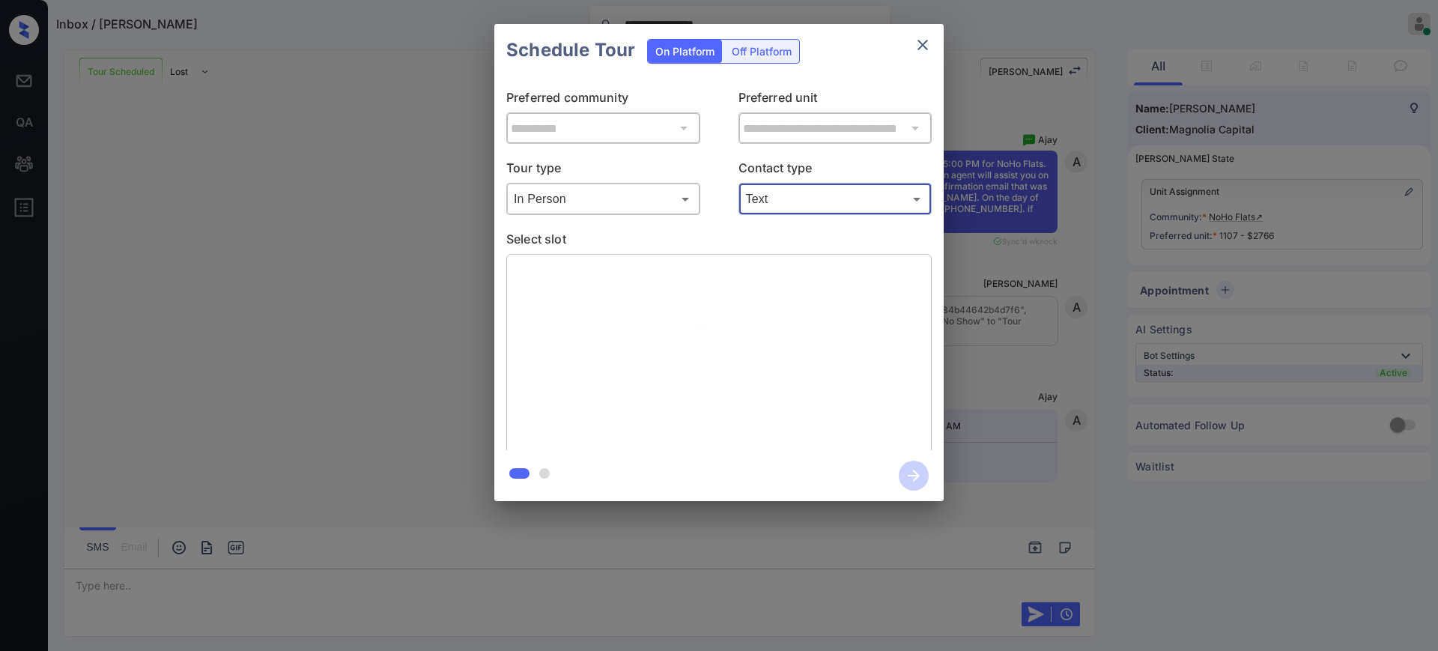
click at [1051, 271] on div "**********" at bounding box center [719, 262] width 1438 height 525
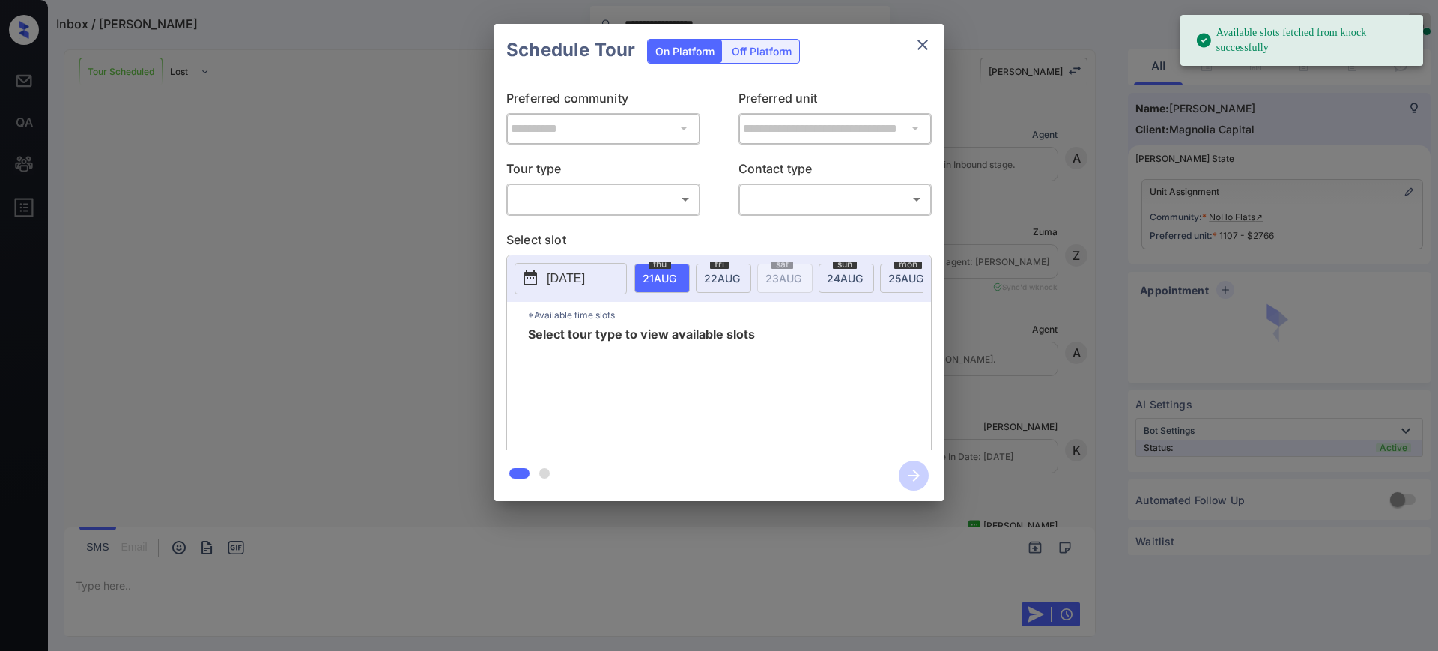
scroll to position [4517, 0]
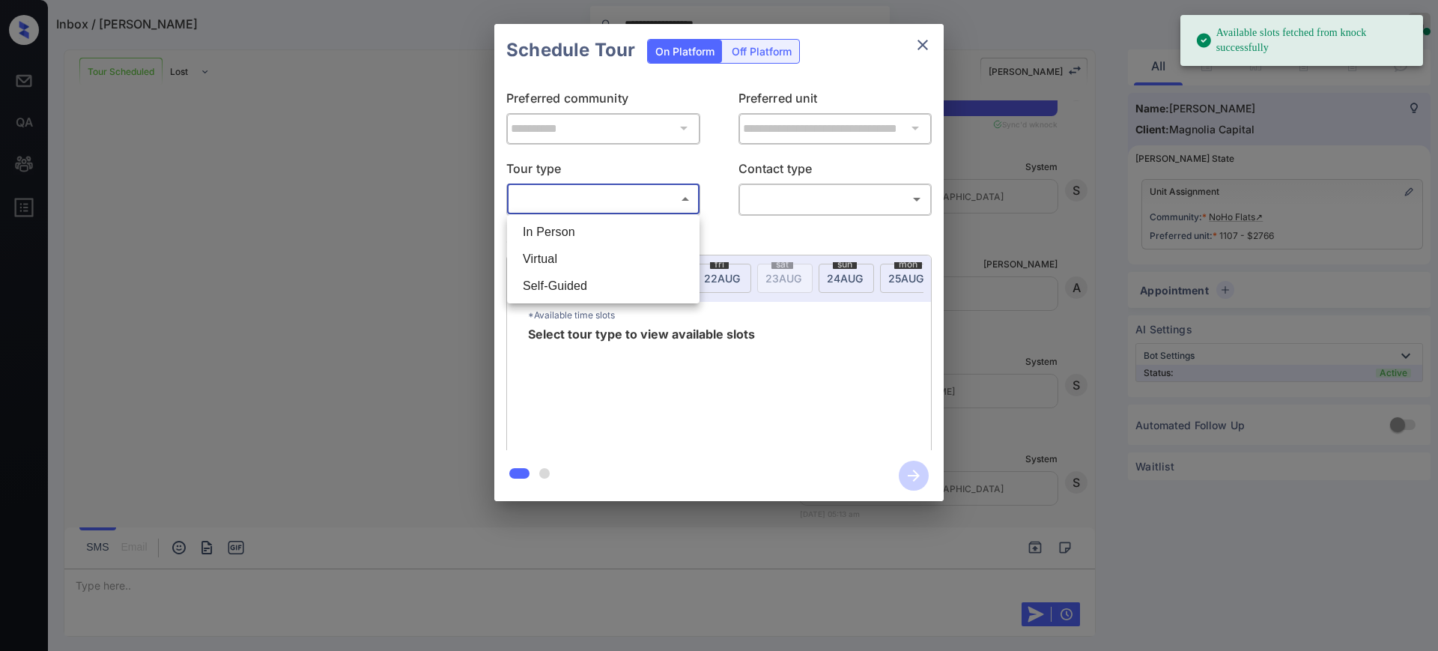
click at [614, 198] on body "**********" at bounding box center [719, 325] width 1438 height 651
click at [591, 231] on li "In Person" at bounding box center [603, 232] width 185 height 27
type input "********"
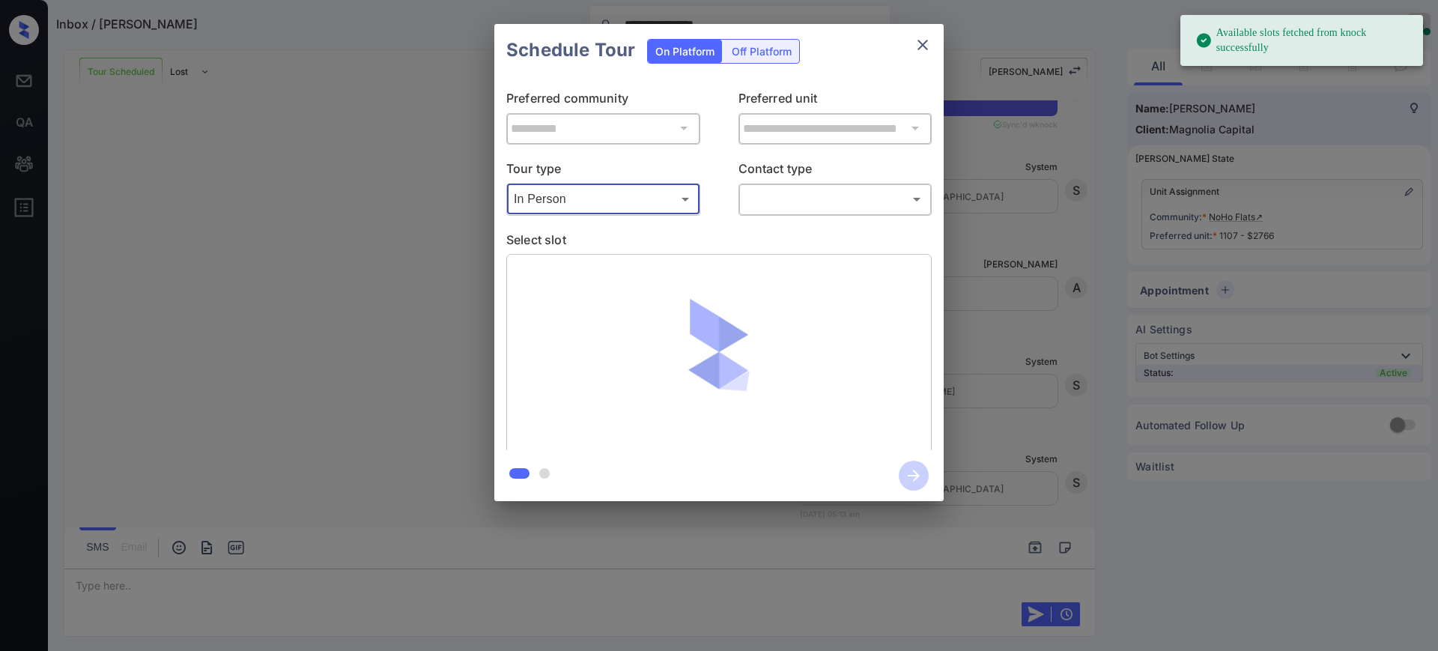
click at [782, 198] on body "**********" at bounding box center [719, 325] width 1438 height 651
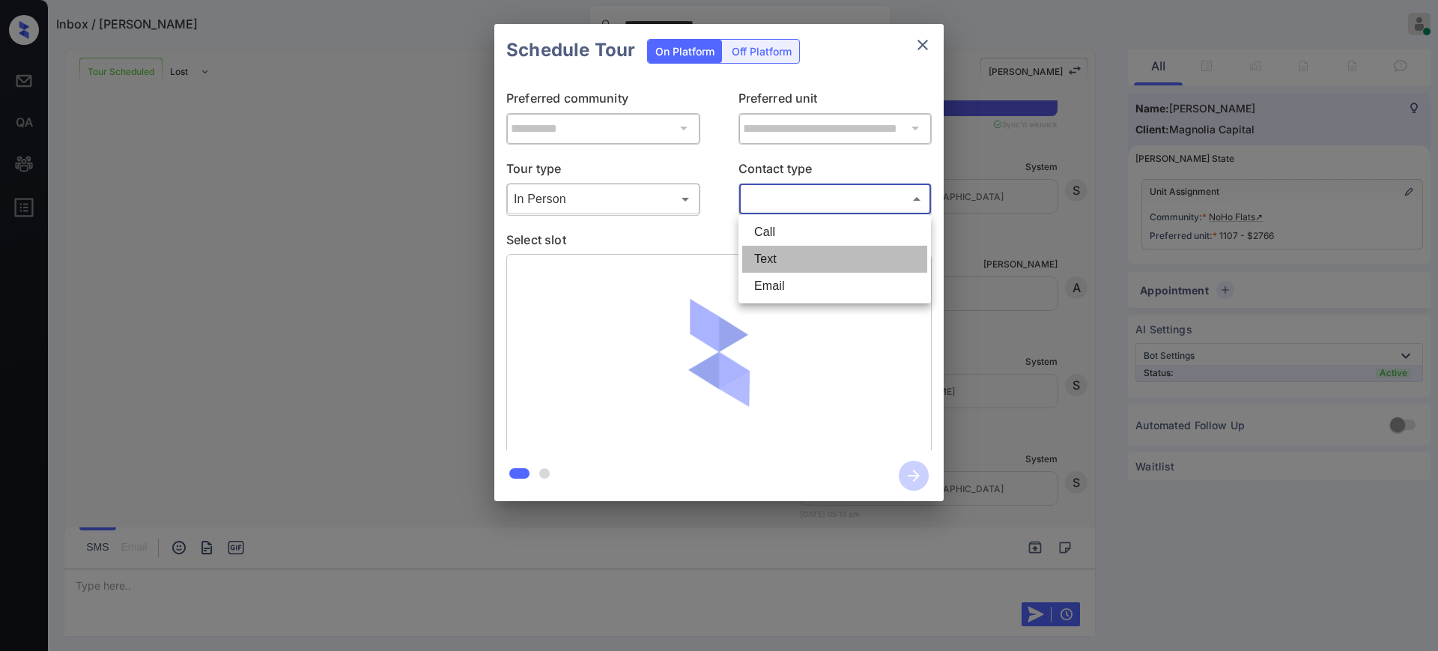
click at [792, 261] on li "Text" at bounding box center [834, 259] width 185 height 27
type input "****"
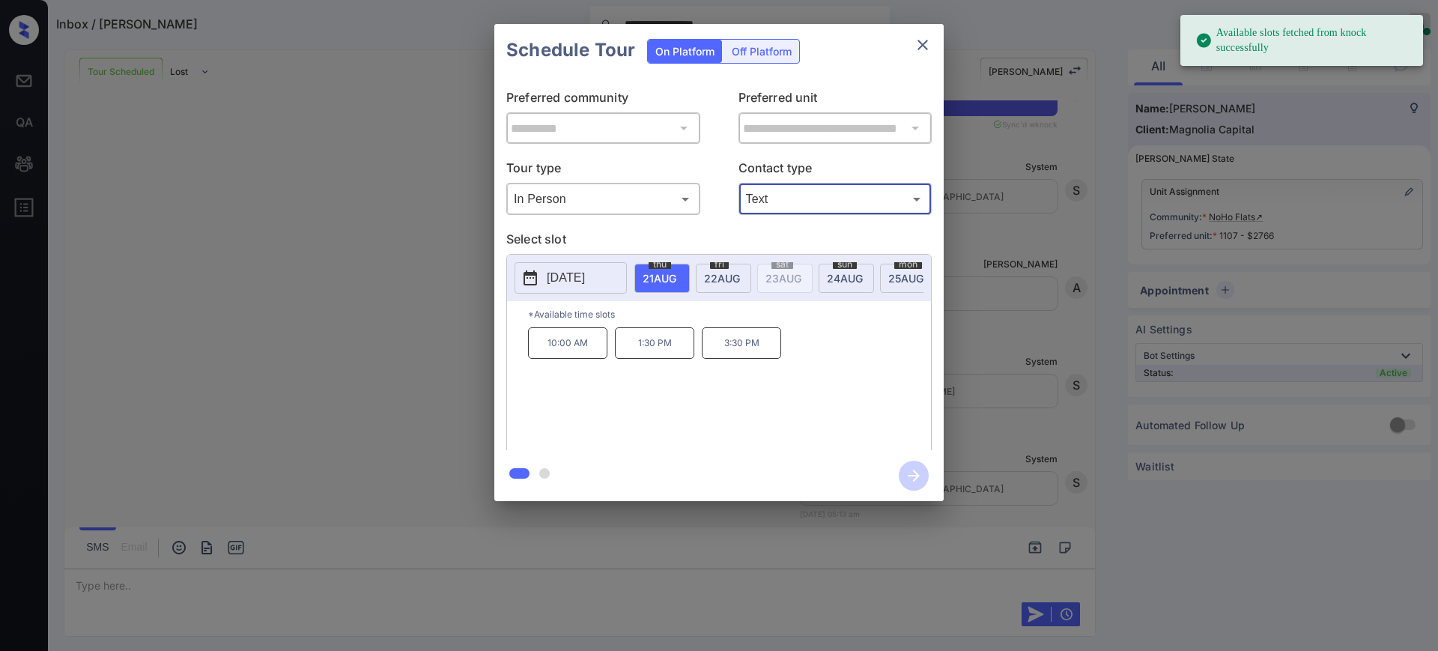
click at [585, 277] on p "[DATE]" at bounding box center [566, 278] width 38 height 18
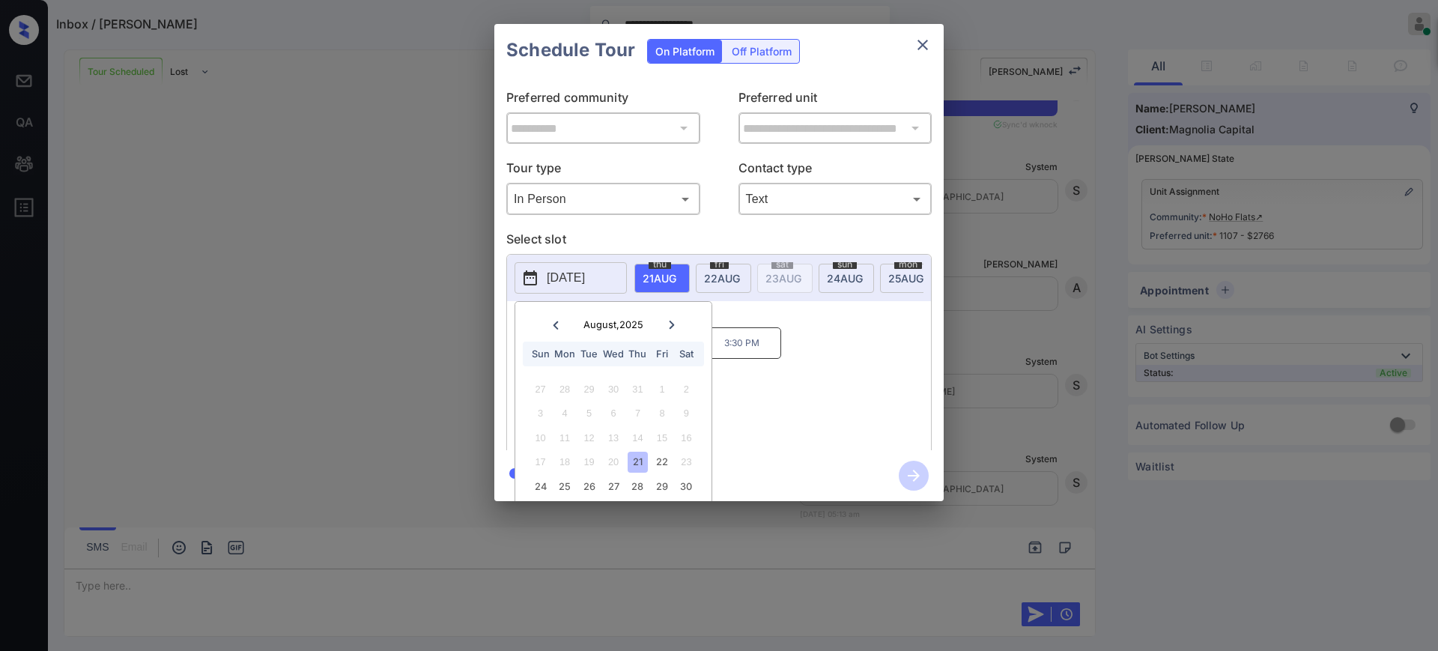
scroll to position [46, 0]
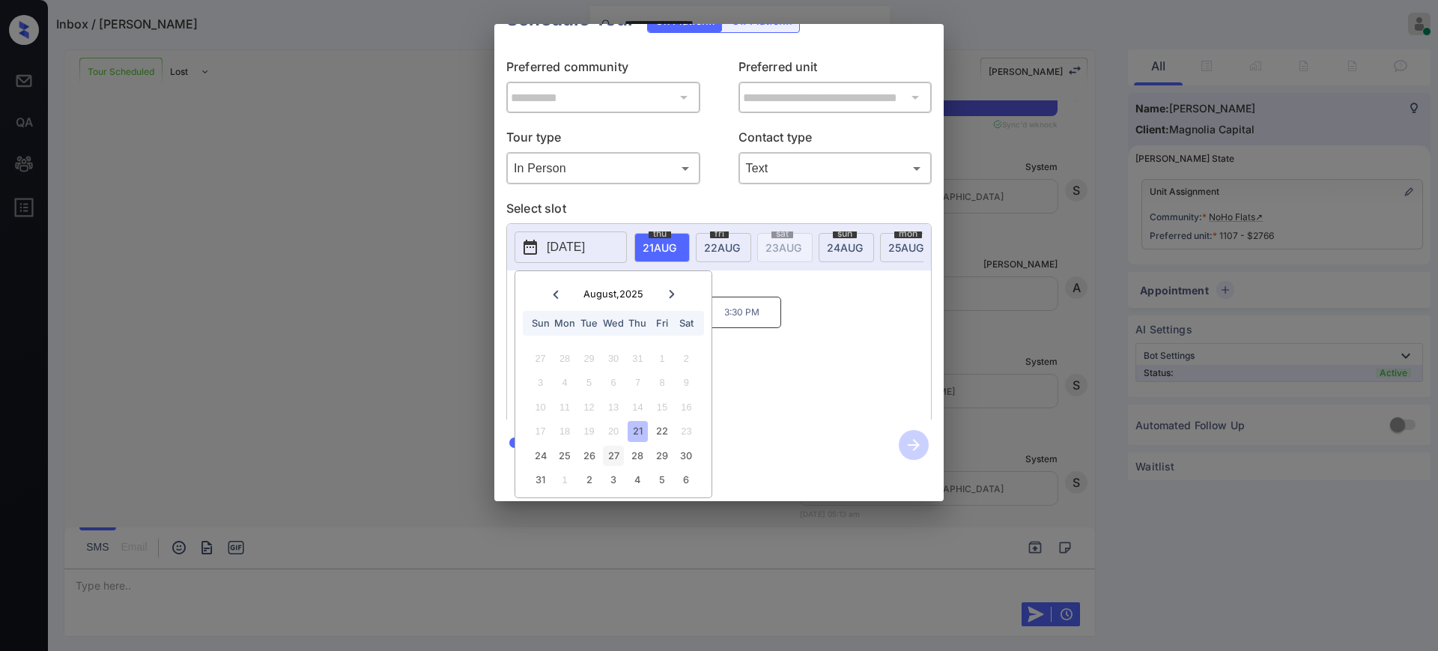
click at [619, 446] on div "27" at bounding box center [613, 456] width 20 height 20
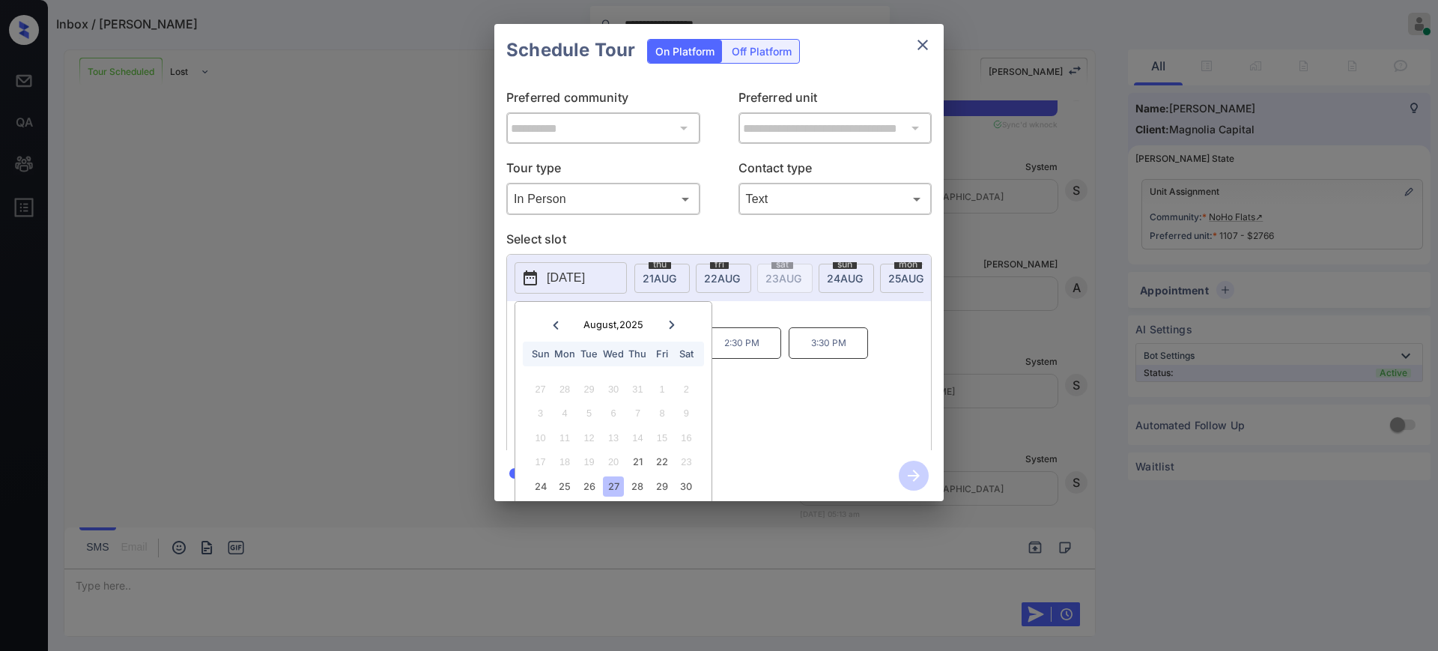
click at [795, 362] on div "10:00 AM 11:00 AM 2:30 PM 3:30 PM" at bounding box center [729, 387] width 403 height 120
click at [988, 313] on div "**********" at bounding box center [719, 262] width 1438 height 525
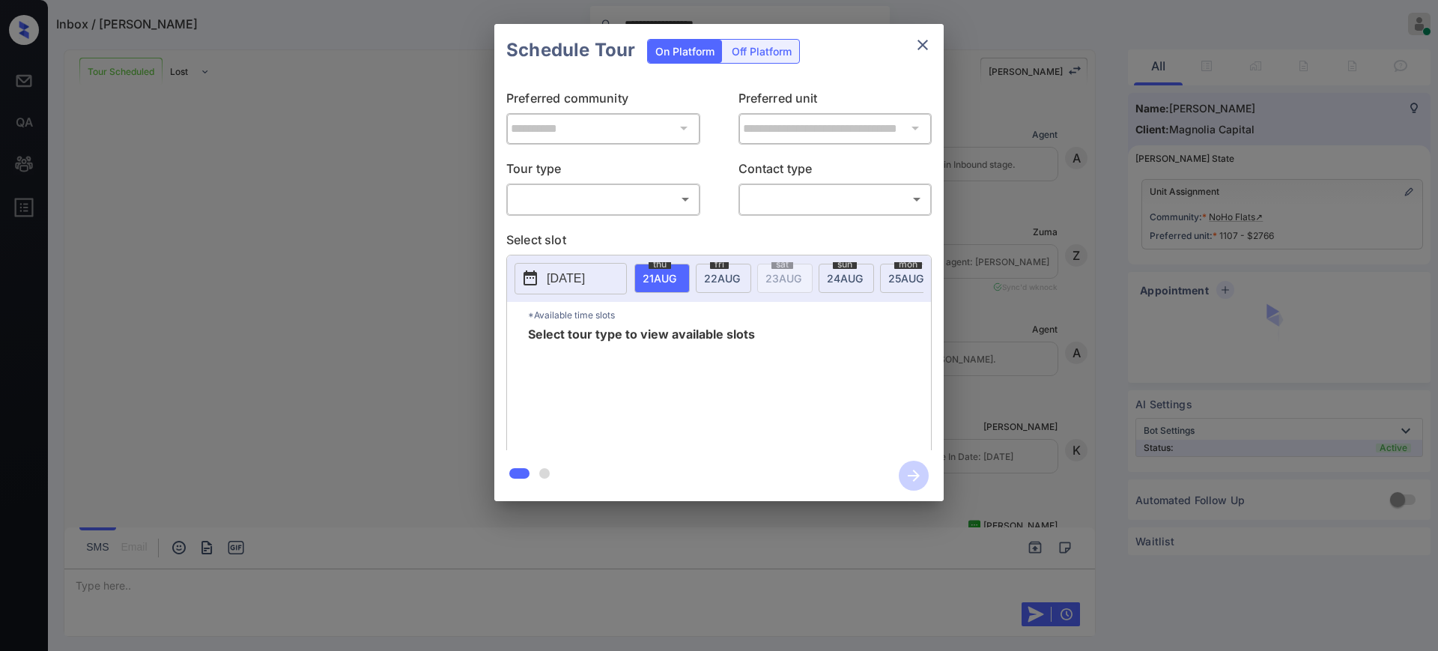
scroll to position [6763, 0]
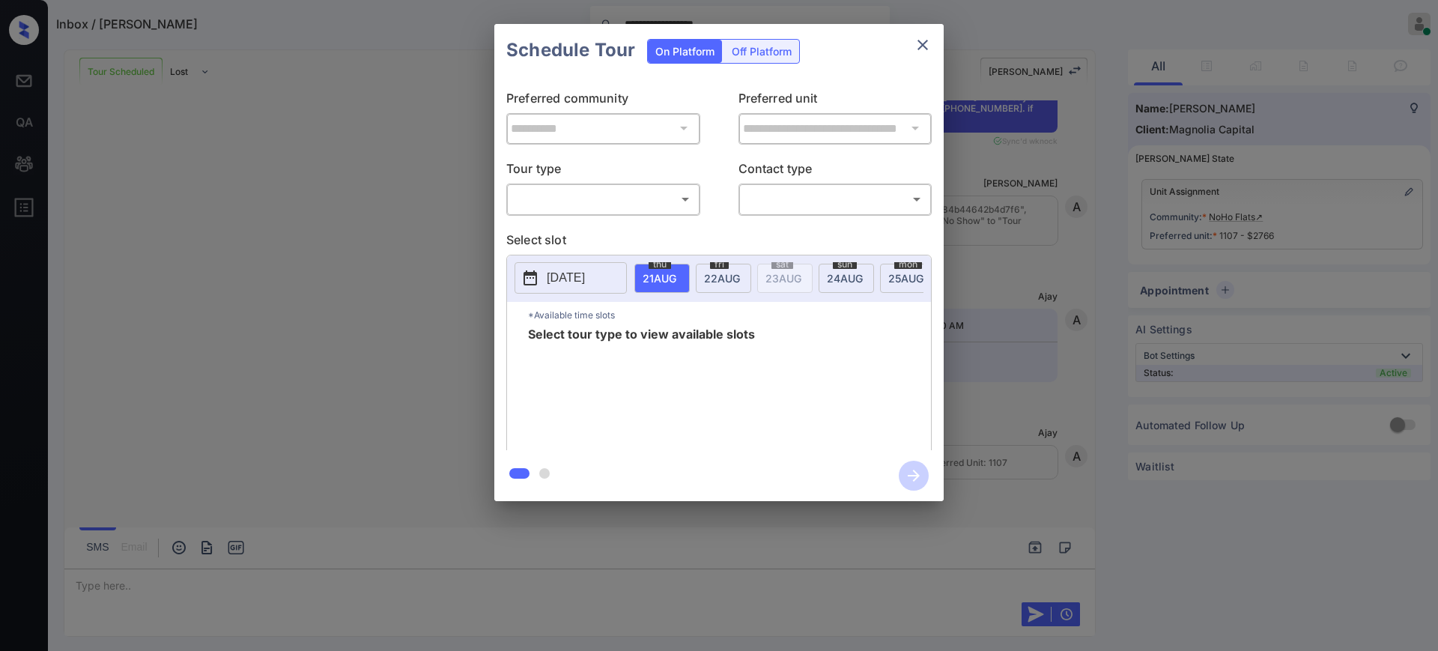
click at [765, 53] on div "Off Platform" at bounding box center [761, 51] width 75 height 23
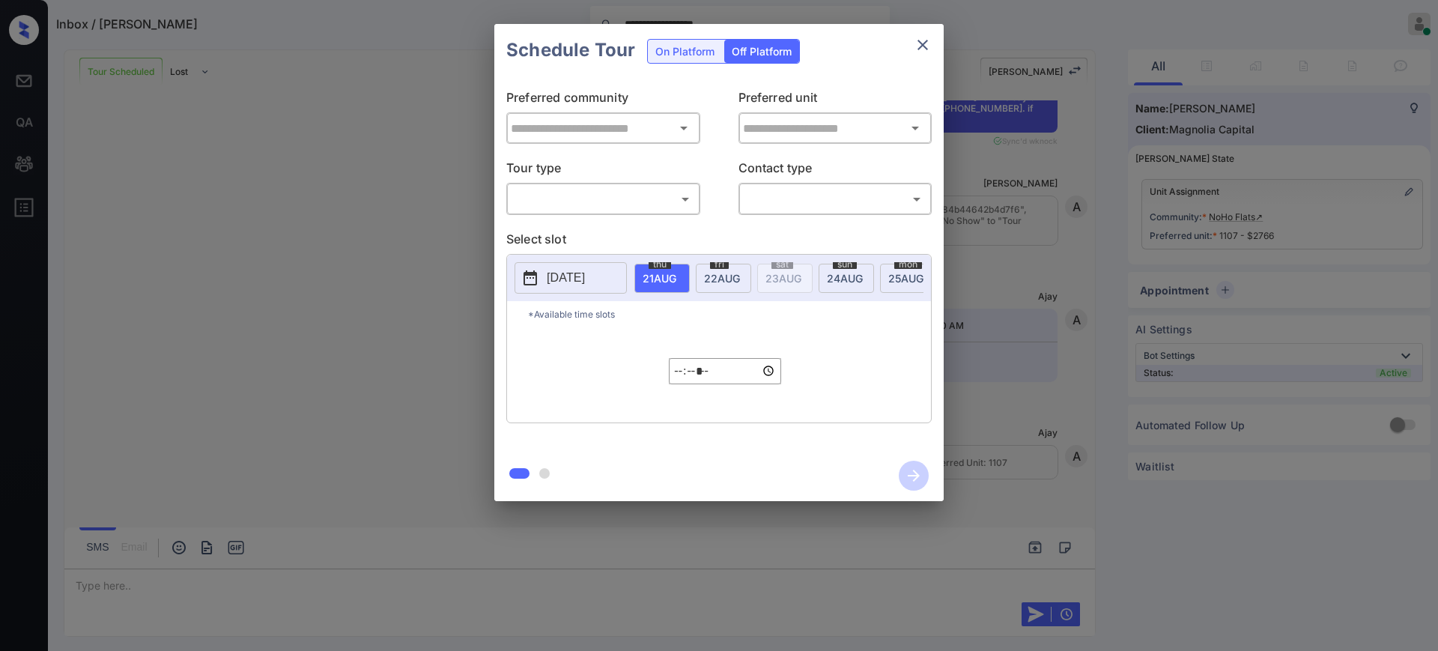
type input "**********"
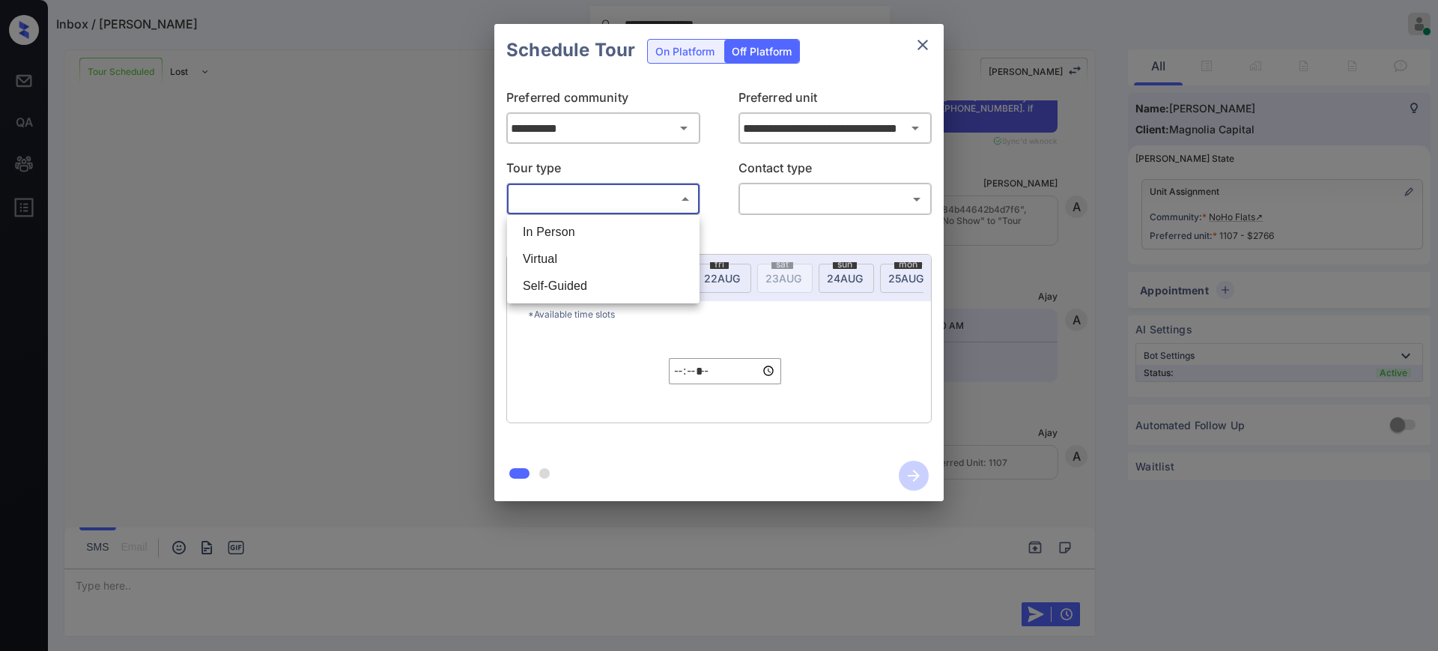
click at [636, 188] on body "**********" at bounding box center [719, 325] width 1438 height 651
click at [619, 219] on li "In Person" at bounding box center [603, 232] width 185 height 27
type input "********"
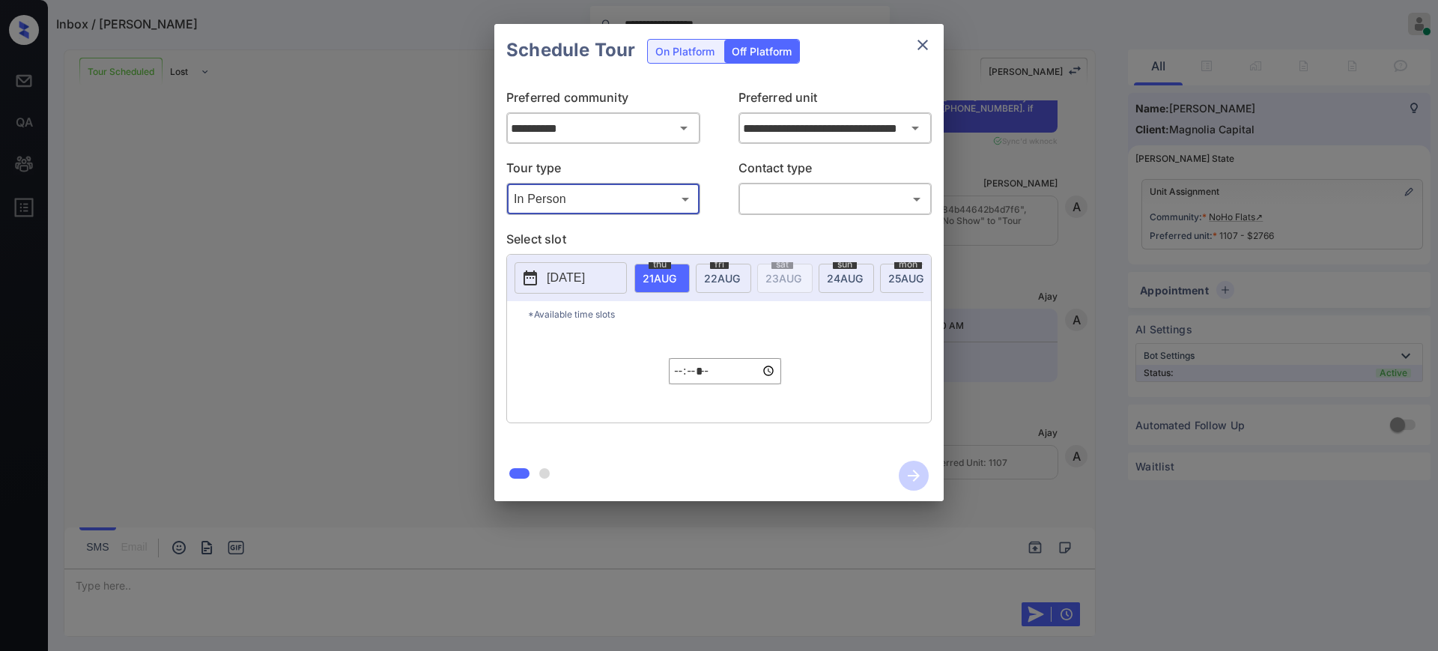
click at [813, 198] on body "**********" at bounding box center [719, 325] width 1438 height 651
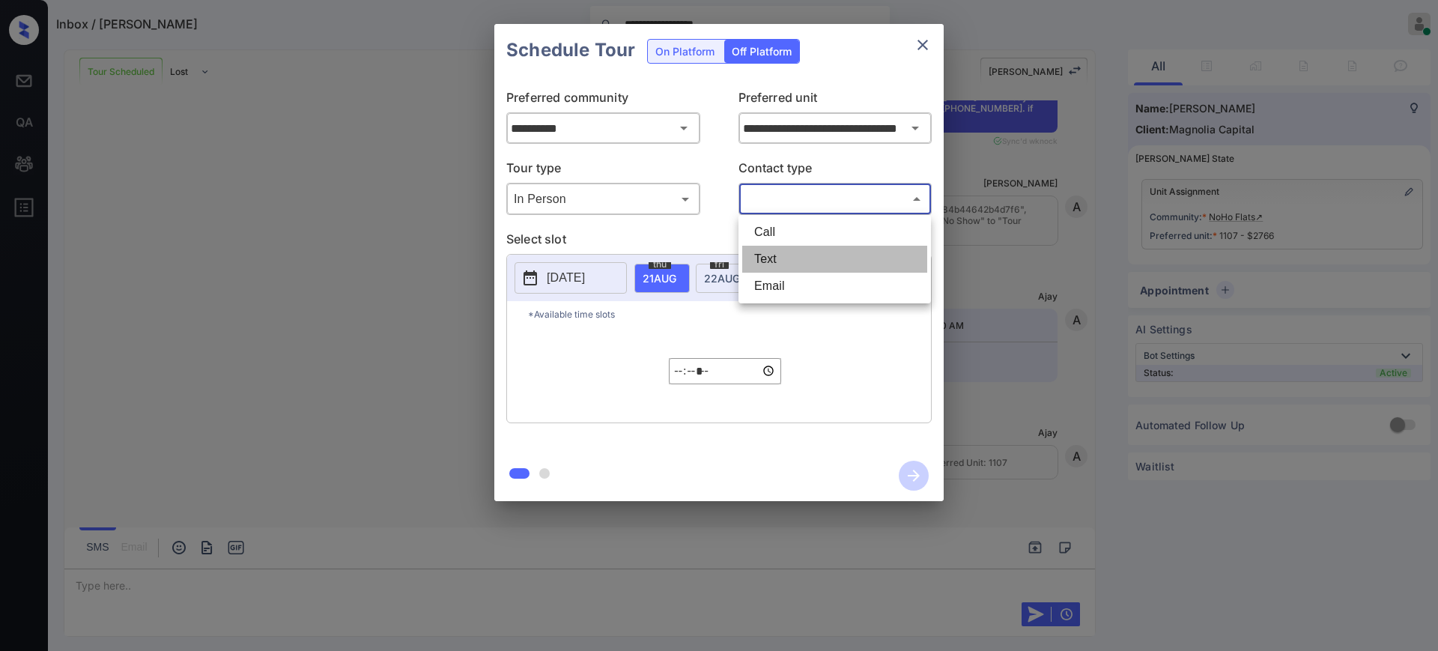
click at [793, 248] on li "Text" at bounding box center [834, 259] width 185 height 27
type input "****"
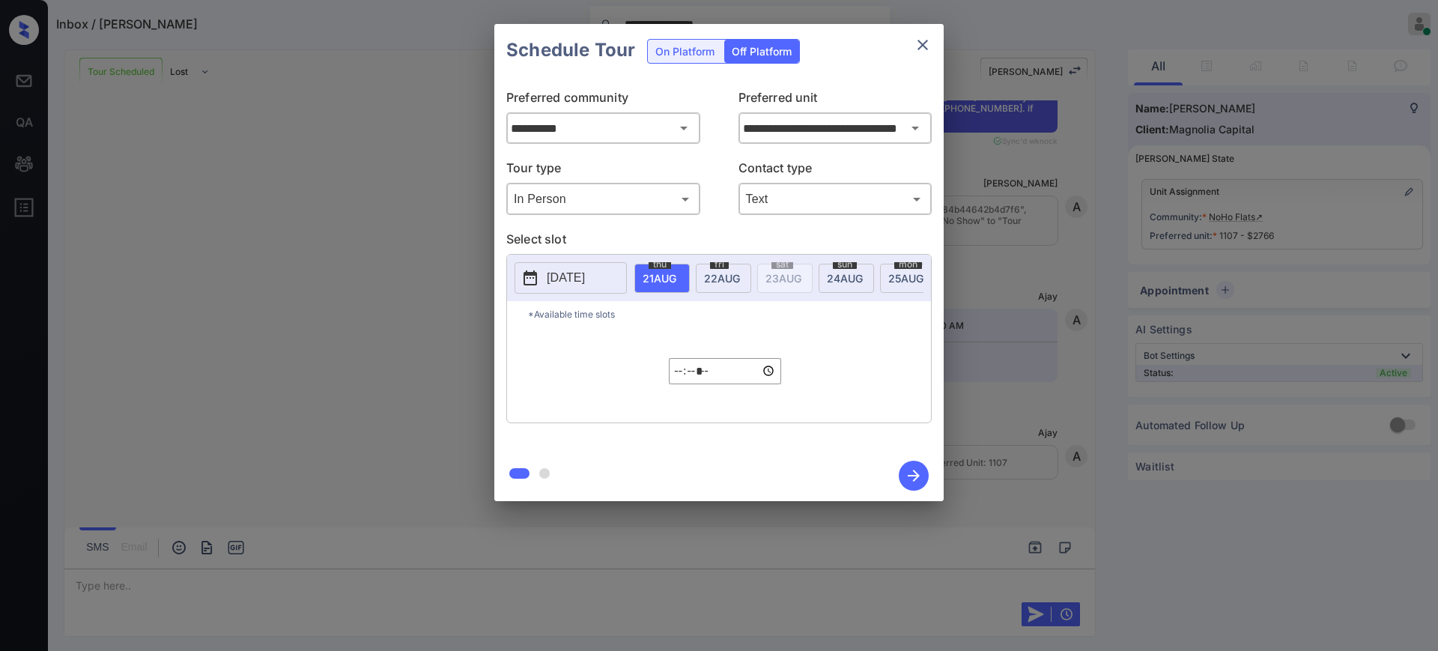
click at [554, 271] on p "2025-08-20" at bounding box center [566, 278] width 38 height 18
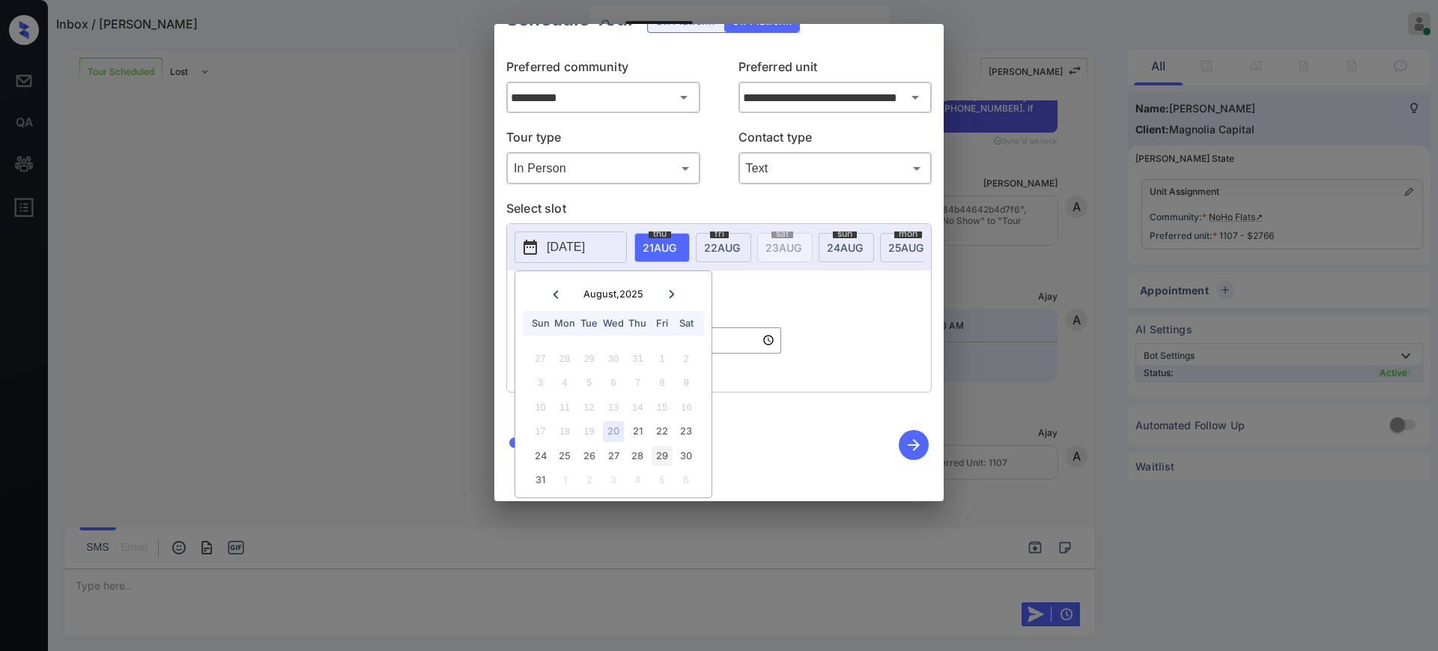
scroll to position [46, 0]
click at [616, 446] on div "27" at bounding box center [613, 456] width 20 height 20
type input "**********"
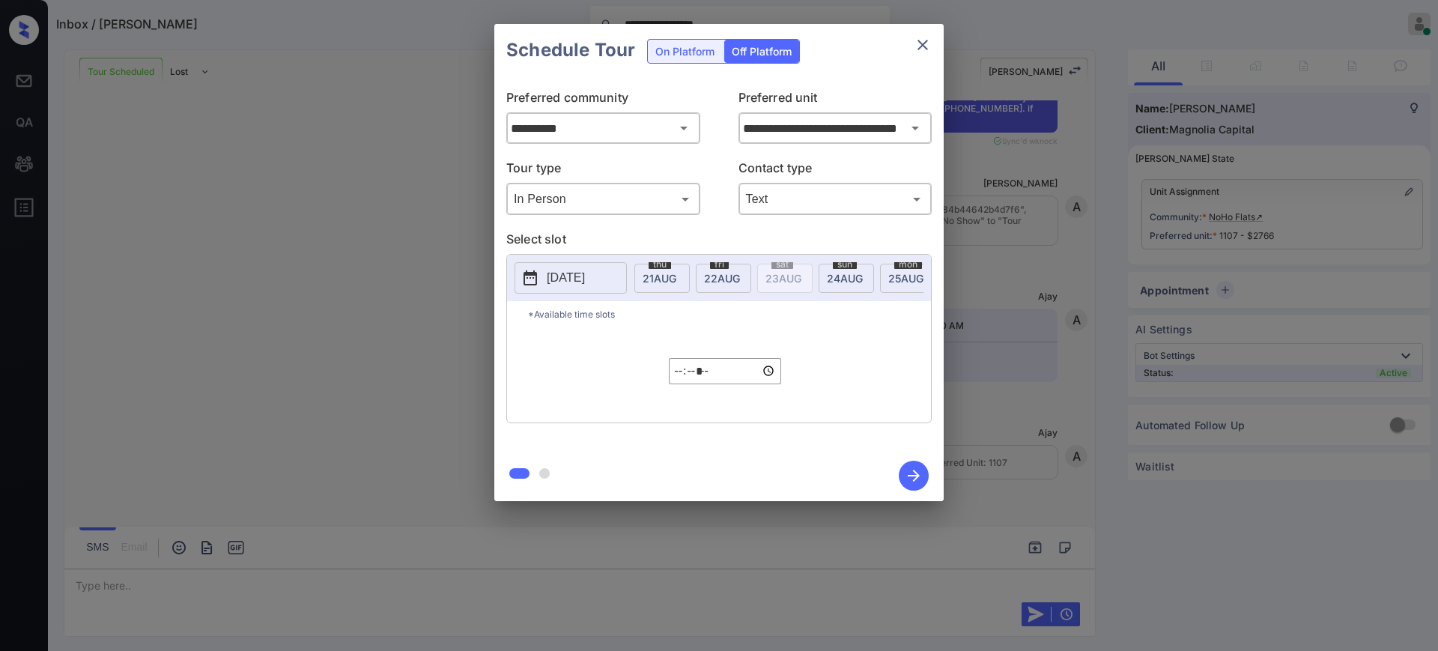
scroll to position [0, 0]
drag, startPoint x: 758, startPoint y: 314, endPoint x: 720, endPoint y: 335, distance: 43.3
click at [757, 312] on div "*Available time slots ***** ​" at bounding box center [719, 361] width 424 height 121
click at [679, 379] on input "*****" at bounding box center [725, 371] width 112 height 26
type input "*****"
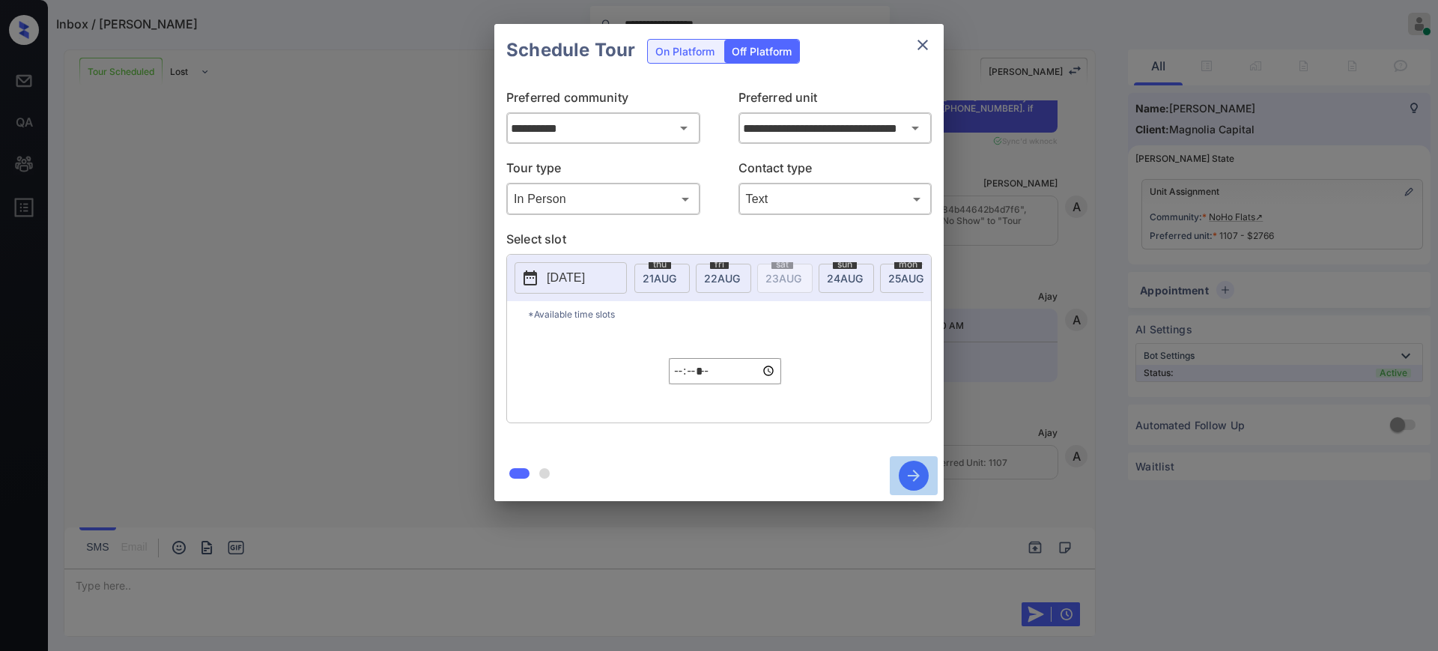
click at [911, 469] on icon "button" at bounding box center [914, 476] width 30 height 30
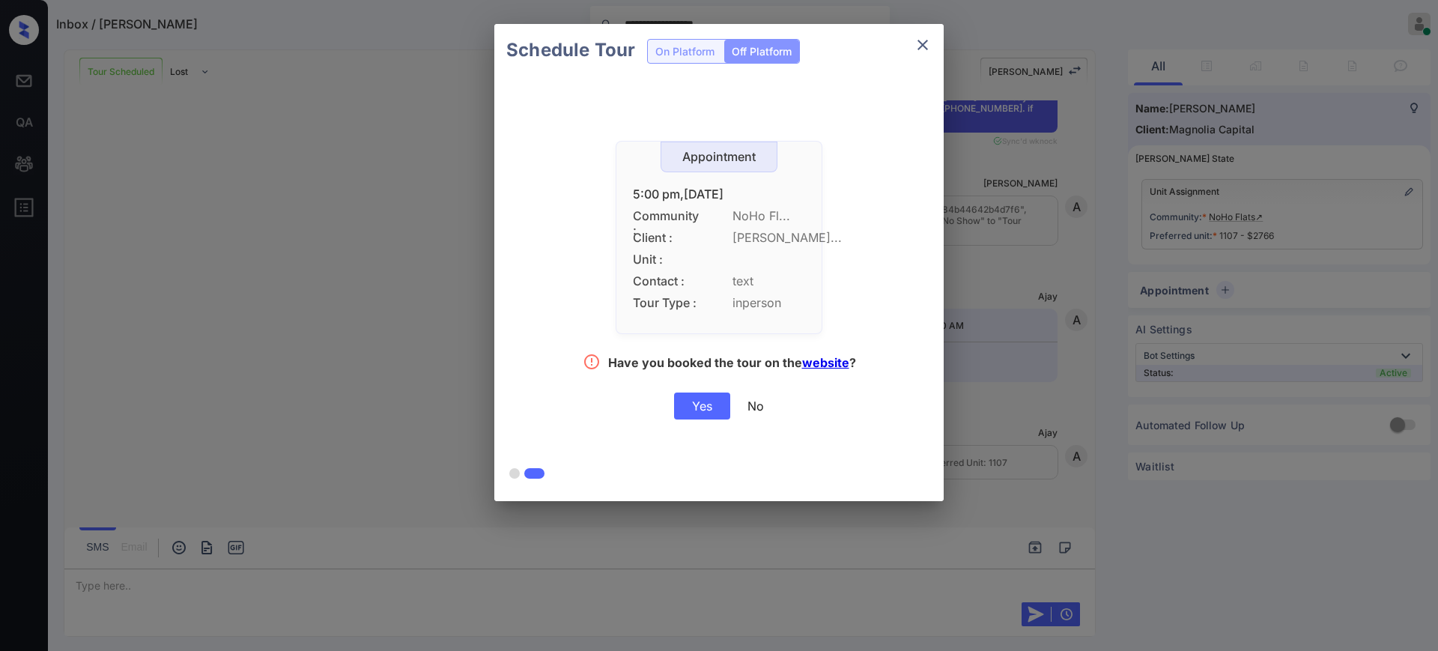
click at [705, 416] on div "Yes" at bounding box center [702, 405] width 56 height 27
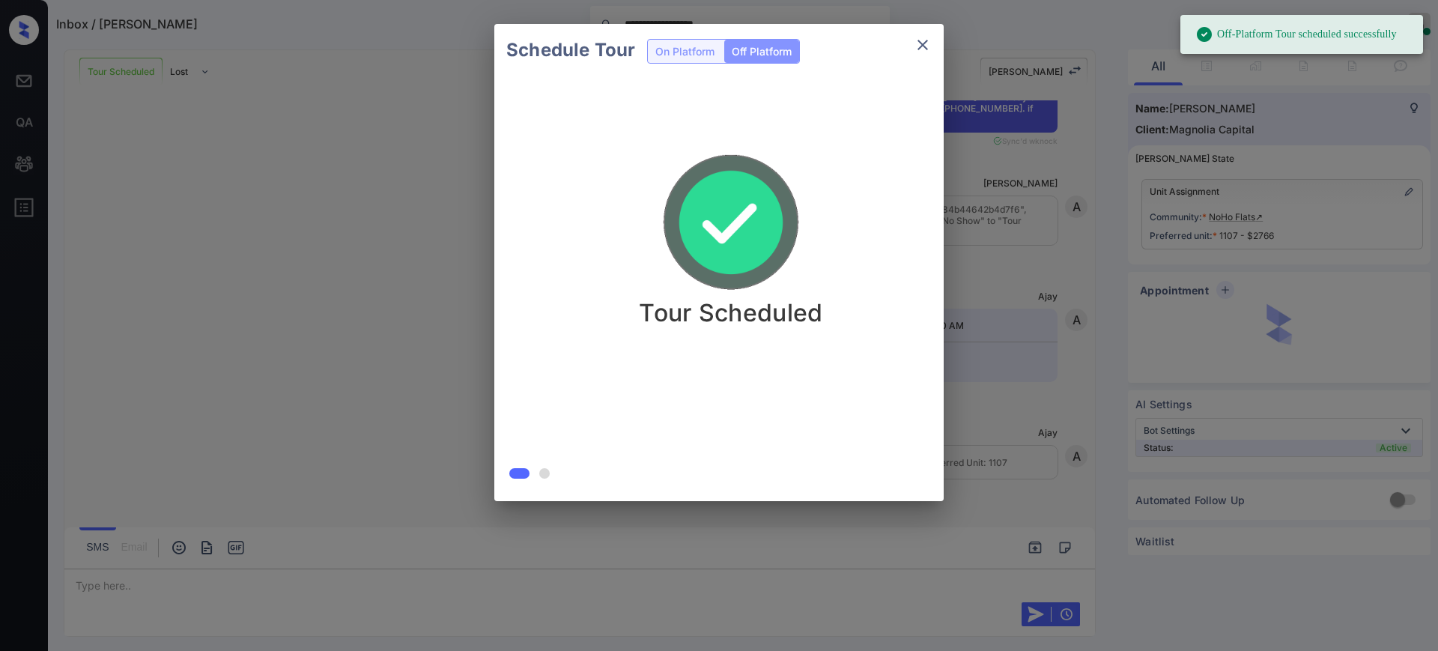
click at [1043, 237] on div "Schedule Tour On Platform Off Platform Tour Scheduled" at bounding box center [719, 262] width 1438 height 525
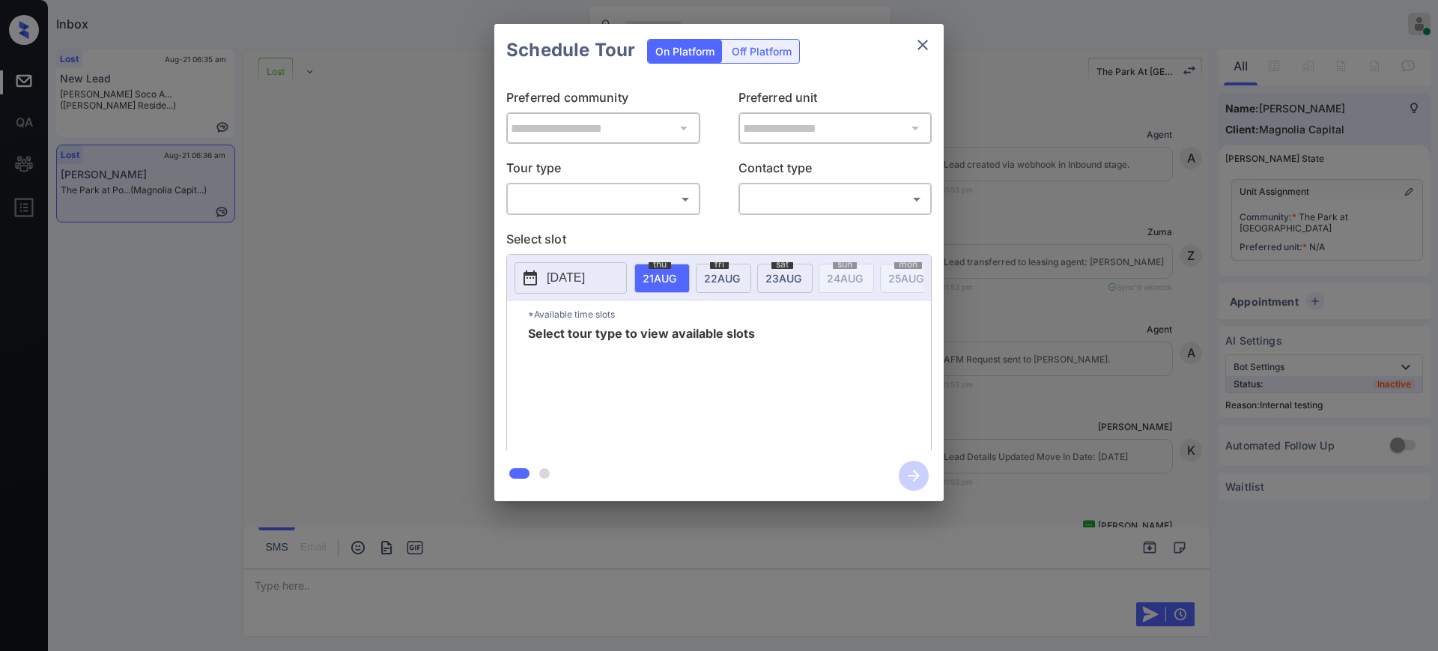
click at [595, 199] on body "Inbox Ajay Kumar Online Set yourself offline Set yourself on break Profile Swit…" at bounding box center [719, 325] width 1438 height 651
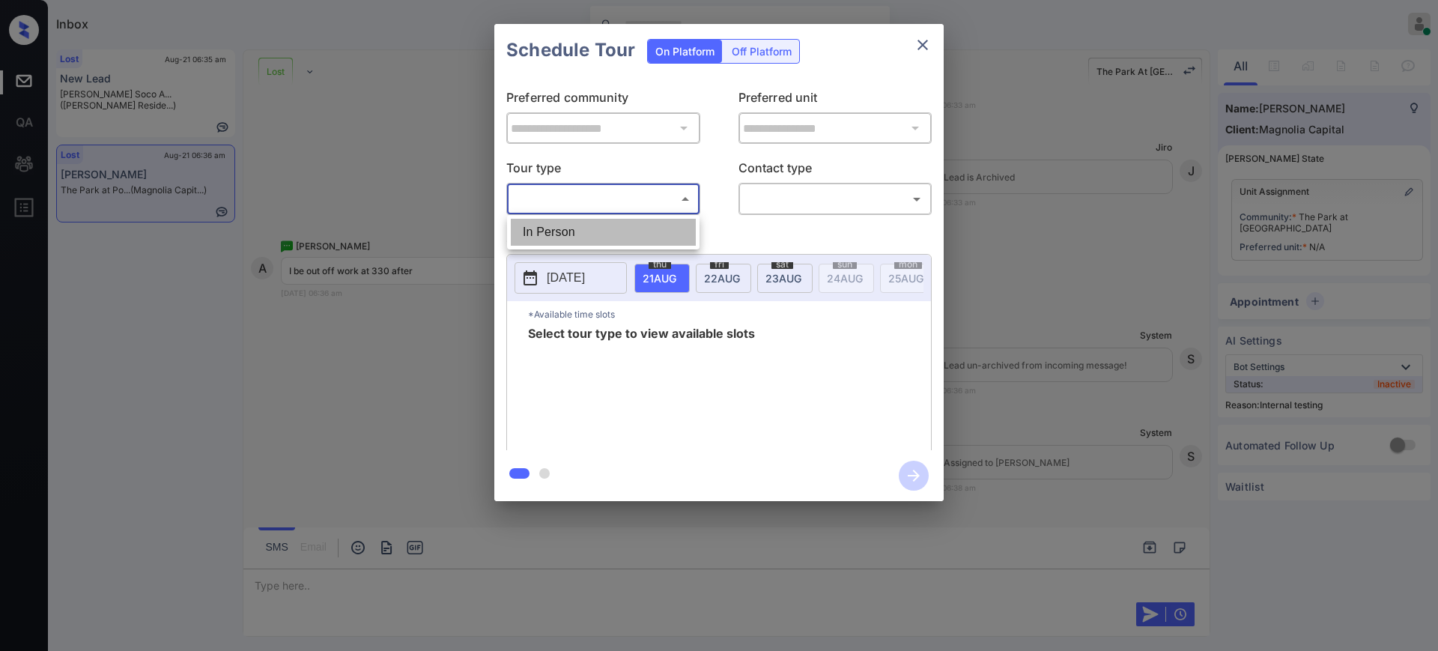
click at [570, 236] on li "In Person" at bounding box center [603, 232] width 185 height 27
type input "********"
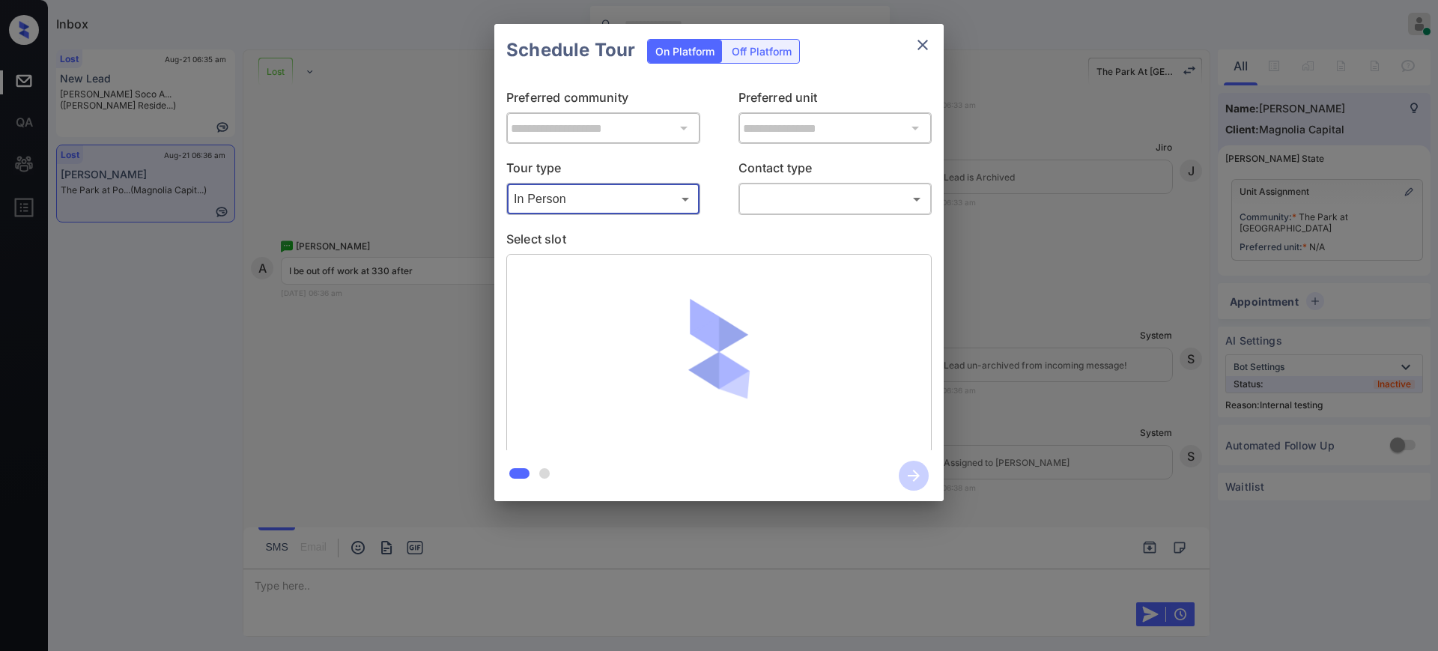
click at [851, 181] on p "Contact type" at bounding box center [835, 171] width 194 height 24
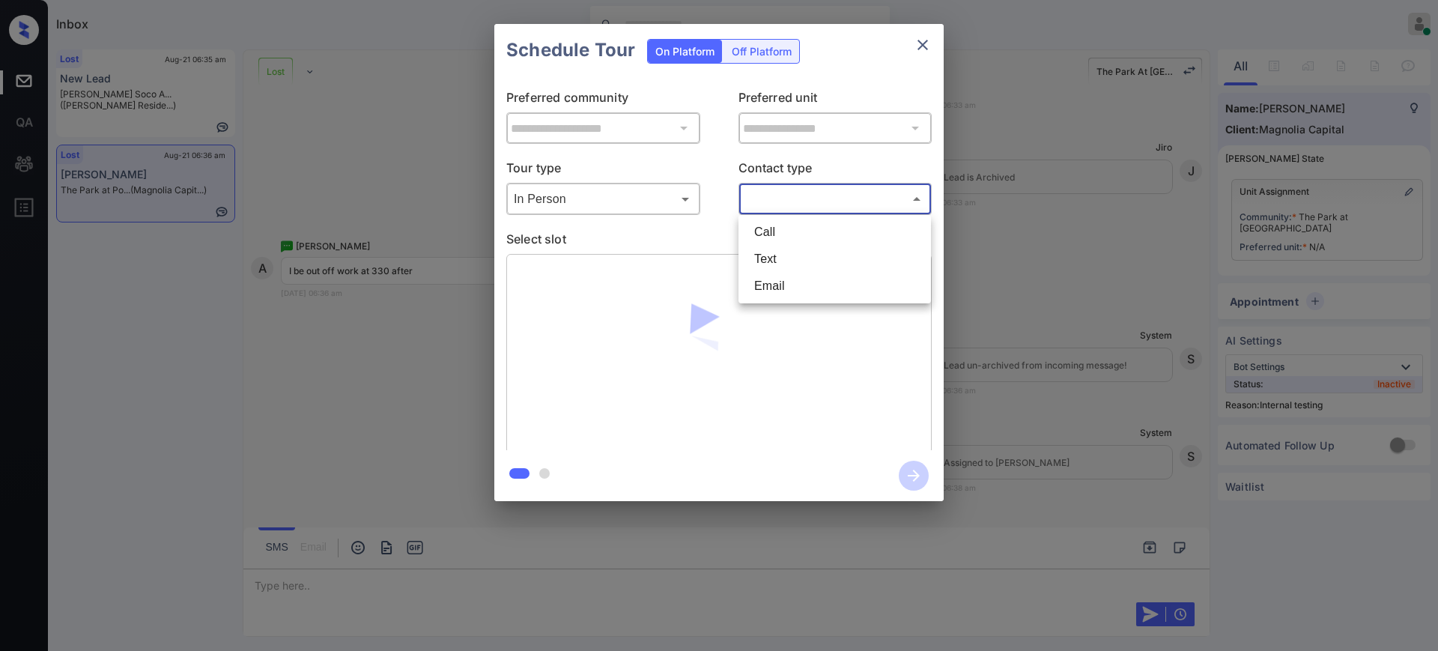
click at [823, 205] on body "Inbox Ajay Kumar Online Set yourself offline Set yourself on break Profile Swit…" at bounding box center [719, 325] width 1438 height 651
click at [776, 264] on li "Text" at bounding box center [834, 259] width 185 height 27
type input "****"
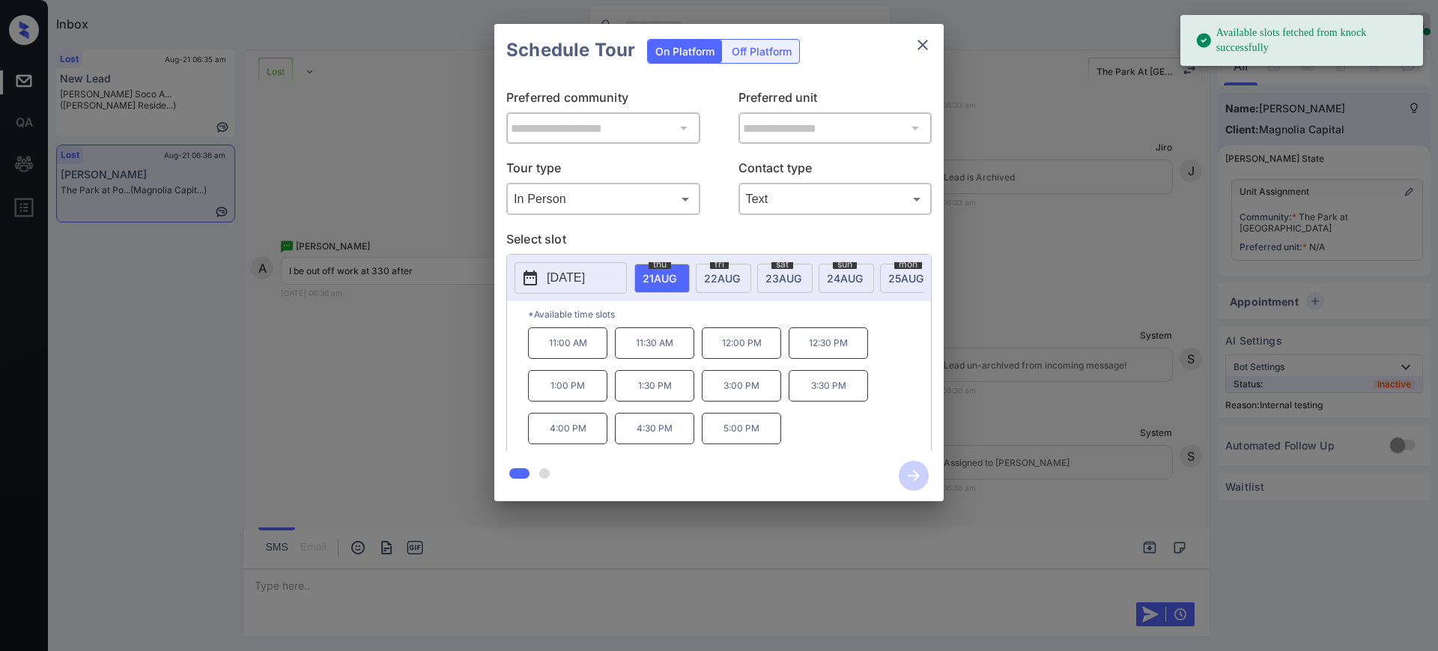
click at [664, 272] on span "21 AUG" at bounding box center [659, 278] width 34 height 13
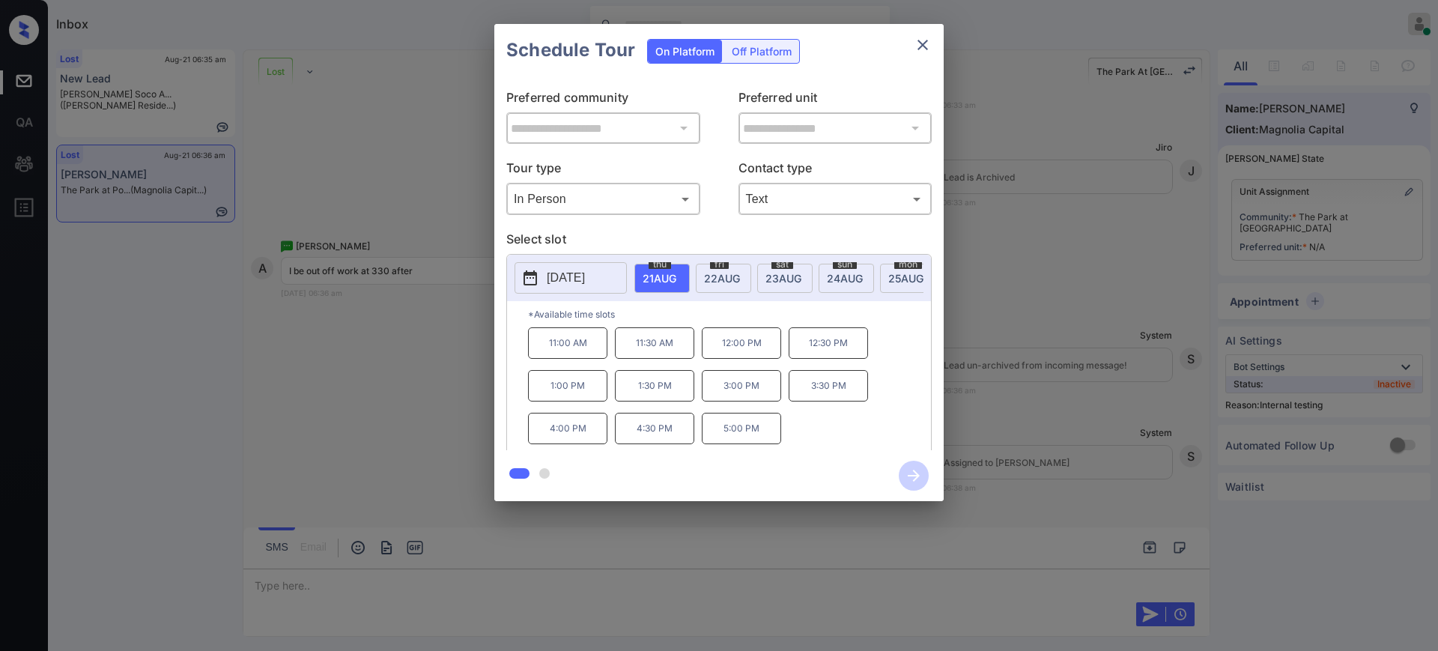
click at [585, 277] on p "2025-08-21" at bounding box center [566, 278] width 38 height 18
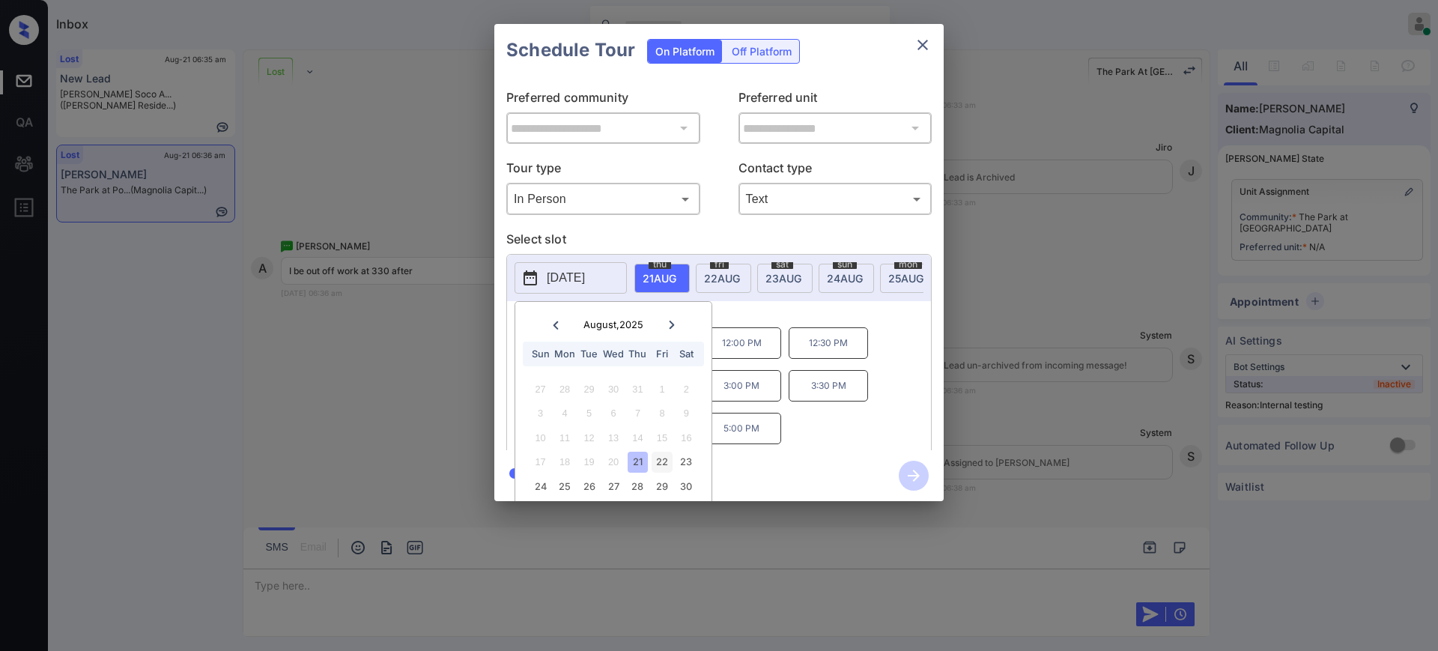
click at [660, 466] on div "22" at bounding box center [661, 462] width 20 height 20
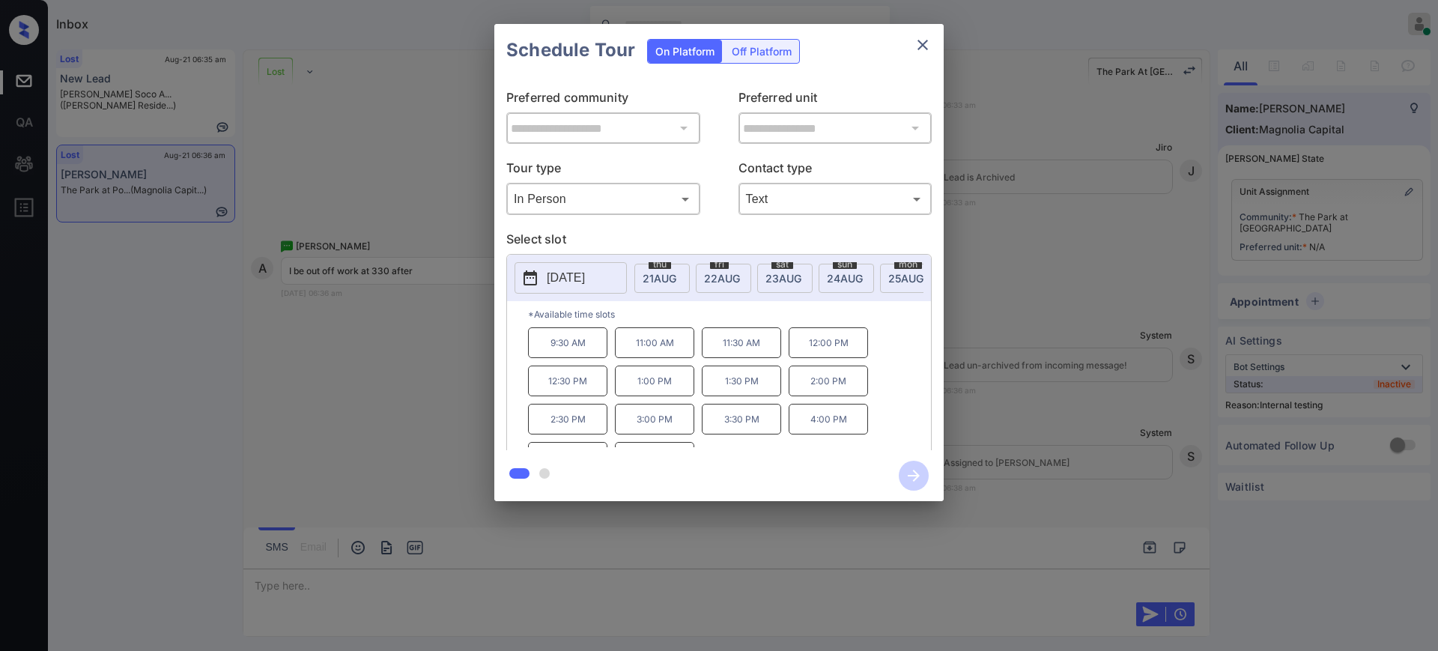
click at [805, 385] on p "2:00 PM" at bounding box center [827, 380] width 79 height 31
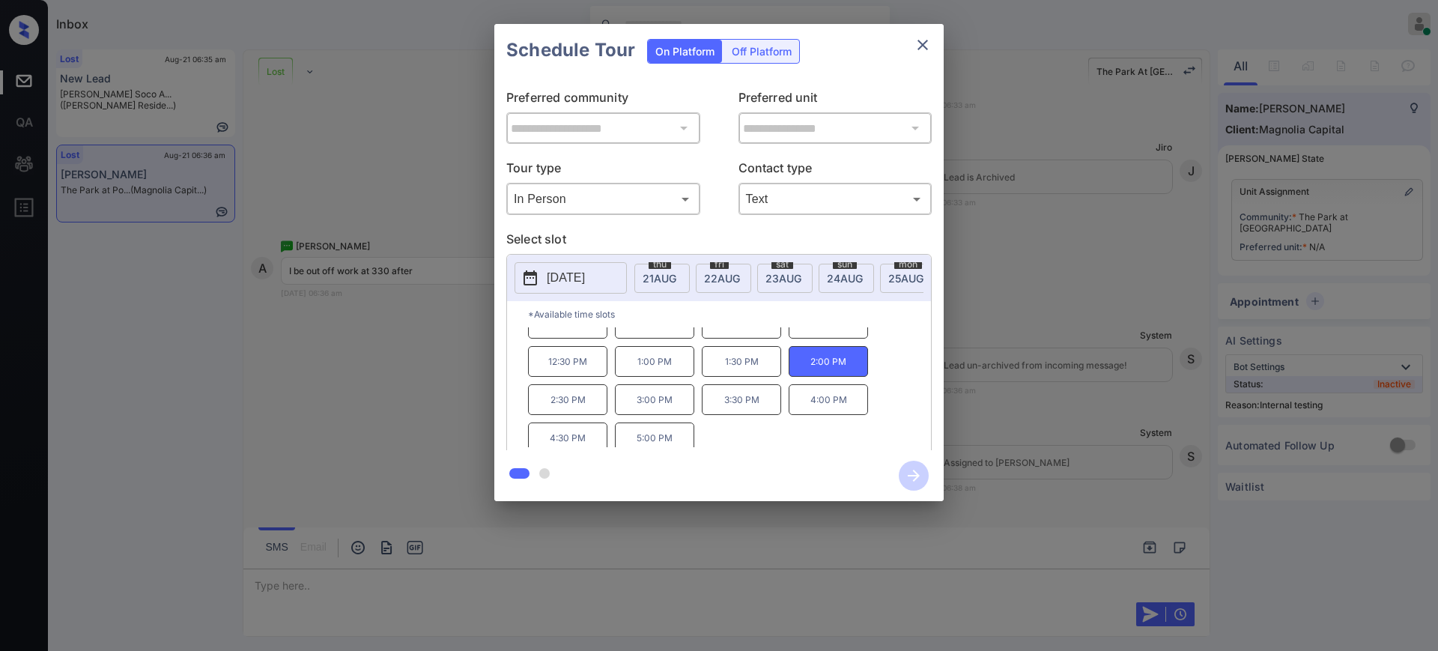
scroll to position [25, 0]
click at [585, 272] on p "2025-08-22" at bounding box center [566, 278] width 38 height 18
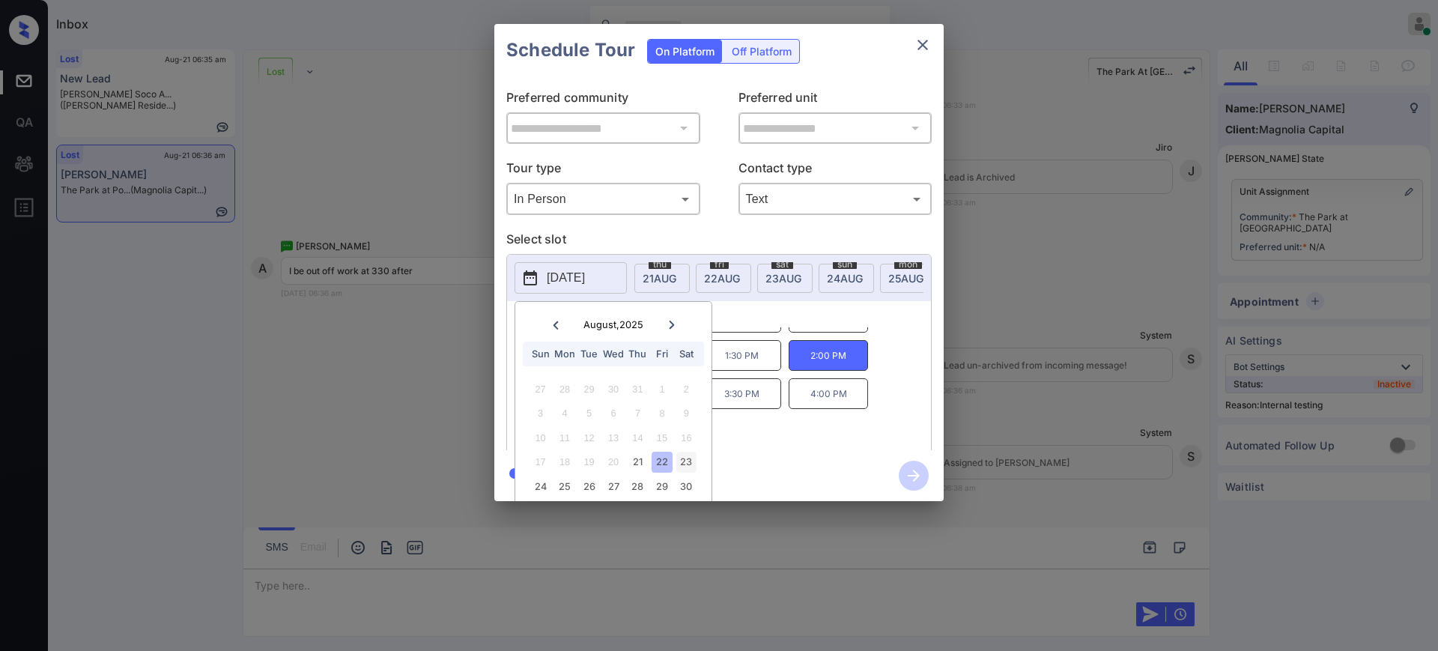
click at [676, 458] on div "23" at bounding box center [686, 462] width 20 height 20
click at [800, 400] on p "3:00 PM" at bounding box center [827, 393] width 79 height 31
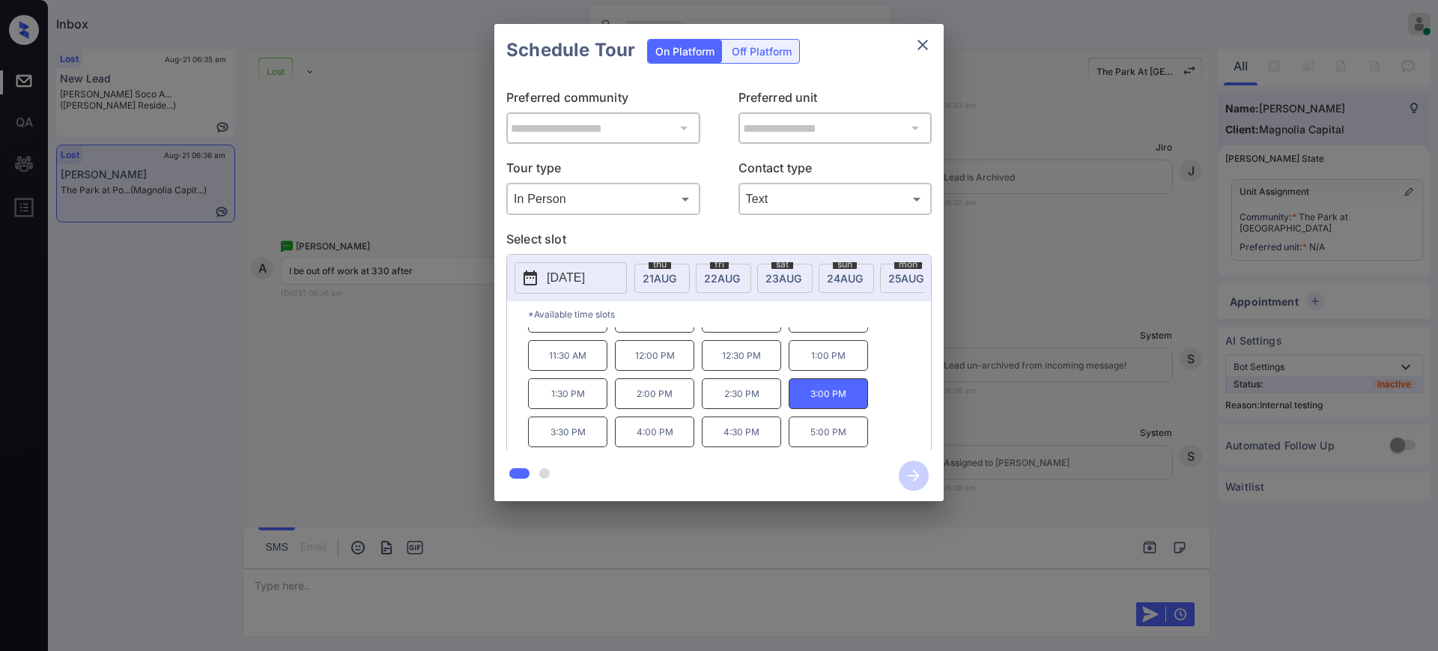
click at [583, 270] on p "2025-08-23" at bounding box center [566, 278] width 38 height 18
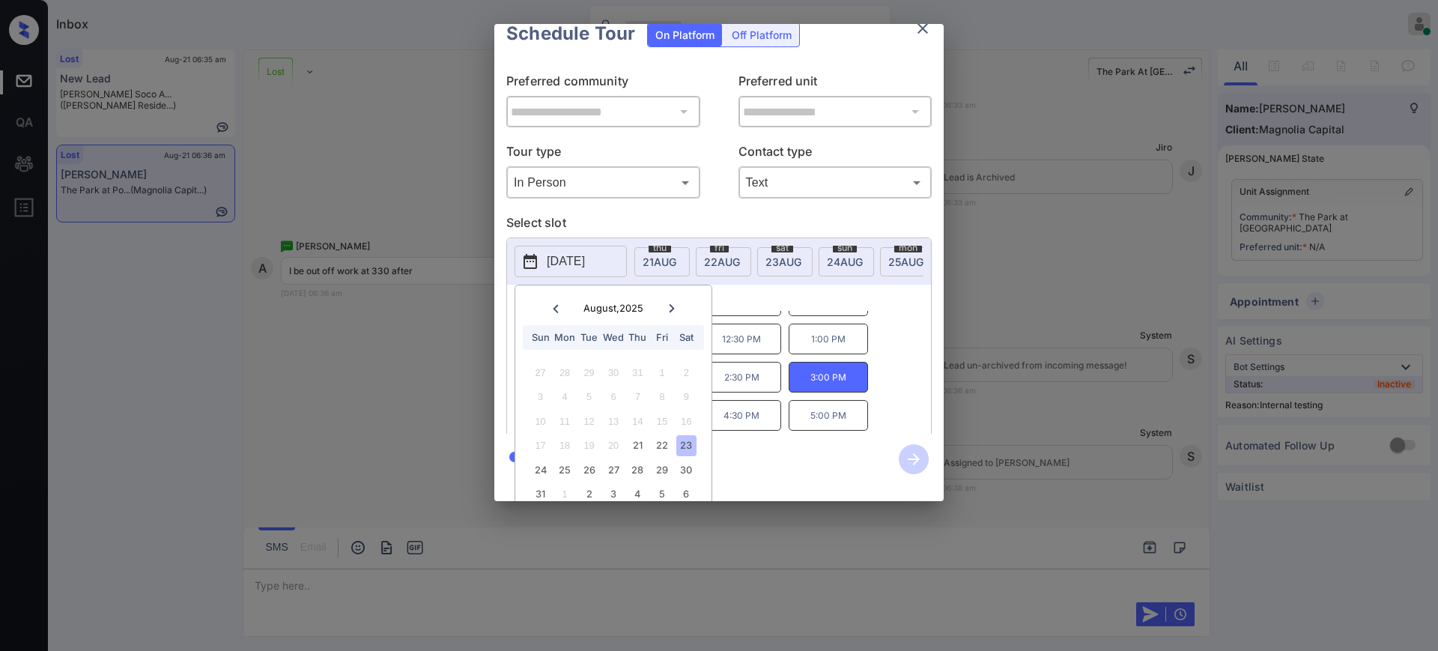
scroll to position [46, 0]
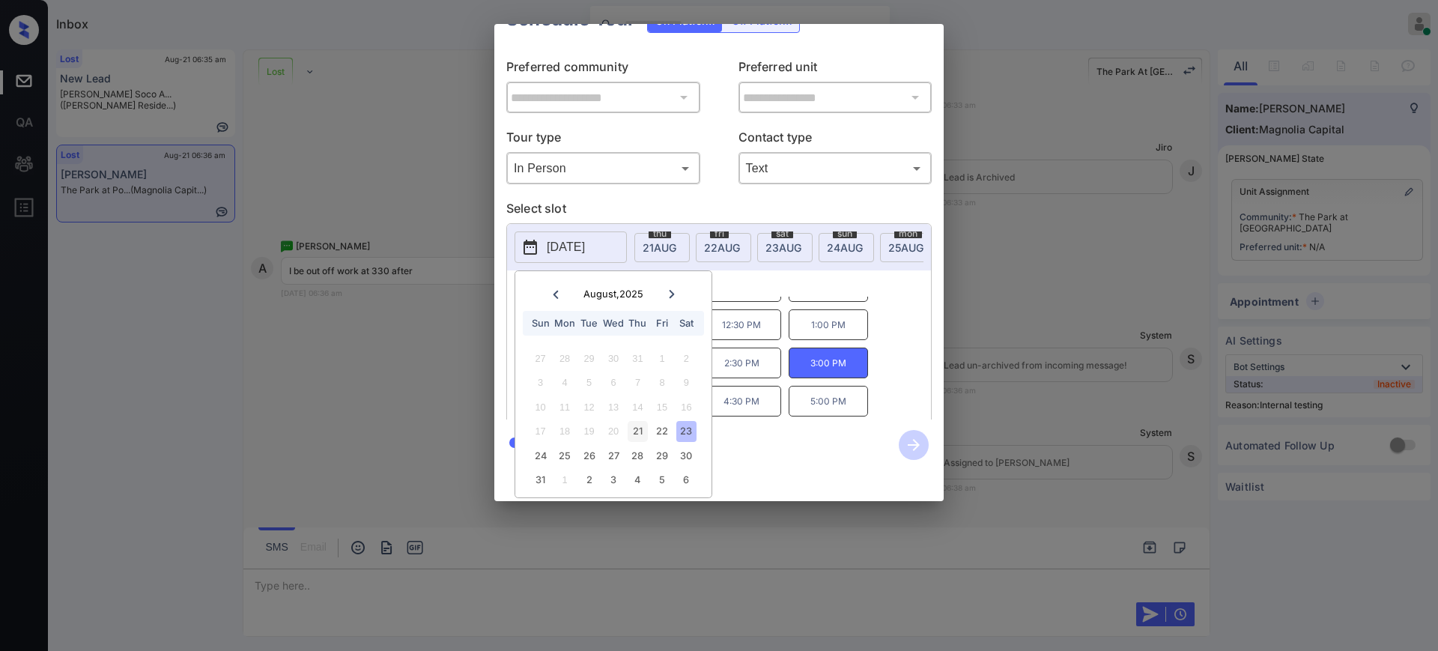
click at [633, 421] on div "21" at bounding box center [637, 431] width 20 height 20
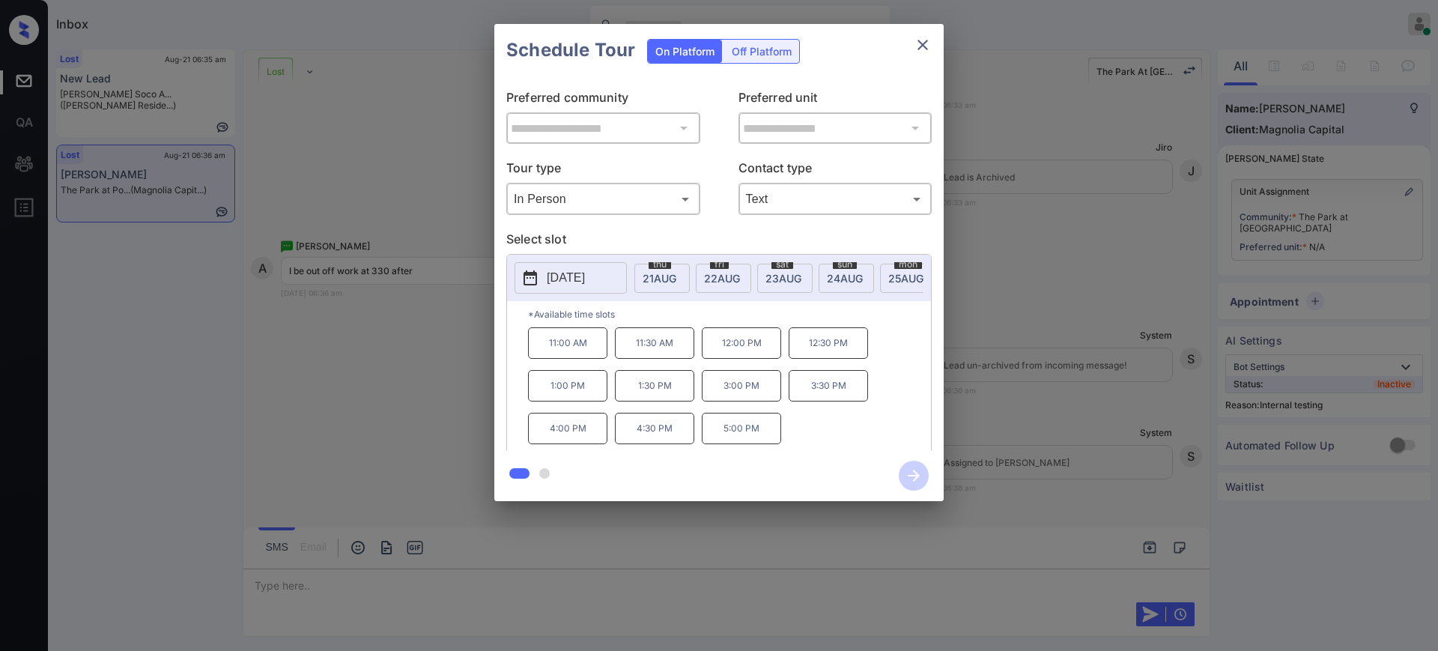
scroll to position [0, 0]
click at [745, 345] on div "11:00 AM 11:30 AM 12:00 PM 12:30 PM 1:00 PM 1:30 PM 3:00 PM 3:30 PM 4:00 PM 4:3…" at bounding box center [729, 387] width 403 height 120
drag, startPoint x: 544, startPoint y: 446, endPoint x: 818, endPoint y: 338, distance: 295.2
click at [791, 446] on div "11:00 AM 11:30 AM 12:00 PM 12:30 PM 1:00 PM 1:30 PM 3:00 PM 3:30 PM 4:00 PM 4:3…" at bounding box center [729, 387] width 403 height 120
copy div "4:00 PM 4:30 PM 5:00 PM"
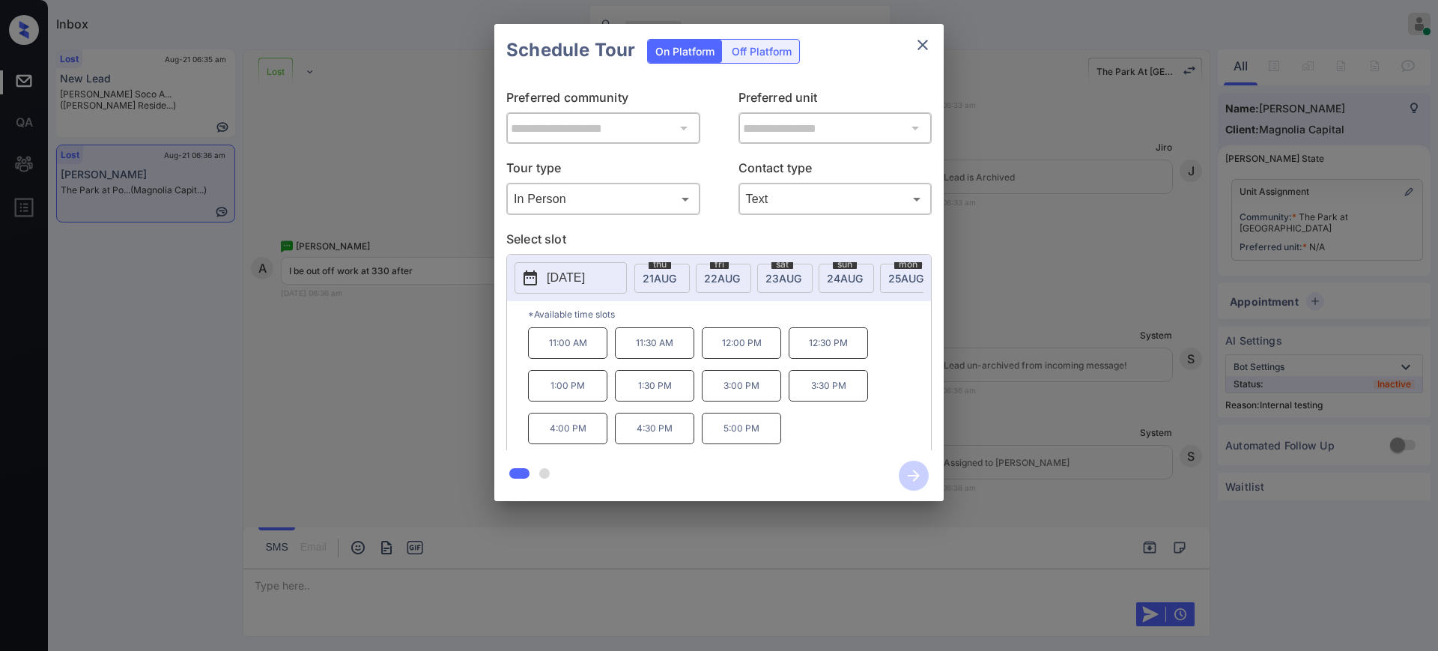
drag, startPoint x: 935, startPoint y: 33, endPoint x: 923, endPoint y: 39, distance: 14.1
click at [934, 32] on div "Schedule Tour On Platform Off Platform" at bounding box center [718, 50] width 449 height 52
click at [923, 39] on icon "close" at bounding box center [923, 45] width 18 height 18
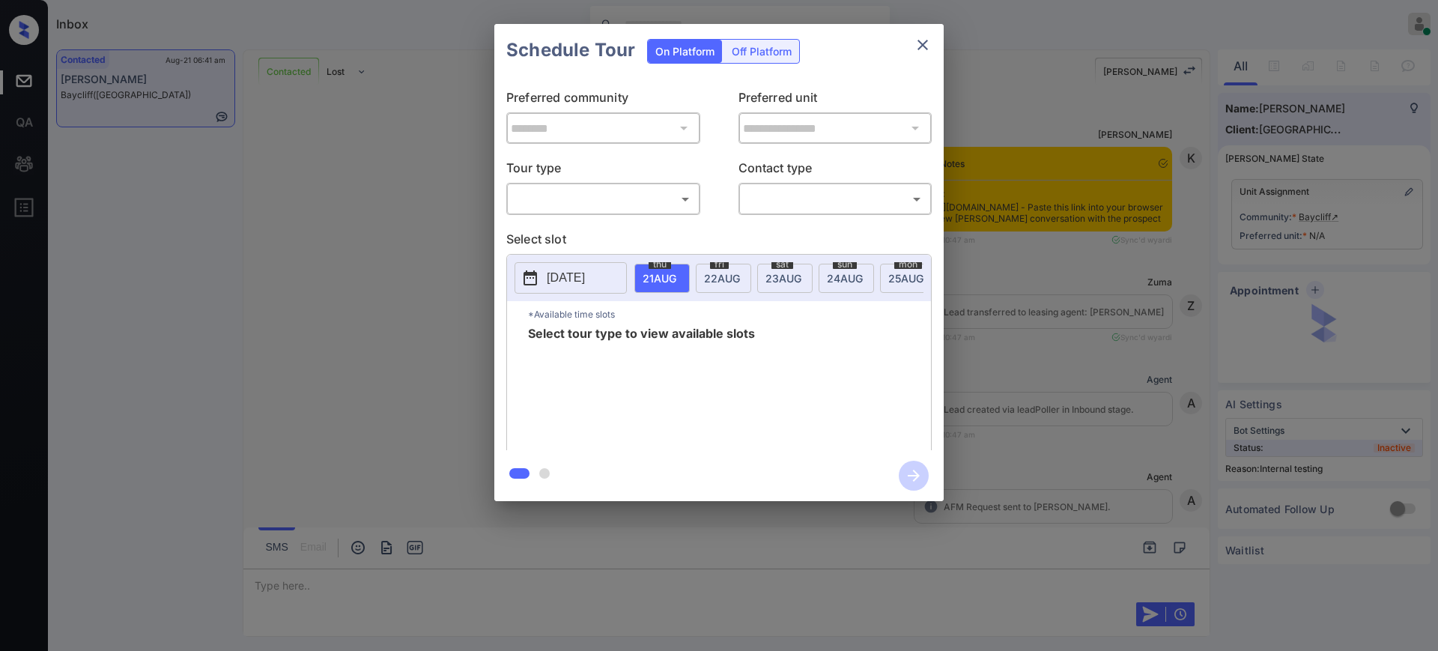
scroll to position [5987, 0]
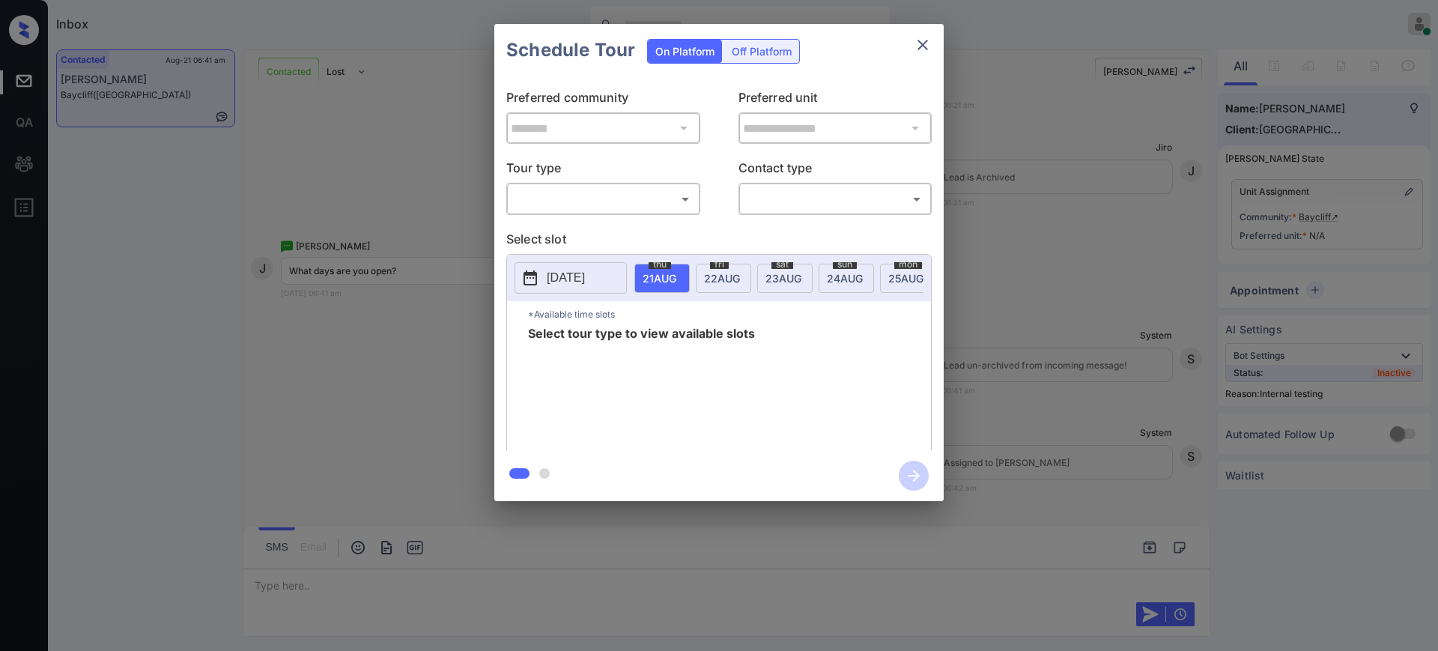
click at [572, 202] on body "Inbox Ajay Kumar Online Set yourself offline Set yourself on break Profile Swit…" at bounding box center [719, 325] width 1438 height 651
click at [574, 230] on li "In Person" at bounding box center [603, 232] width 185 height 27
type input "********"
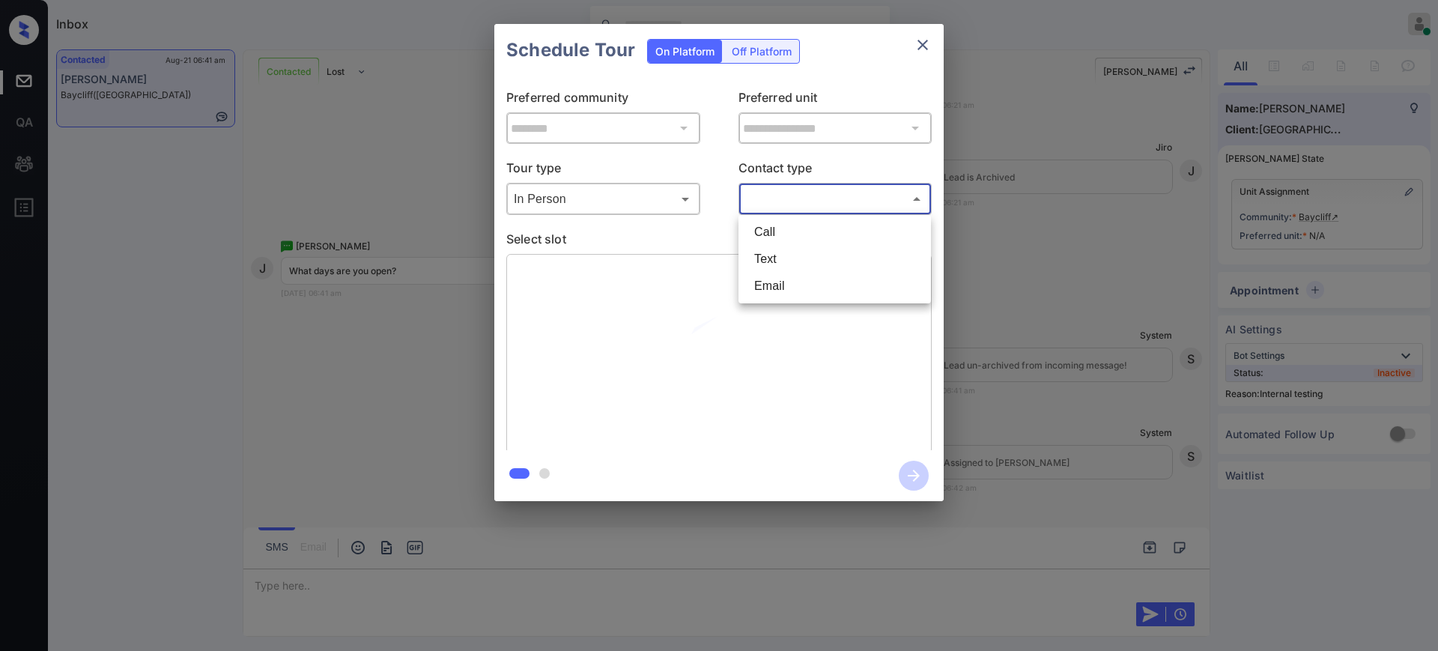
click at [787, 197] on body "Inbox Ajay Kumar Online Set yourself offline Set yourself on break Profile Swit…" at bounding box center [719, 325] width 1438 height 651
click at [780, 252] on li "Text" at bounding box center [834, 259] width 185 height 27
type input "****"
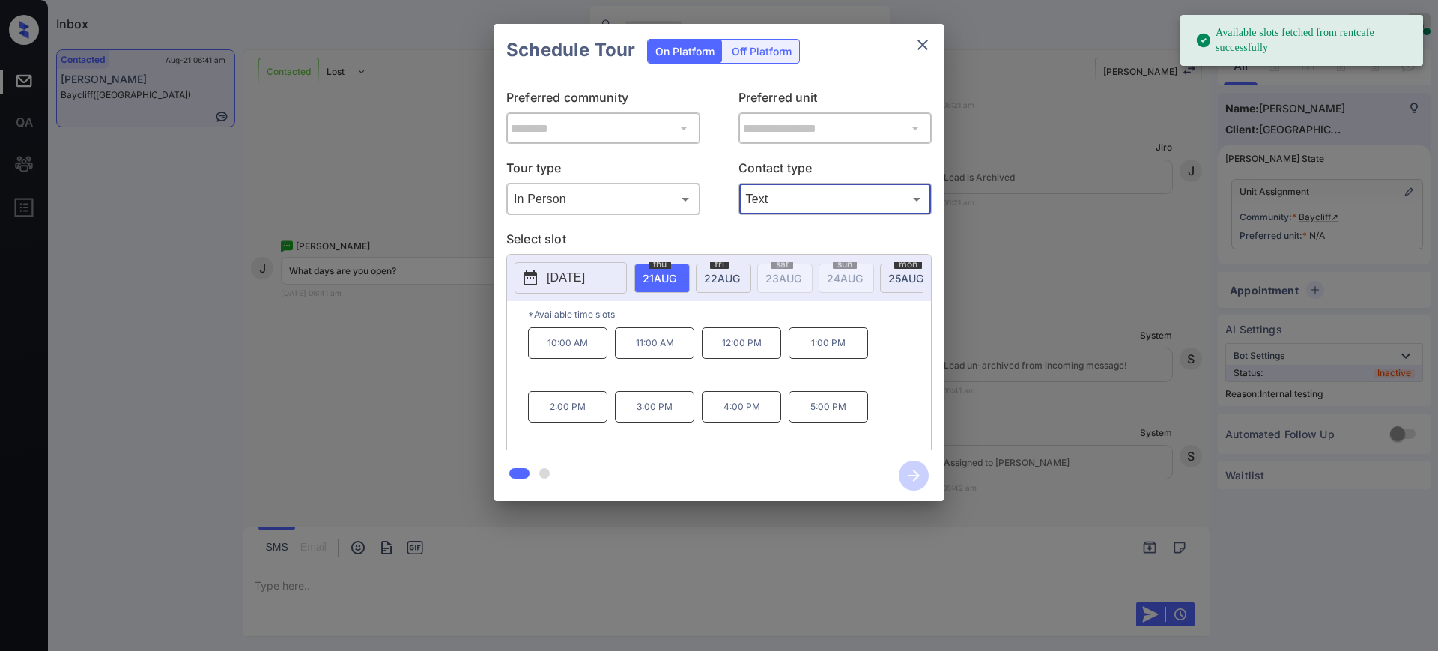
click at [585, 283] on p "[DATE]" at bounding box center [566, 278] width 38 height 18
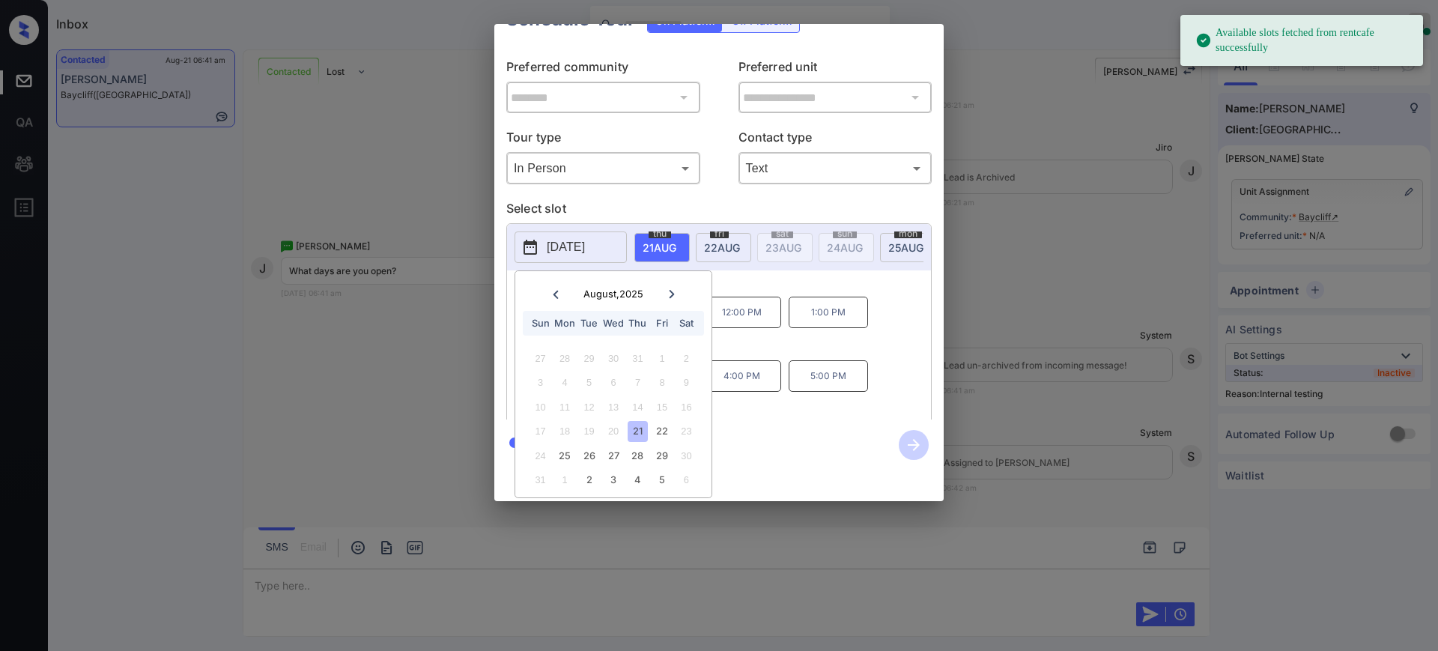
scroll to position [46, 0]
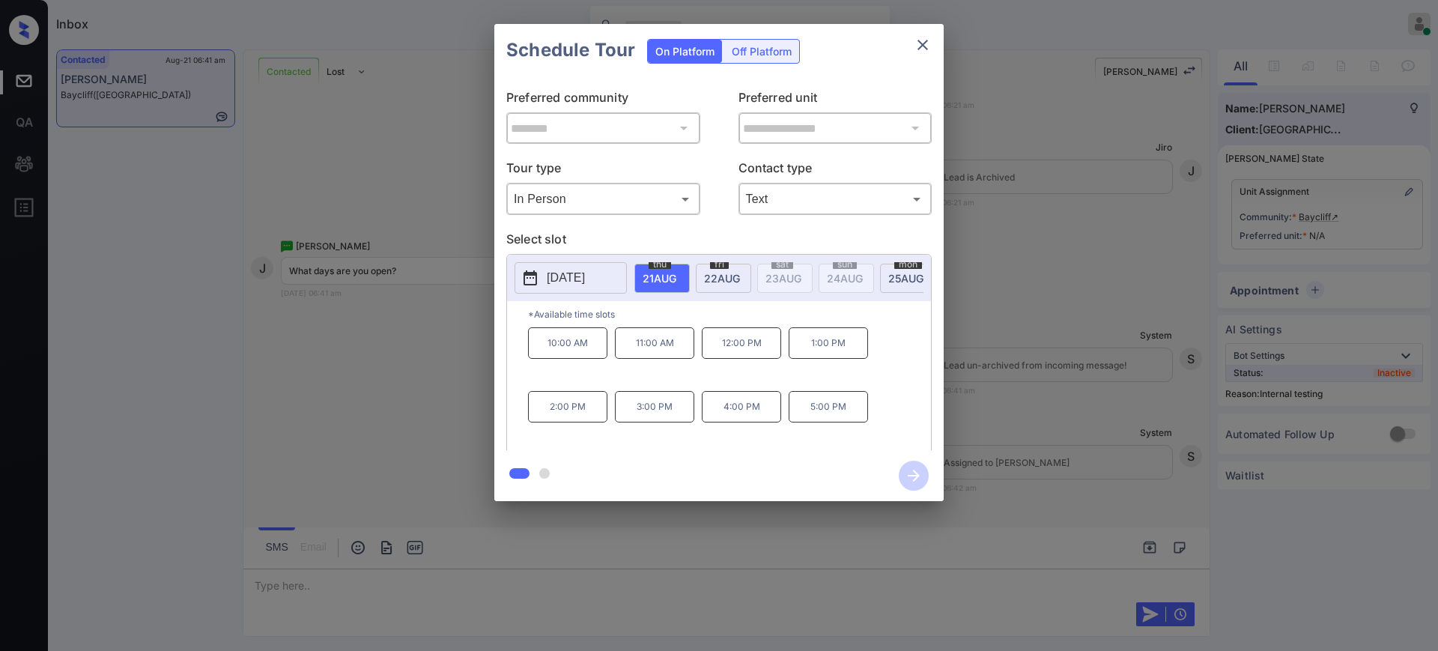
click at [297, 586] on div at bounding box center [719, 325] width 1438 height 651
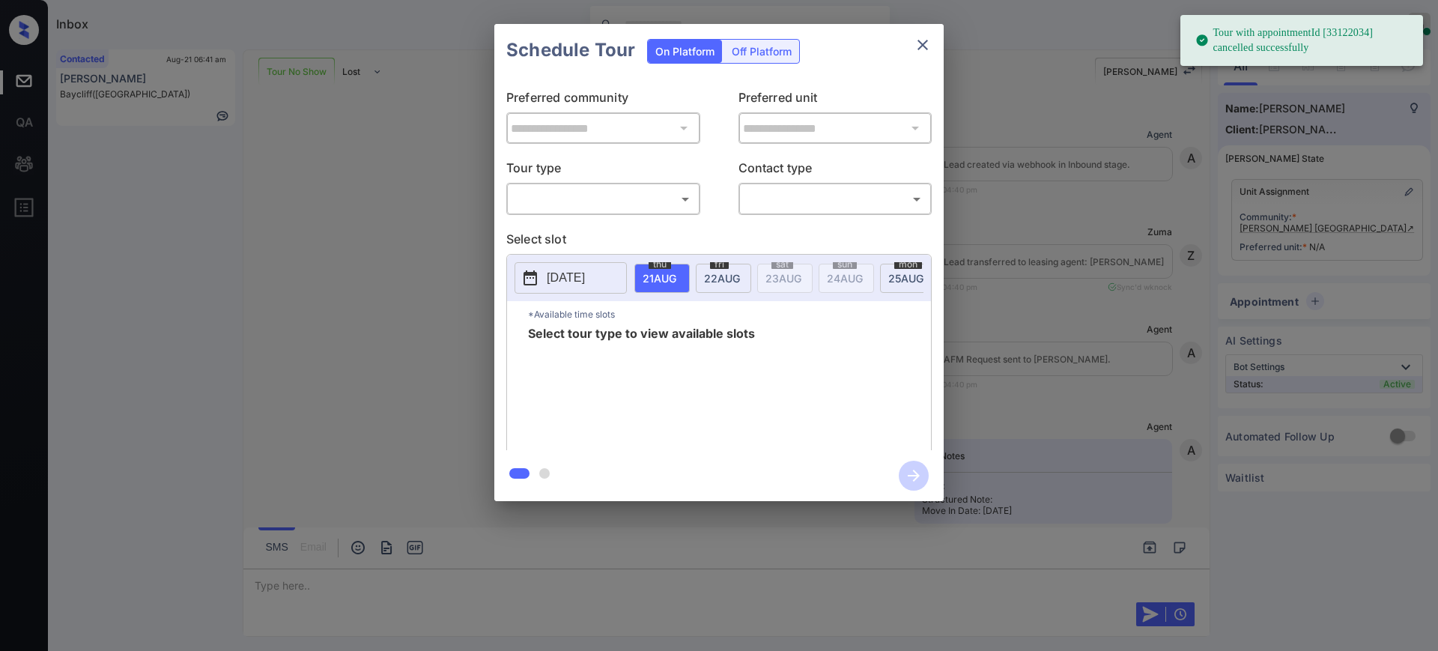
click at [609, 201] on body "Tour with appointmentId [33122034] cancelled successfully Inbox [PERSON_NAME] O…" at bounding box center [719, 325] width 1438 height 651
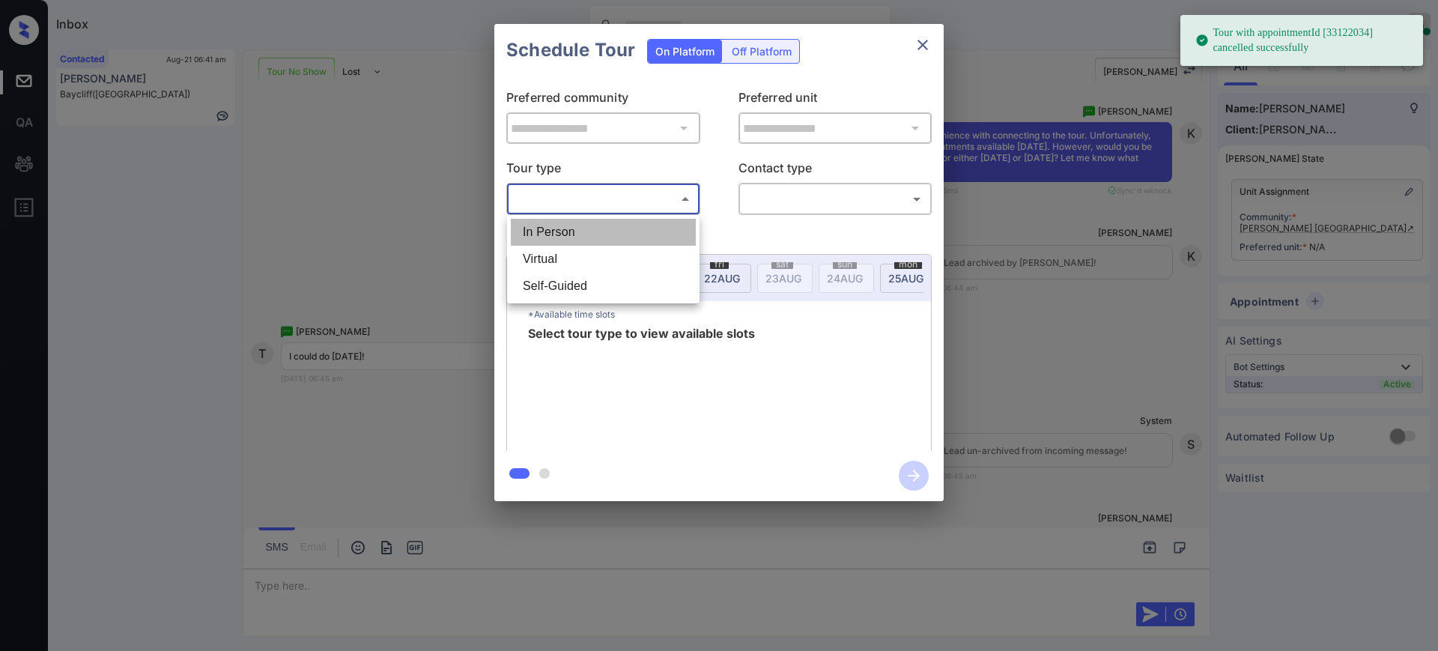
click at [580, 223] on li "In Person" at bounding box center [603, 232] width 185 height 27
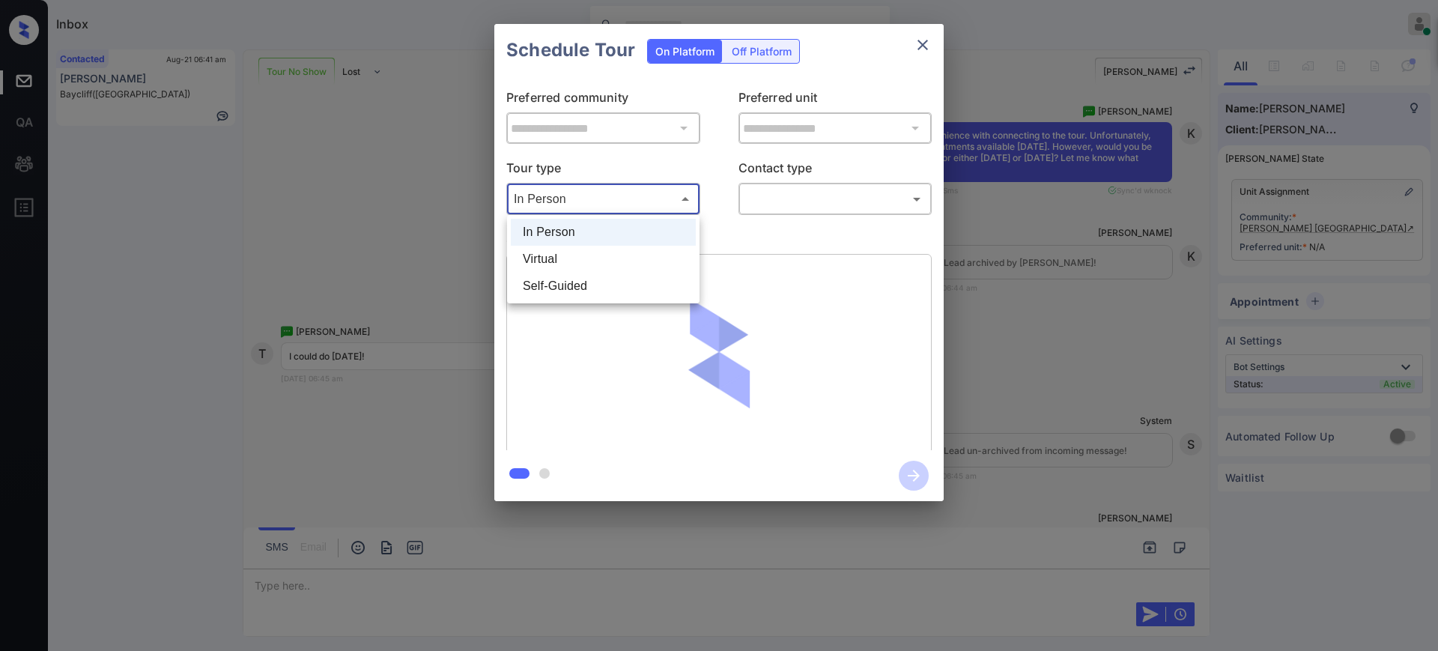
click at [644, 197] on body "Tour with appointmentId [33122034] cancelled successfully Inbox [PERSON_NAME] O…" at bounding box center [719, 325] width 1438 height 651
click at [565, 264] on li "Virtual" at bounding box center [603, 259] width 185 height 27
type input "*******"
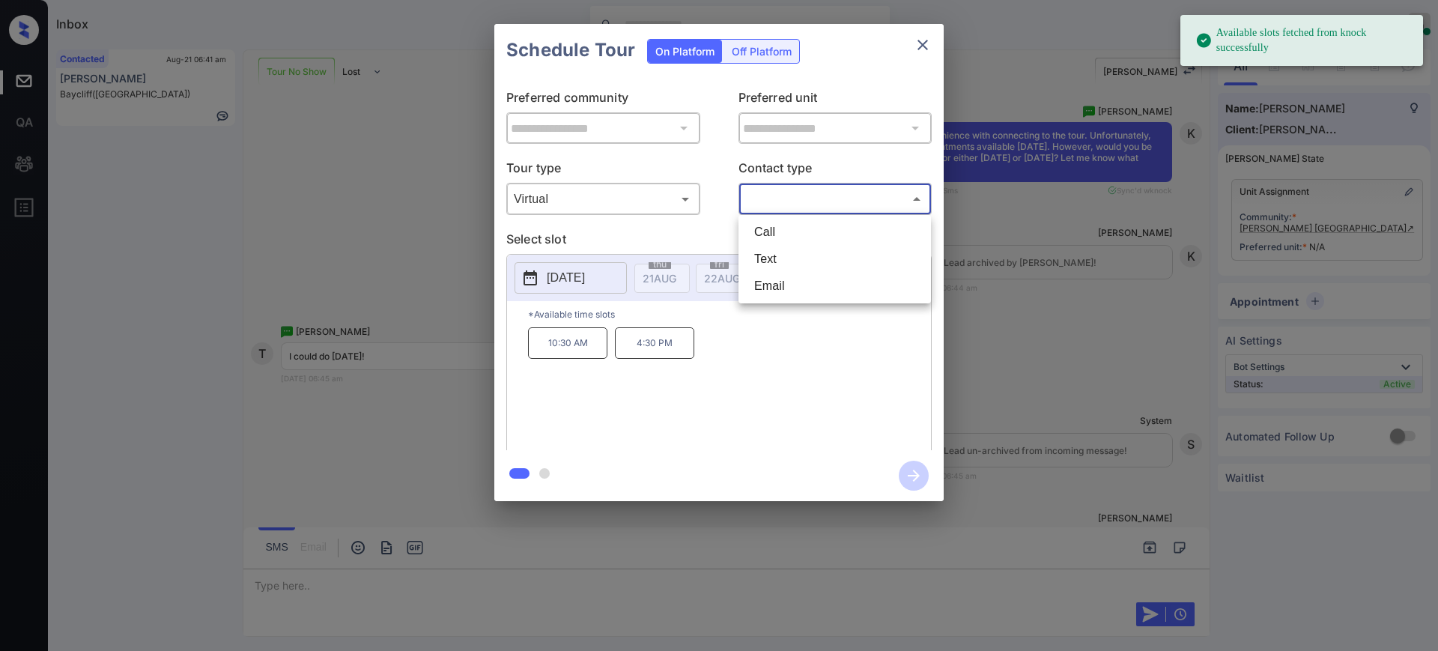
click at [792, 201] on body "Available slots fetched from knock successfully Inbox [PERSON_NAME] Online Set …" at bounding box center [719, 325] width 1438 height 651
click at [780, 256] on li "Text" at bounding box center [834, 259] width 185 height 27
type input "****"
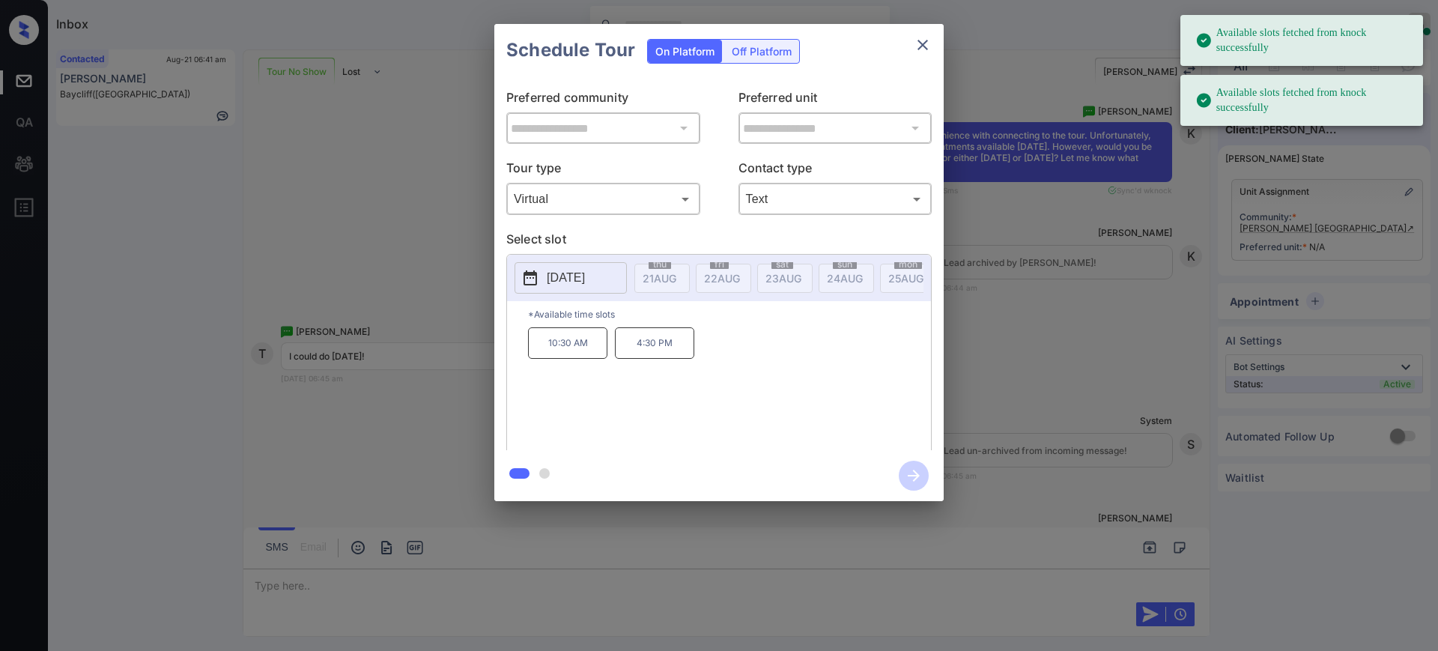
click at [573, 282] on p "[DATE]" at bounding box center [566, 278] width 38 height 18
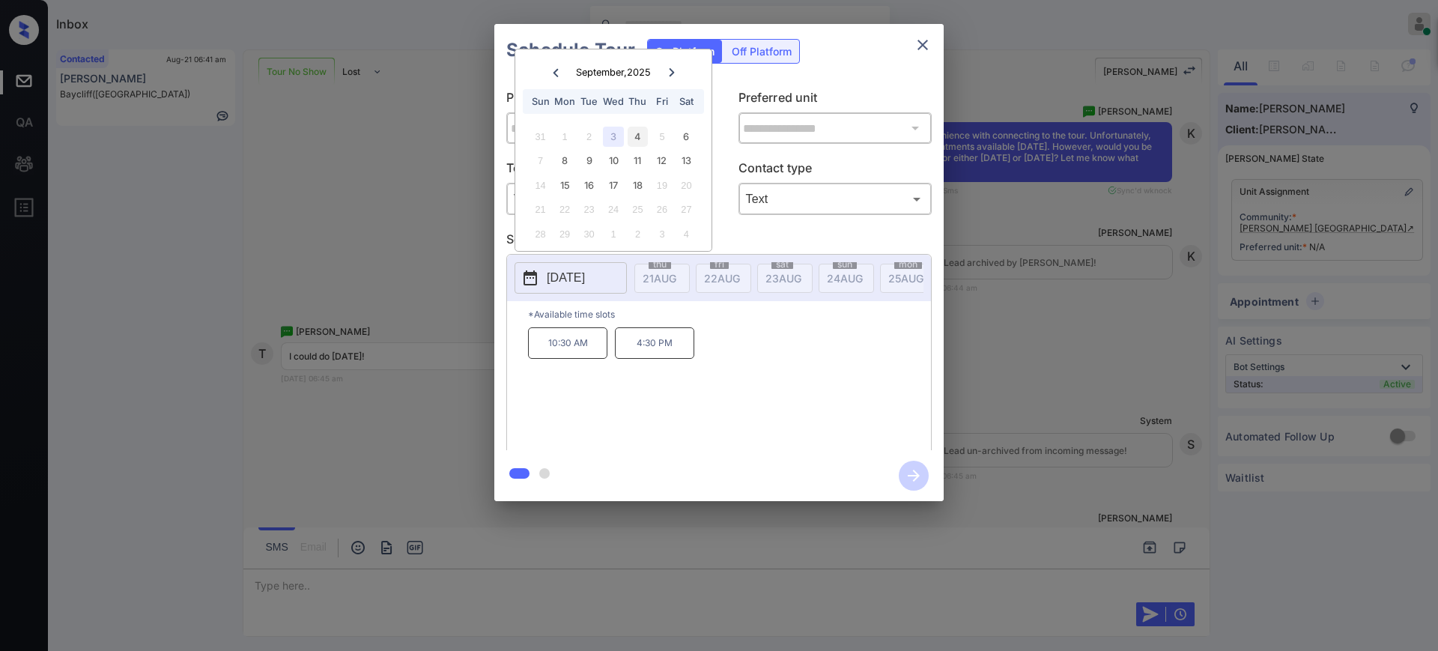
click at [637, 135] on div "4" at bounding box center [637, 137] width 20 height 20
click at [616, 127] on div "3" at bounding box center [613, 137] width 20 height 20
drag, startPoint x: 661, startPoint y: 395, endPoint x: 633, endPoint y: 393, distance: 28.5
click at [660, 395] on div "10:30 AM 4:30 PM" at bounding box center [729, 387] width 403 height 120
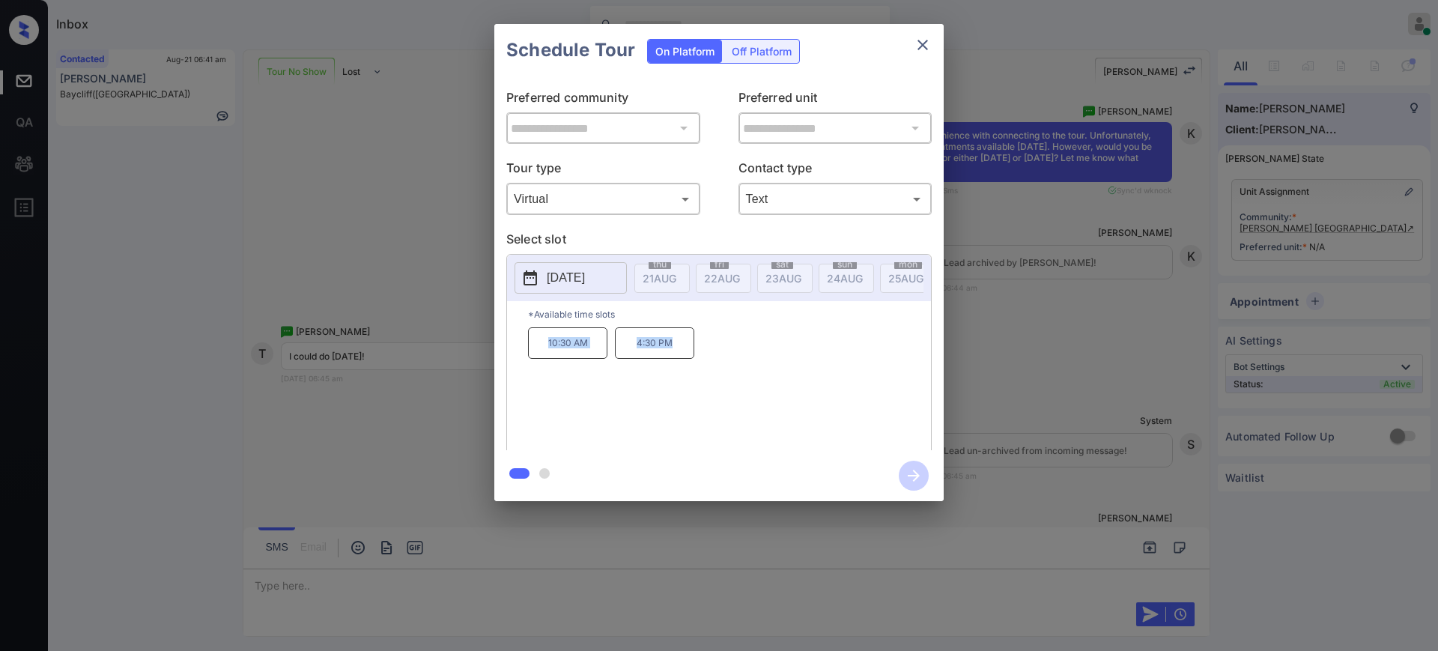
drag, startPoint x: 543, startPoint y: 359, endPoint x: 928, endPoint y: 174, distance: 426.7
click at [712, 359] on div "10:30 AM 4:30 PM" at bounding box center [729, 387] width 403 height 120
copy div "10:30 AM 4:30 PM"
click at [915, 46] on icon "close" at bounding box center [923, 45] width 18 height 18
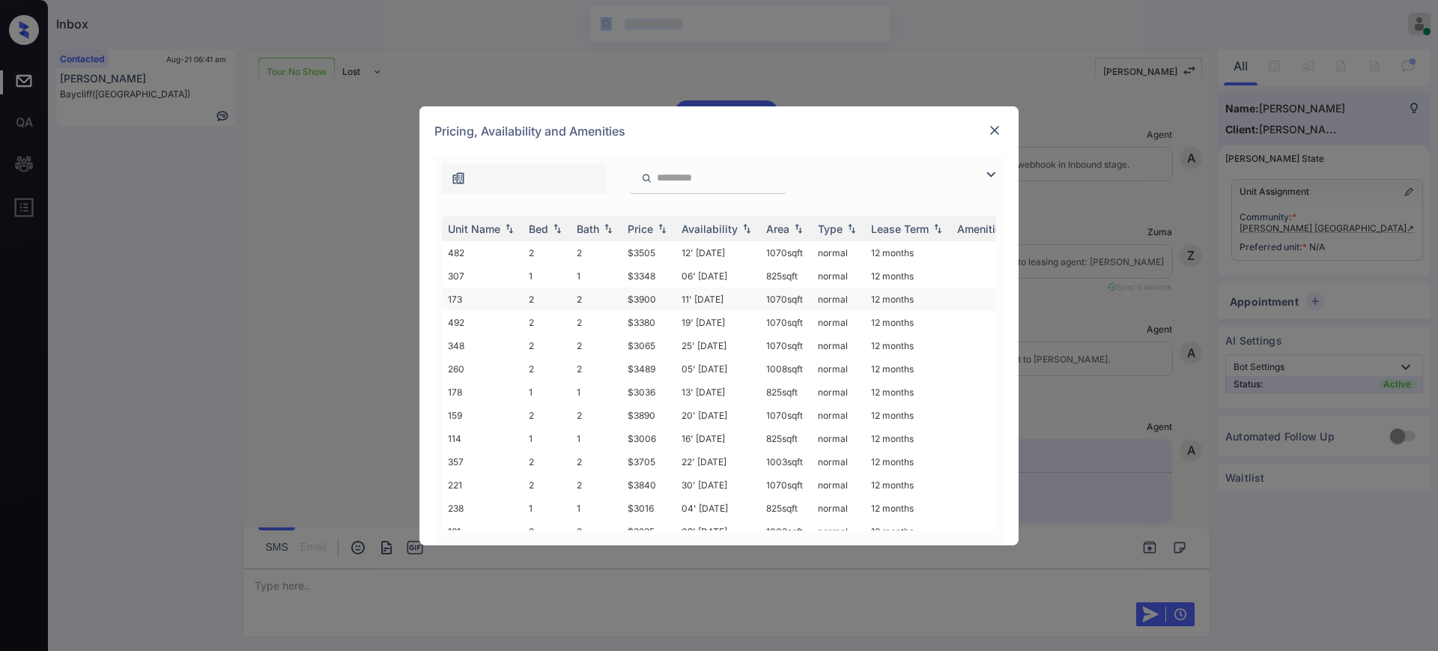
scroll to position [7186, 0]
click at [642, 314] on td "$3380" at bounding box center [649, 322] width 54 height 23
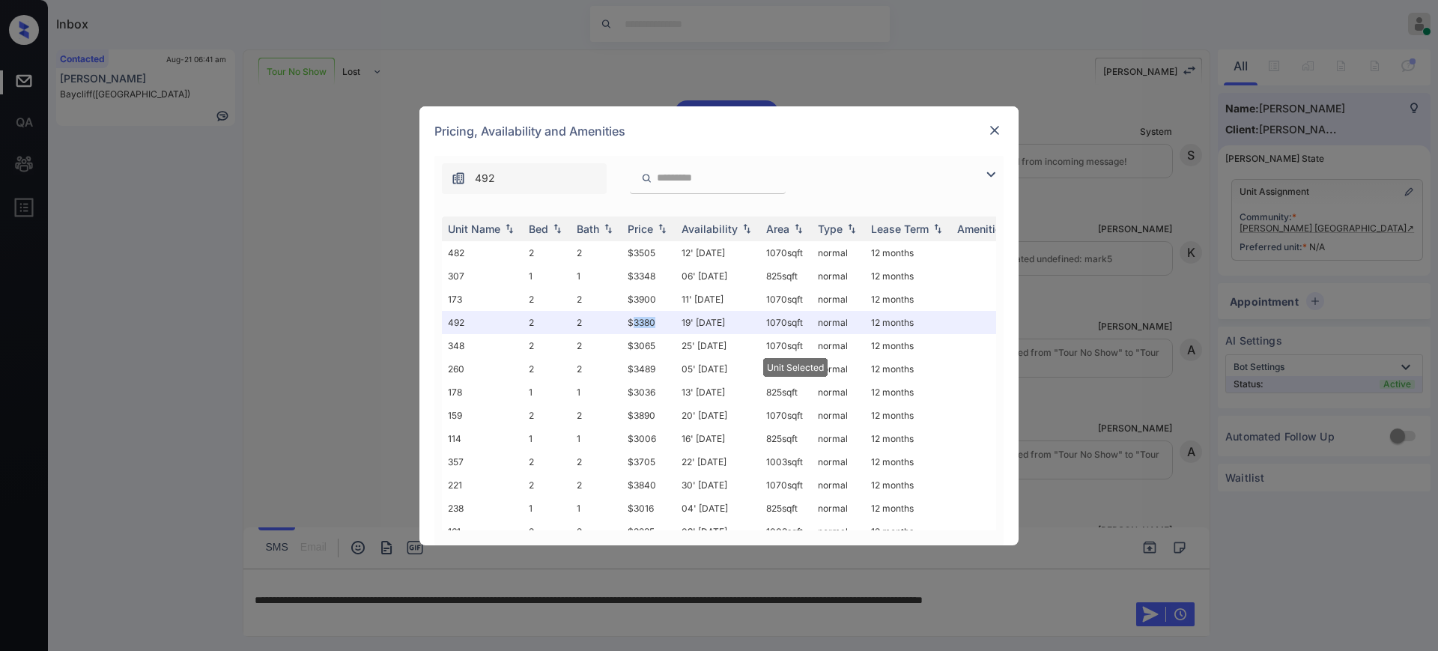
drag, startPoint x: 1000, startPoint y: 118, endPoint x: 994, endPoint y: 130, distance: 13.4
click at [1000, 120] on div "Pricing, Availability and Amenities" at bounding box center [718, 130] width 599 height 49
click at [994, 130] on img at bounding box center [994, 130] width 15 height 15
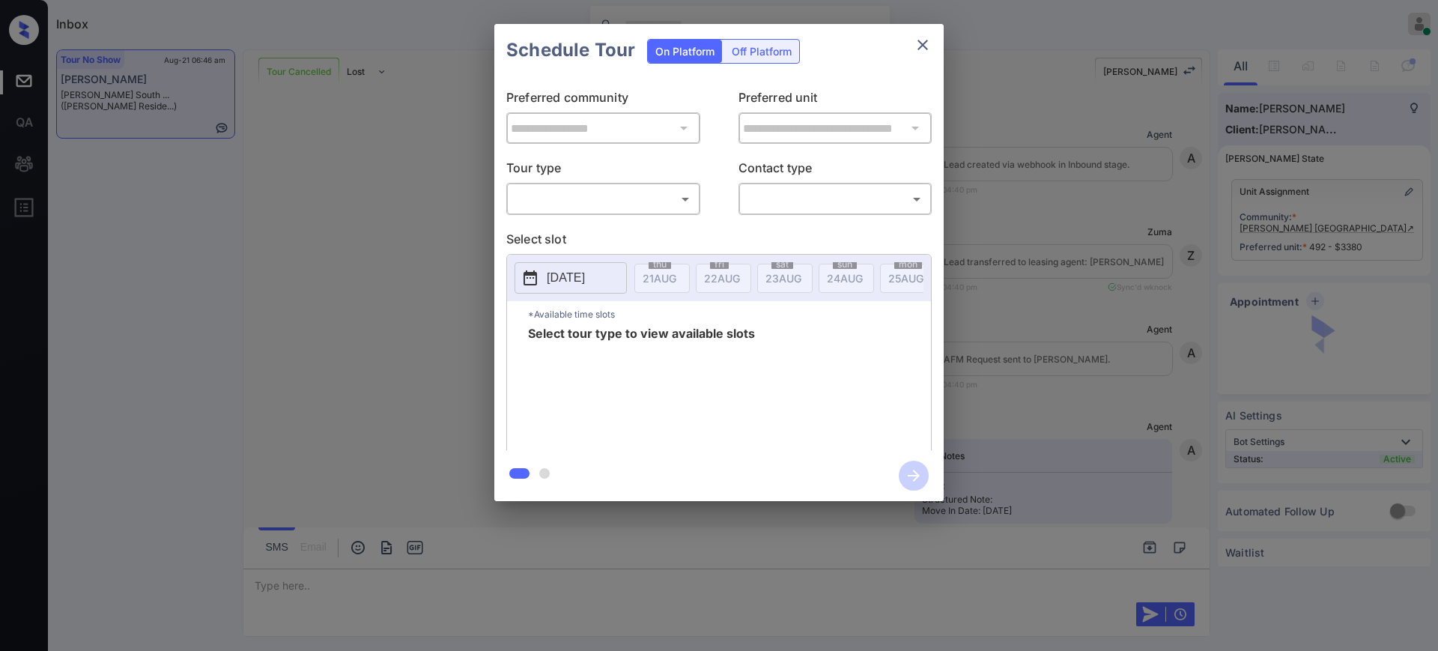
scroll to position [6911, 0]
click at [617, 192] on body "Inbox Ajay Kumar Online Set yourself offline Set yourself on break Profile Swit…" at bounding box center [719, 325] width 1438 height 651
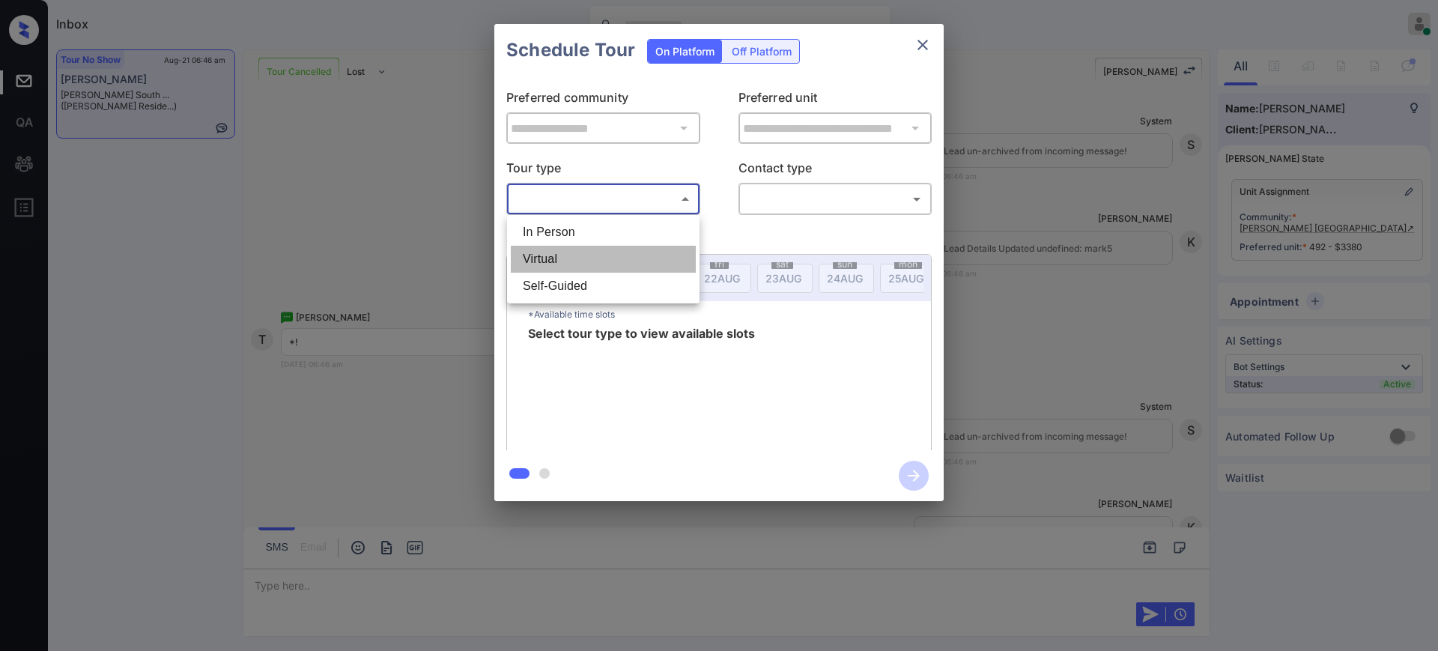
click at [562, 252] on li "Virtual" at bounding box center [603, 259] width 185 height 27
type input "*******"
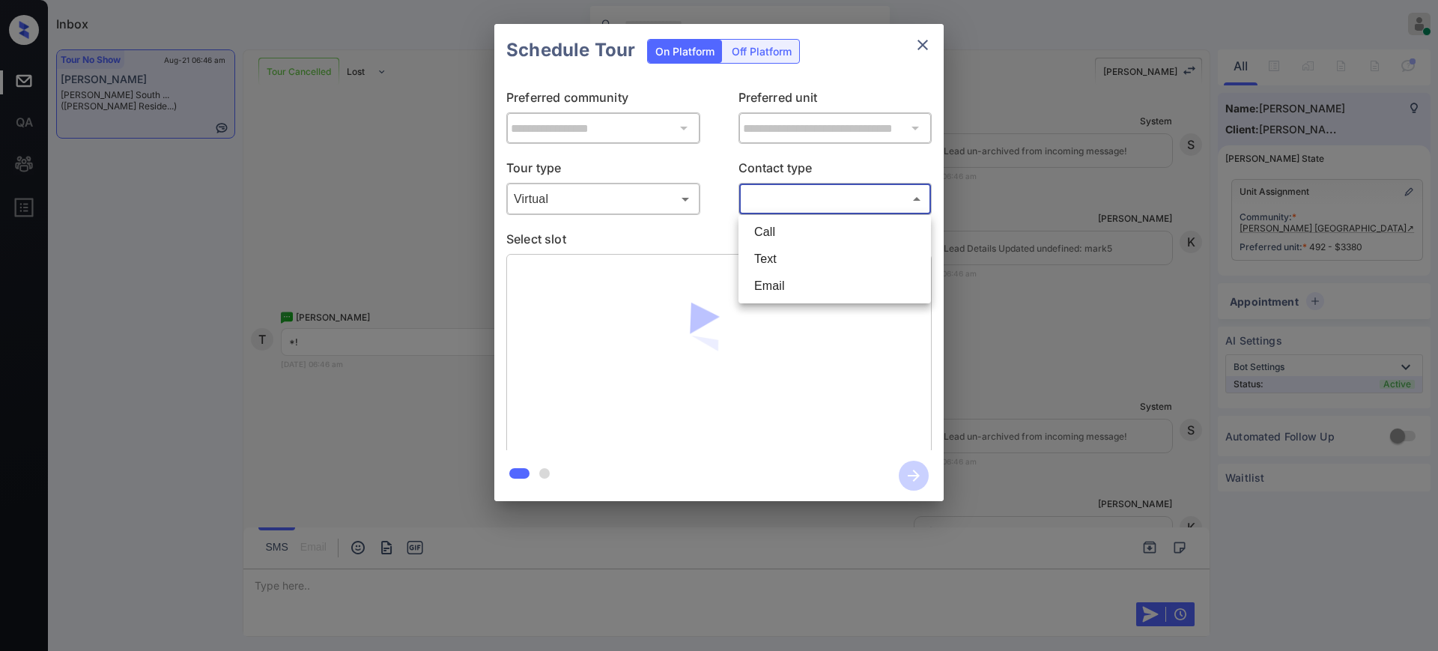
click at [808, 189] on body "Inbox Ajay Kumar Online Set yourself offline Set yourself on break Profile Swit…" at bounding box center [719, 325] width 1438 height 651
click at [780, 247] on li "Text" at bounding box center [834, 259] width 185 height 27
type input "****"
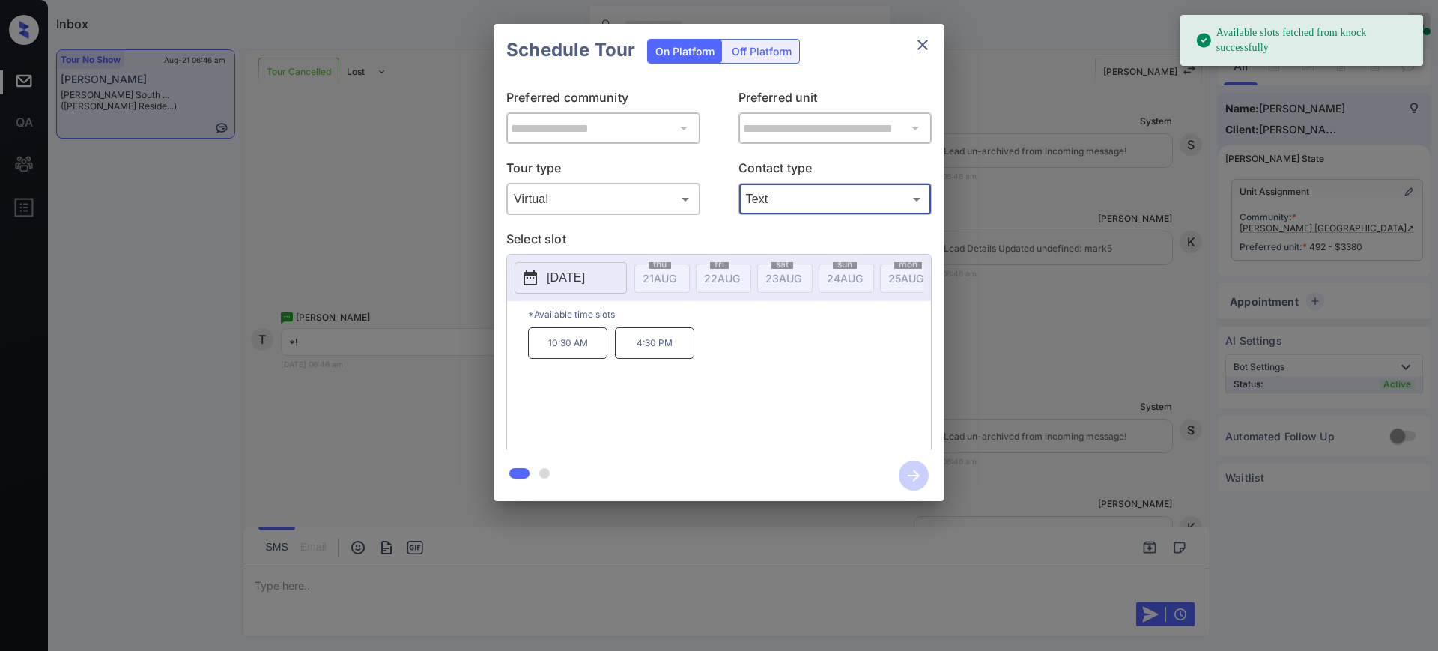
drag, startPoint x: 601, startPoint y: 264, endPoint x: 598, endPoint y: 273, distance: 8.8
click at [599, 267] on button "[DATE]" at bounding box center [570, 277] width 112 height 31
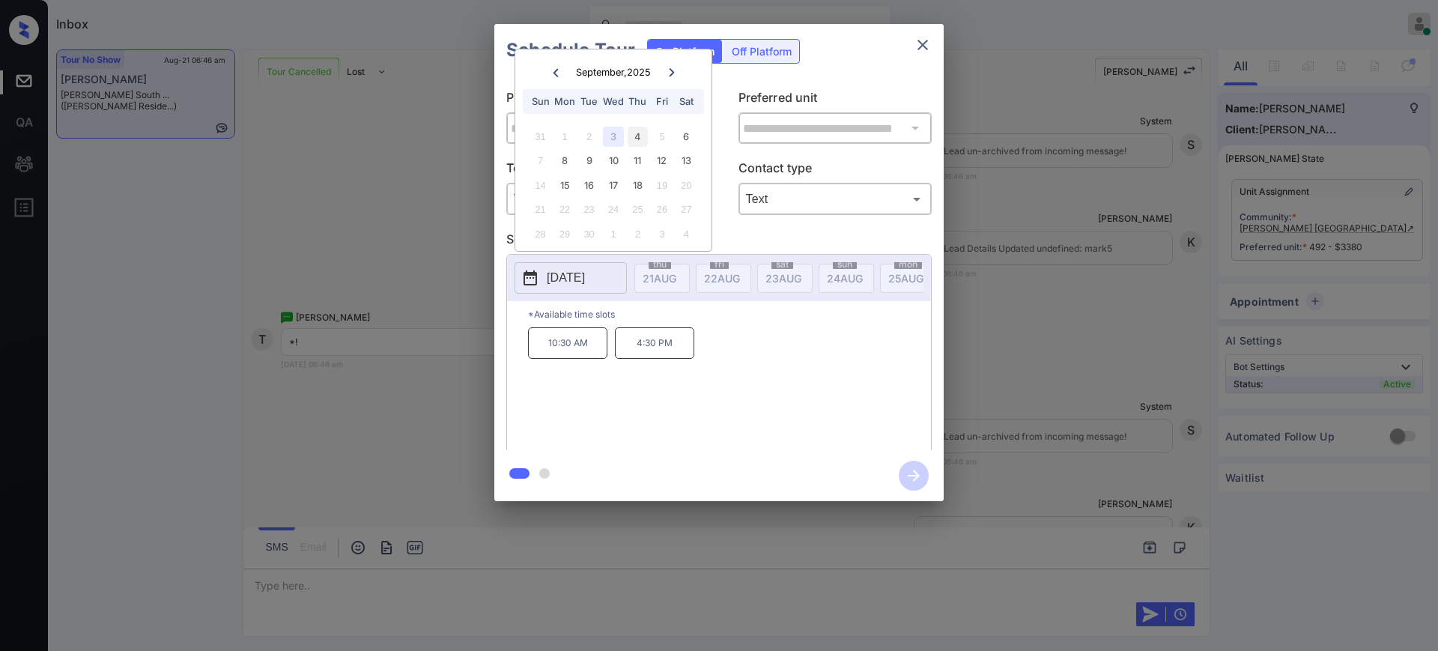
click at [636, 140] on div "4" at bounding box center [637, 137] width 20 height 20
click at [608, 139] on div "3" at bounding box center [613, 137] width 20 height 20
click at [648, 353] on p "4:30 PM" at bounding box center [654, 342] width 79 height 31
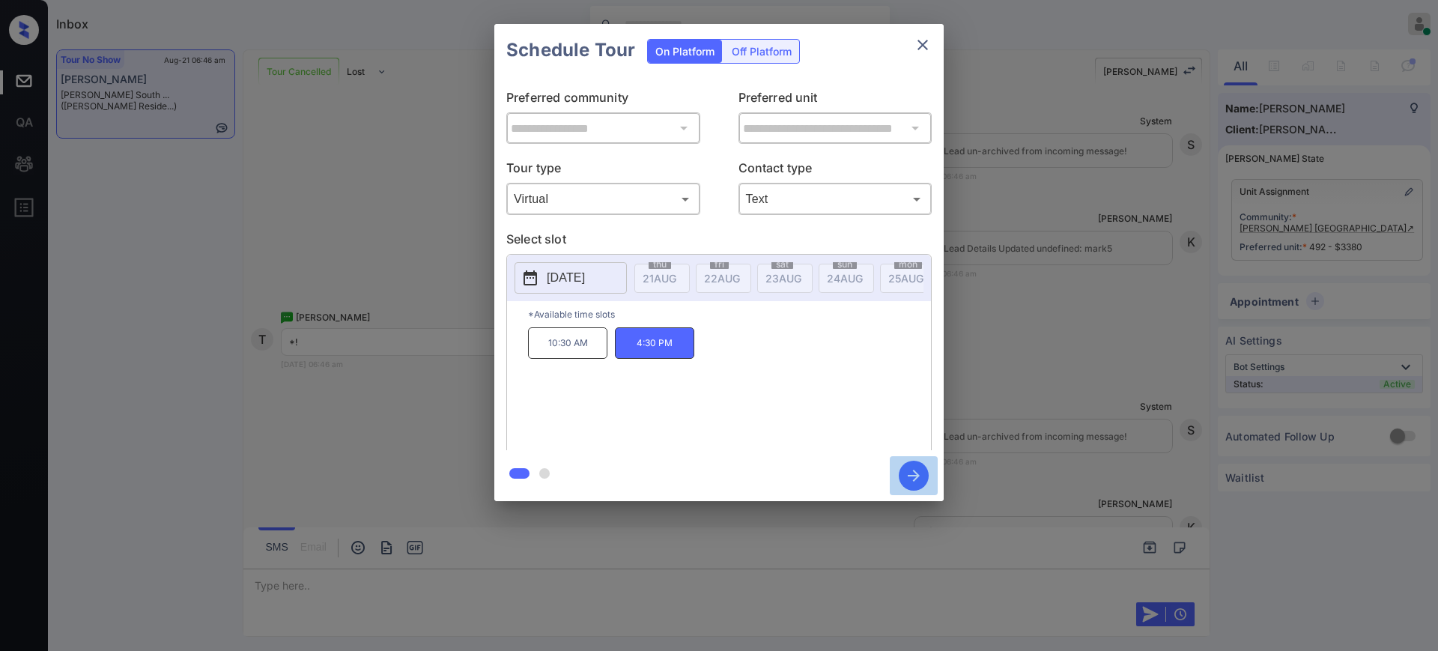
click at [916, 475] on icon "button" at bounding box center [914, 475] width 12 height 12
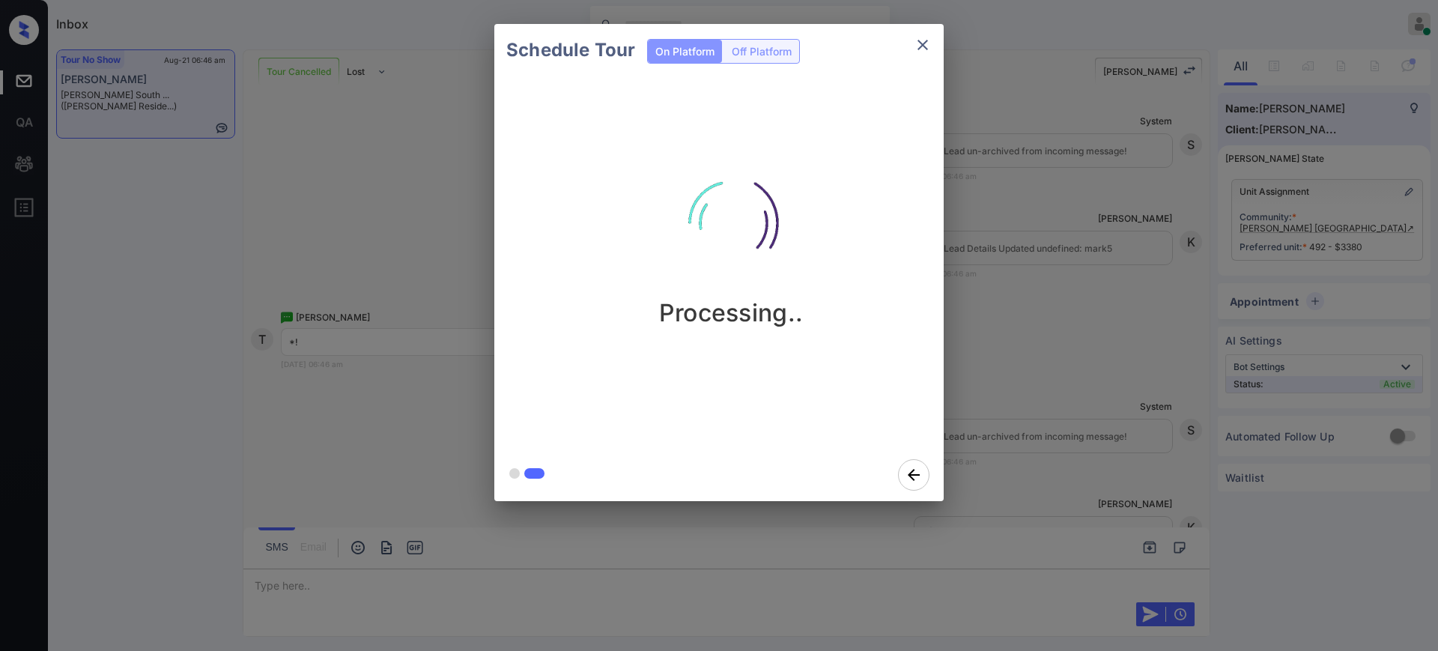
click at [1083, 410] on div "Schedule Tour On Platform Off Platform Processing.." at bounding box center [719, 262] width 1438 height 525
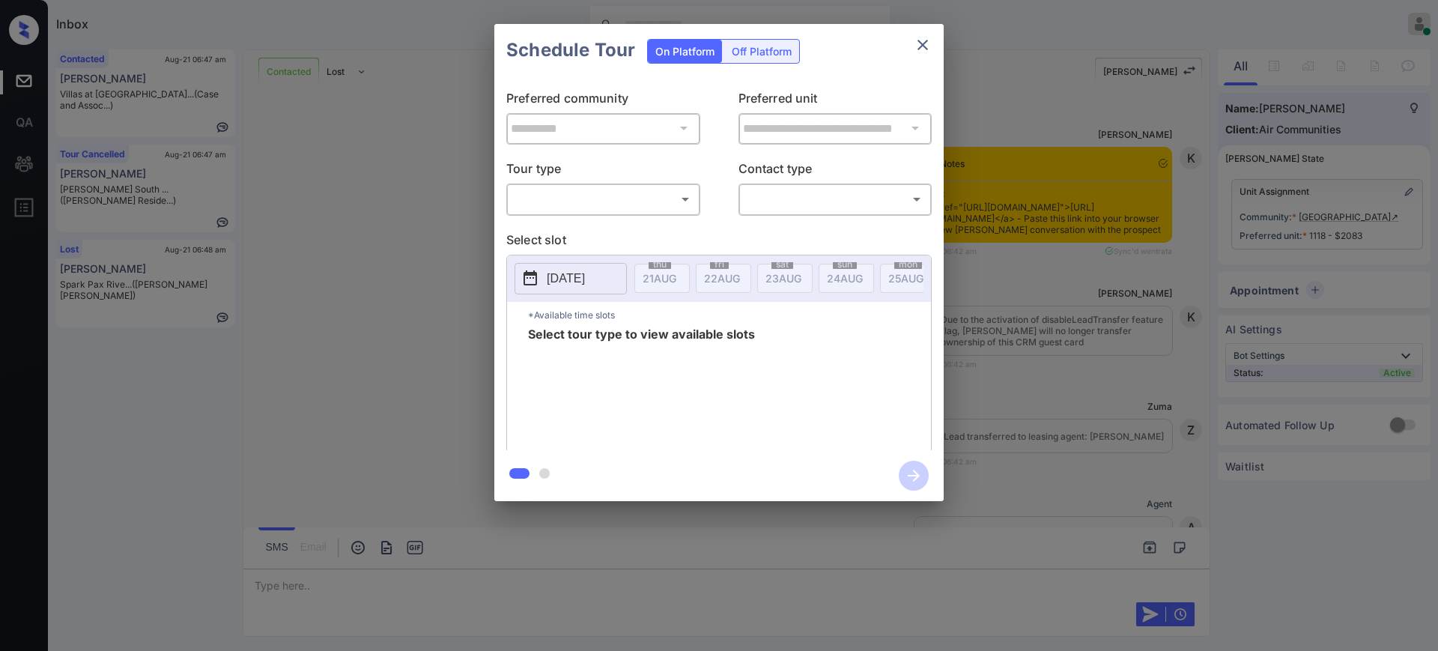
scroll to position [1760, 0]
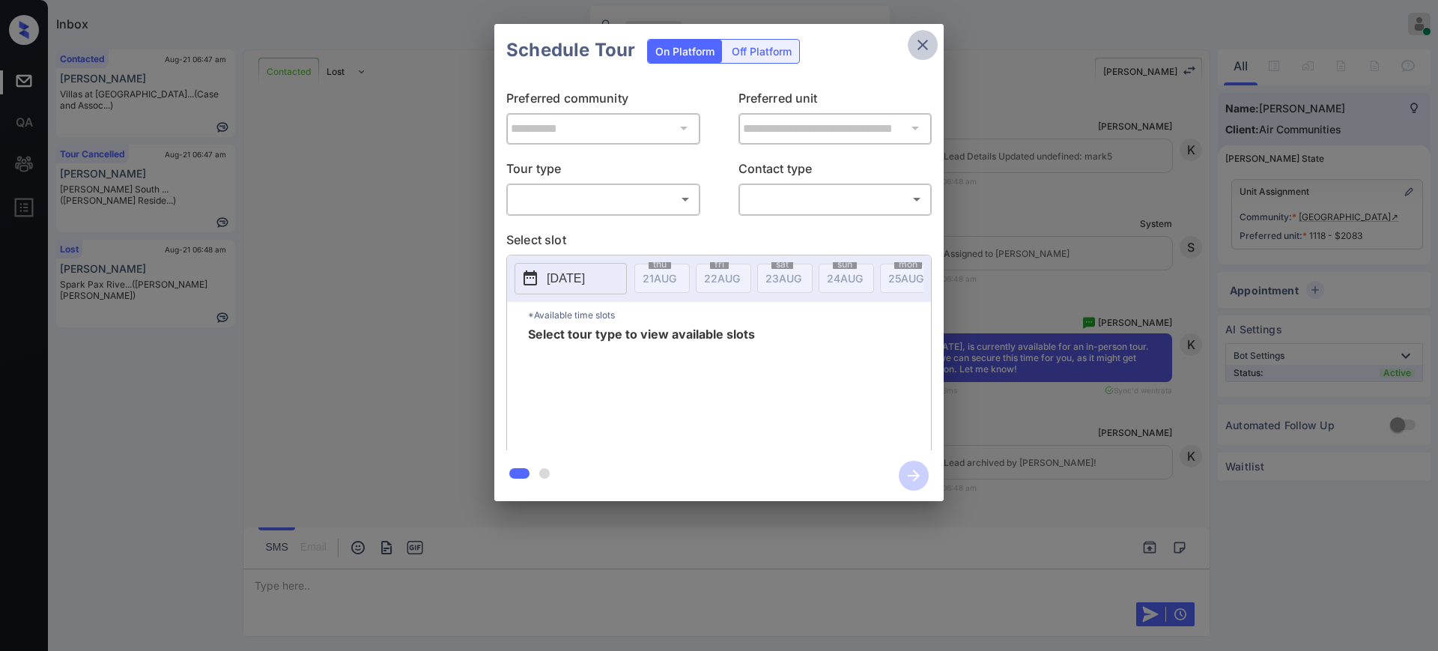
click at [923, 42] on icon "close" at bounding box center [923, 45] width 18 height 18
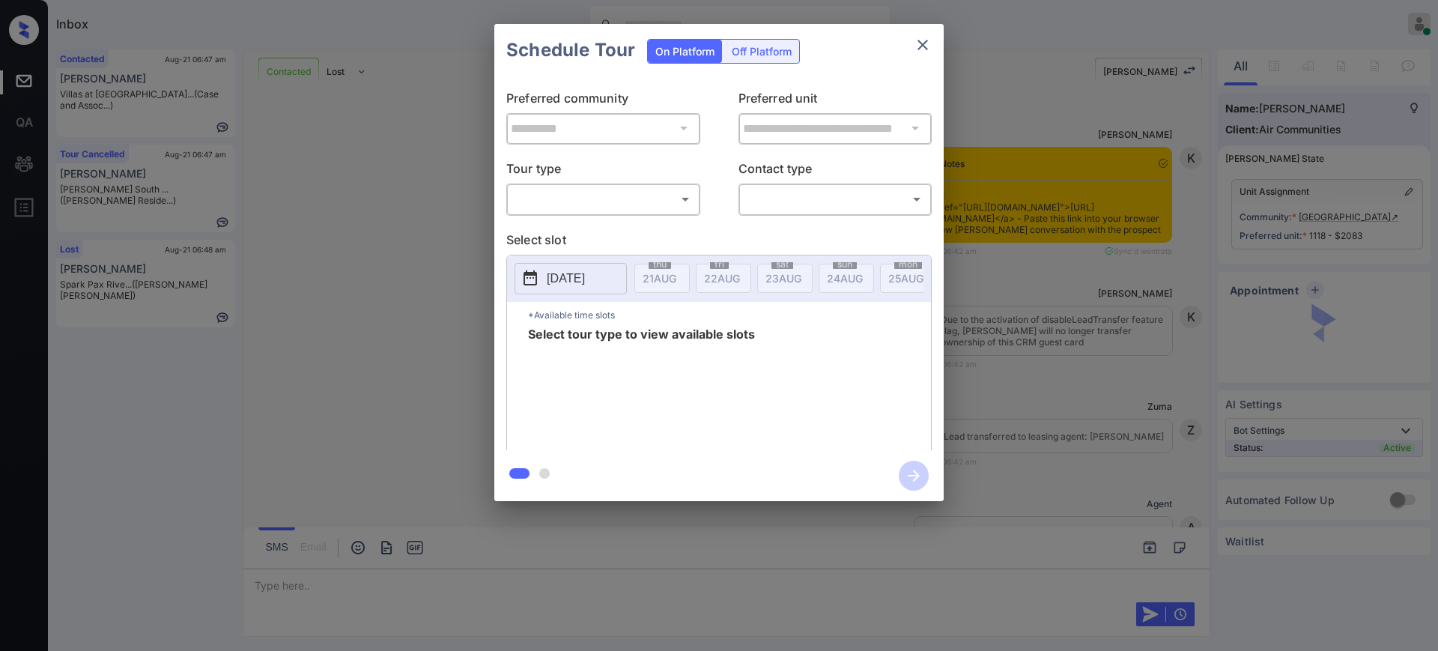
scroll to position [1479, 0]
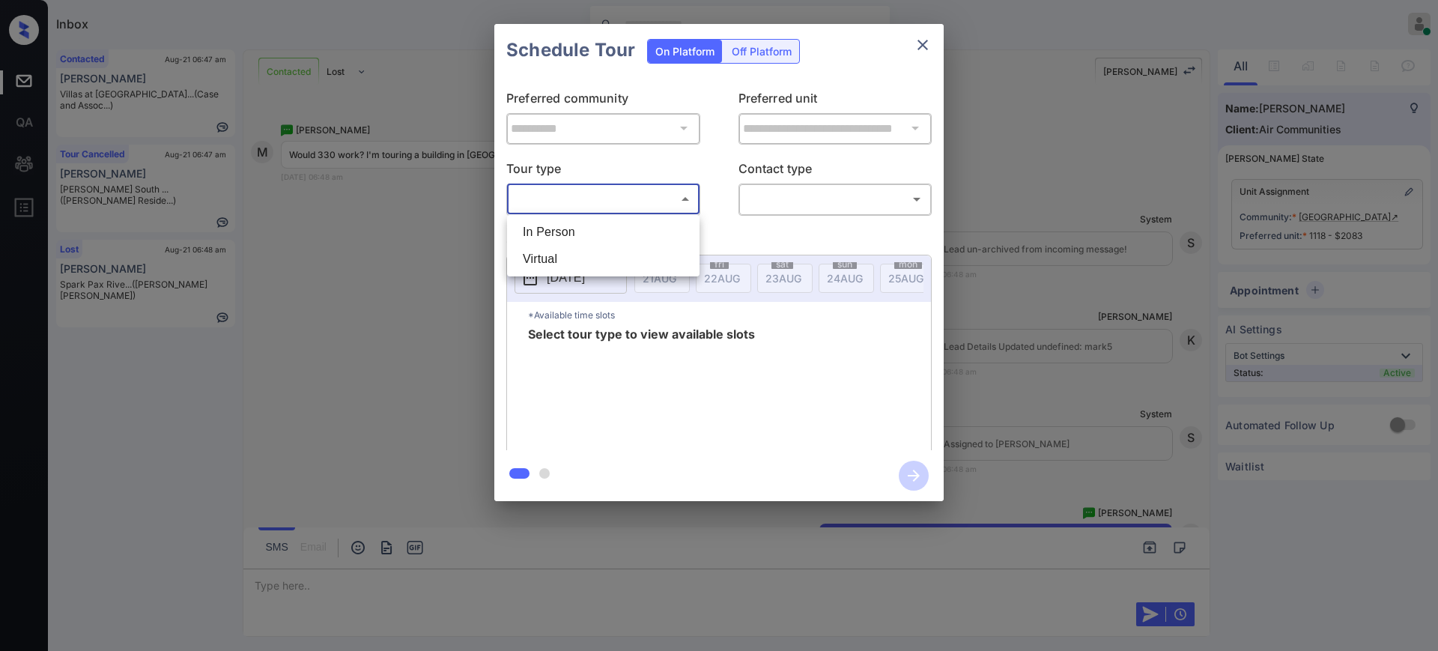
drag, startPoint x: 590, startPoint y: 192, endPoint x: 589, endPoint y: 204, distance: 12.0
click at [591, 192] on body "Inbox [PERSON_NAME] Online Set yourself offline Set yourself on break Profile S…" at bounding box center [719, 325] width 1438 height 651
click at [574, 230] on li "In Person" at bounding box center [603, 232] width 185 height 27
type input "********"
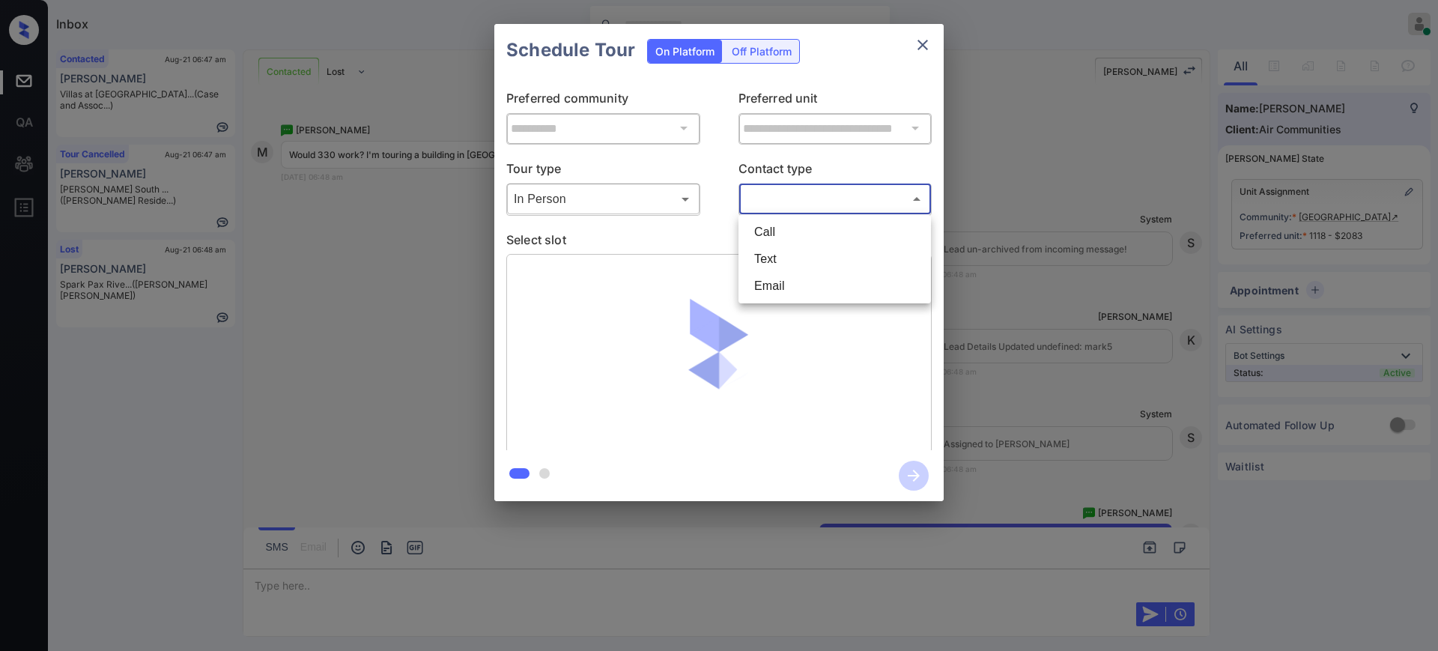
drag, startPoint x: 743, startPoint y: 199, endPoint x: 758, endPoint y: 204, distance: 15.9
click at [746, 196] on body "Inbox [PERSON_NAME] Online Set yourself offline Set yourself on break Profile S…" at bounding box center [719, 325] width 1438 height 651
click at [765, 255] on li "Text" at bounding box center [834, 259] width 185 height 27
type input "****"
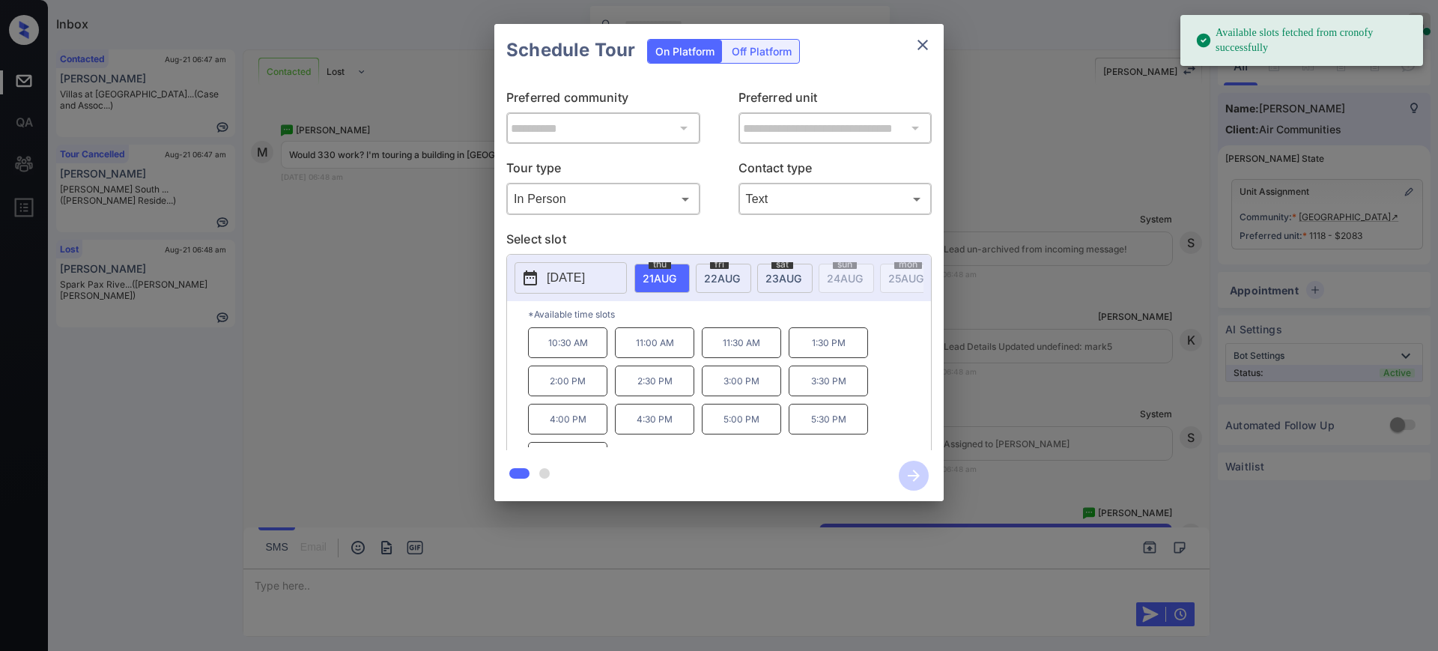
click at [676, 276] on span "[DATE]" at bounding box center [659, 278] width 34 height 13
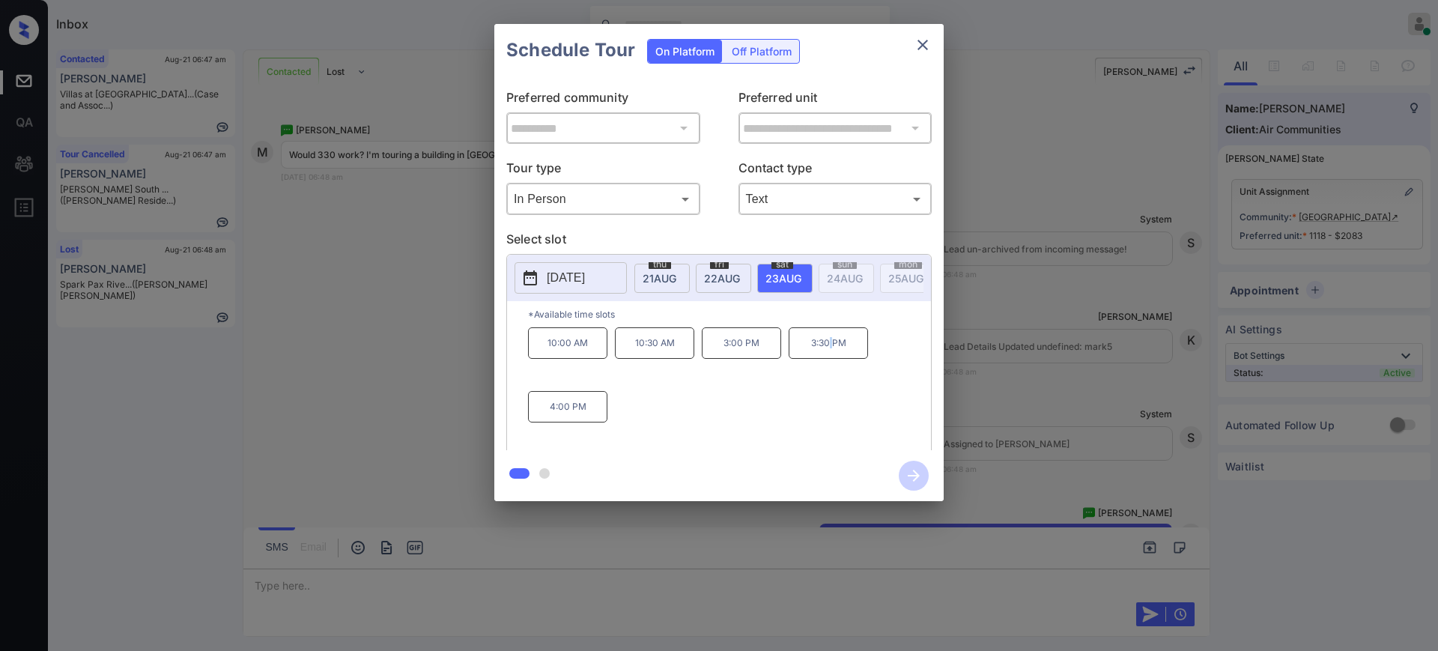
click at [831, 359] on p "3:30 PM" at bounding box center [827, 342] width 79 height 31
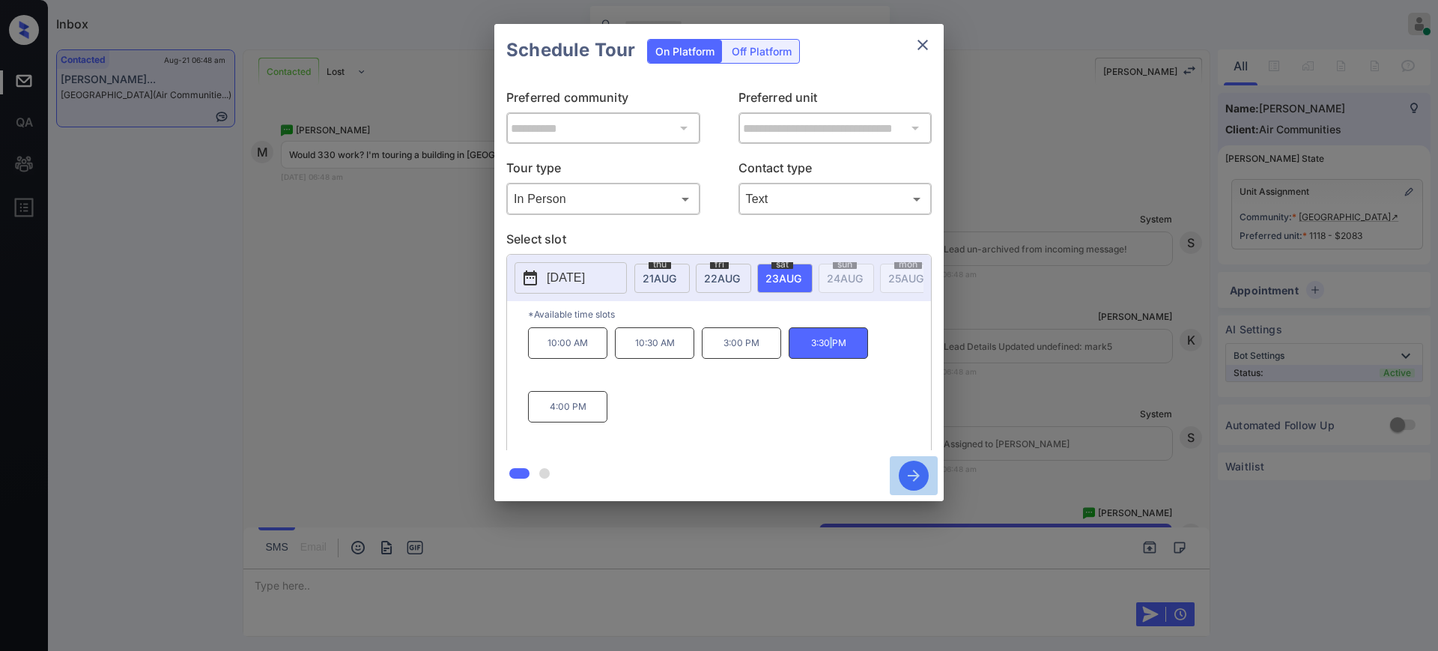
click at [917, 475] on icon "button" at bounding box center [914, 475] width 12 height 12
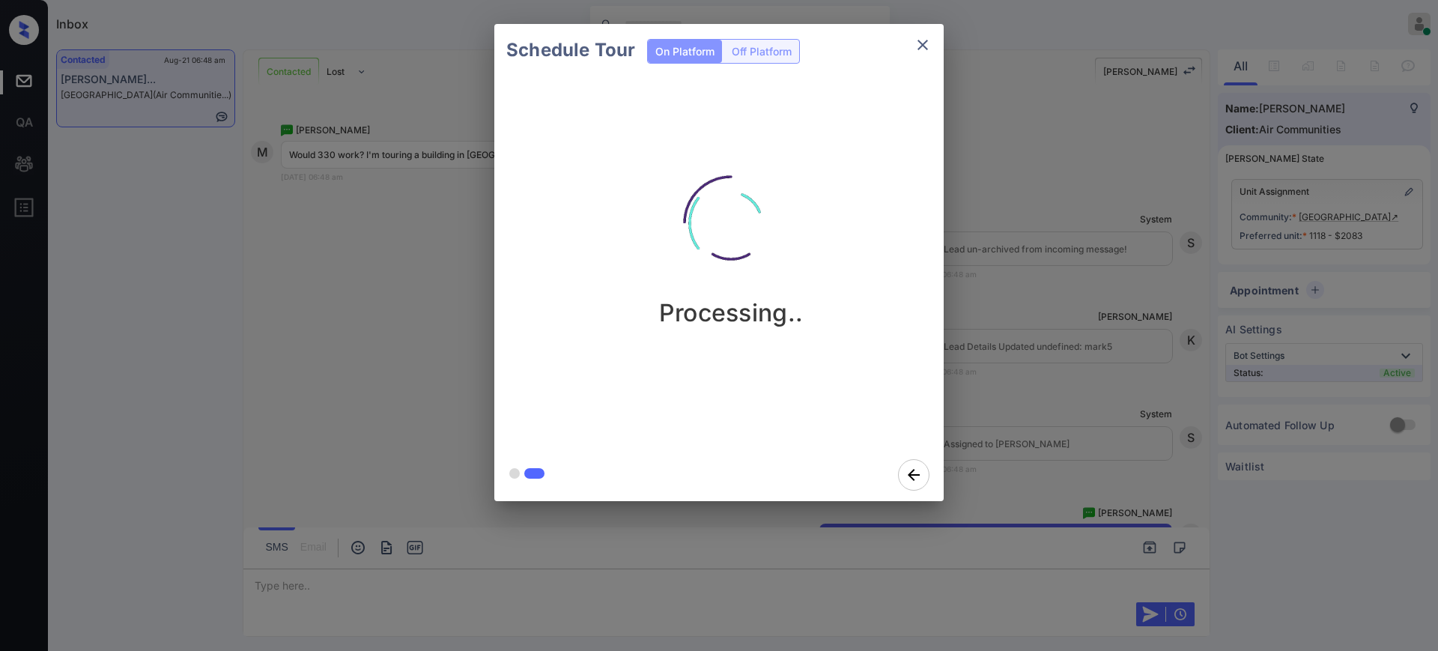
click at [1073, 418] on div "Schedule Tour On Platform Off Platform Processing.." at bounding box center [719, 262] width 1438 height 525
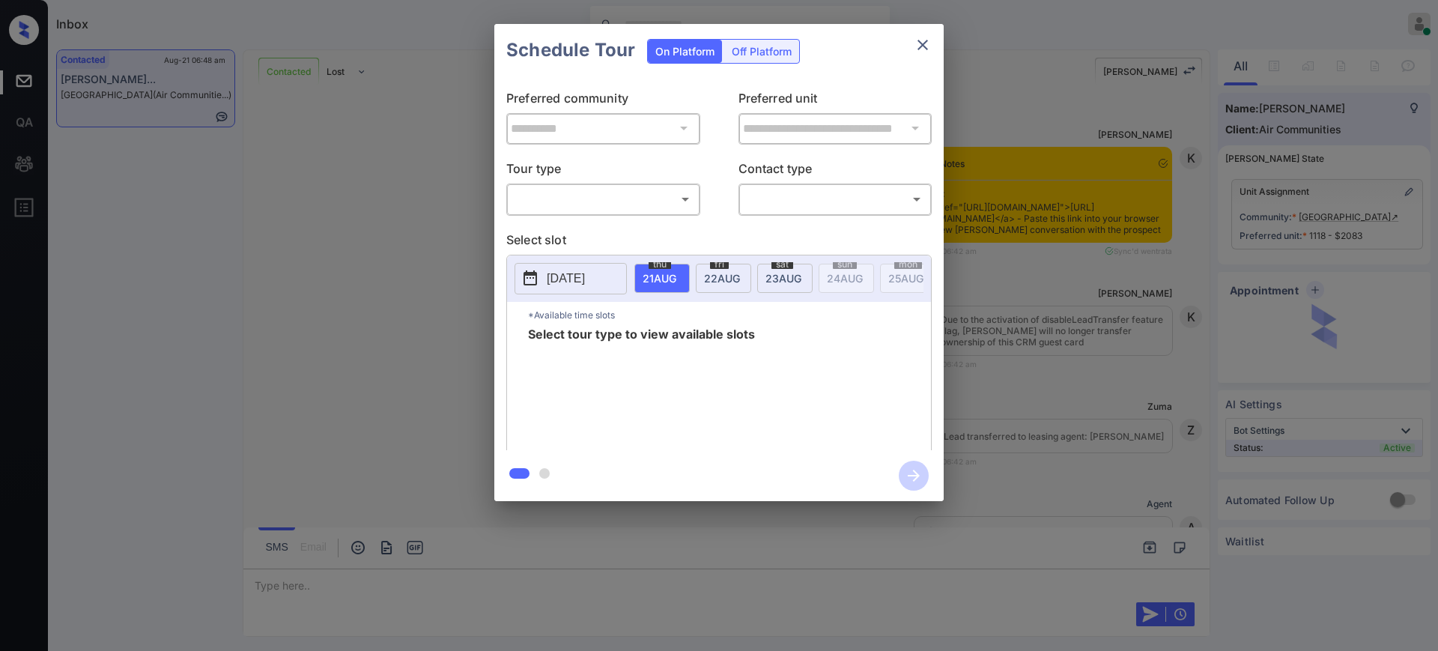
scroll to position [2338, 0]
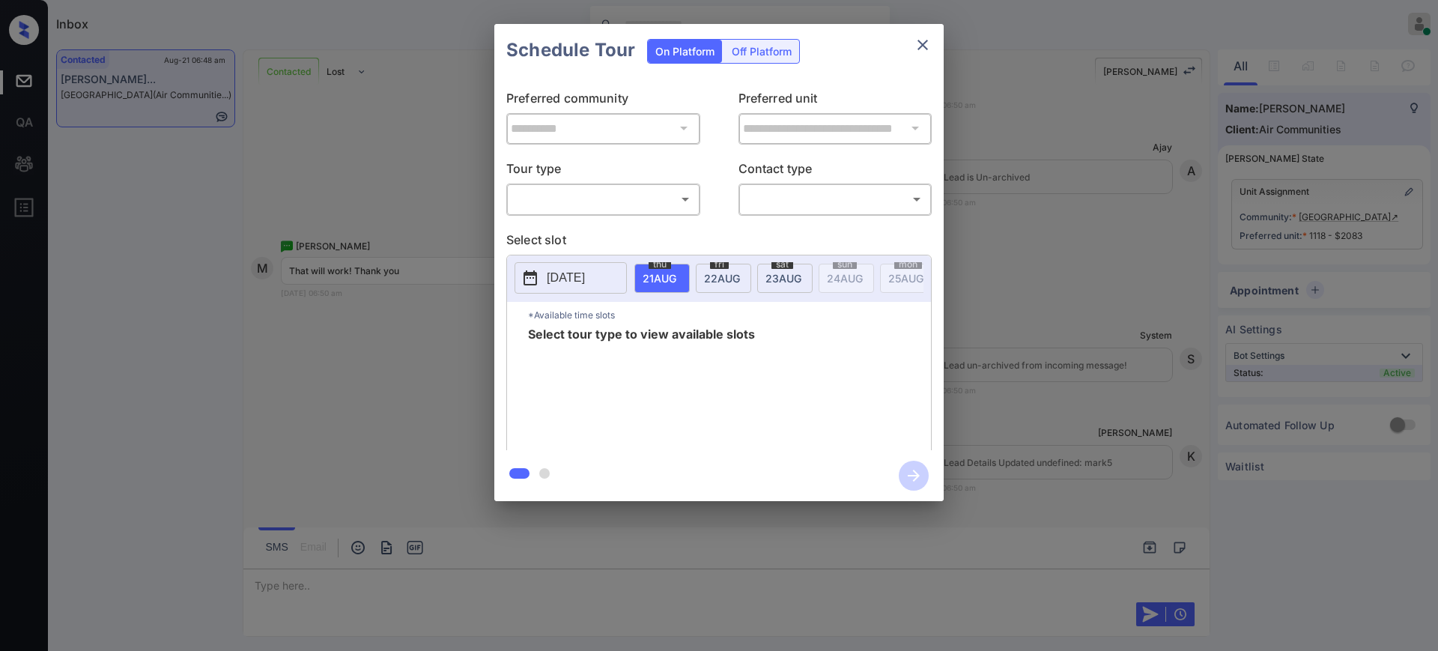
click at [595, 183] on div "​ ​" at bounding box center [603, 199] width 194 height 32
click at [580, 198] on body "Inbox [PERSON_NAME] Online Set yourself offline Set yourself on break Profile S…" at bounding box center [719, 325] width 1438 height 651
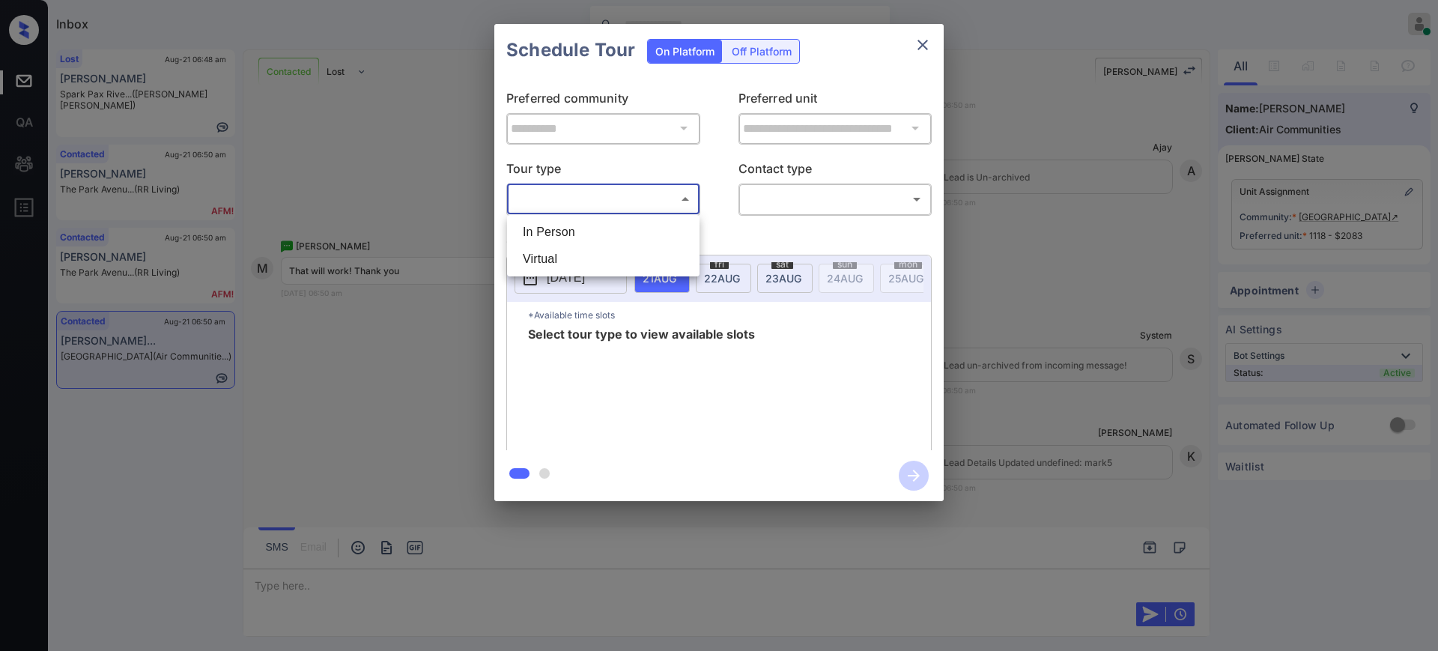
click at [570, 242] on li "In Person" at bounding box center [603, 232] width 185 height 27
type input "********"
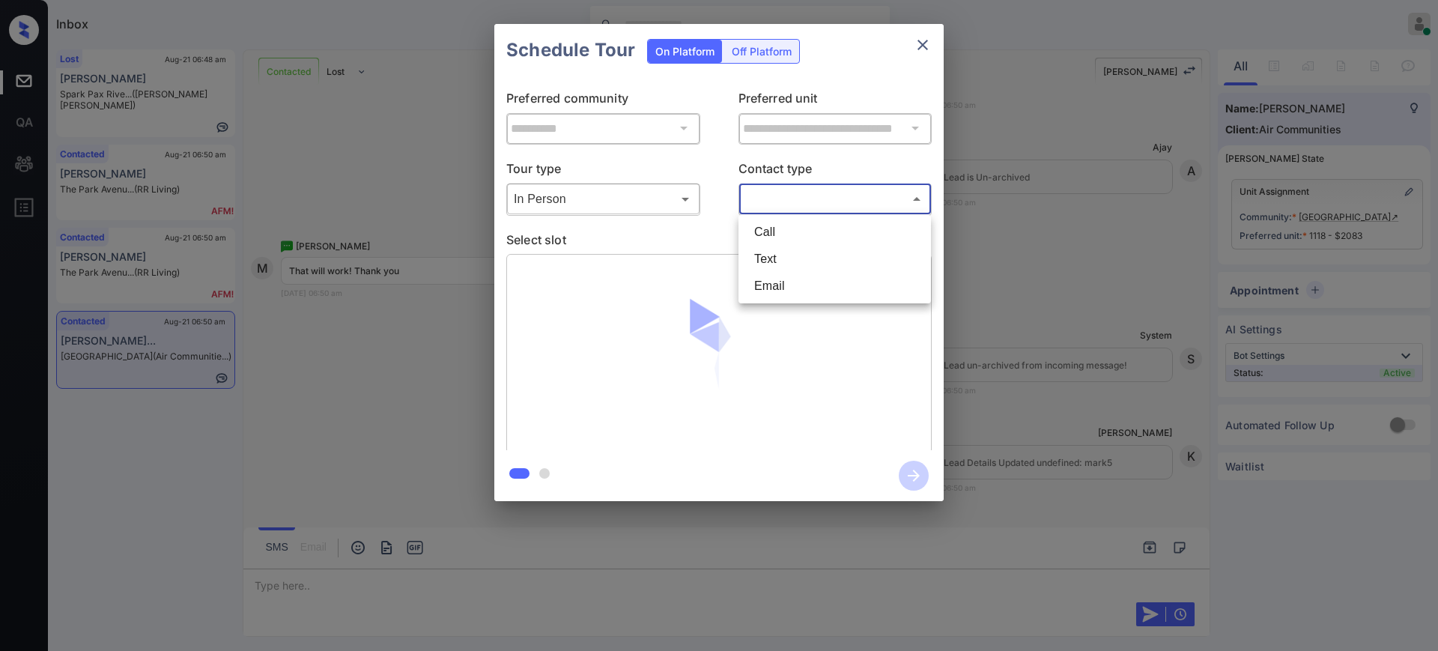
click at [776, 192] on body "Inbox [PERSON_NAME] Online Set yourself offline Set yourself on break Profile S…" at bounding box center [719, 325] width 1438 height 651
click at [777, 261] on li "Text" at bounding box center [834, 259] width 185 height 27
type input "****"
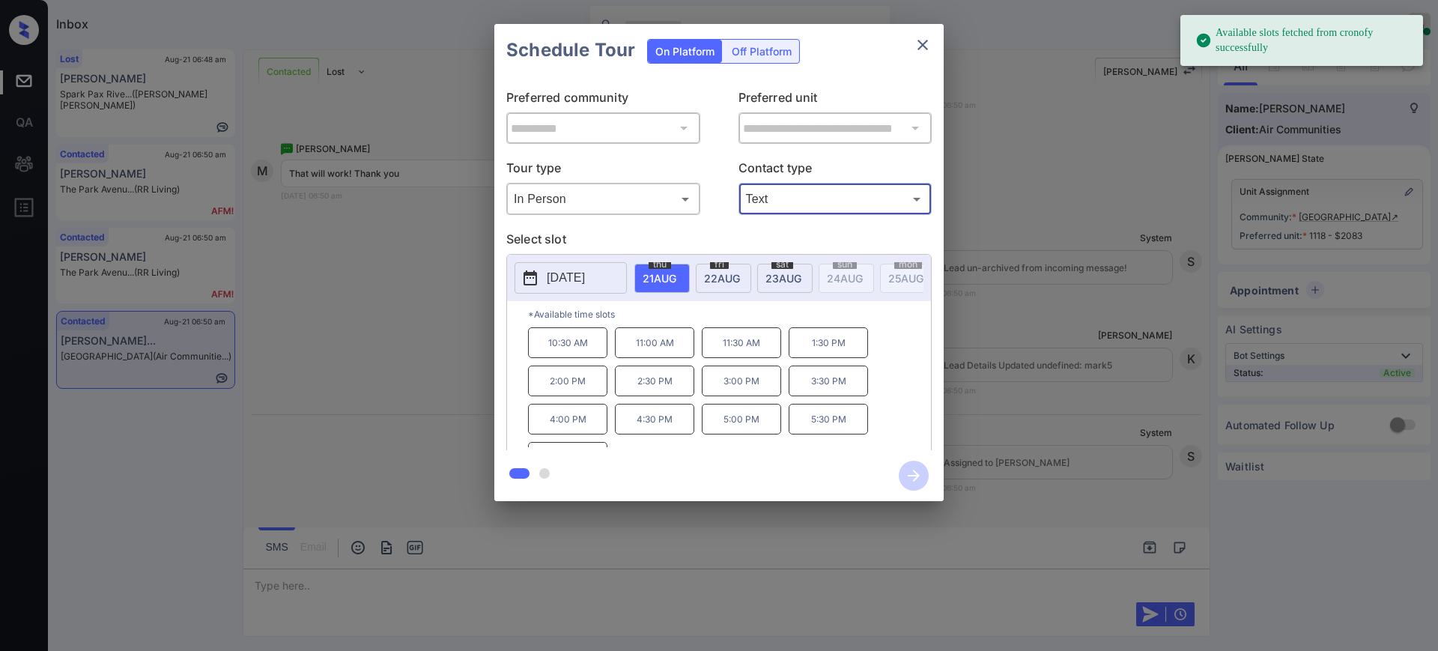
scroll to position [2437, 0]
click at [1003, 288] on div "**********" at bounding box center [719, 262] width 1438 height 525
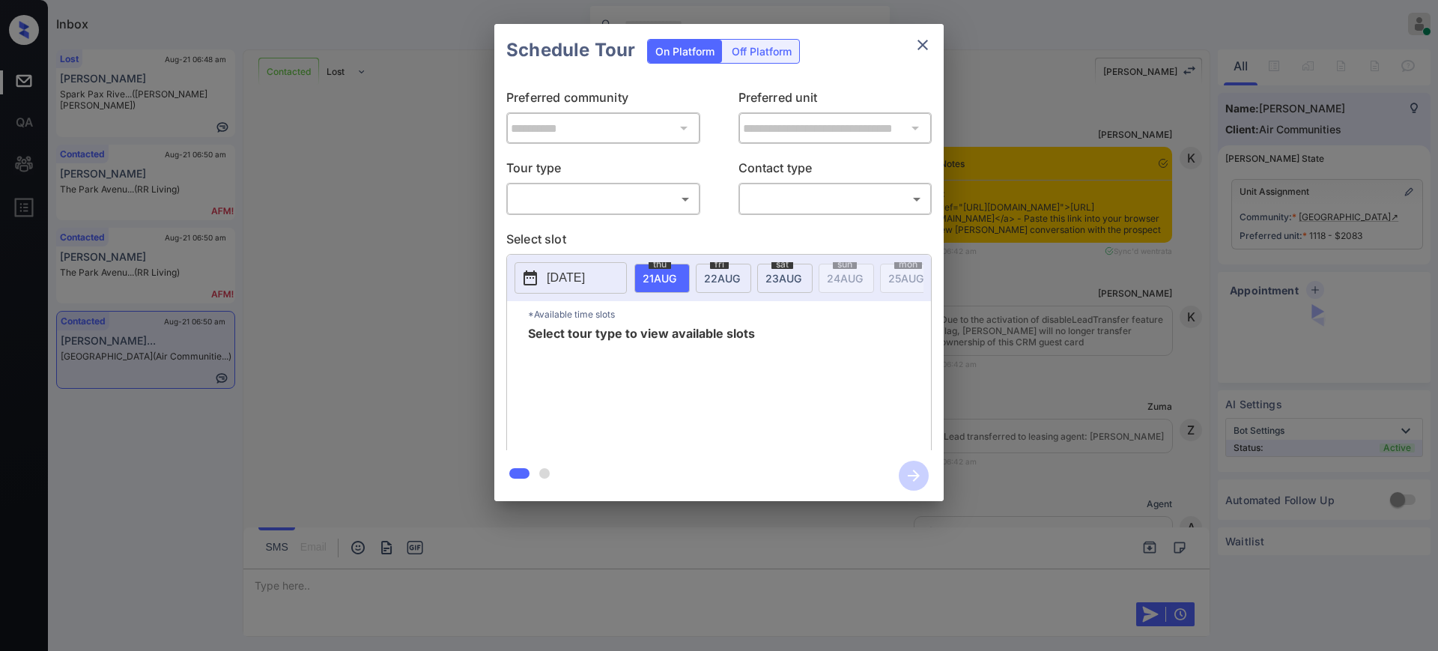
scroll to position [1969, 0]
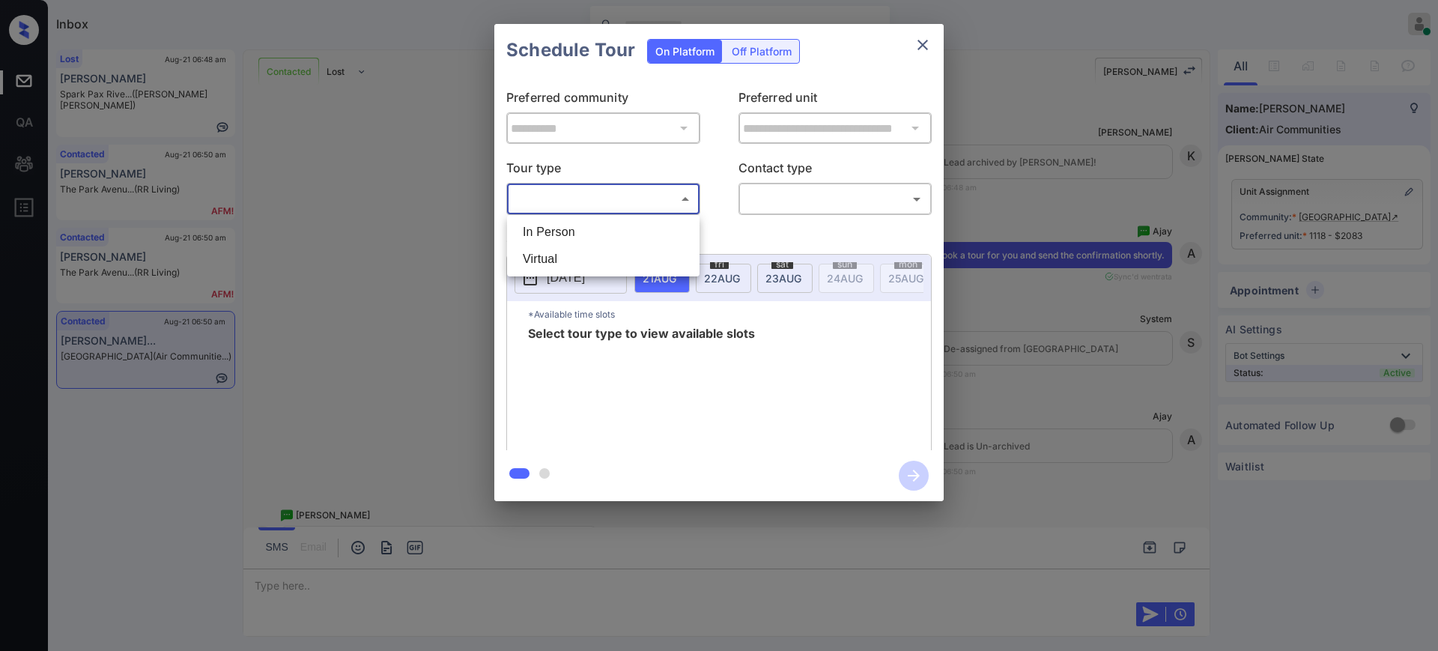
click at [601, 205] on body "Inbox Ajay Kumar Online Set yourself offline Set yourself on break Profile Swit…" at bounding box center [719, 325] width 1438 height 651
click at [582, 218] on ul "In Person Virtual" at bounding box center [603, 245] width 192 height 61
click at [582, 225] on li "In Person" at bounding box center [603, 232] width 185 height 27
type input "********"
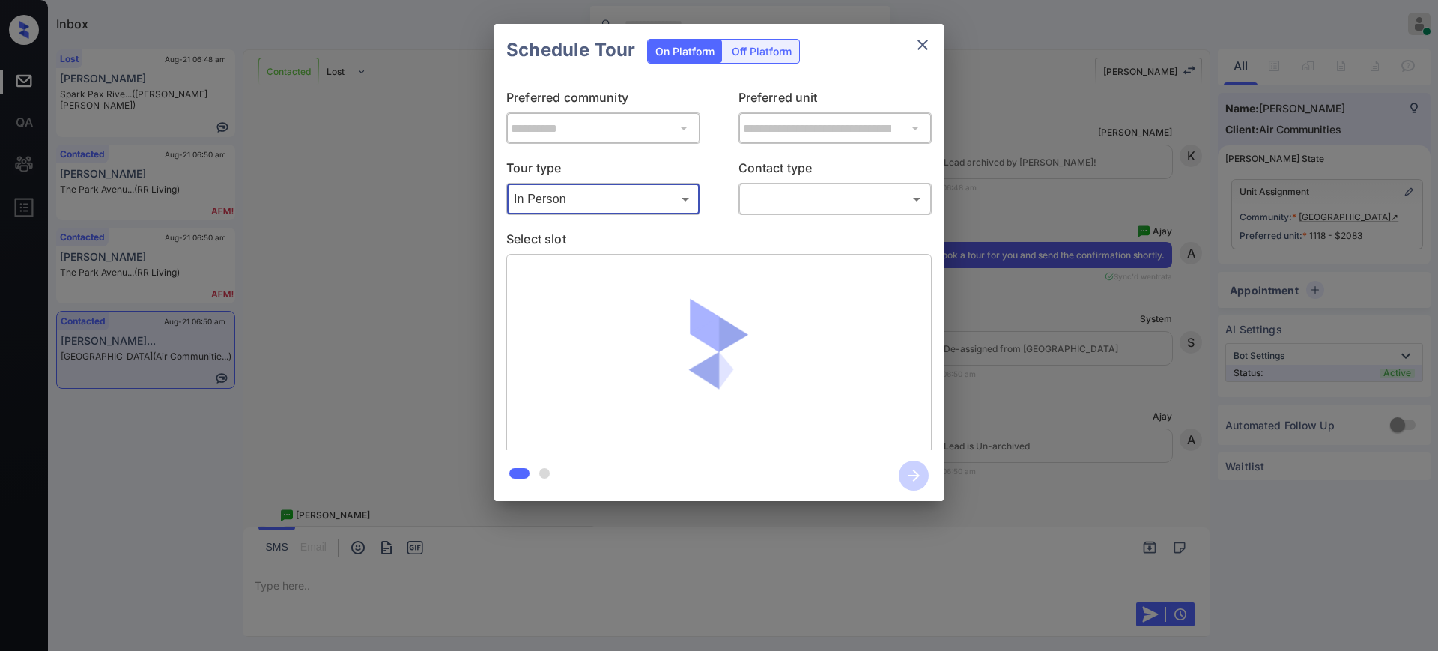
click at [812, 195] on body "Inbox Ajay Kumar Online Set yourself offline Set yourself on break Profile Swit…" at bounding box center [719, 325] width 1438 height 651
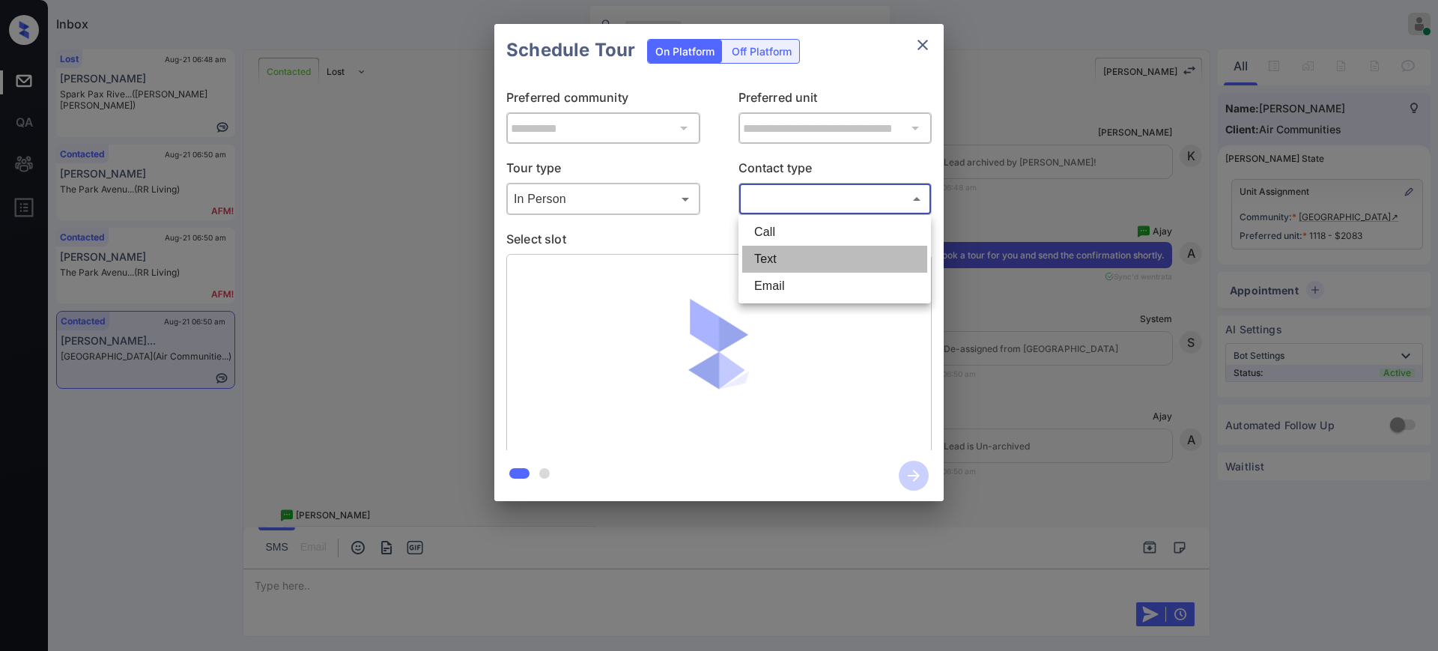
click at [784, 252] on li "Text" at bounding box center [834, 259] width 185 height 27
type input "****"
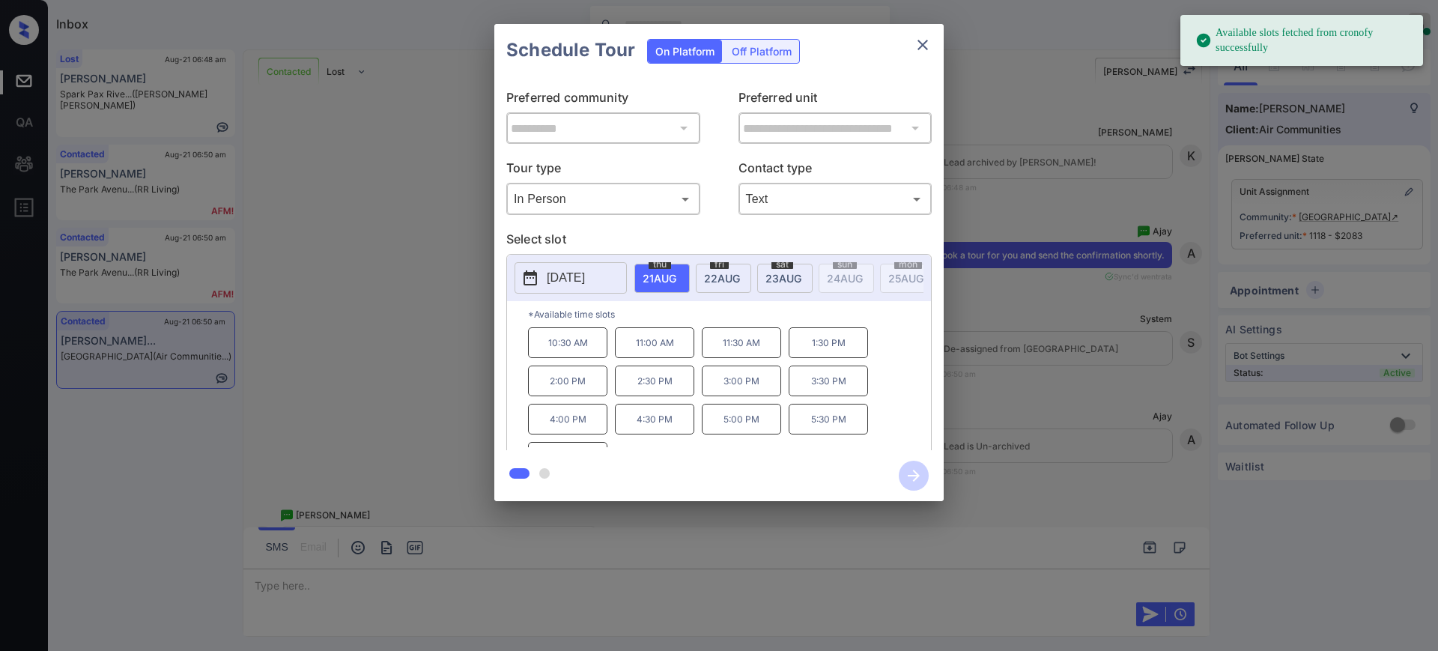
click at [779, 269] on div "sat 23 AUG" at bounding box center [784, 278] width 55 height 29
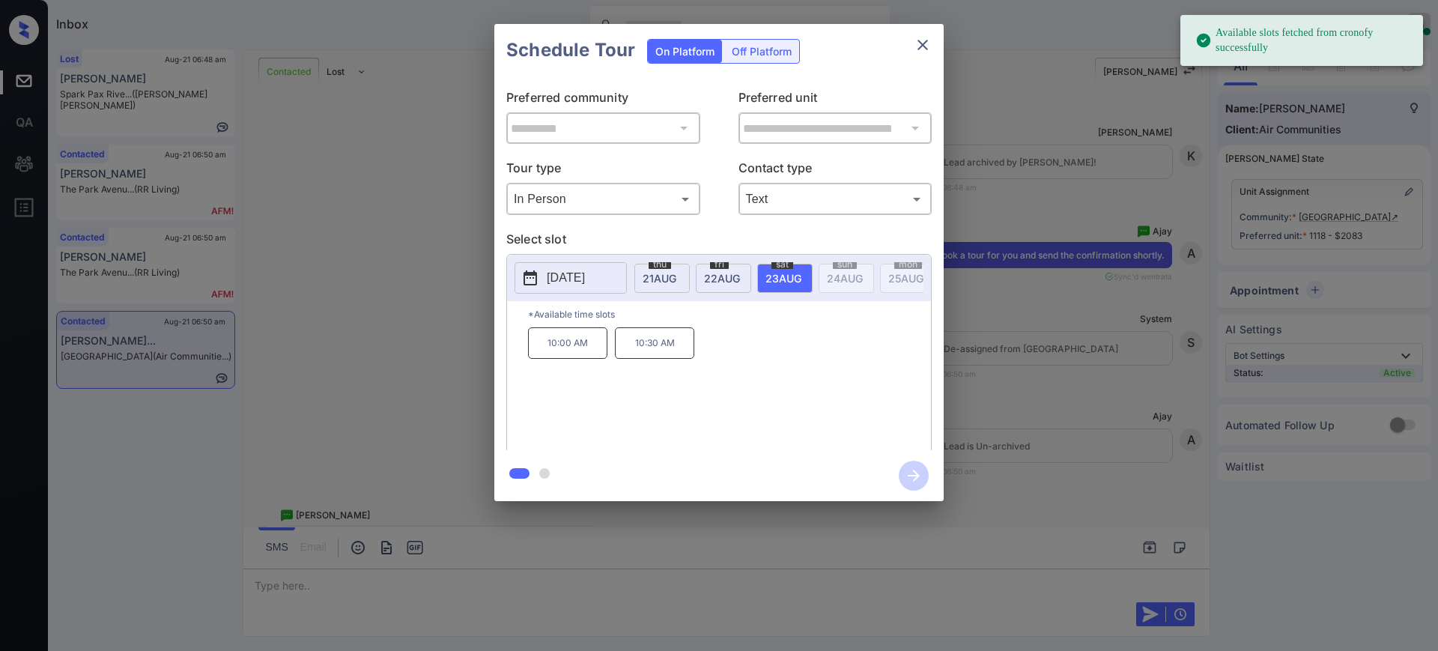
click at [1044, 357] on div "**********" at bounding box center [719, 262] width 1438 height 525
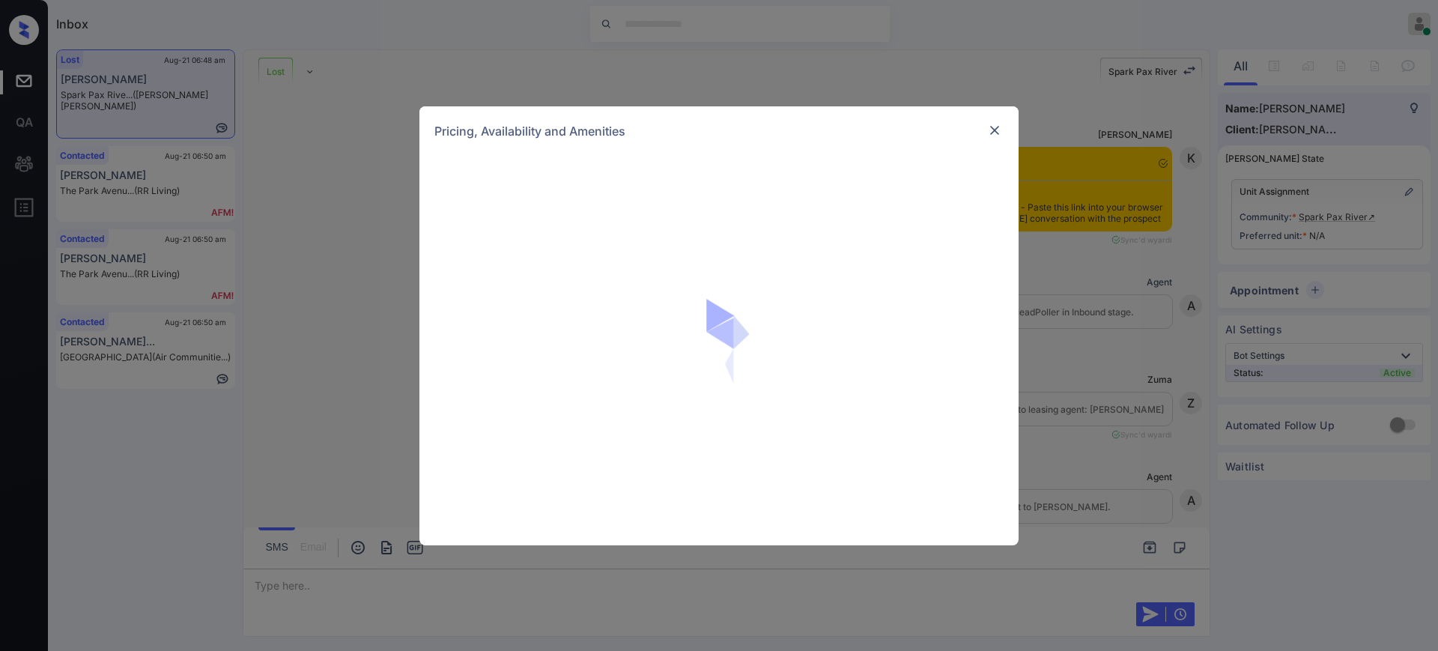
scroll to position [2364, 0]
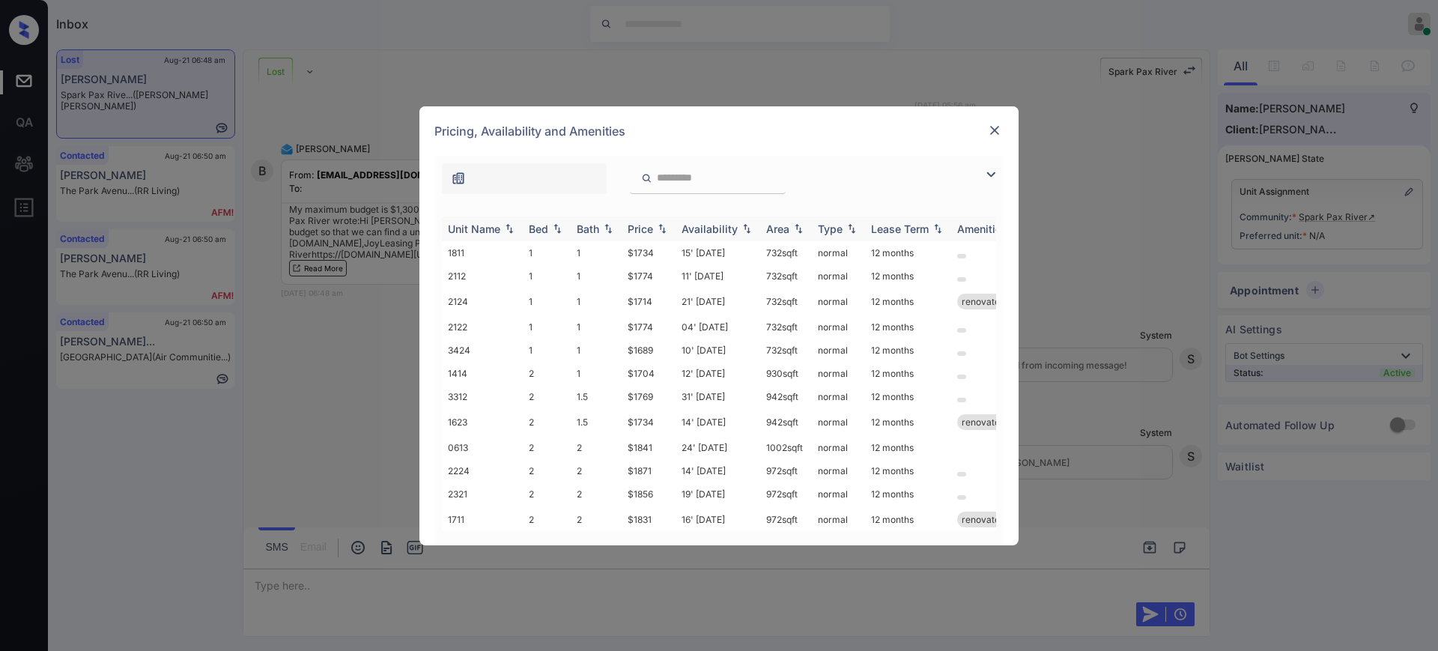
click at [535, 224] on div "Bed" at bounding box center [538, 228] width 19 height 13
click at [537, 227] on div "Bed" at bounding box center [538, 228] width 19 height 13
click at [992, 126] on img at bounding box center [994, 130] width 15 height 15
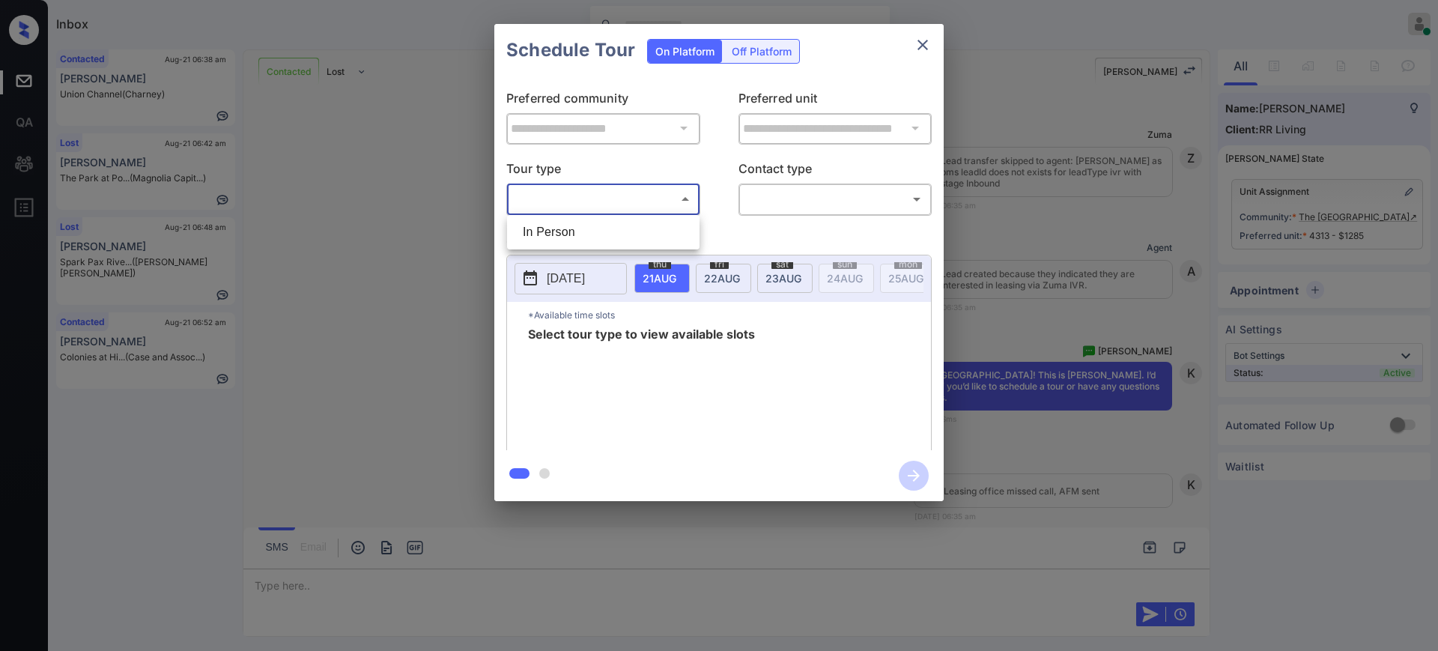
scroll to position [2786, 0]
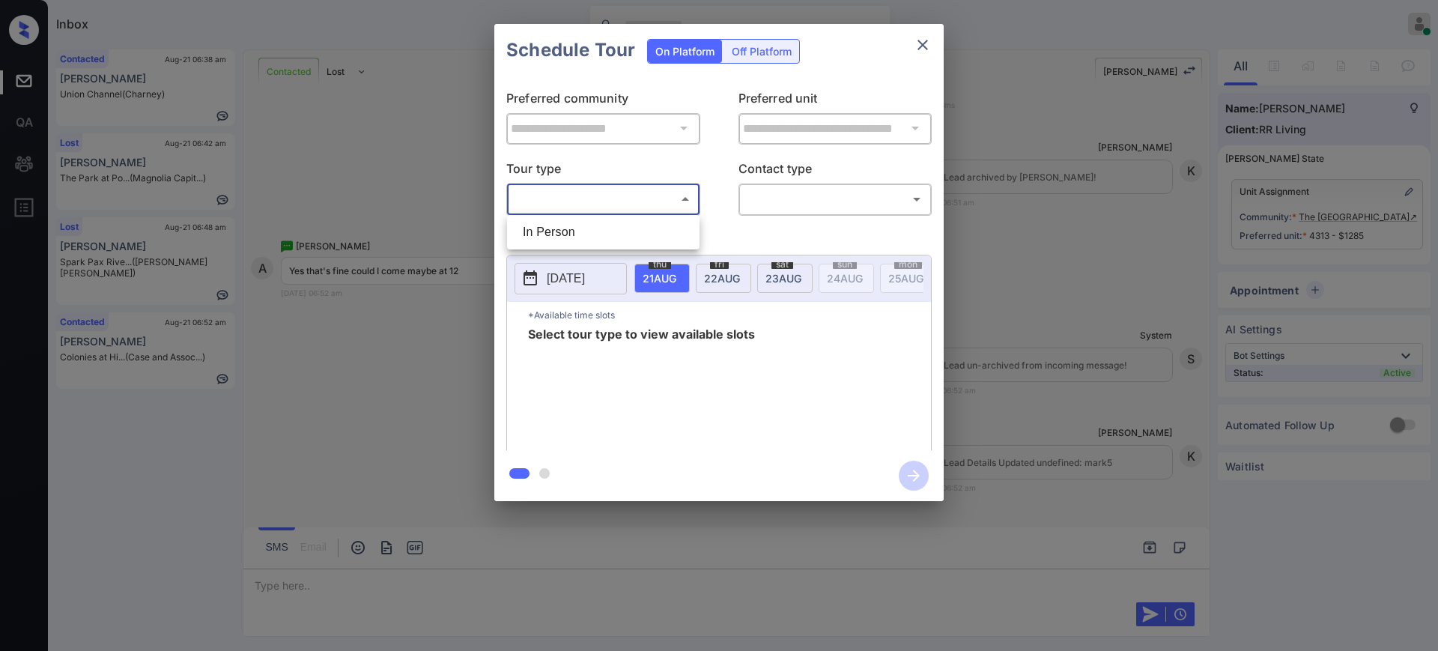
click at [615, 225] on li "In Person" at bounding box center [603, 232] width 185 height 27
type input "********"
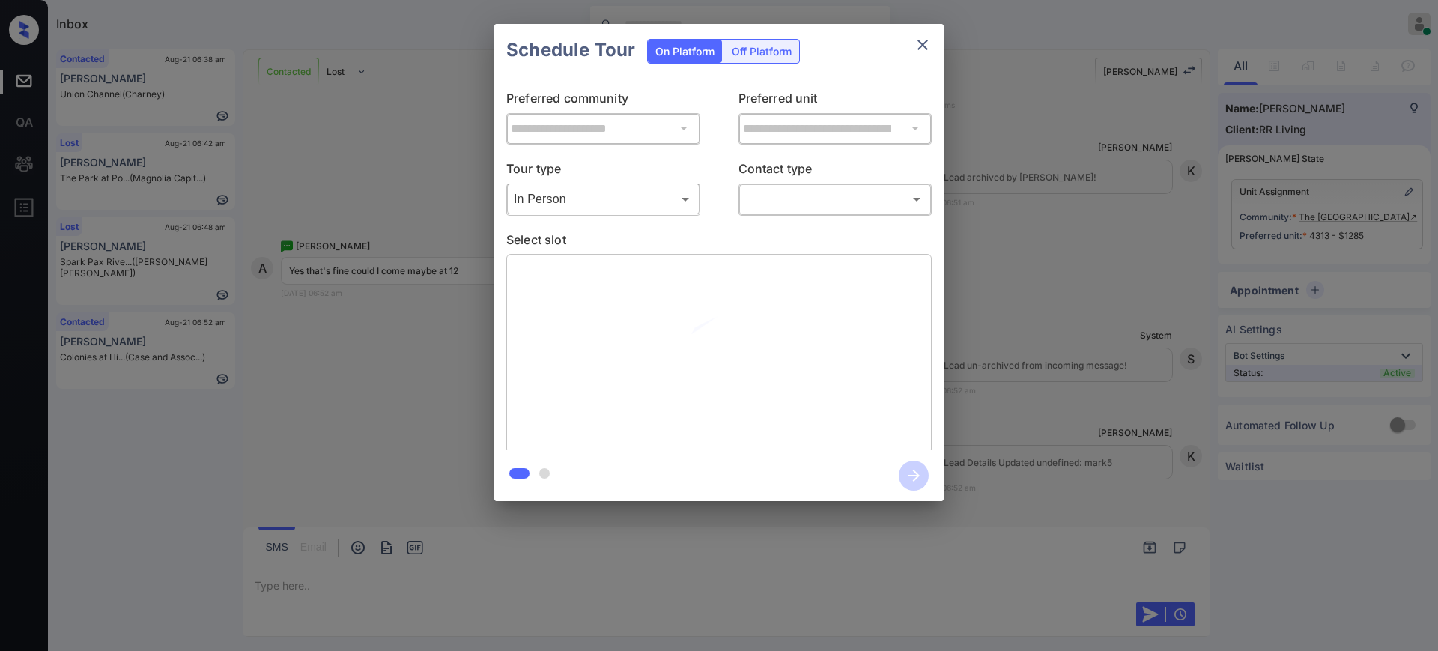
click at [784, 183] on div "​ ​" at bounding box center [835, 199] width 194 height 32
click at [781, 195] on body "Inbox Ajay Kumar Online Set yourself offline Set yourself on break Profile Swit…" at bounding box center [719, 325] width 1438 height 651
click at [757, 258] on li "Text" at bounding box center [834, 259] width 185 height 27
type input "****"
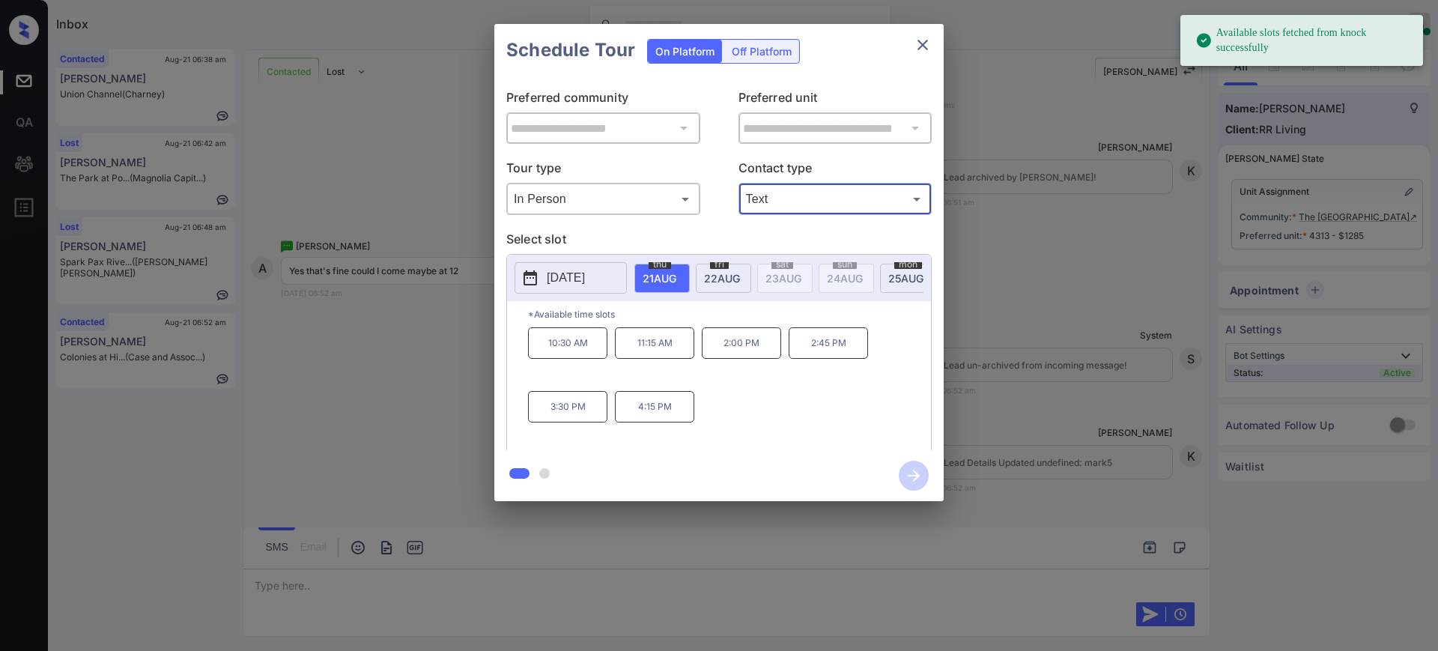
click at [674, 272] on span "21 AUG" at bounding box center [659, 278] width 34 height 13
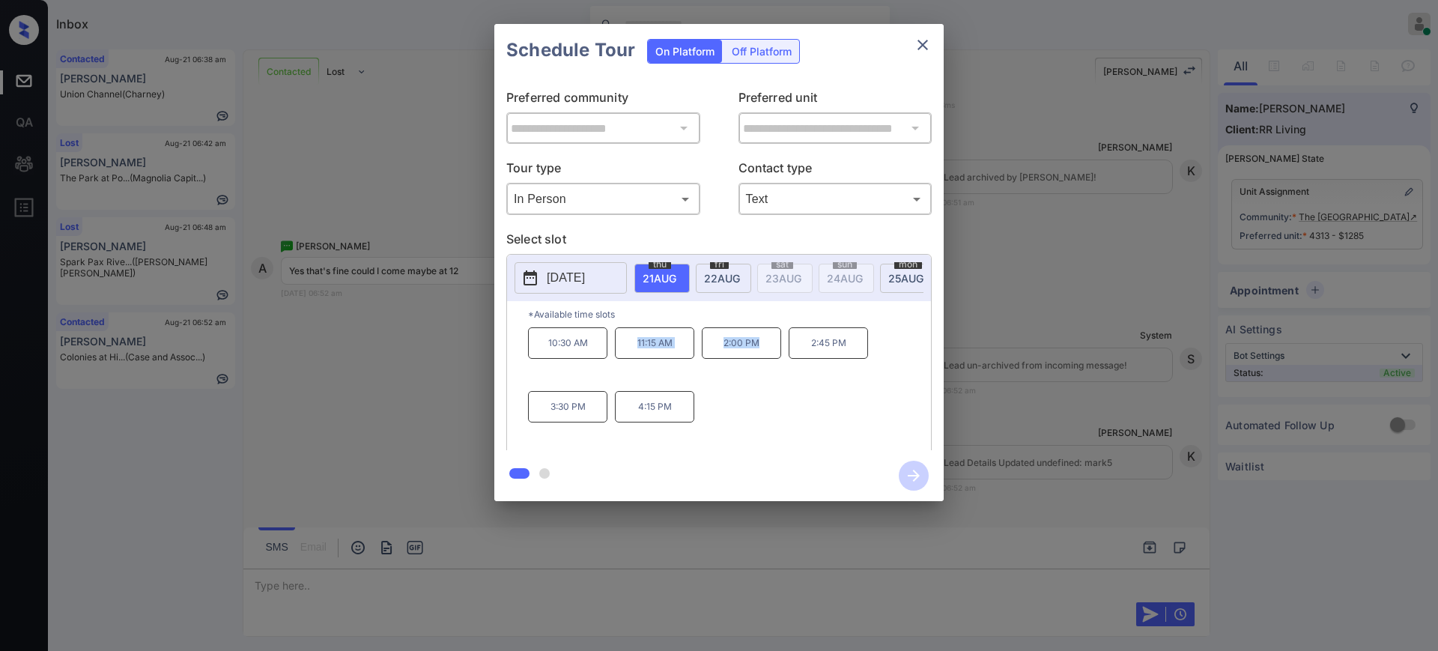
drag, startPoint x: 631, startPoint y: 355, endPoint x: 782, endPoint y: 356, distance: 150.5
click at [782, 356] on div "10:30 AM 11:15 AM 2:00 PM 2:45 PM 3:30 PM 4:15 PM" at bounding box center [729, 387] width 403 height 120
copy div "11:15 AM 2:00 PM"
click at [917, 43] on icon "close" at bounding box center [923, 45] width 18 height 18
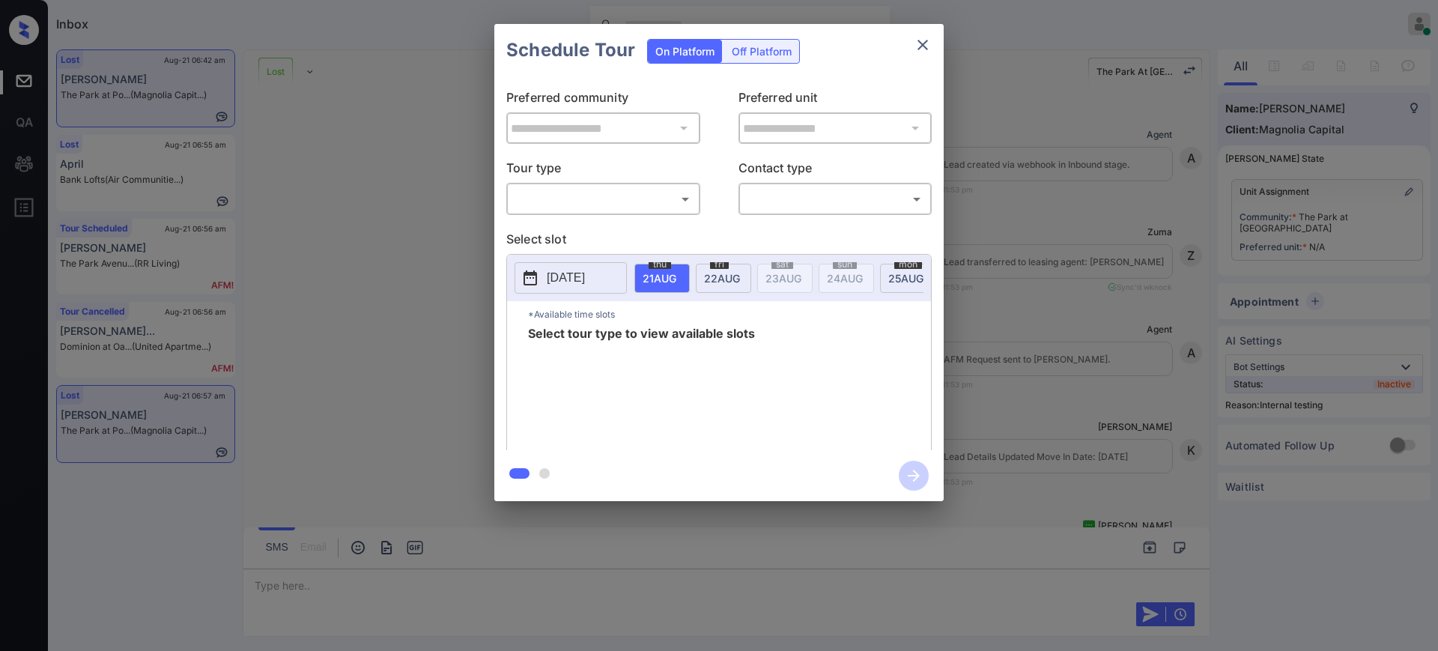
scroll to position [20675, 0]
click at [633, 205] on body "Inbox [PERSON_NAME] Online Set yourself offline Set yourself on break Profile S…" at bounding box center [719, 325] width 1438 height 651
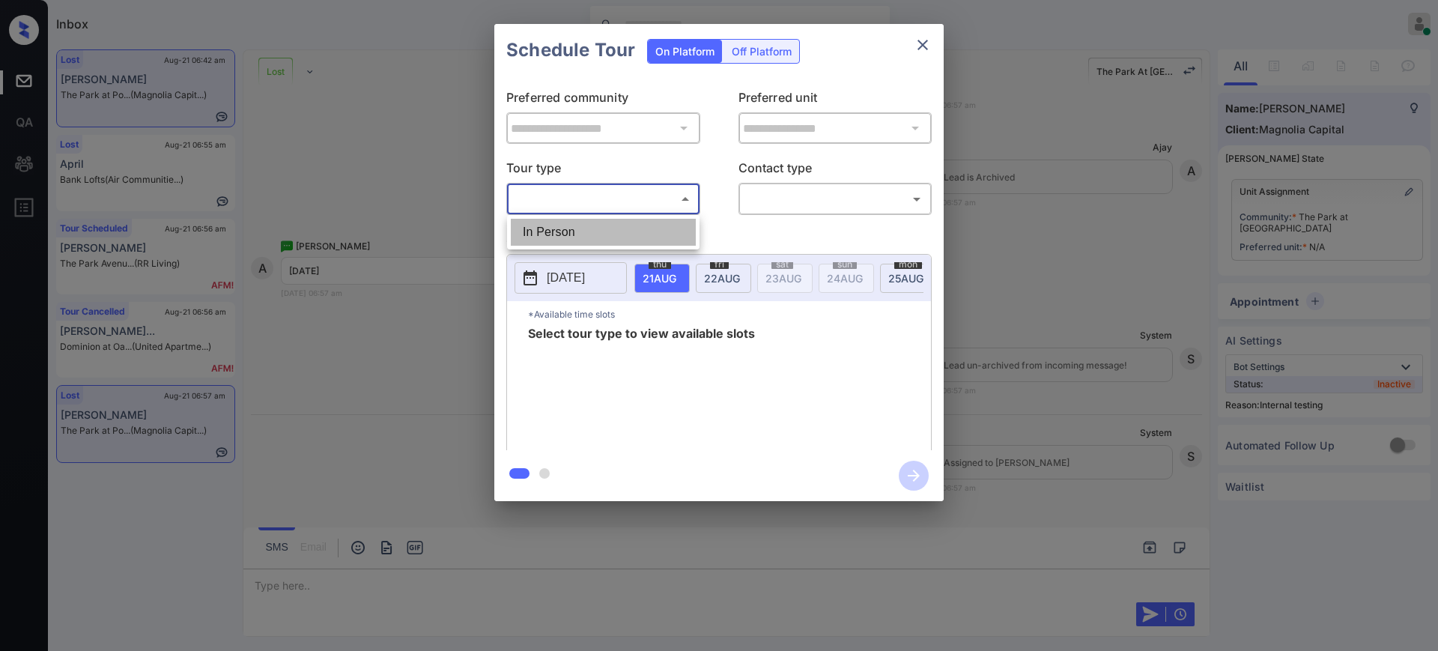
click at [599, 230] on li "In Person" at bounding box center [603, 232] width 185 height 27
type input "********"
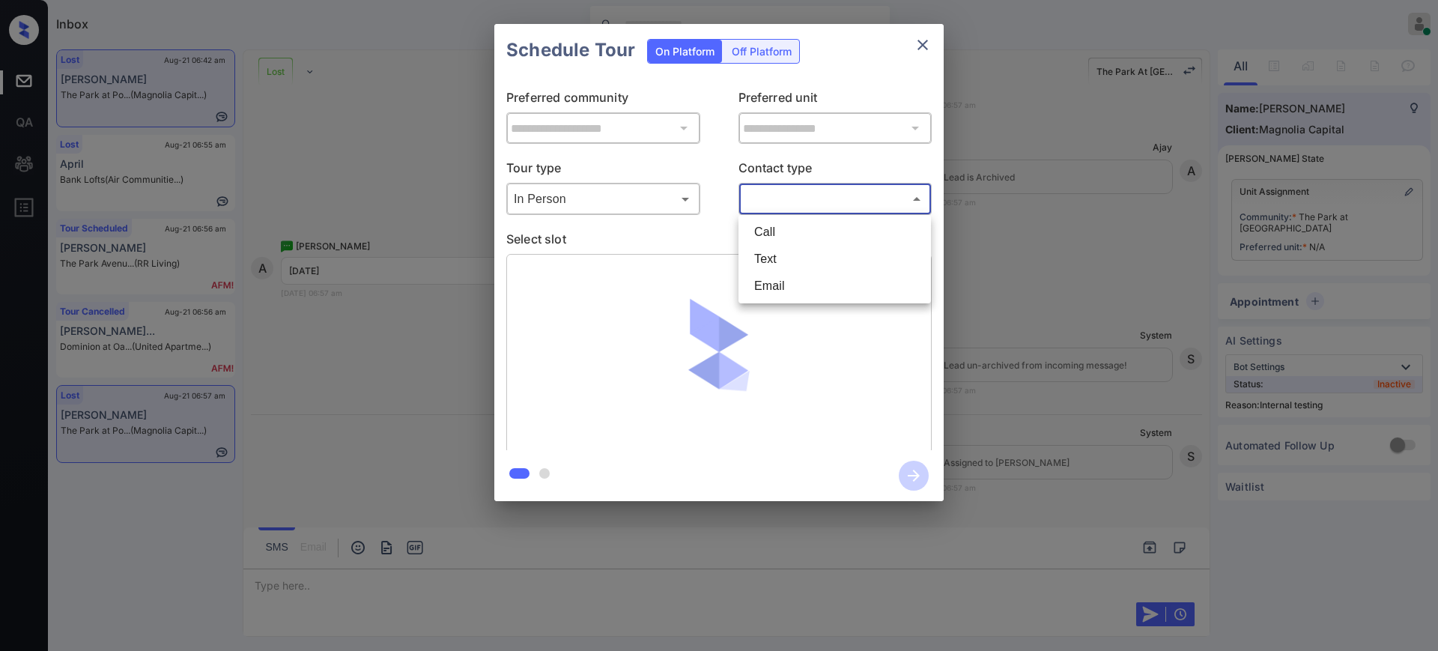
click at [787, 204] on body "Inbox [PERSON_NAME] Online Set yourself offline Set yourself on break Profile S…" at bounding box center [719, 325] width 1438 height 651
click at [777, 255] on li "Text" at bounding box center [834, 259] width 185 height 27
type input "****"
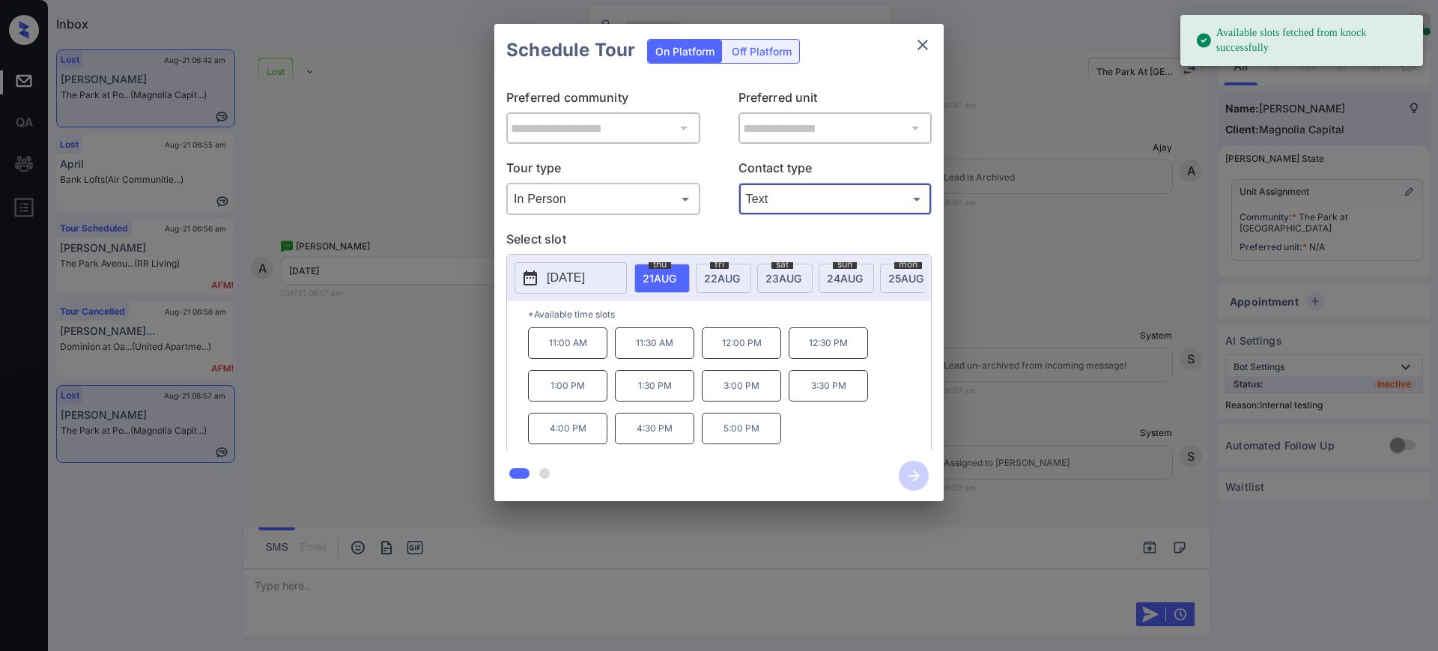
click at [649, 272] on span "[DATE]" at bounding box center [659, 278] width 34 height 13
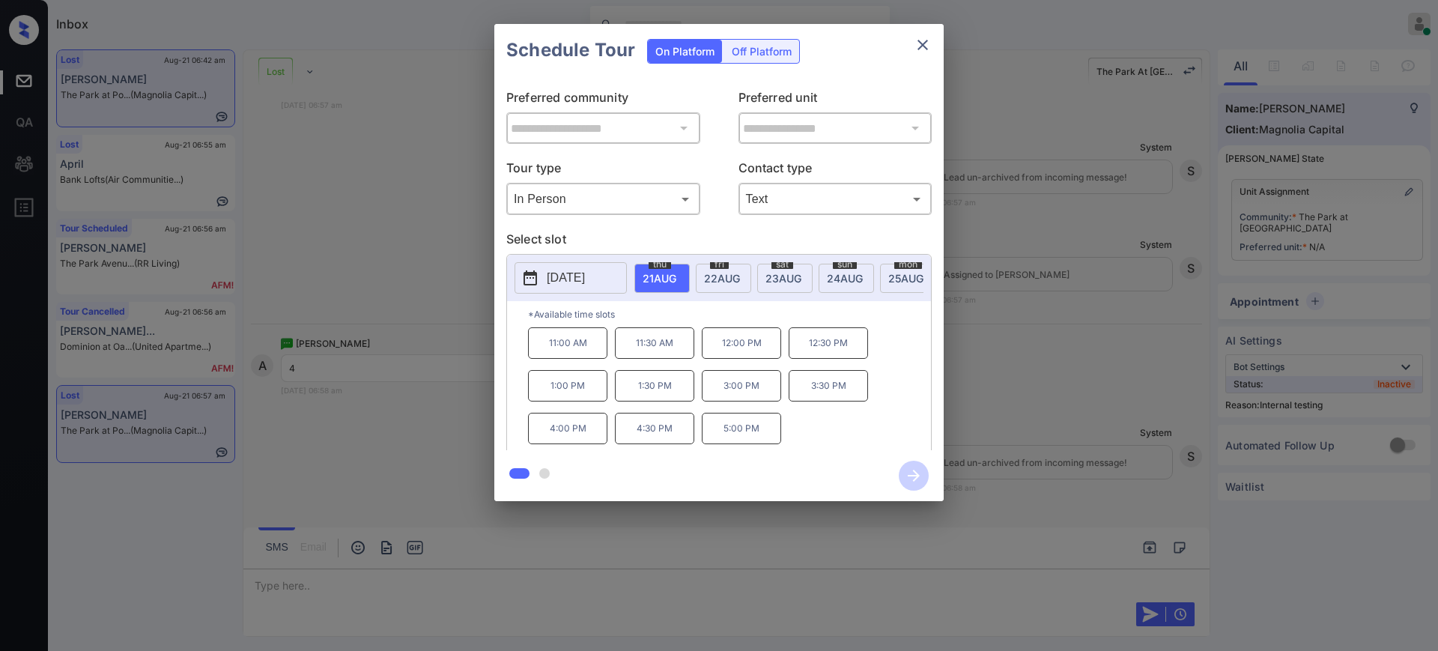
scroll to position [20865, 0]
click at [1020, 320] on div "**********" at bounding box center [719, 262] width 1438 height 525
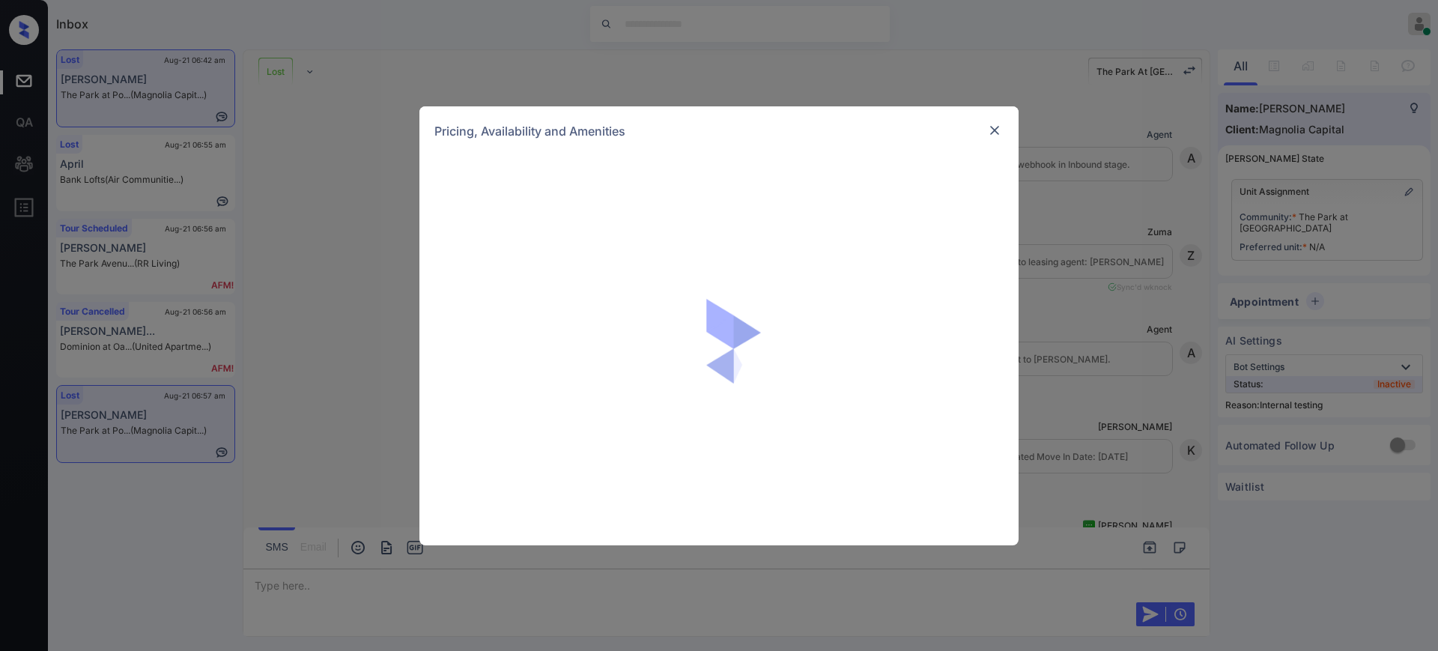
scroll to position [20966, 0]
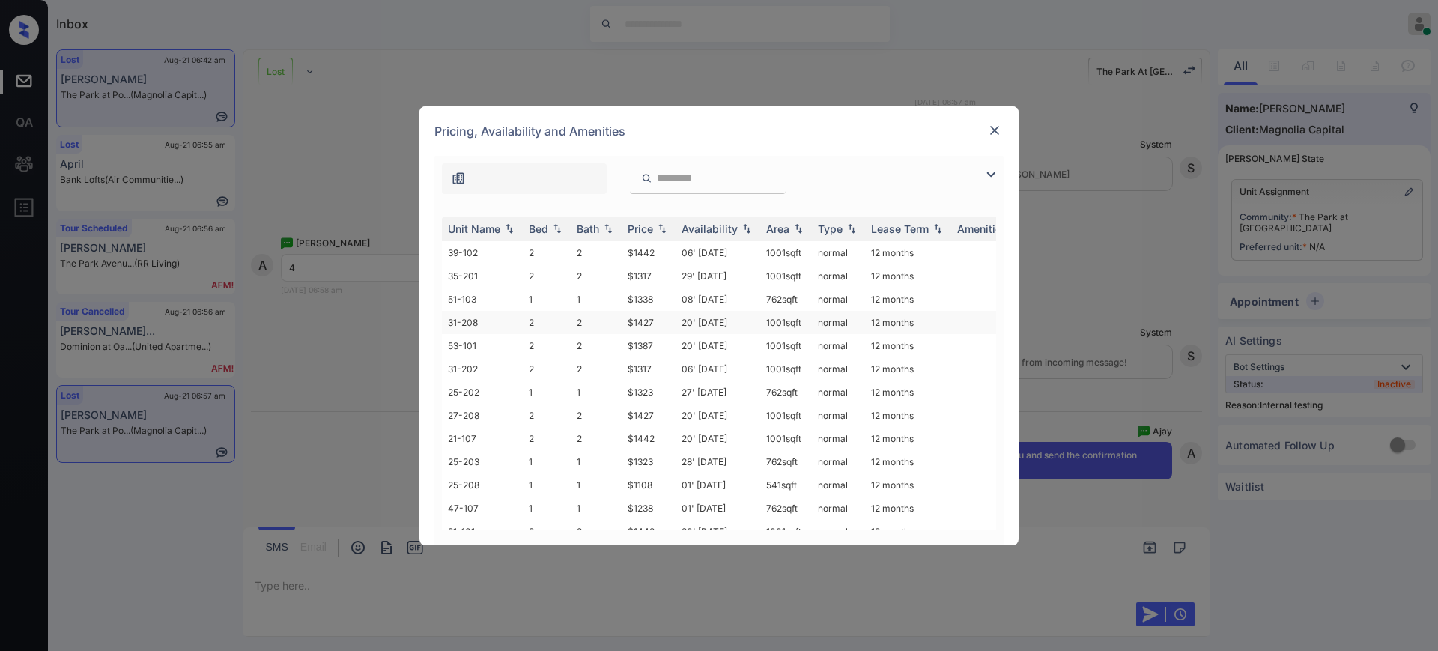
click at [639, 331] on td "$1427" at bounding box center [649, 322] width 54 height 23
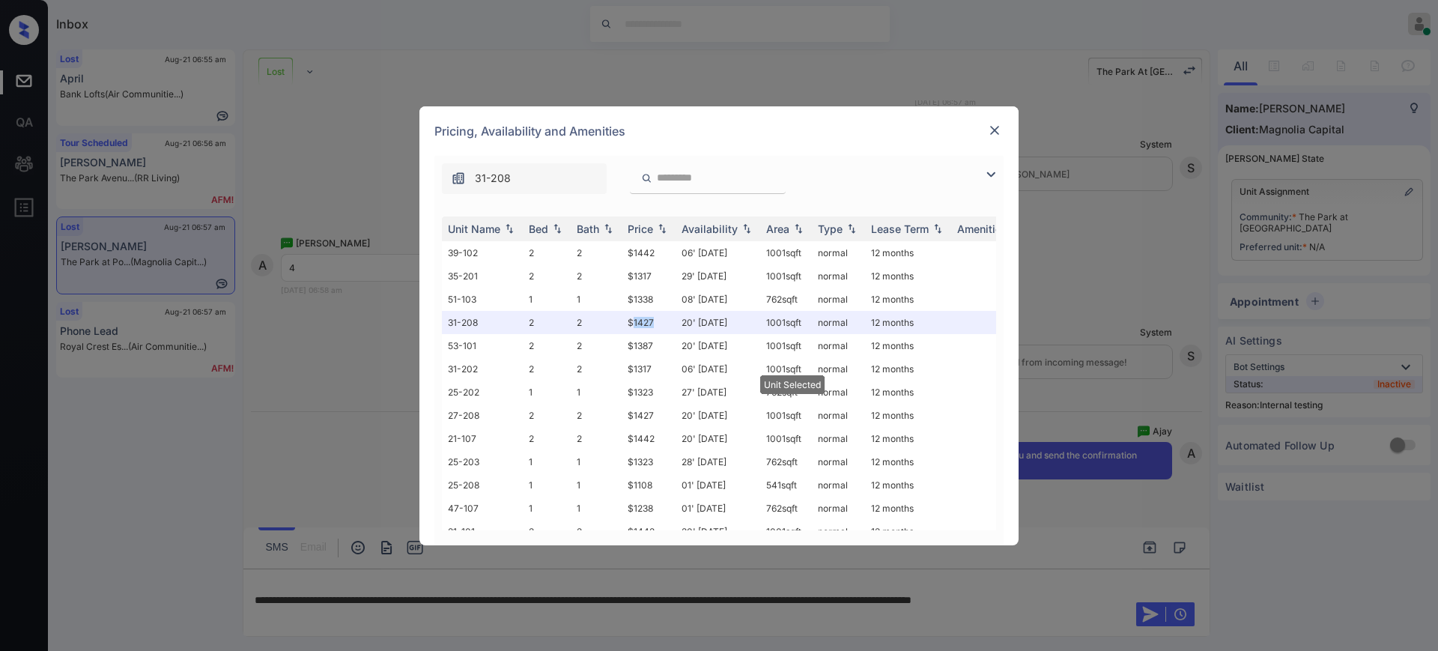
click at [999, 125] on img at bounding box center [994, 130] width 15 height 15
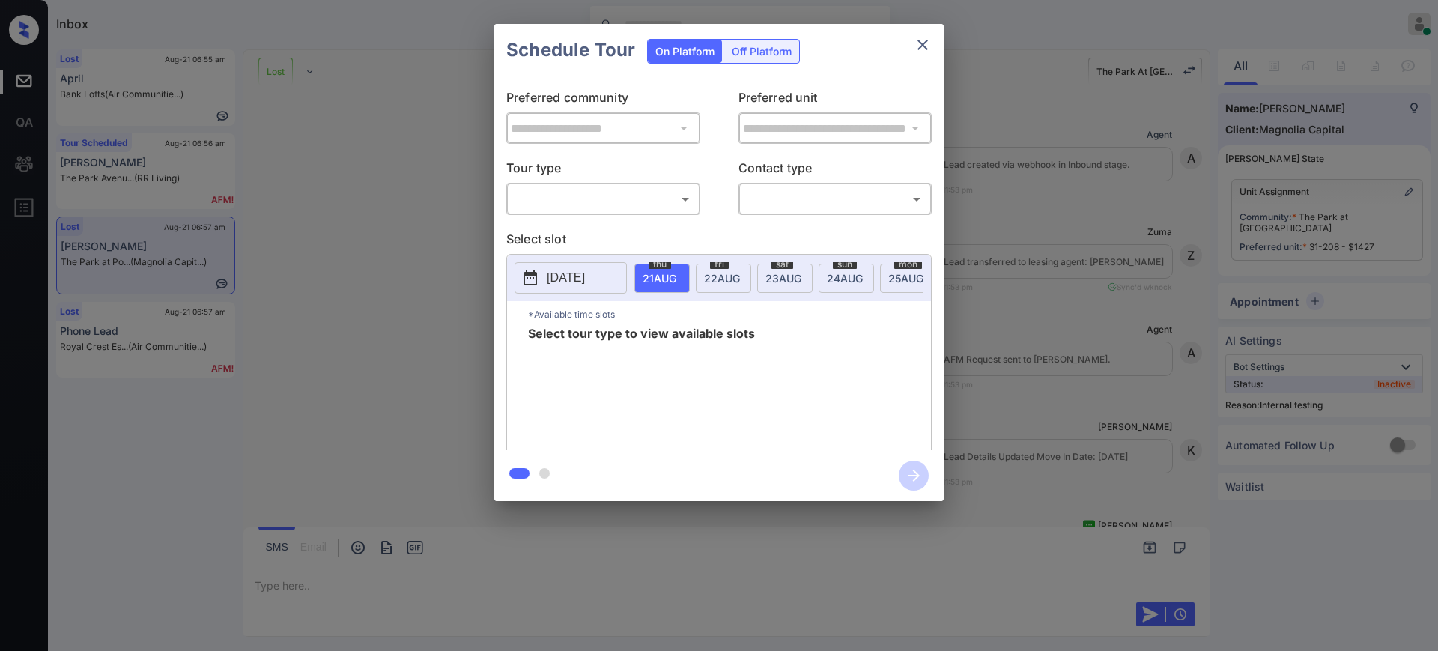
scroll to position [21065, 0]
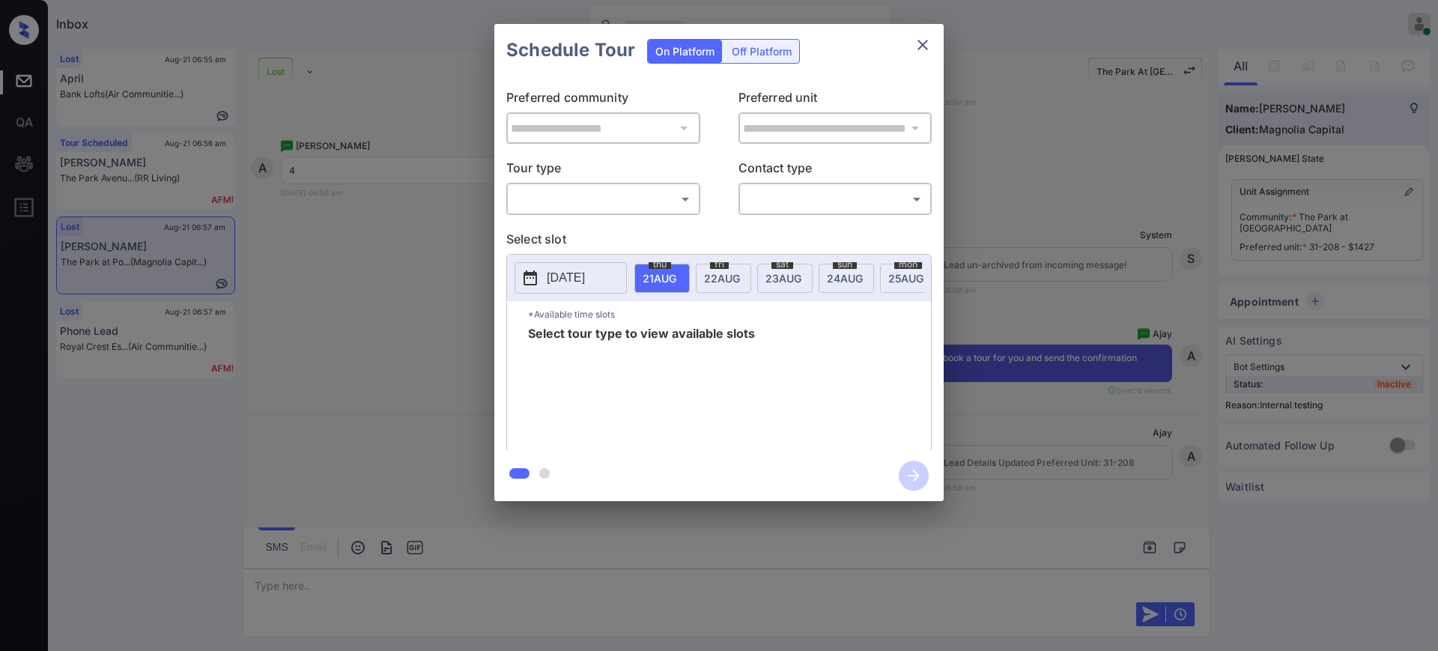
click at [609, 207] on body "Inbox Ajay Kumar Online Set yourself offline Set yourself on break Profile Swit…" at bounding box center [719, 325] width 1438 height 651
drag, startPoint x: 589, startPoint y: 218, endPoint x: 578, endPoint y: 235, distance: 20.2
click at [582, 231] on li "In Person" at bounding box center [603, 232] width 185 height 27
type input "********"
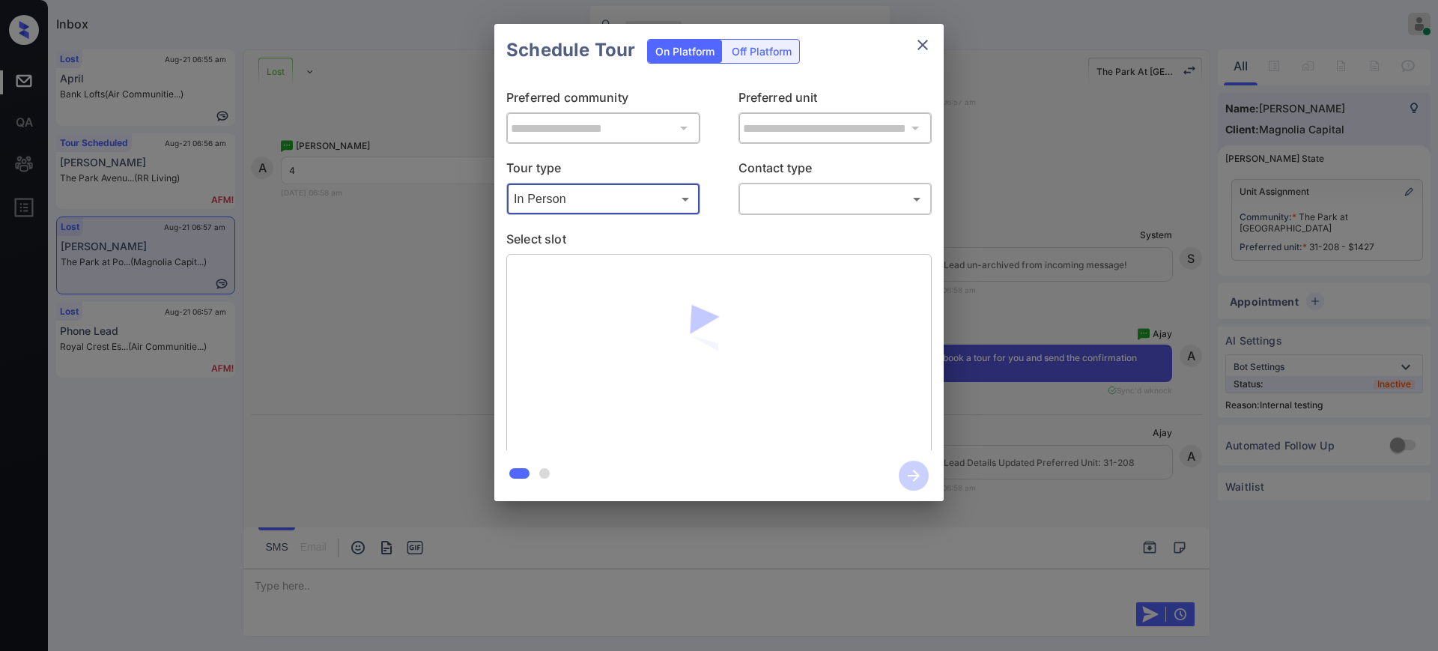
click at [815, 183] on div "​ ​" at bounding box center [835, 199] width 194 height 32
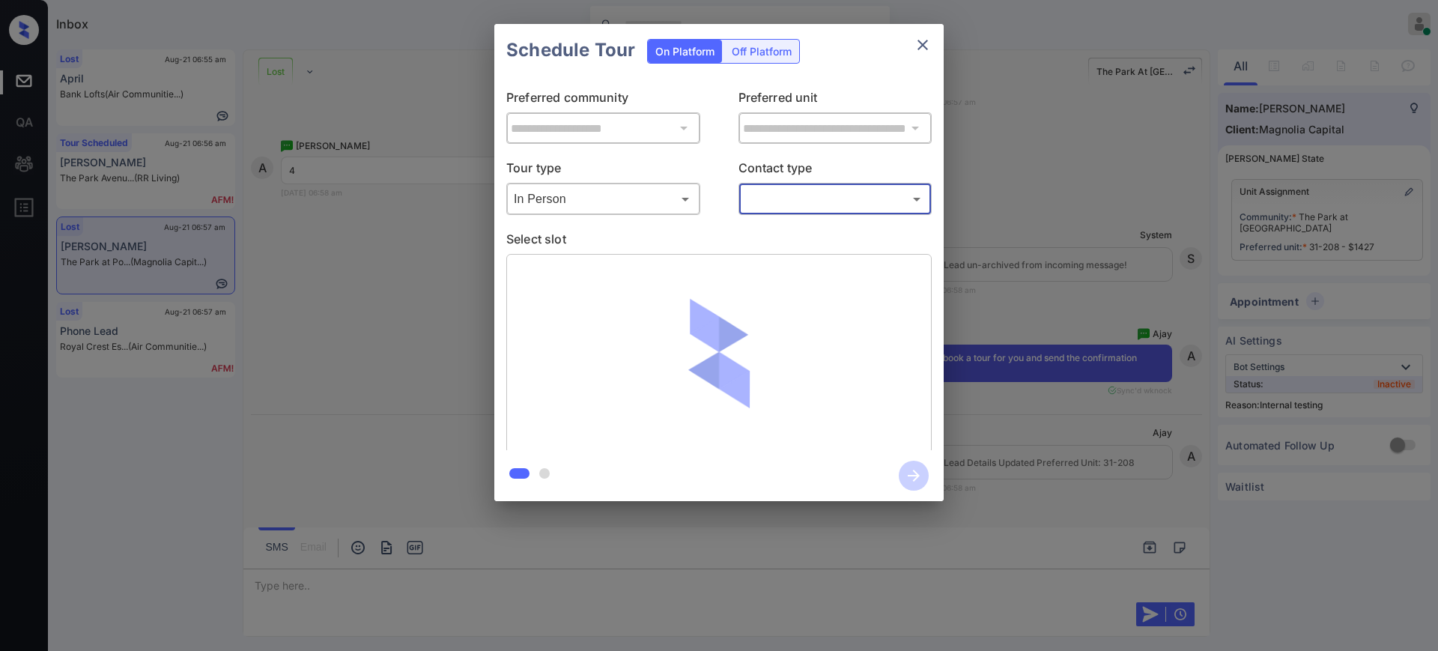
click at [800, 193] on body "Inbox Ajay Kumar Online Set yourself offline Set yourself on break Profile Swit…" at bounding box center [719, 325] width 1438 height 651
click at [777, 249] on li "Text" at bounding box center [834, 259] width 185 height 27
type input "****"
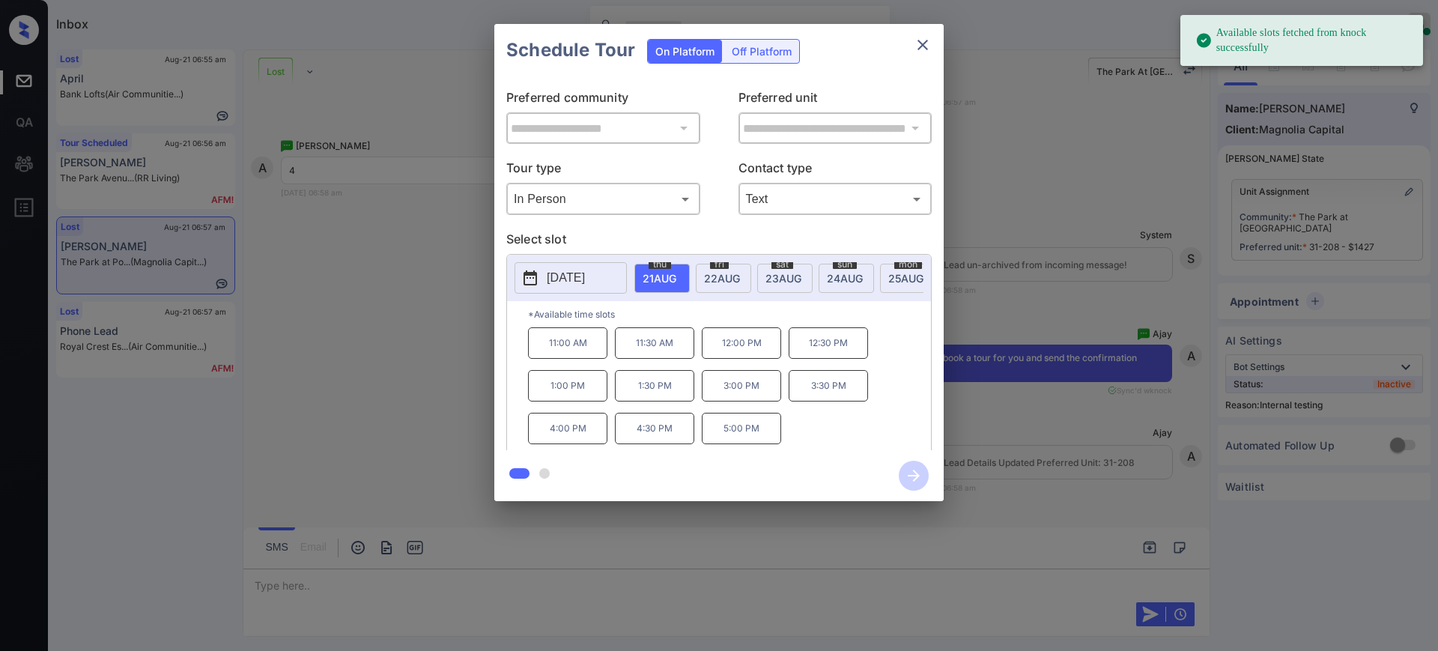
click at [655, 266] on span "thu" at bounding box center [659, 264] width 22 height 9
click at [533, 440] on p "4:00 PM" at bounding box center [567, 428] width 79 height 31
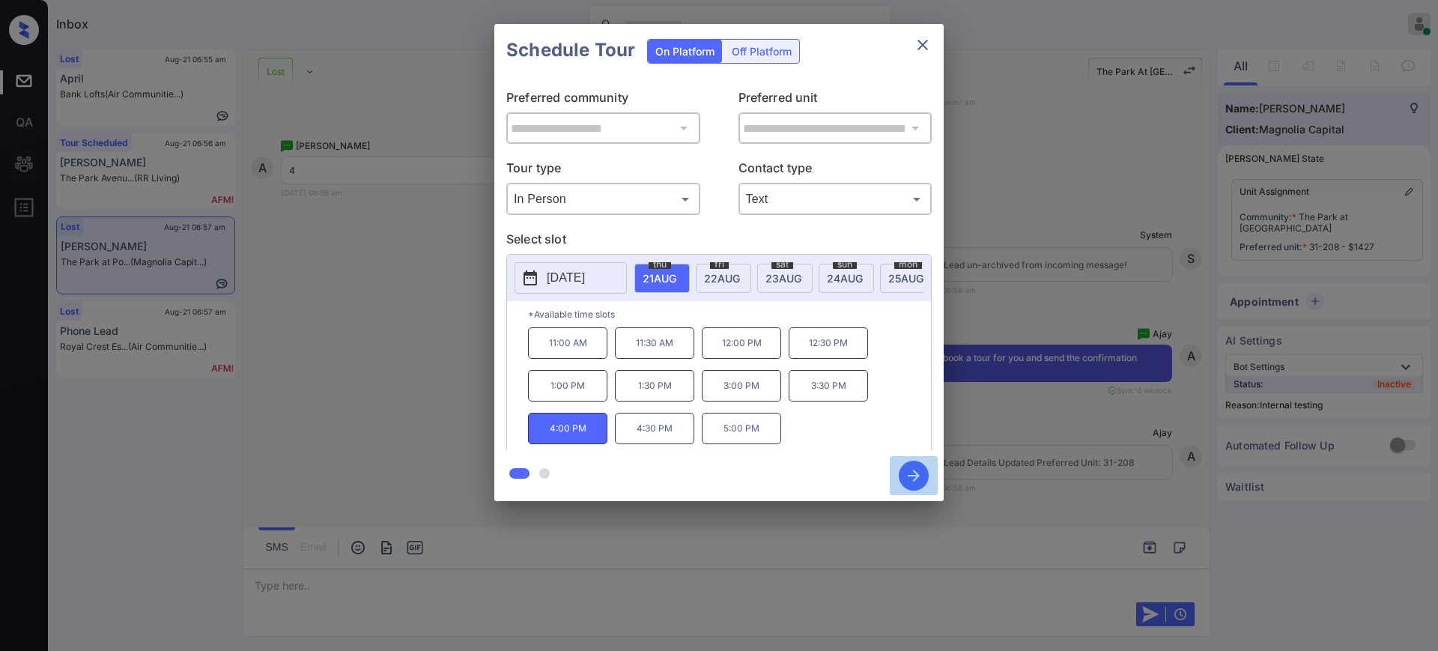
click at [911, 481] on icon "button" at bounding box center [914, 476] width 30 height 30
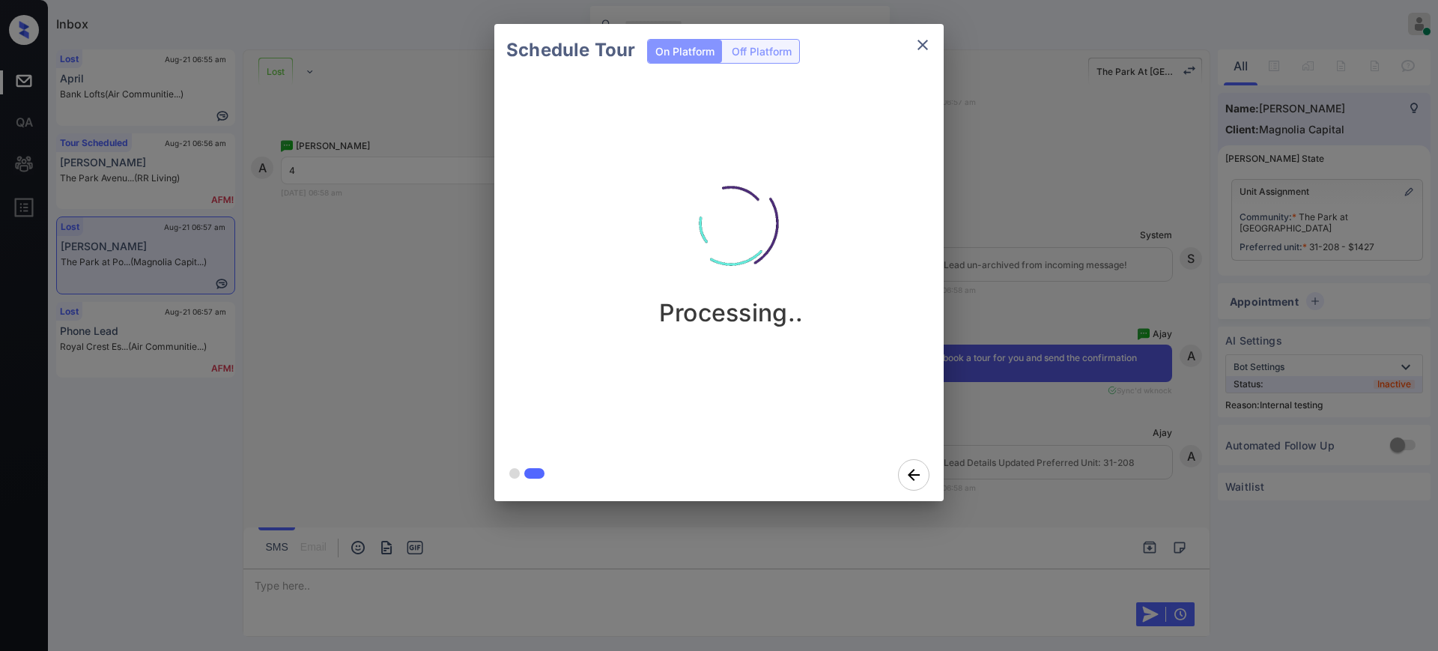
click at [1085, 439] on div "Schedule Tour On Platform Off Platform Processing.." at bounding box center [719, 262] width 1438 height 525
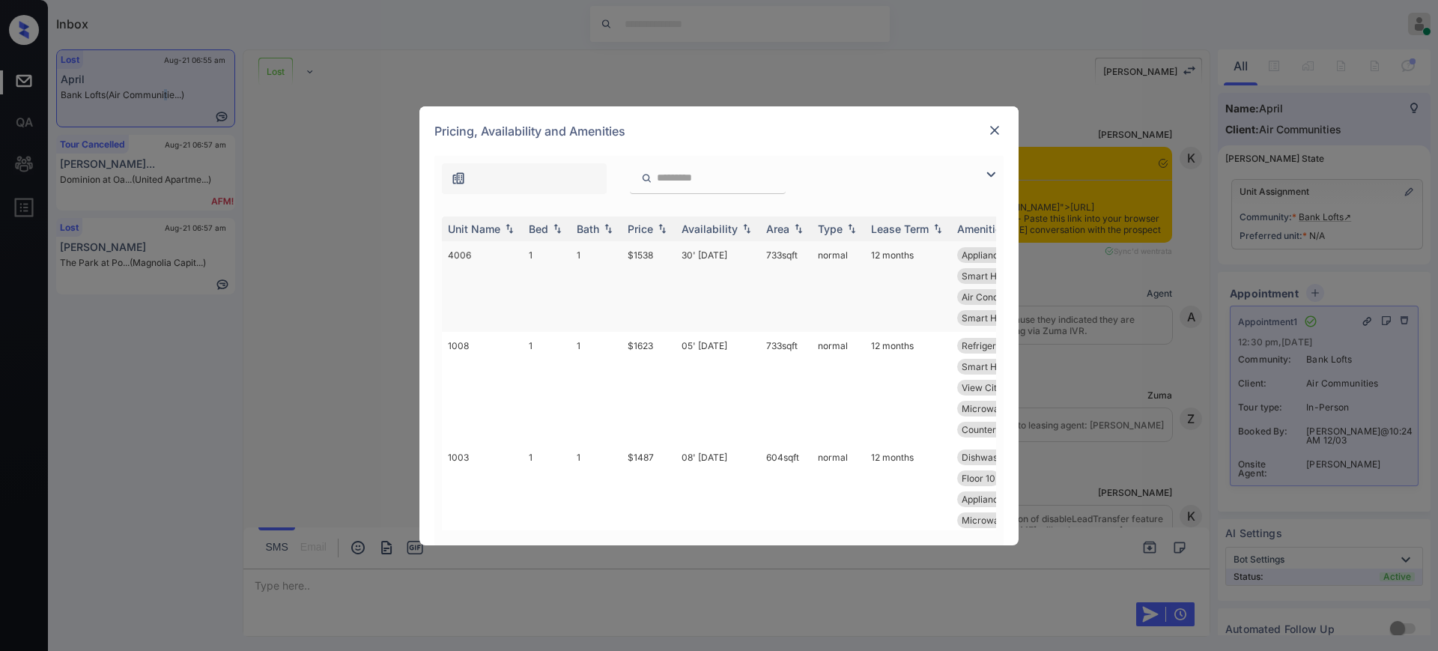
scroll to position [6905, 0]
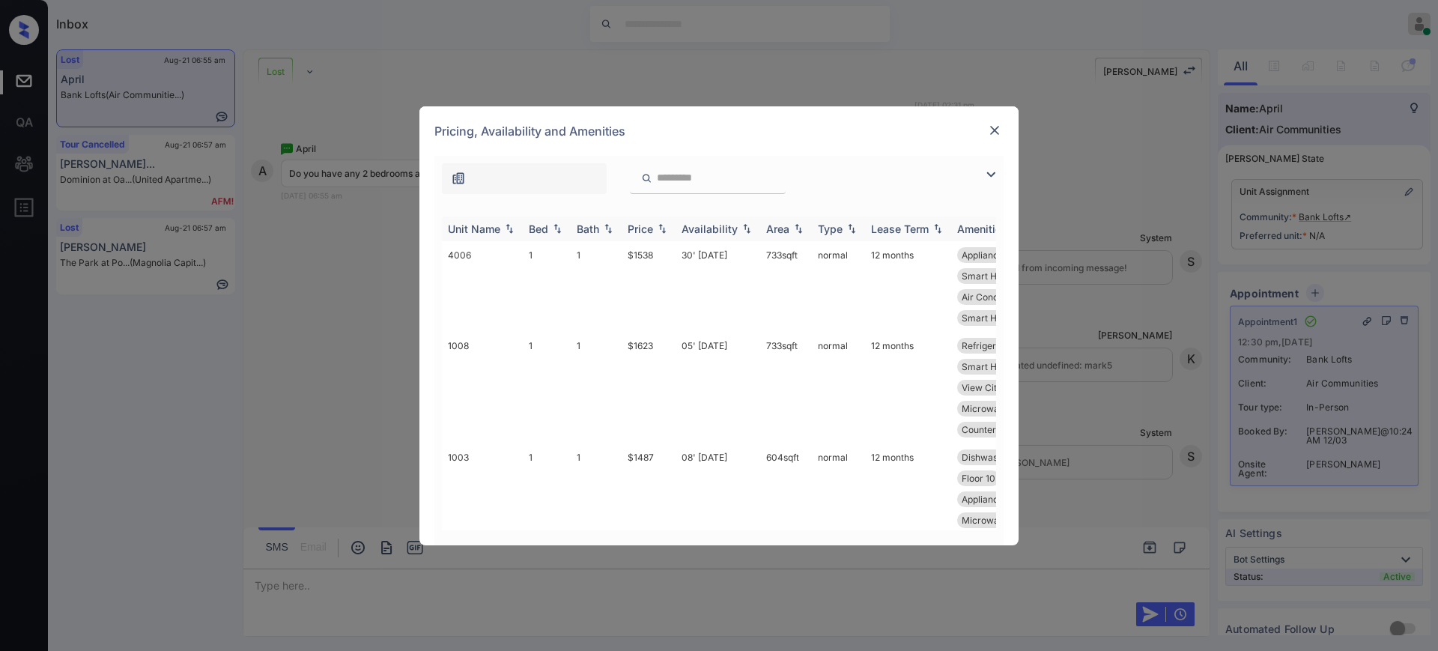
click at [540, 228] on div "Bed" at bounding box center [538, 228] width 19 height 13
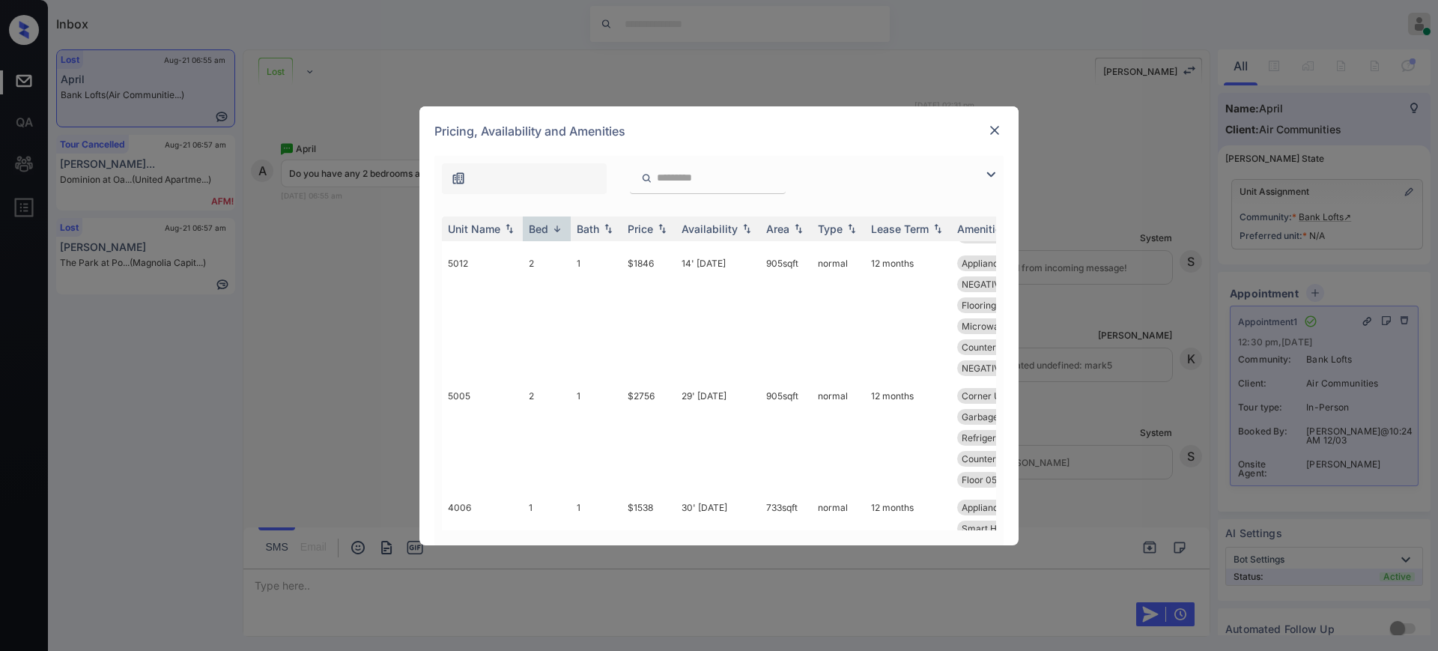
scroll to position [0, 0]
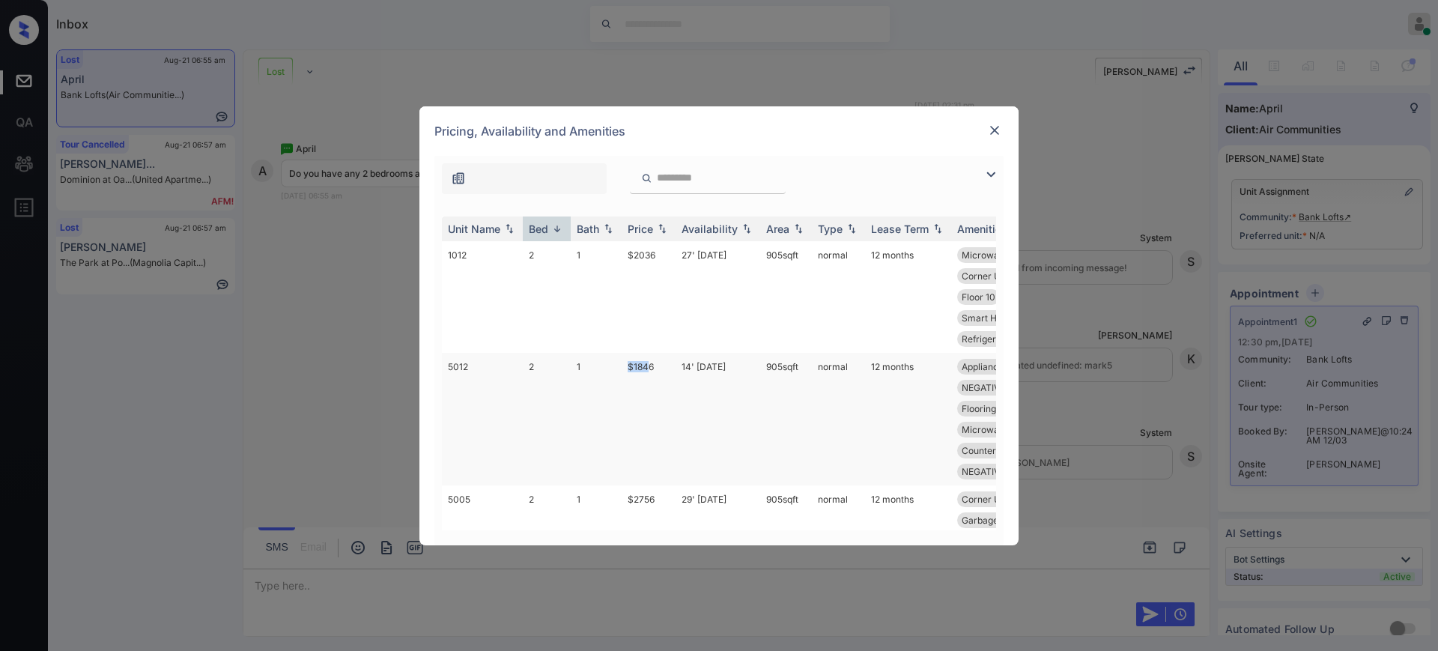
drag, startPoint x: 624, startPoint y: 365, endPoint x: 648, endPoint y: 375, distance: 25.2
click at [648, 375] on td "$1846" at bounding box center [649, 419] width 54 height 133
click at [612, 368] on td "1" at bounding box center [596, 419] width 51 height 133
drag, startPoint x: 618, startPoint y: 371, endPoint x: 842, endPoint y: 240, distance: 260.1
click at [673, 367] on tr "5012 2 1 $1846 14' Aug 25 905 sqft normal 12 months Appliances Stai... Dishwash…" at bounding box center [833, 419] width 782 height 133
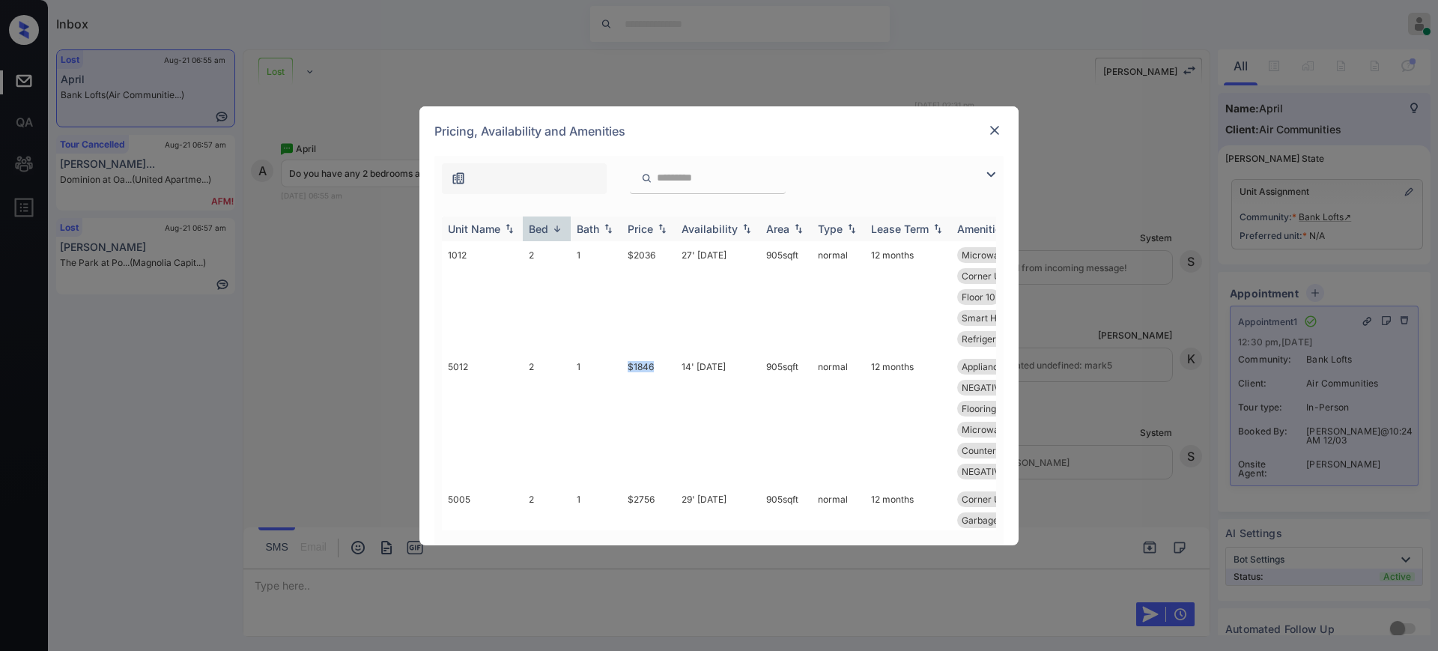
copy tr "$1846"
click at [1001, 128] on div at bounding box center [994, 130] width 18 height 18
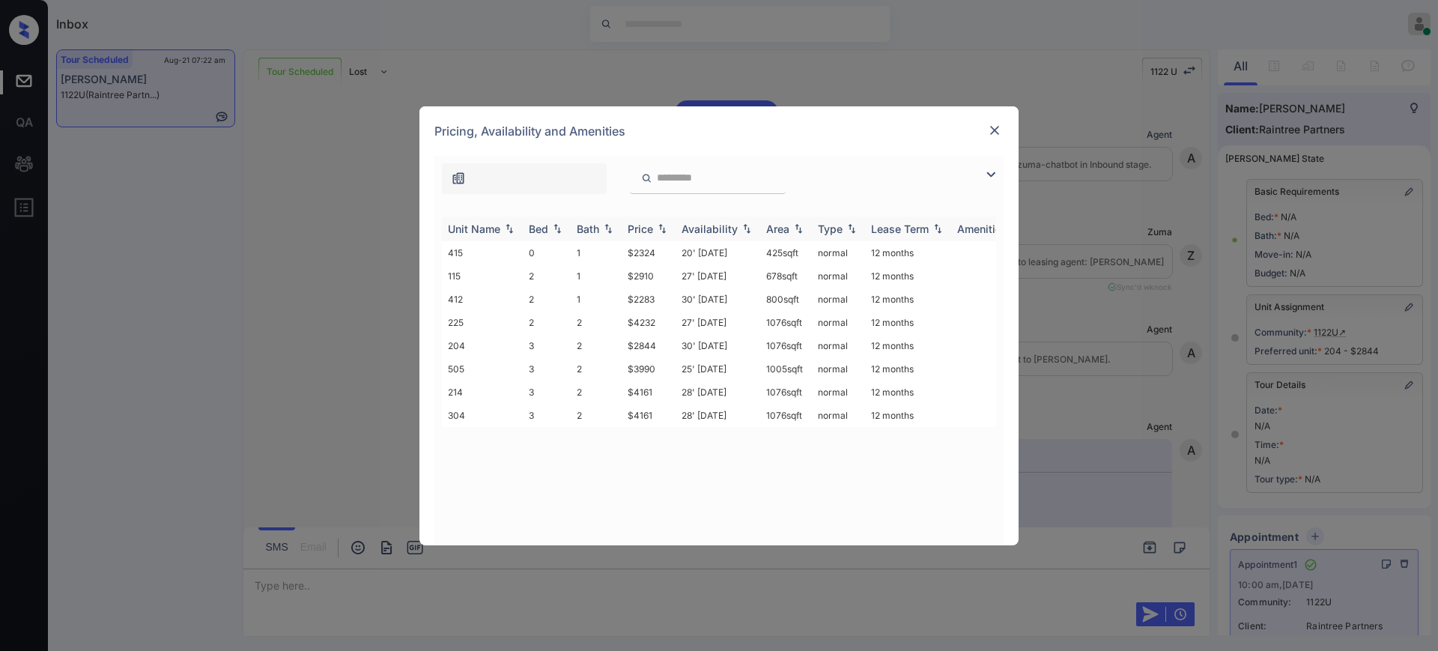
scroll to position [18313, 0]
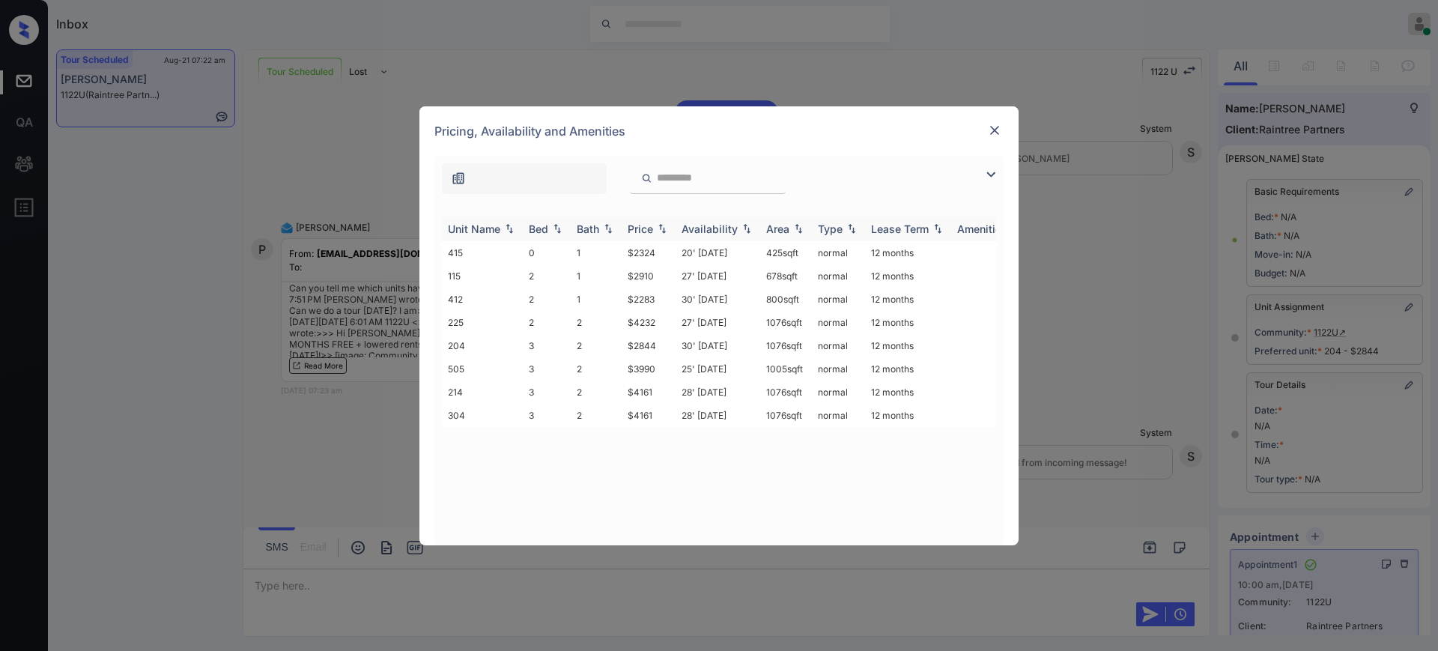
click at [541, 237] on th "Bed" at bounding box center [547, 228] width 48 height 25
click at [539, 227] on div "Bed" at bounding box center [538, 228] width 19 height 13
drag, startPoint x: 624, startPoint y: 297, endPoint x: 661, endPoint y: 295, distance: 36.8
click at [661, 295] on td "$2283" at bounding box center [649, 299] width 54 height 23
copy td "$2283"
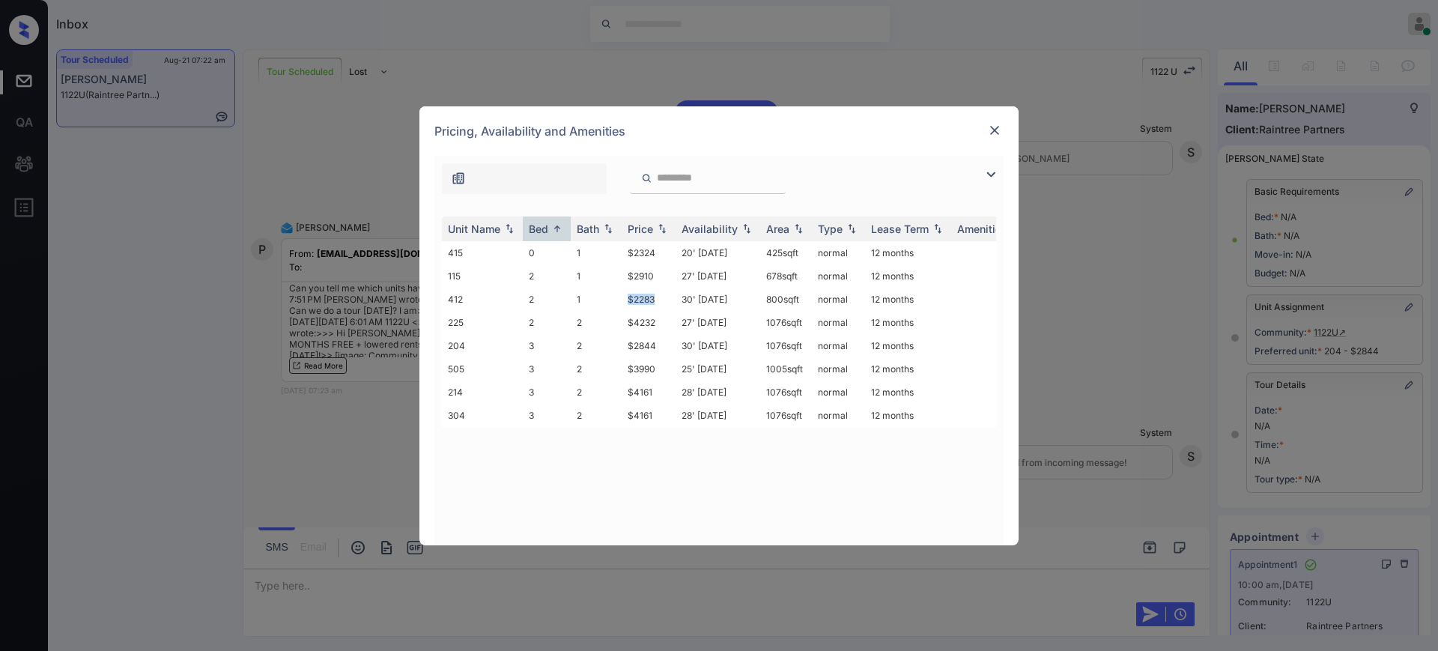
click at [990, 127] on img at bounding box center [994, 130] width 15 height 15
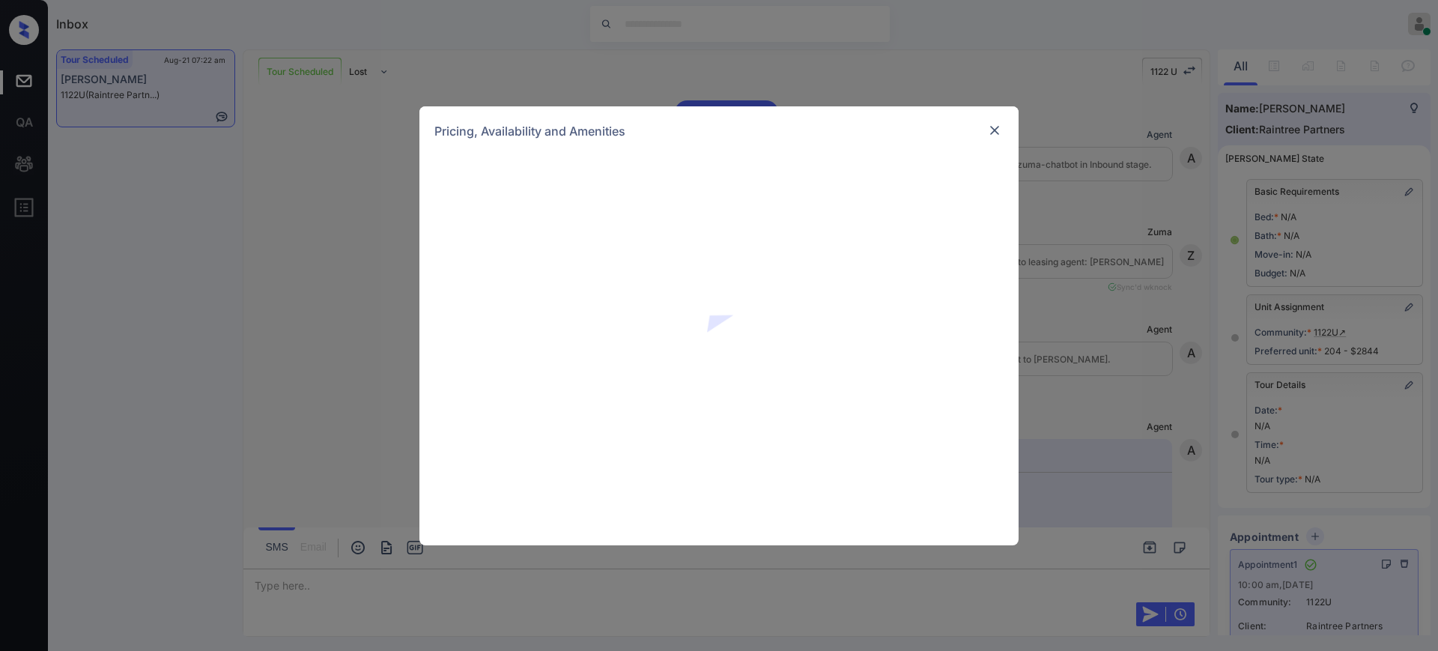
scroll to position [17470, 0]
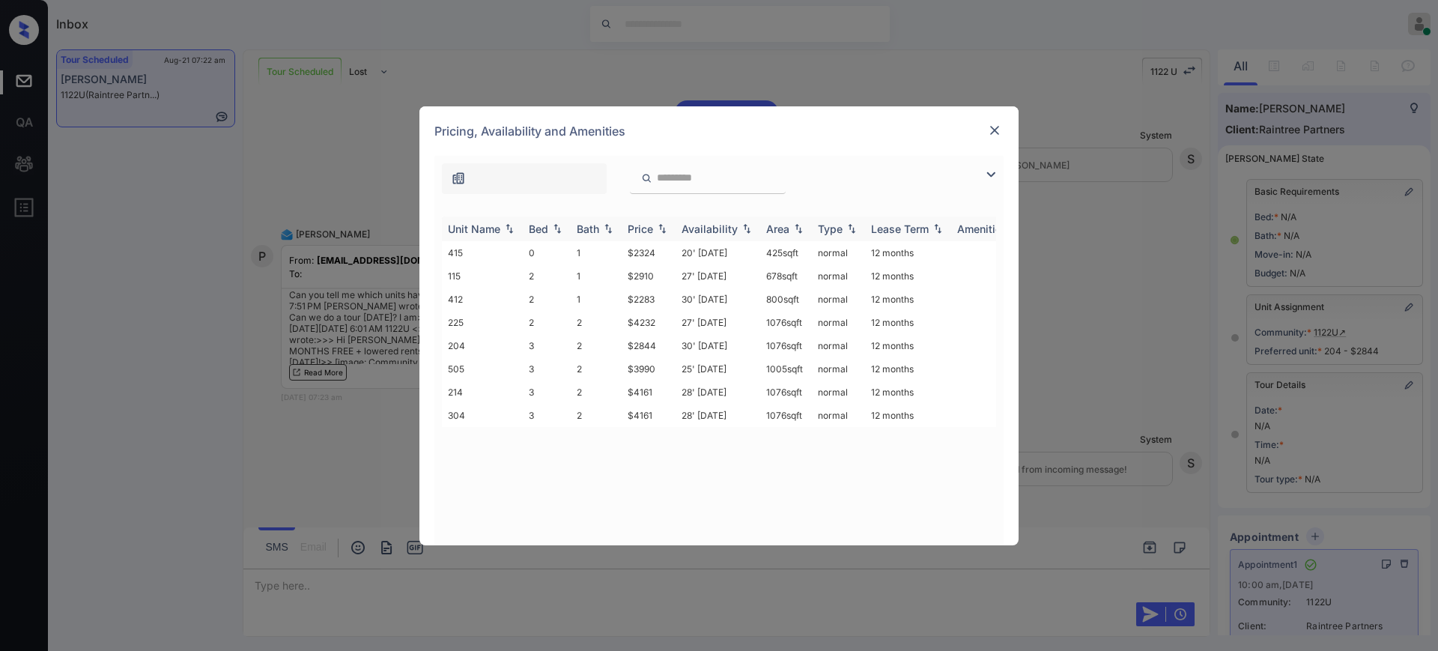
click at [541, 227] on div "Bed" at bounding box center [538, 228] width 19 height 13
click at [538, 226] on div "Bed" at bounding box center [538, 228] width 19 height 13
drag, startPoint x: 619, startPoint y: 322, endPoint x: 843, endPoint y: 276, distance: 229.2
click at [675, 319] on tr "225 2 2 $4232 27' Aug 25 1076 sqft normal 12 months" at bounding box center [833, 322] width 782 height 23
copy tr "$4232"
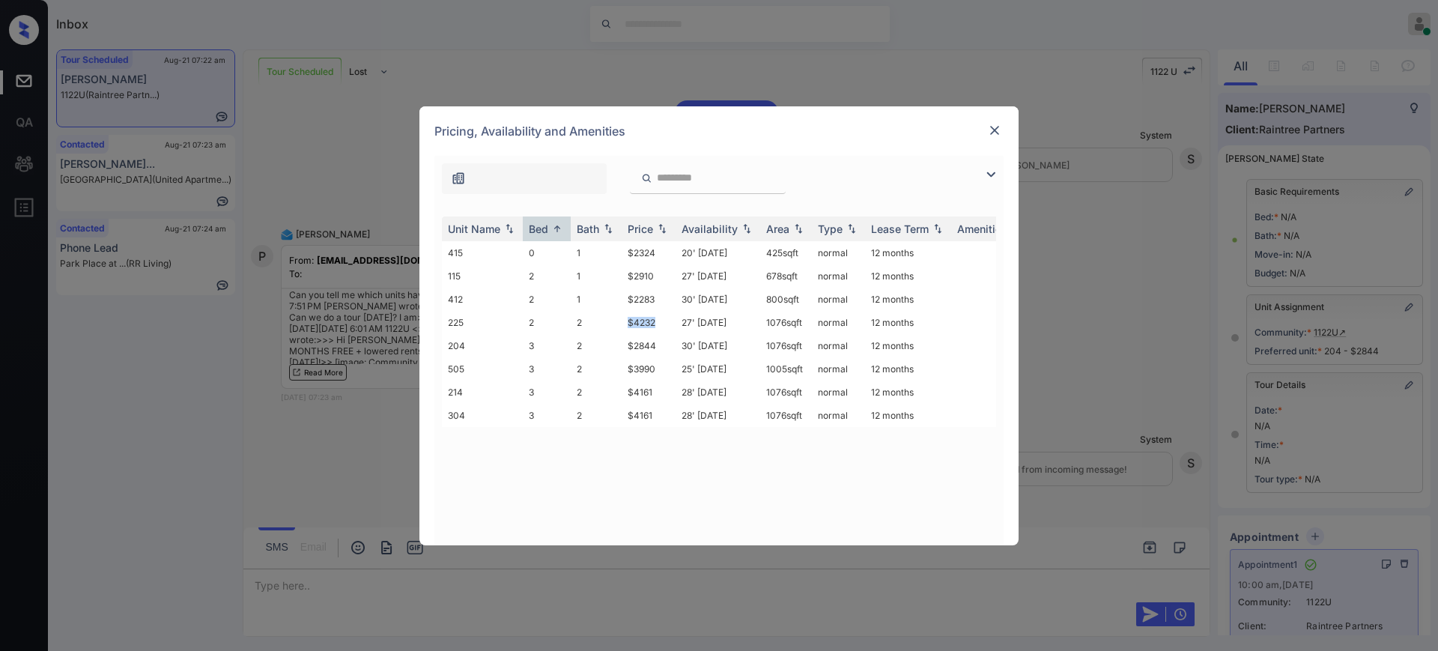
click at [1000, 127] on img at bounding box center [994, 130] width 15 height 15
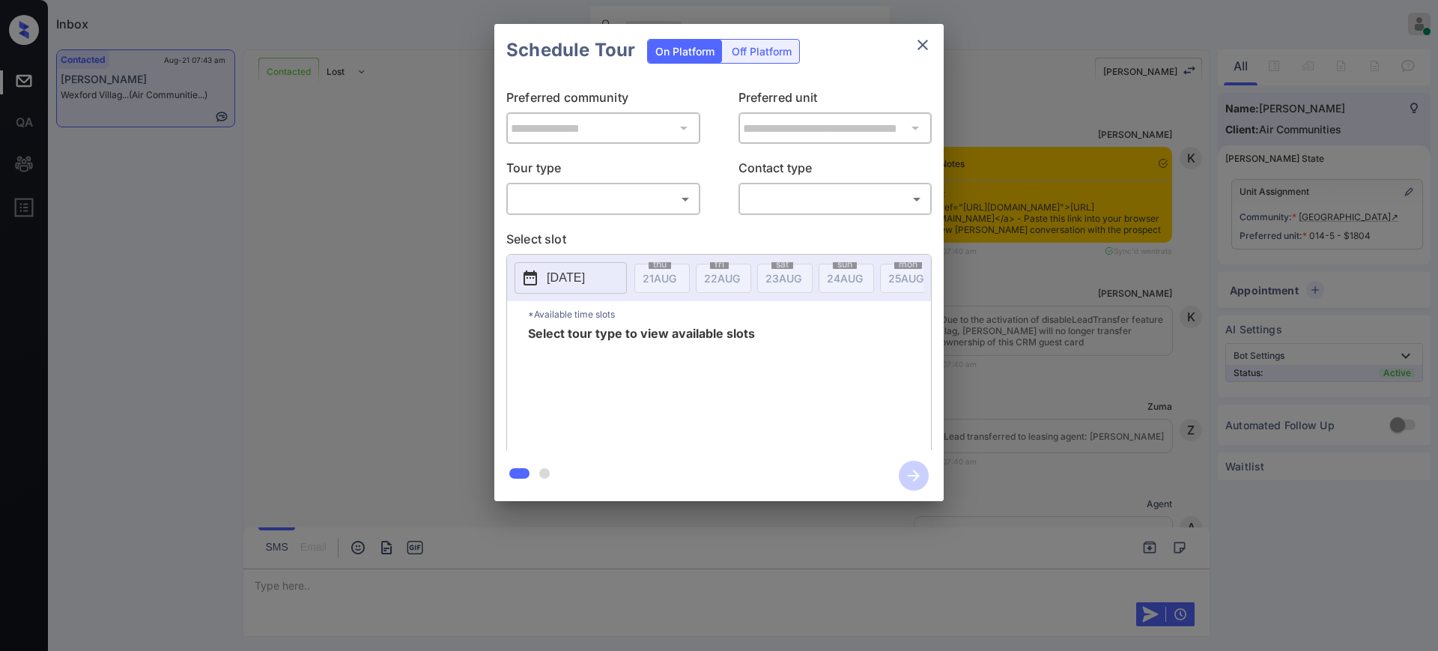
scroll to position [1805, 0]
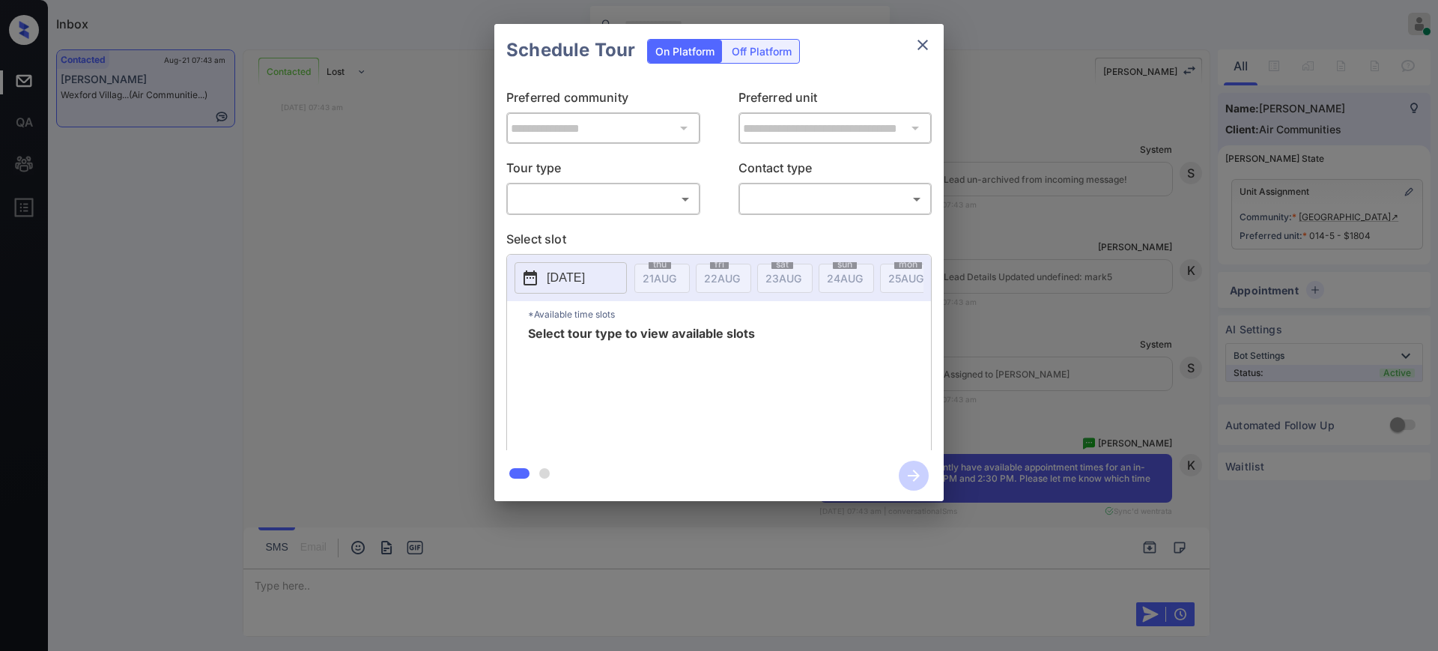
click at [568, 204] on body "Inbox [PERSON_NAME] Online Set yourself offline Set yourself on break Profile S…" at bounding box center [719, 325] width 1438 height 651
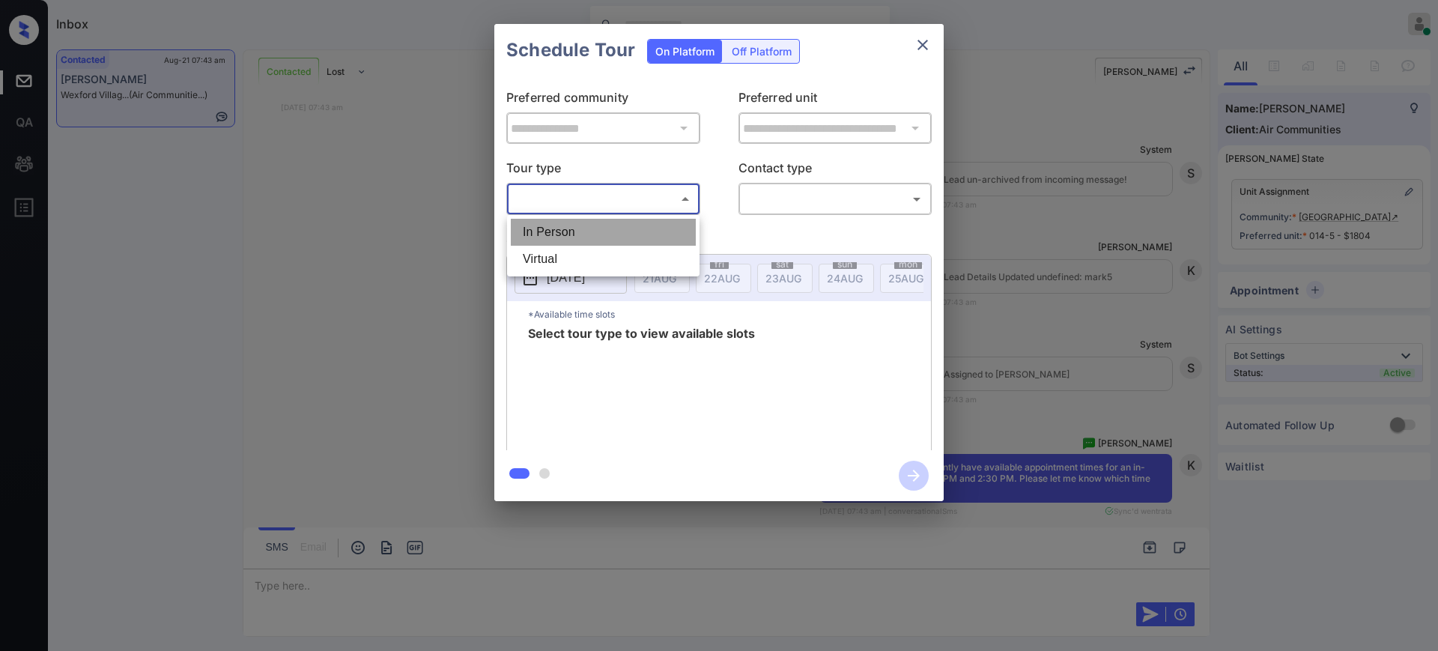
click at [569, 229] on li "In Person" at bounding box center [603, 232] width 185 height 27
type input "********"
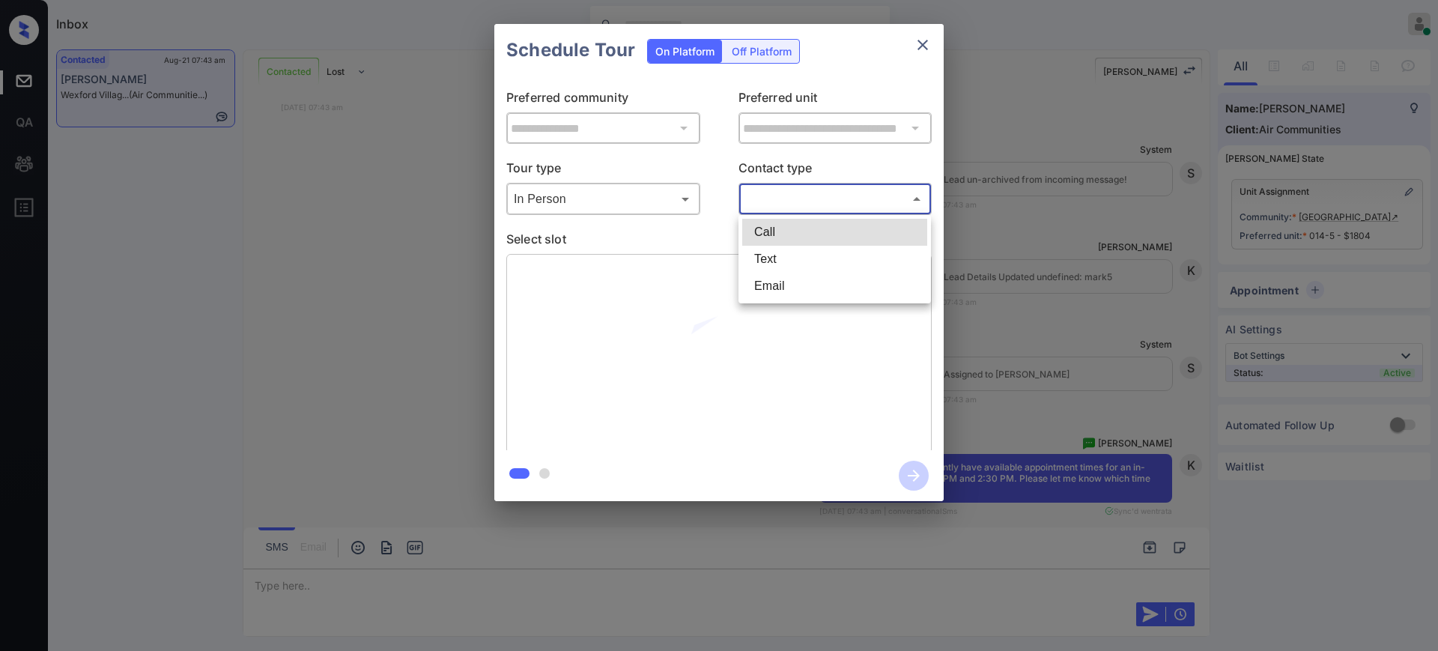
click at [780, 202] on body "Inbox Ajay Kumar Online Set yourself offline Set yourself on break Profile Swit…" at bounding box center [719, 325] width 1438 height 651
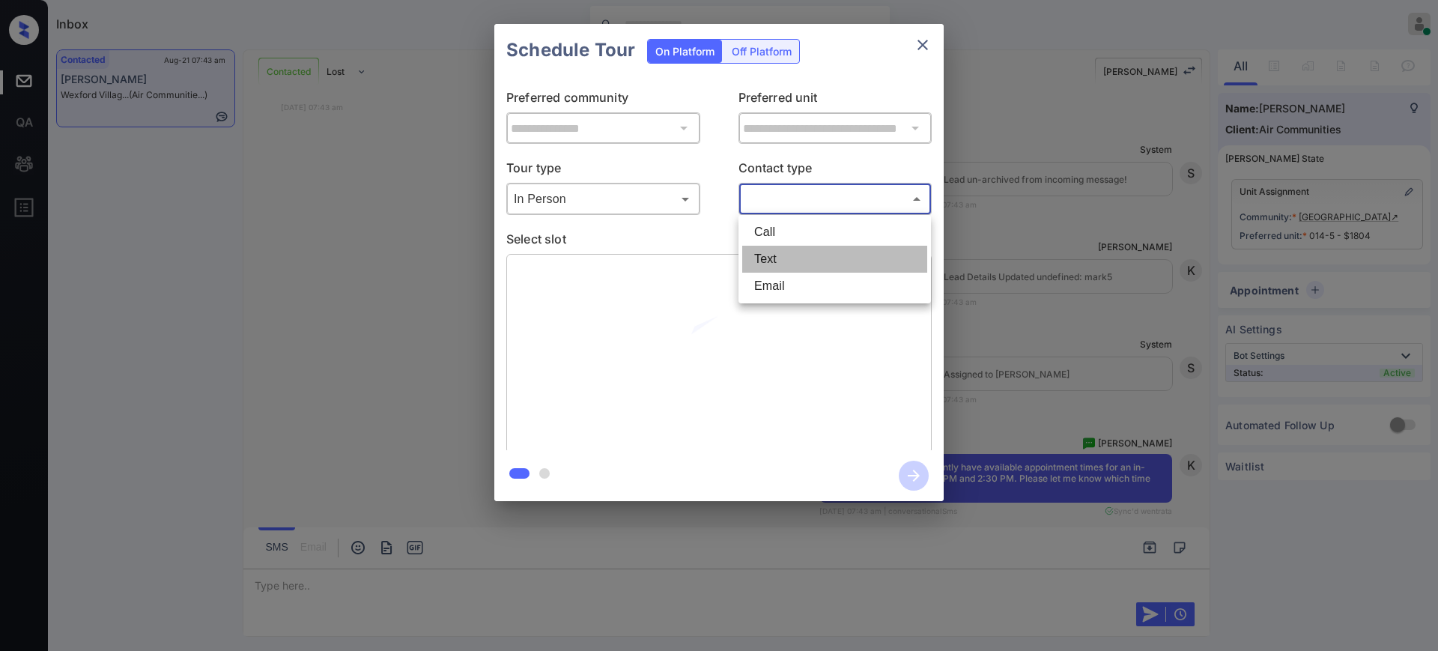
click at [777, 255] on li "Text" at bounding box center [834, 259] width 185 height 27
type input "****"
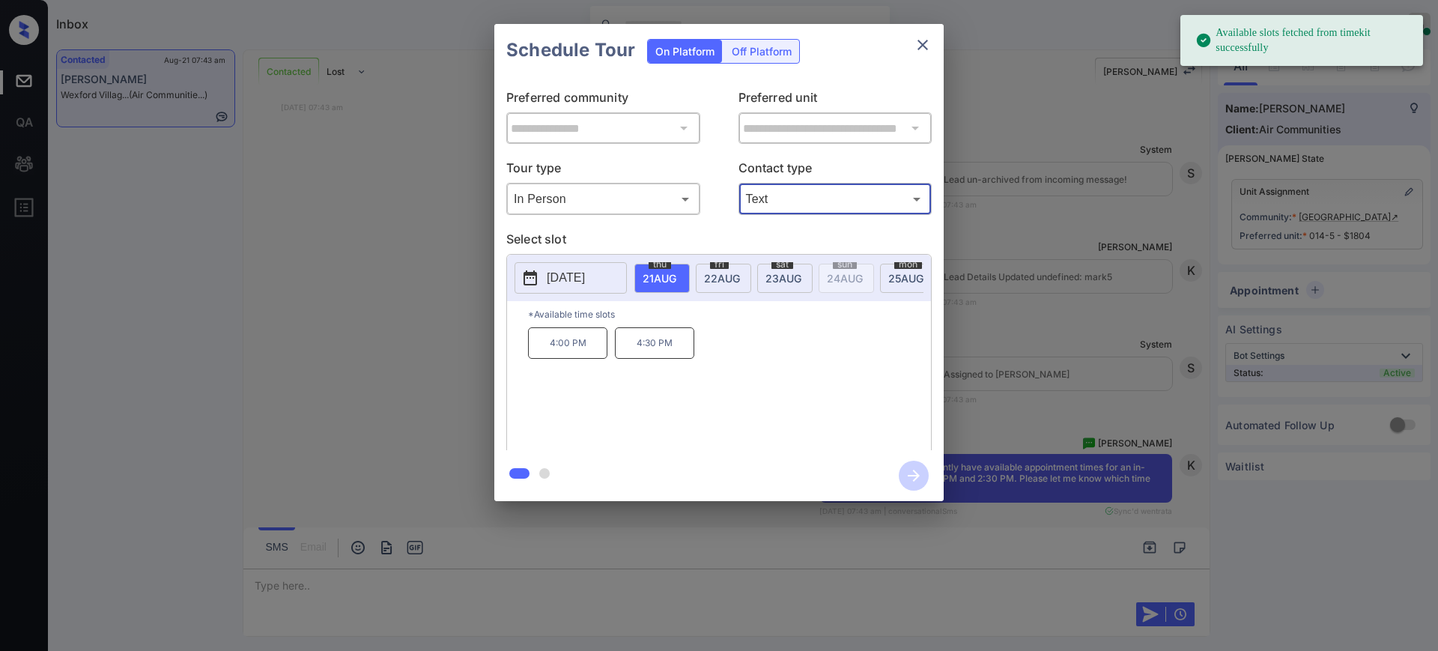
click at [676, 272] on span "22 AUG" at bounding box center [659, 278] width 34 height 13
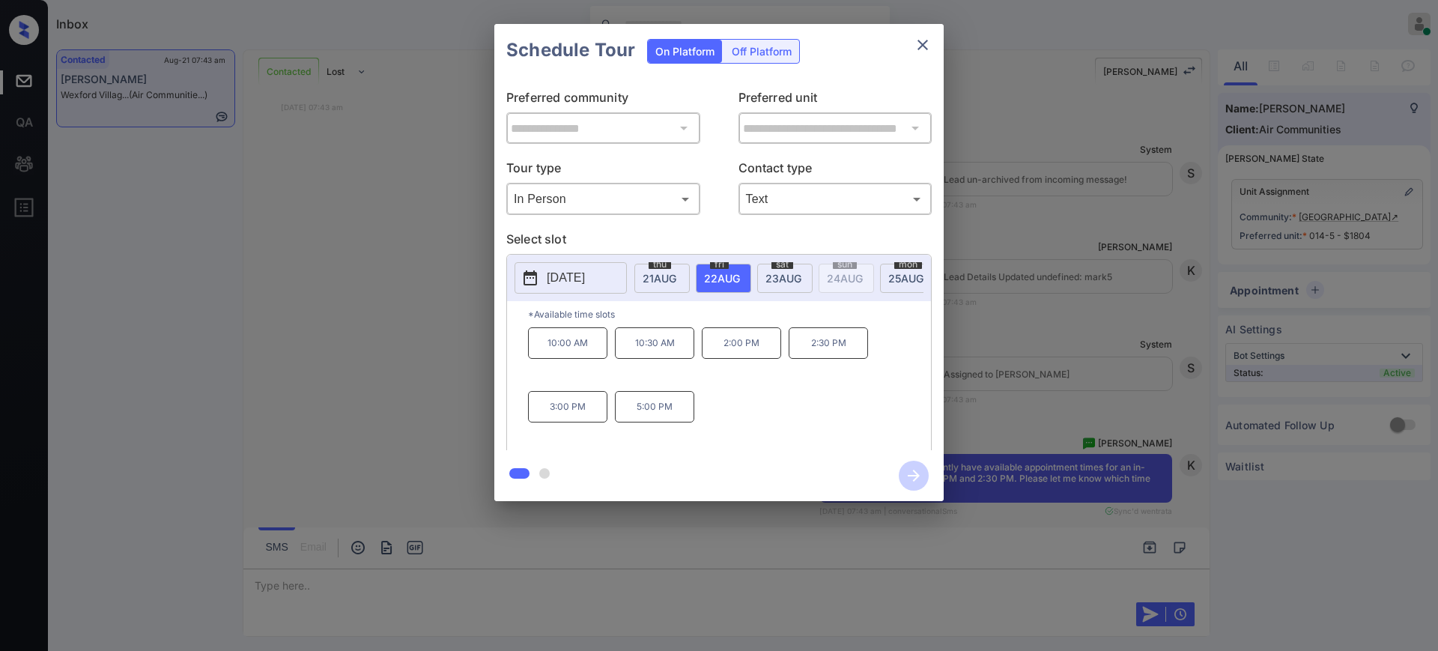
click at [801, 396] on div "10:00 AM 10:30 AM 2:00 PM 2:30 PM 3:00 PM 5:00 PM" at bounding box center [729, 387] width 403 height 120
drag, startPoint x: 717, startPoint y: 353, endPoint x: 600, endPoint y: 410, distance: 130.6
click at [590, 422] on div "10:00 AM 10:30 AM 2:00 PM 2:30 PM 3:00 PM 5:00 PM" at bounding box center [729, 387] width 403 height 120
copy div "2:00 PM 2:30 PM 3:00 PM"
click at [920, 32] on button "close" at bounding box center [923, 45] width 30 height 30
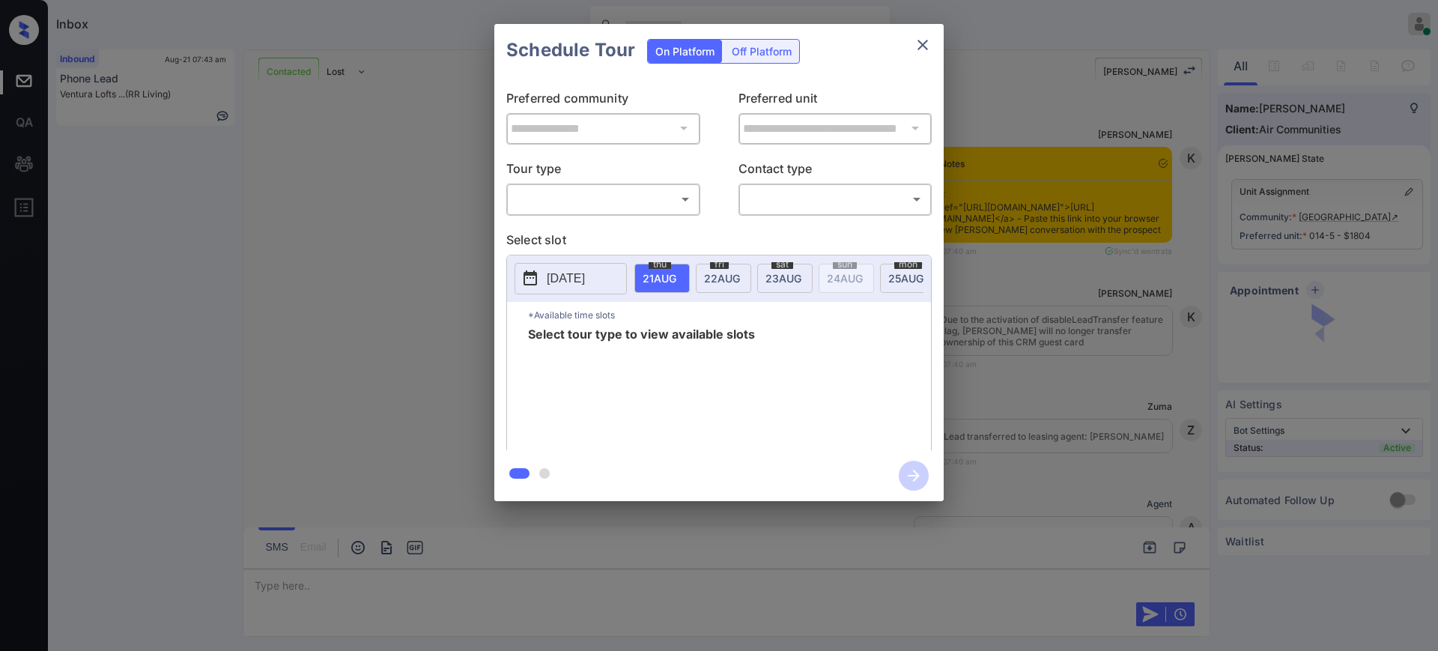
scroll to position [2125, 0]
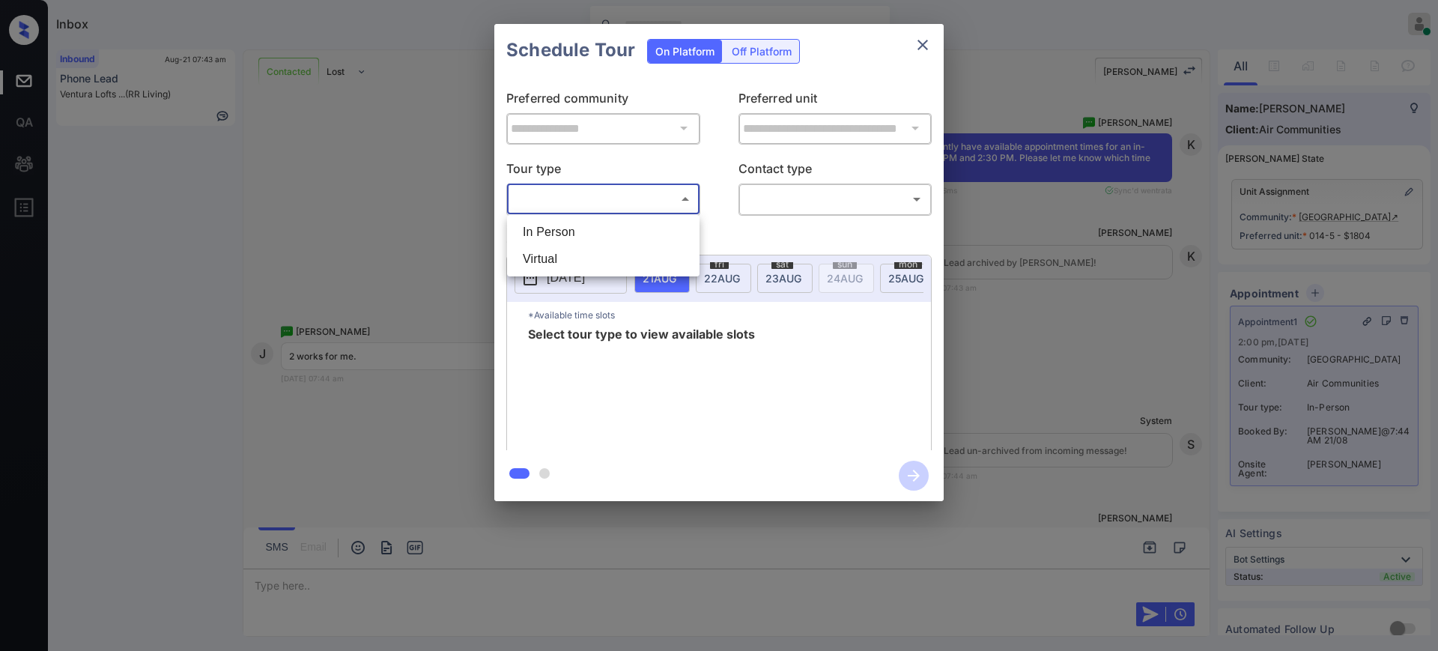
click at [662, 198] on body "Inbox [PERSON_NAME] Online Set yourself offline Set yourself on break Profile S…" at bounding box center [719, 325] width 1438 height 651
click at [917, 38] on div at bounding box center [719, 325] width 1438 height 651
click at [917, 39] on icon "close" at bounding box center [923, 45] width 18 height 18
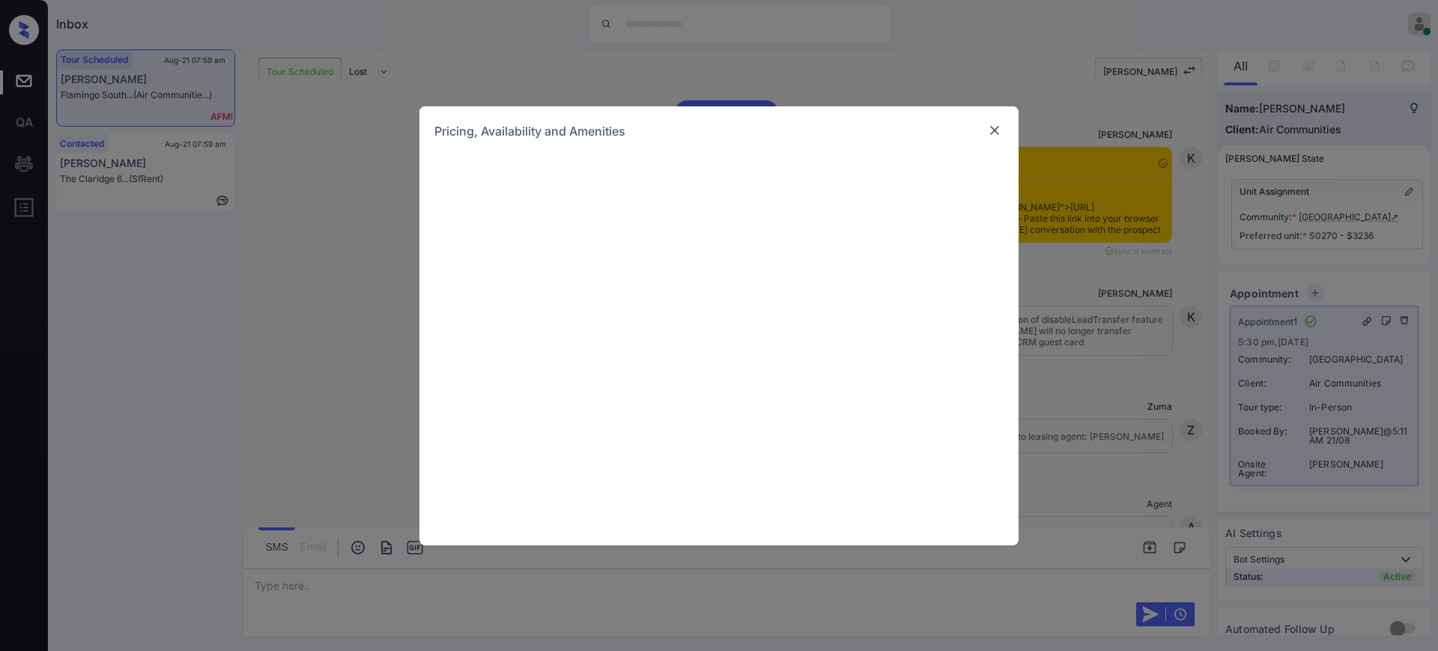
scroll to position [64, 0]
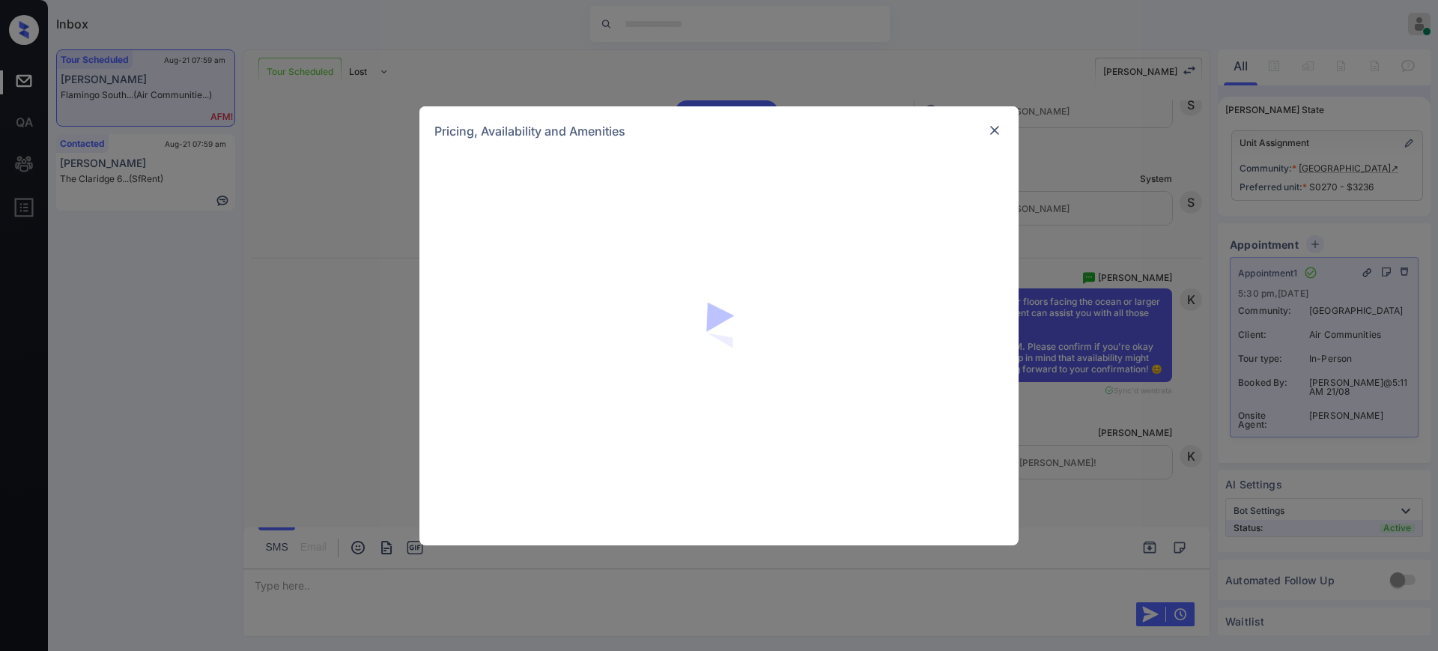
click at [994, 130] on img at bounding box center [994, 130] width 15 height 15
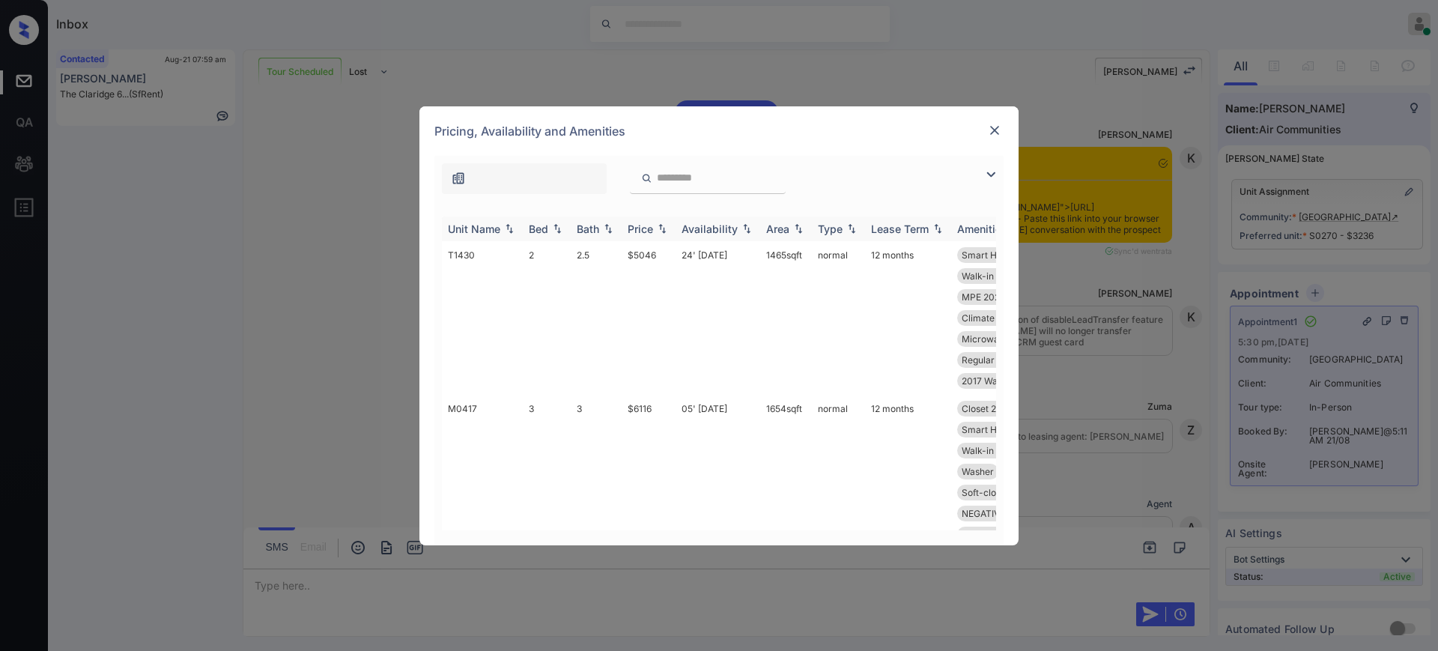
scroll to position [64, 0]
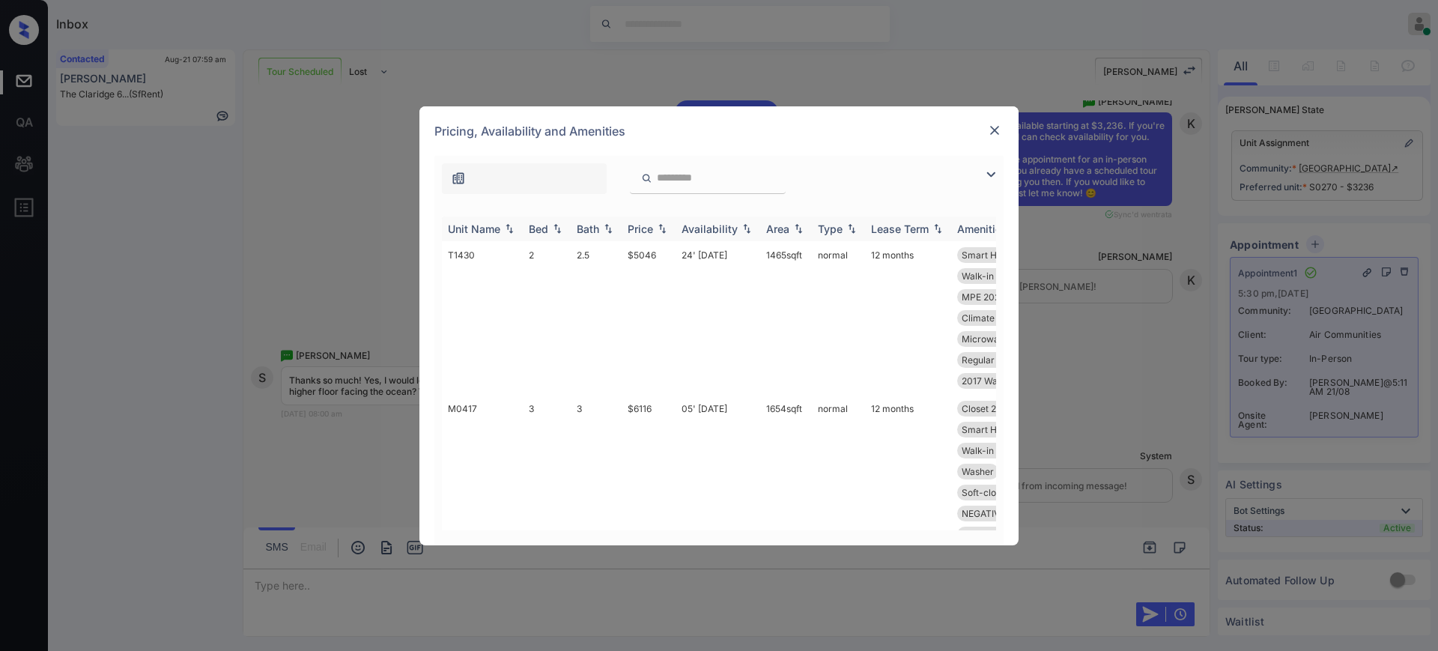
click at [551, 228] on img at bounding box center [557, 228] width 15 height 10
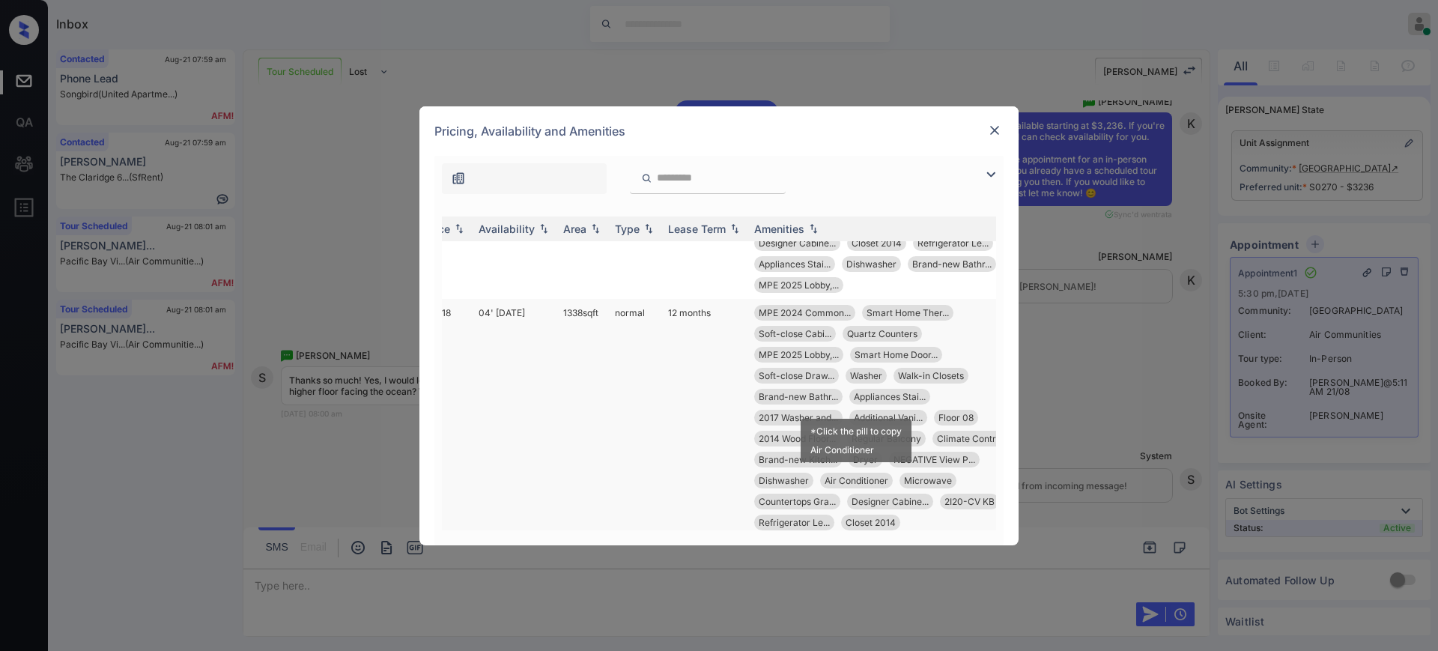
scroll to position [1217, 203]
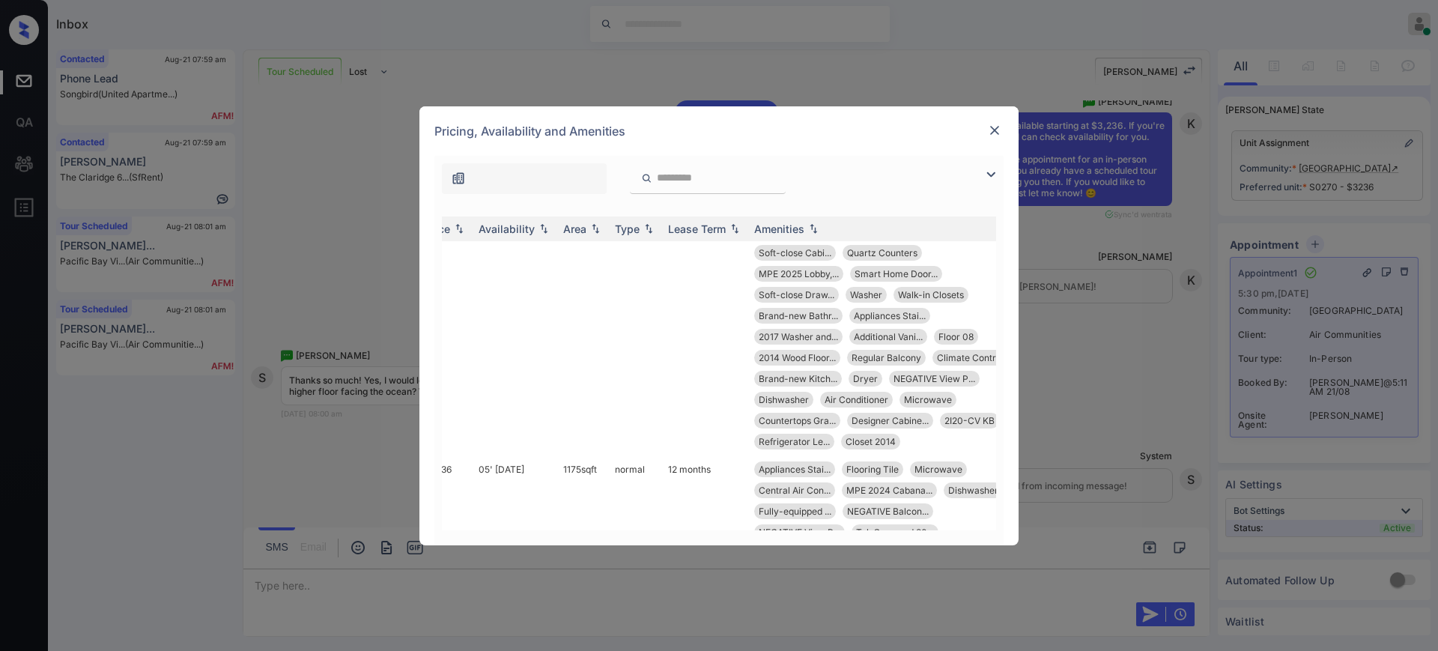
click at [988, 127] on img at bounding box center [994, 130] width 15 height 15
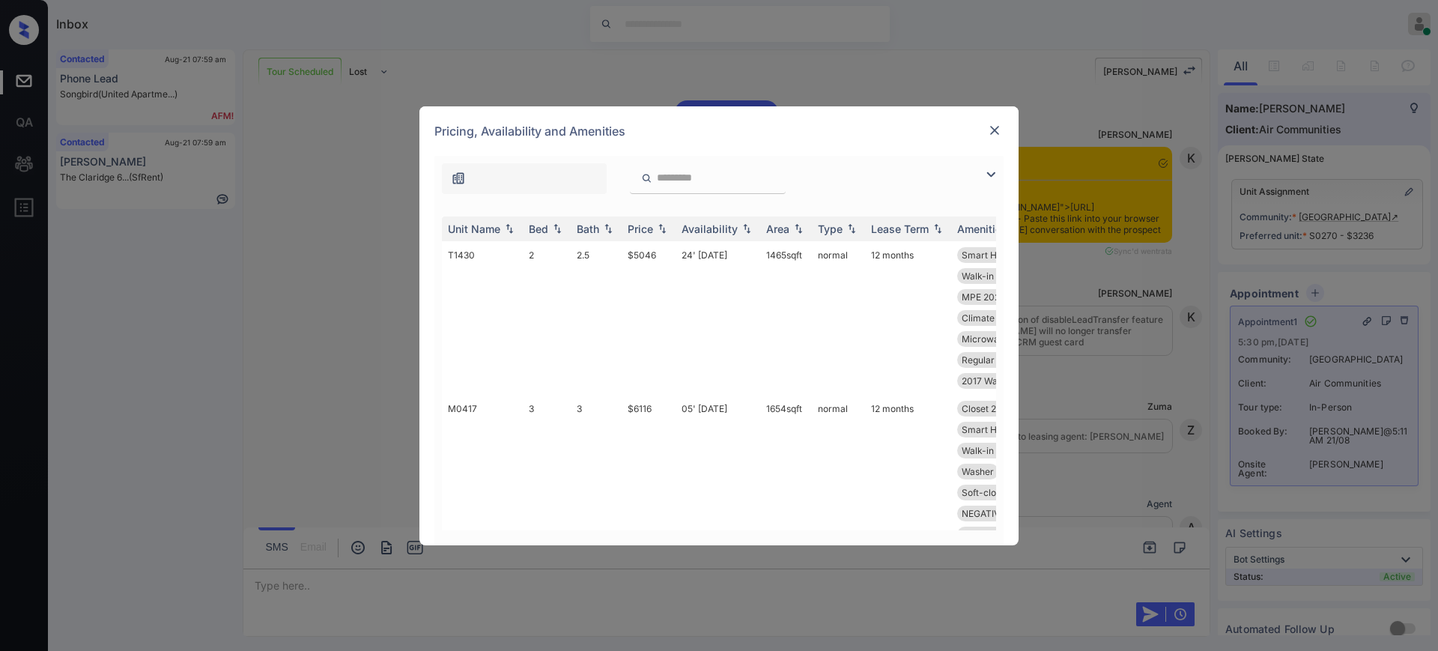
click at [541, 222] on div "Bed" at bounding box center [538, 228] width 19 height 13
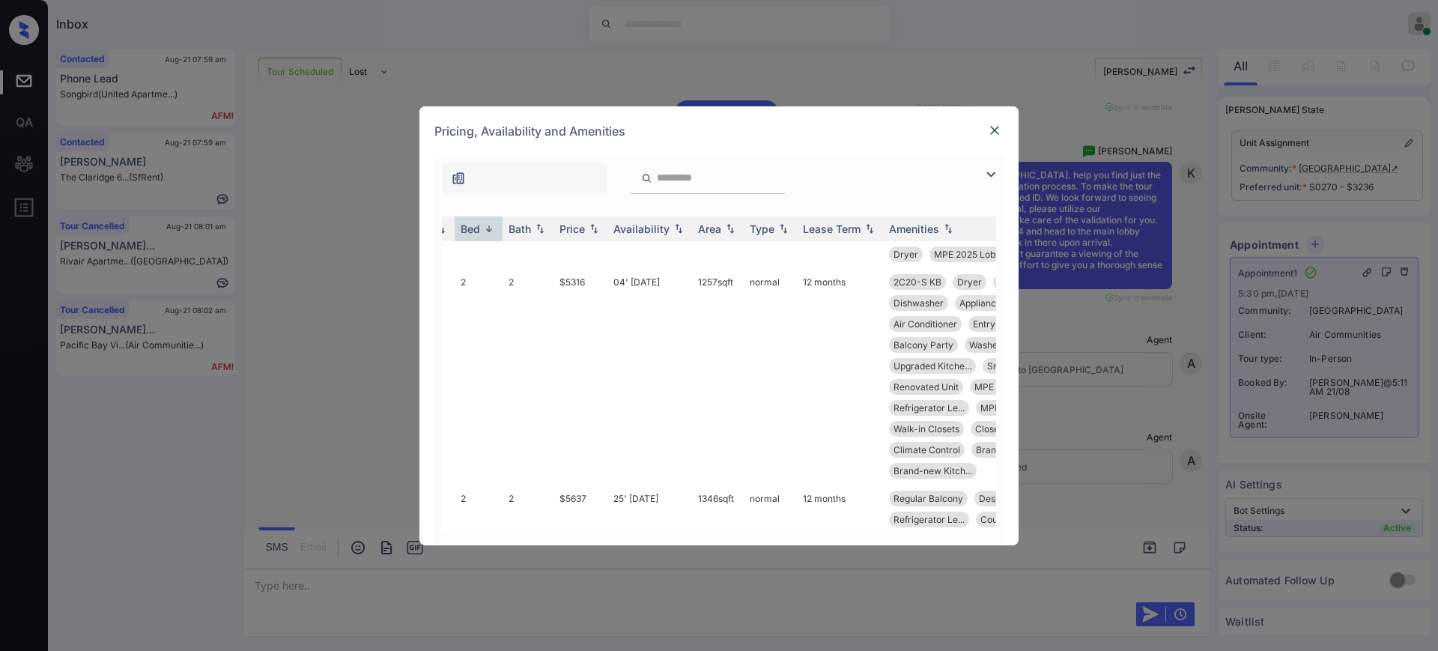
scroll to position [1732, 0]
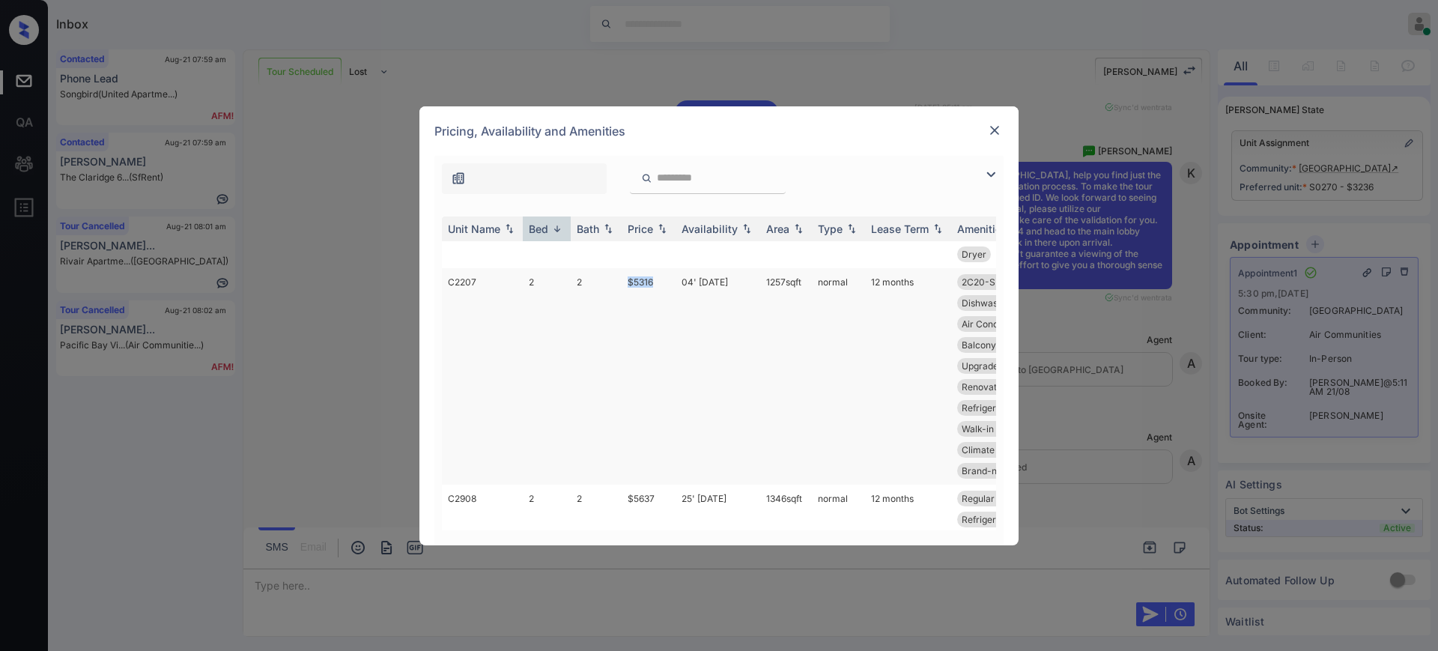
drag, startPoint x: 617, startPoint y: 282, endPoint x: 668, endPoint y: 289, distance: 51.4
click at [668, 289] on tr "C2207 2 2 $5316 04' [DATE] sqft normal 12 months 2C20-S KB Dryer Additional Van…" at bounding box center [833, 376] width 782 height 216
drag, startPoint x: 481, startPoint y: 286, endPoint x: 529, endPoint y: 308, distance: 53.3
click at [432, 281] on div "**********" at bounding box center [718, 350] width 599 height 389
copy td "C2207"
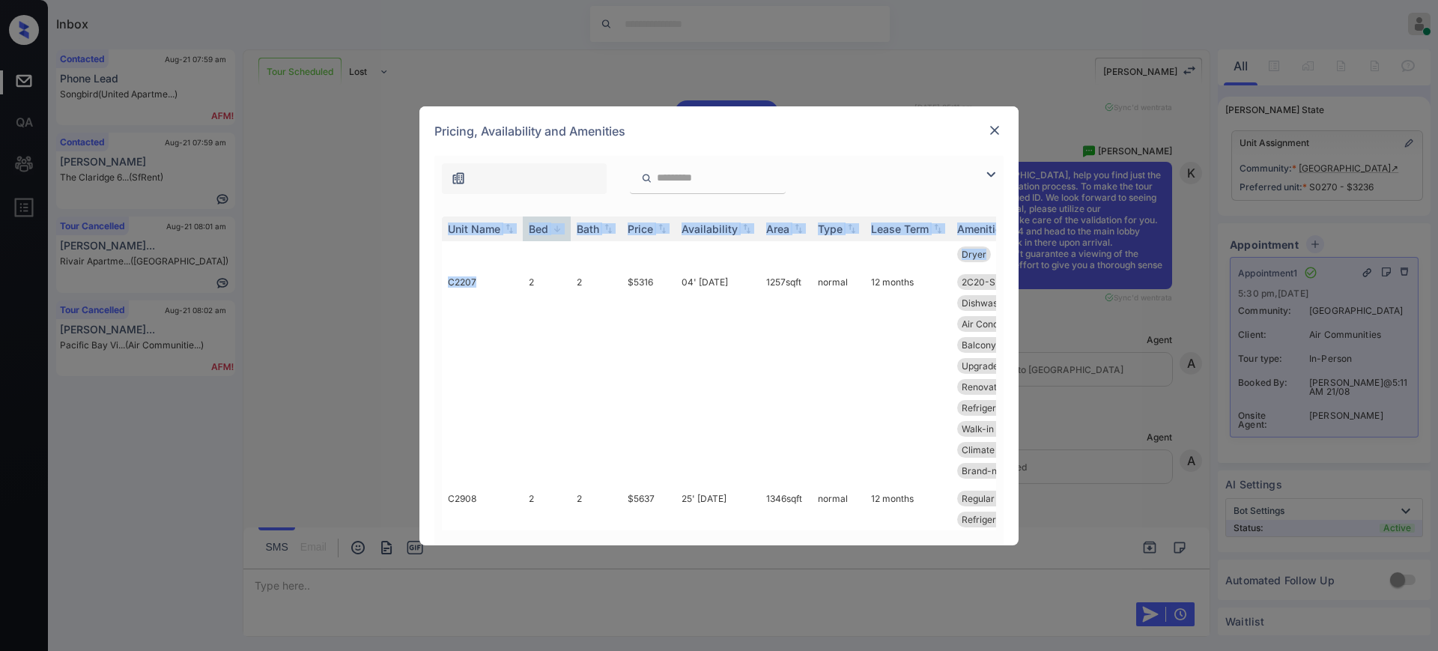
click at [439, 283] on div "Unit Name Bed Bath Price Availability Area Type Lease Term Amenities M0417 3 3 …" at bounding box center [718, 373] width 569 height 344
drag, startPoint x: 439, startPoint y: 284, endPoint x: 494, endPoint y: 288, distance: 55.5
click at [494, 288] on div "Unit Name Bed Bath Price Availability Area Type Lease Term Amenities M0417 3 3 …" at bounding box center [718, 373] width 569 height 344
click at [462, 300] on td "C2207" at bounding box center [482, 376] width 81 height 216
click at [472, 283] on td "C2207" at bounding box center [482, 376] width 81 height 216
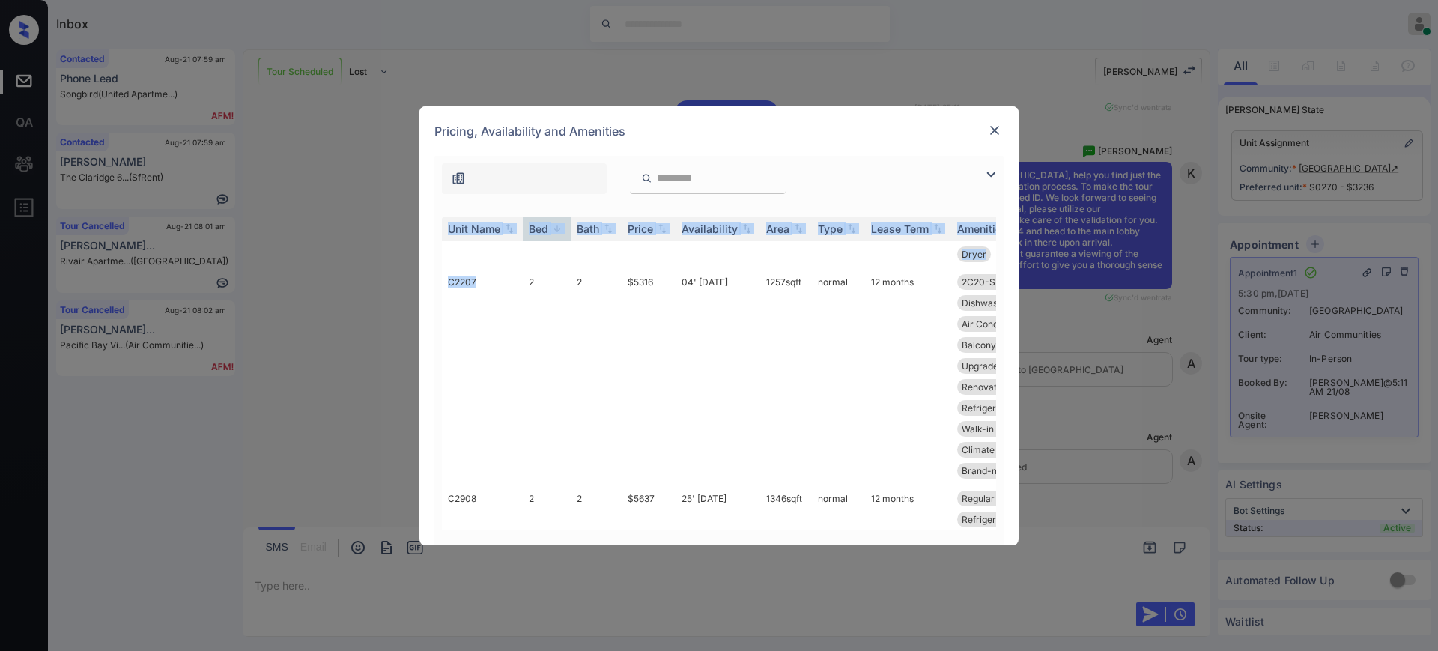
drag, startPoint x: 493, startPoint y: 283, endPoint x: 436, endPoint y: 283, distance: 57.7
click at [436, 283] on div "Unit Name Bed Bath Price Availability Area Type Lease Term Amenities M0417 3 3 …" at bounding box center [718, 373] width 569 height 344
click at [452, 282] on td "C2207" at bounding box center [482, 376] width 81 height 216
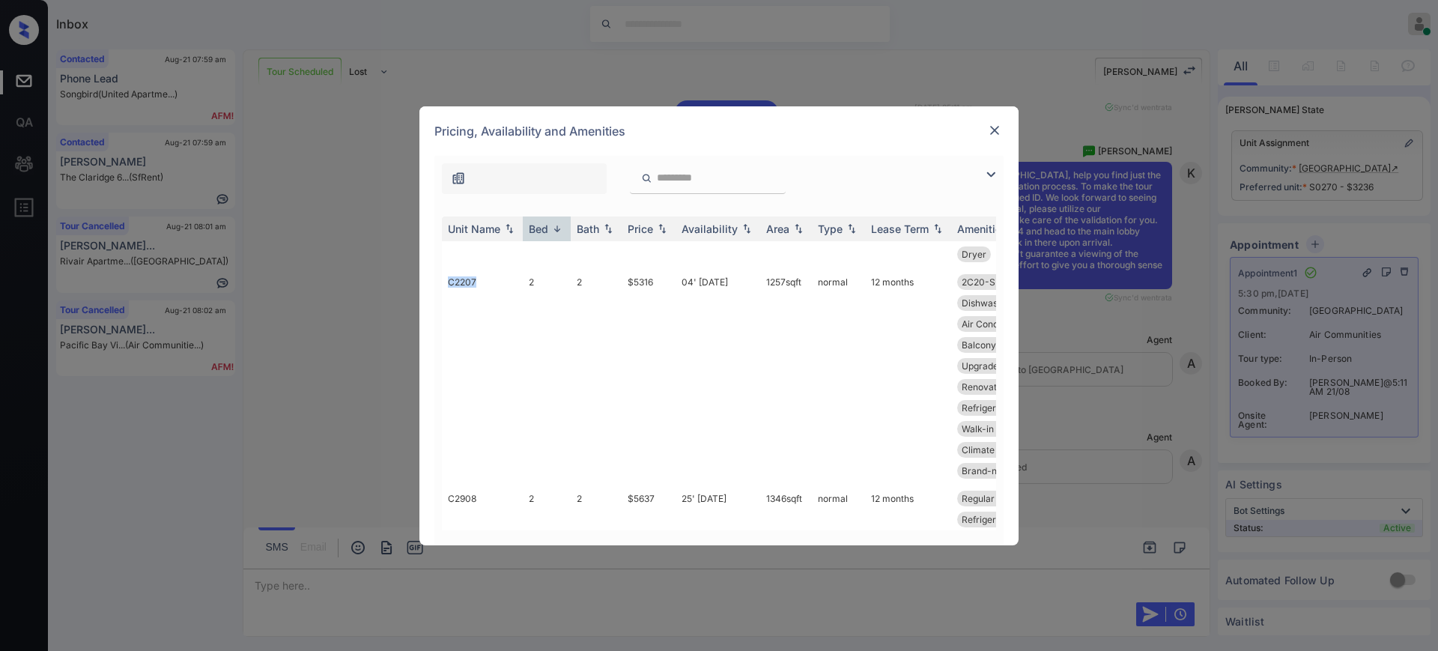
copy td "C2207"
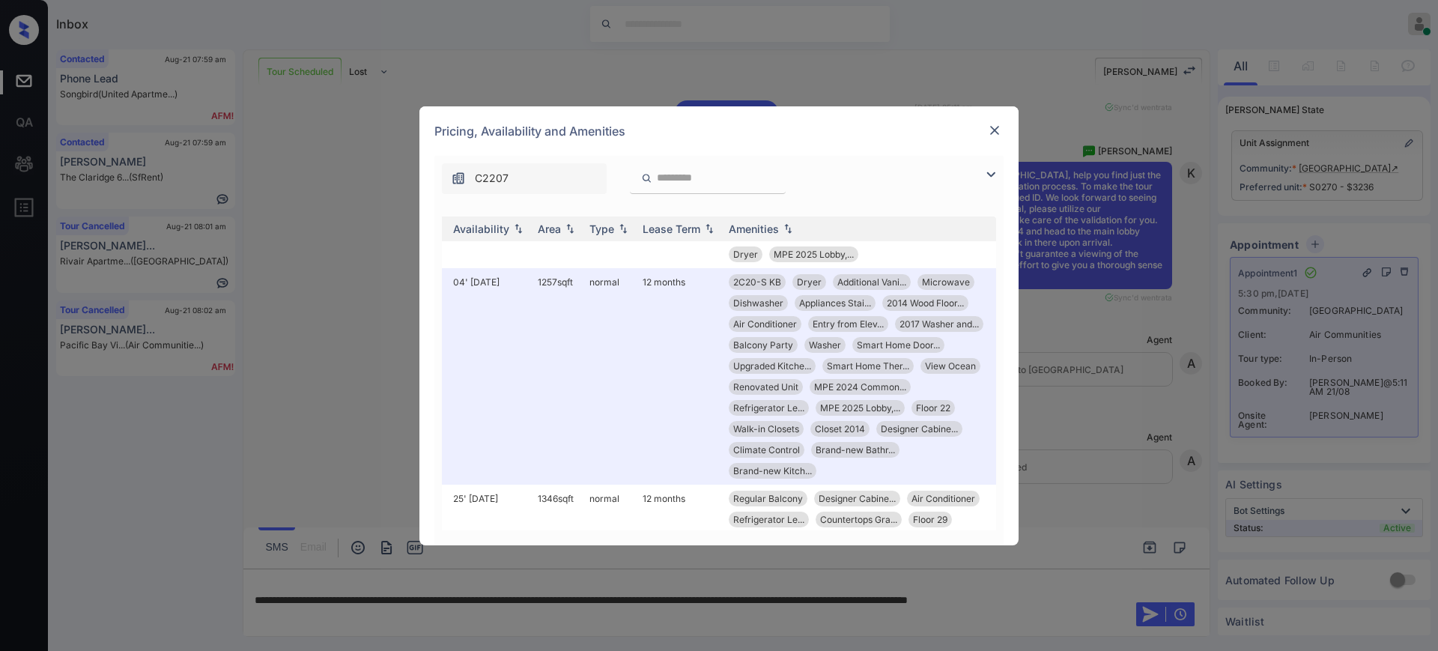
scroll to position [1732, 243]
click at [987, 130] on img at bounding box center [994, 130] width 15 height 15
